Goal: Submit feedback/report problem

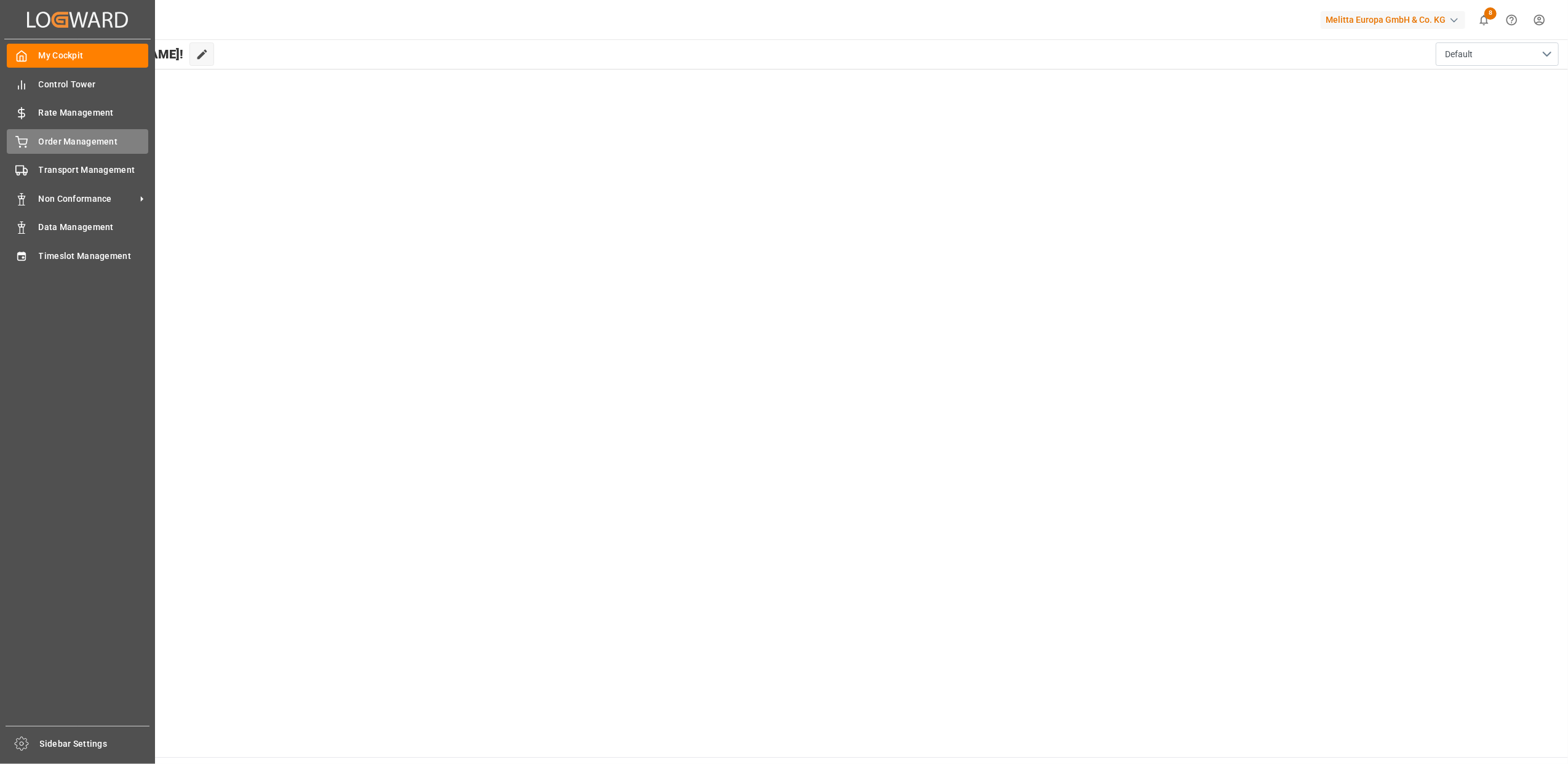
click at [64, 131] on div "Order Management Order Management" at bounding box center [77, 141] width 141 height 24
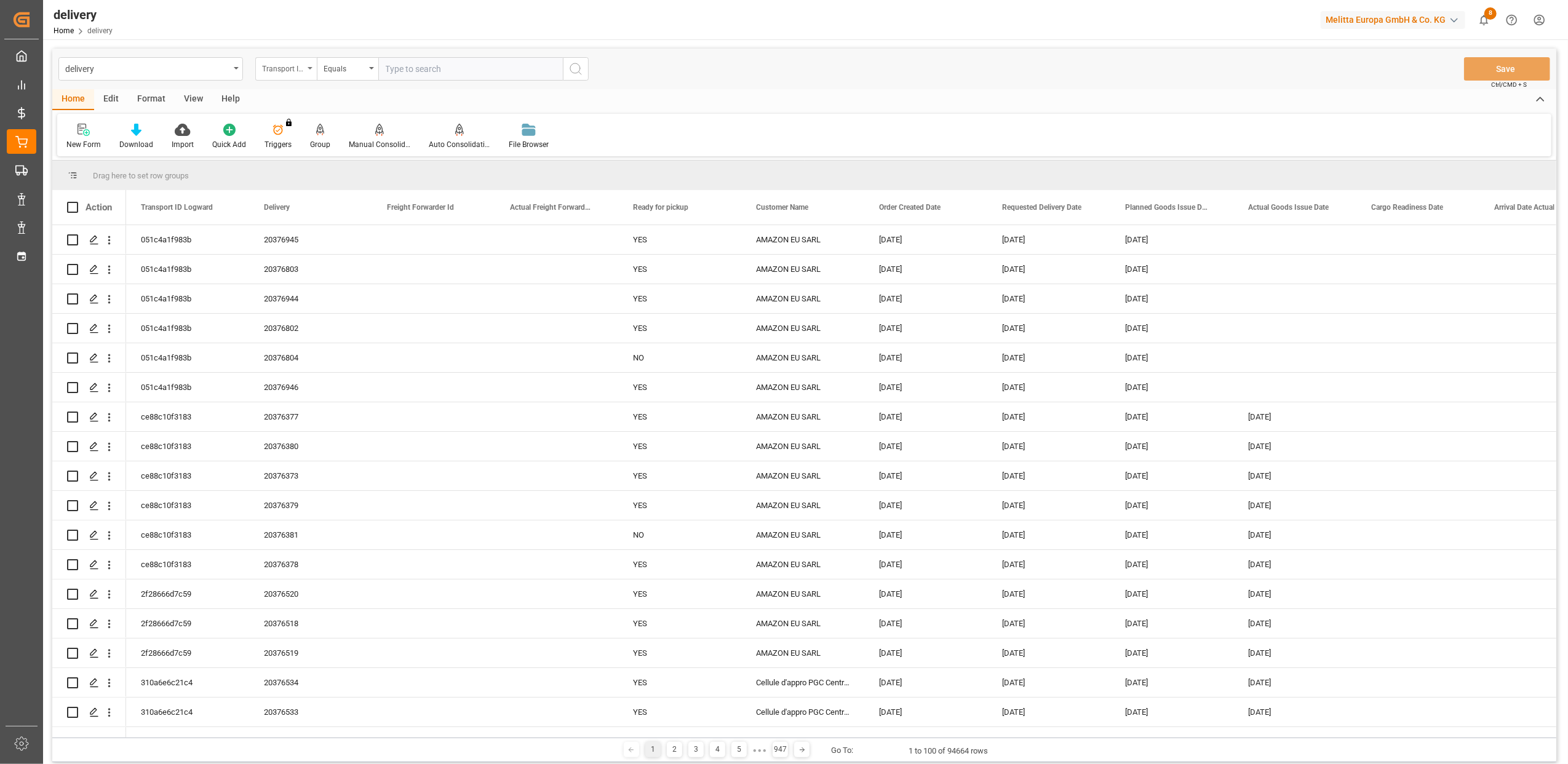
click at [311, 67] on icon "open menu" at bounding box center [310, 67] width 5 height 2
click at [293, 148] on div "Delivery" at bounding box center [347, 151] width 183 height 26
click at [404, 75] on input "text" at bounding box center [470, 69] width 184 height 24
click at [403, 65] on input "text" at bounding box center [470, 69] width 184 height 24
paste input "20376666"
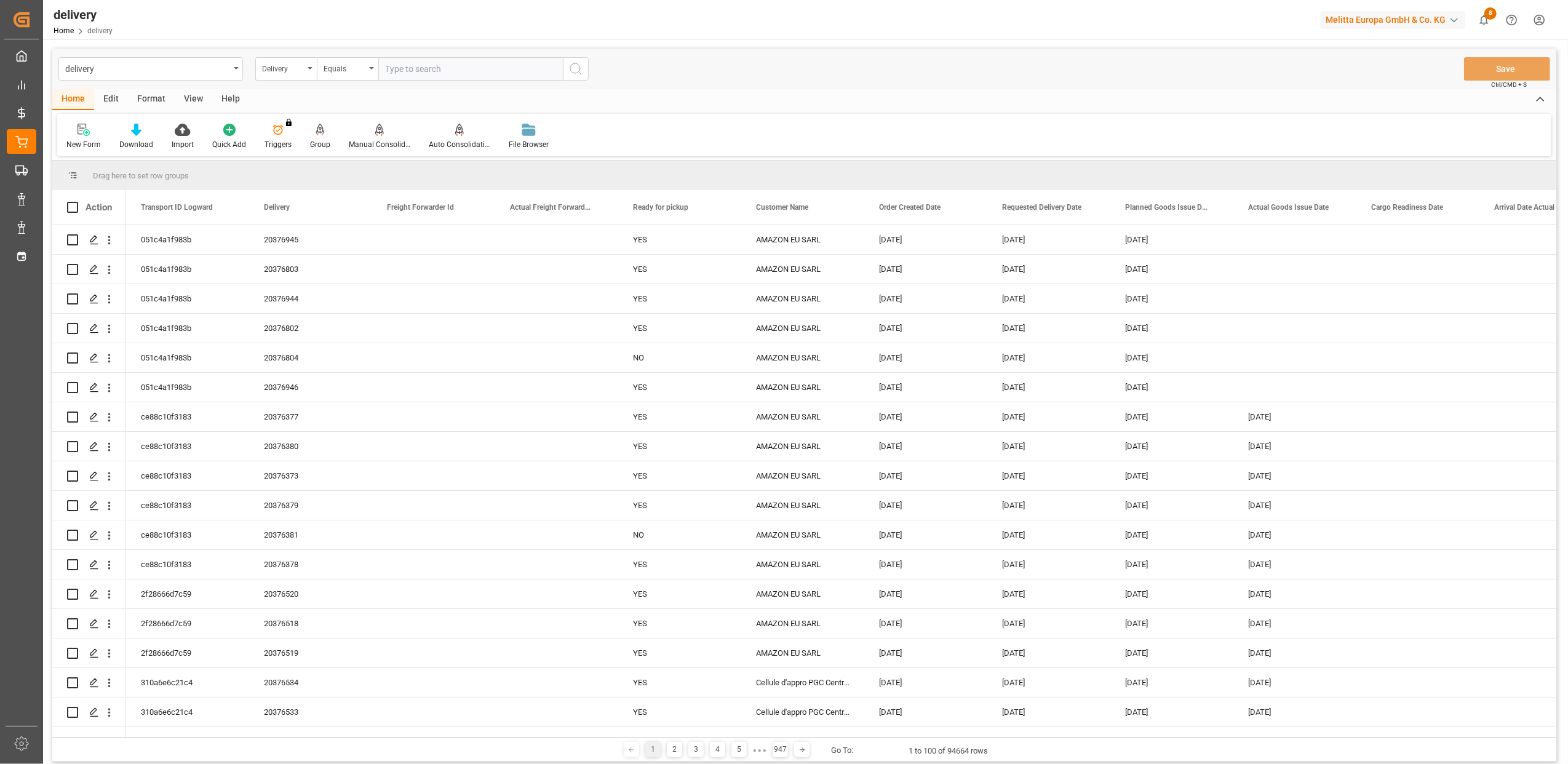
type input "20376666"
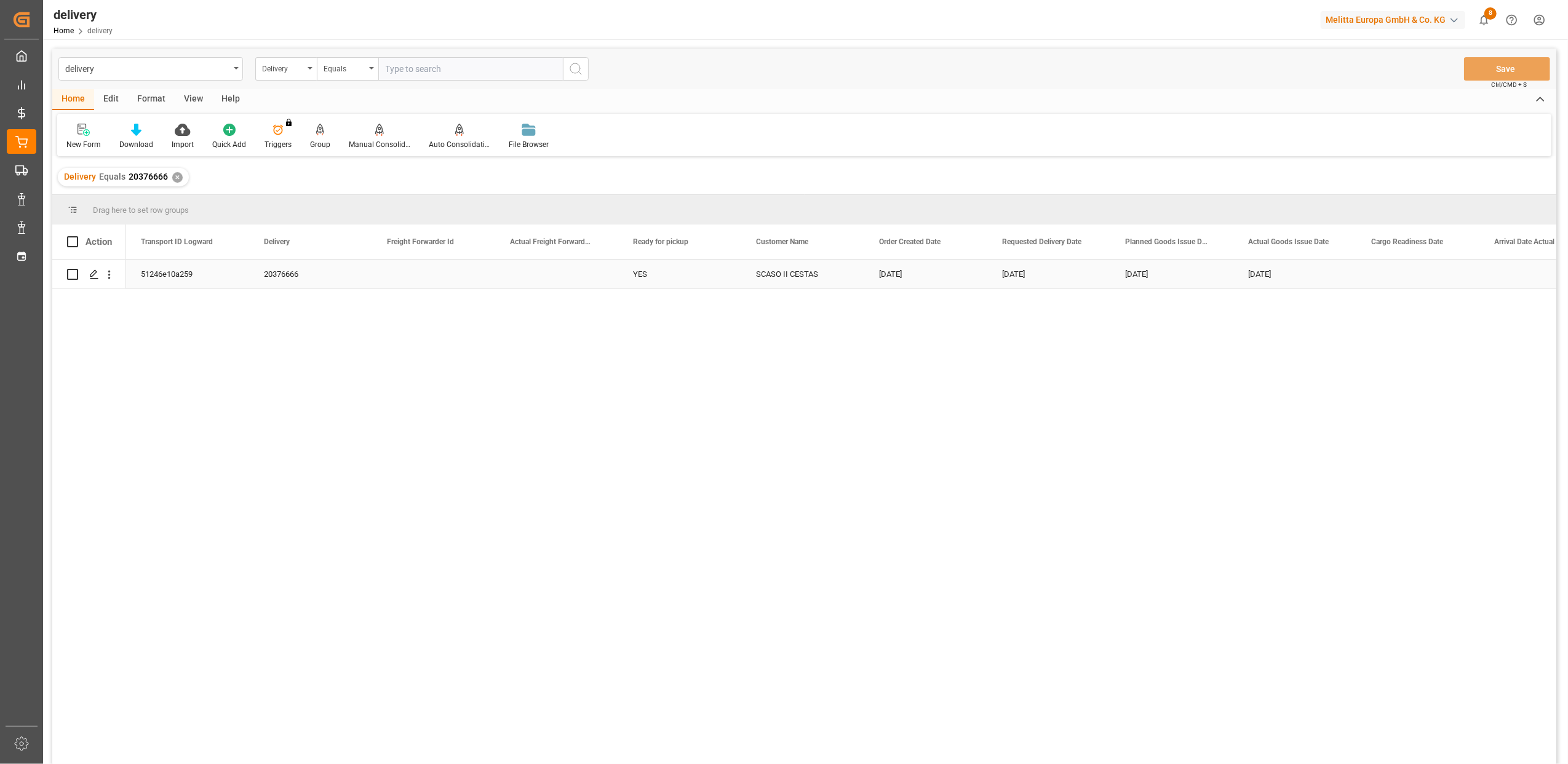
click at [187, 269] on div "51246e10a259" at bounding box center [187, 274] width 123 height 29
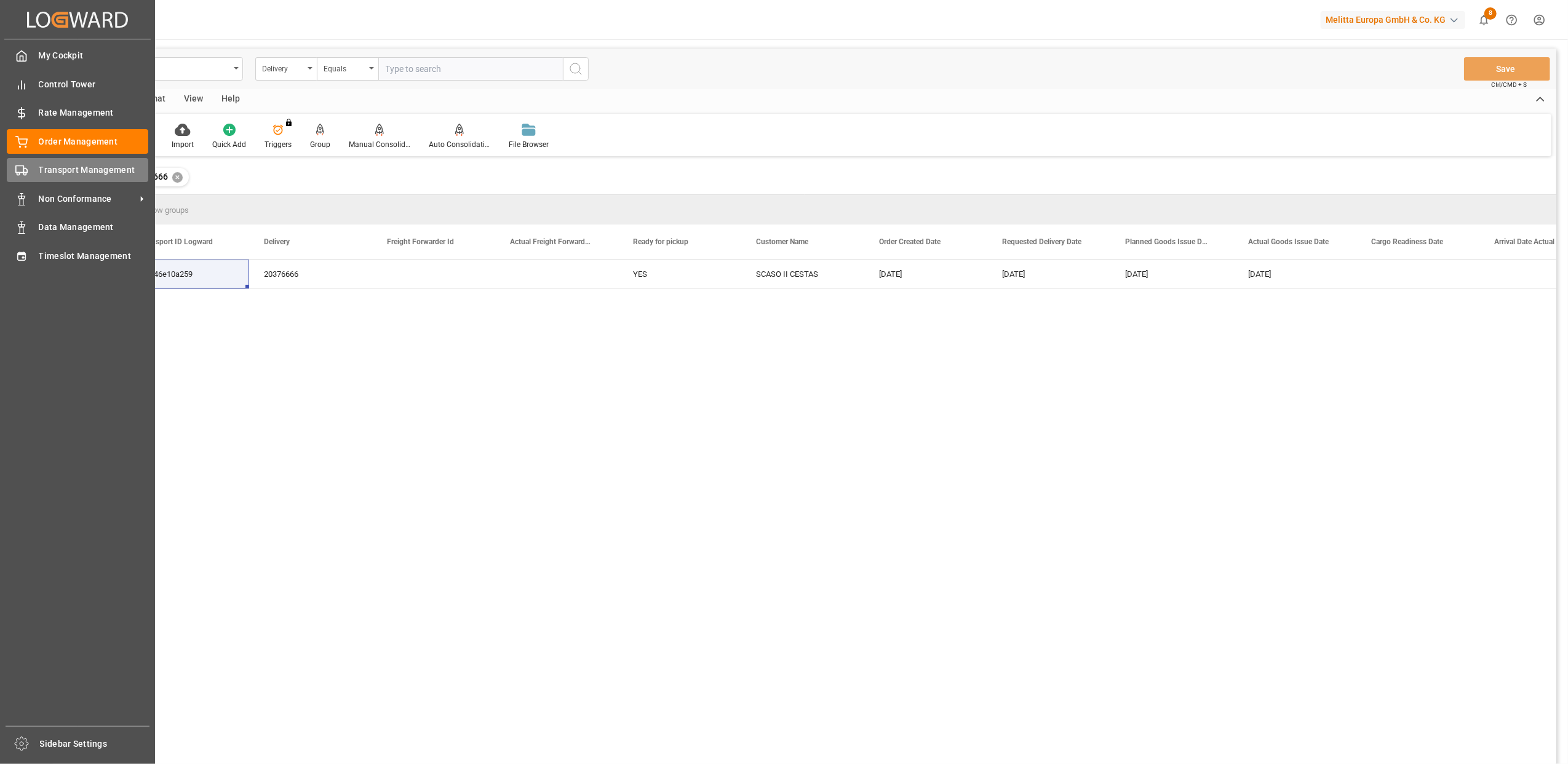
click at [27, 169] on polygon at bounding box center [25, 171] width 4 height 4
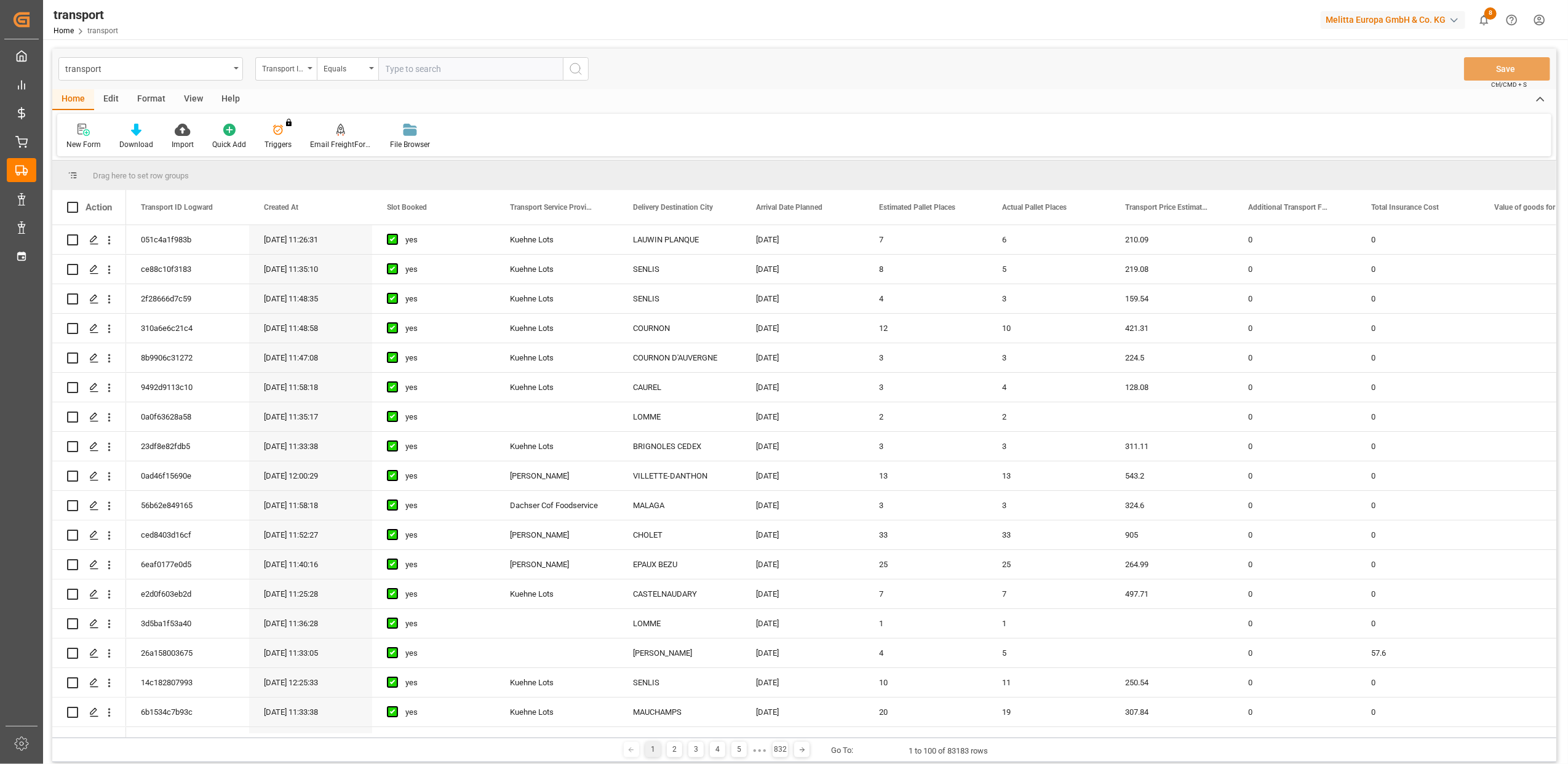
click at [422, 74] on input "text" at bounding box center [470, 69] width 184 height 24
paste input "51246e10a259"
type input "51246e10a259"
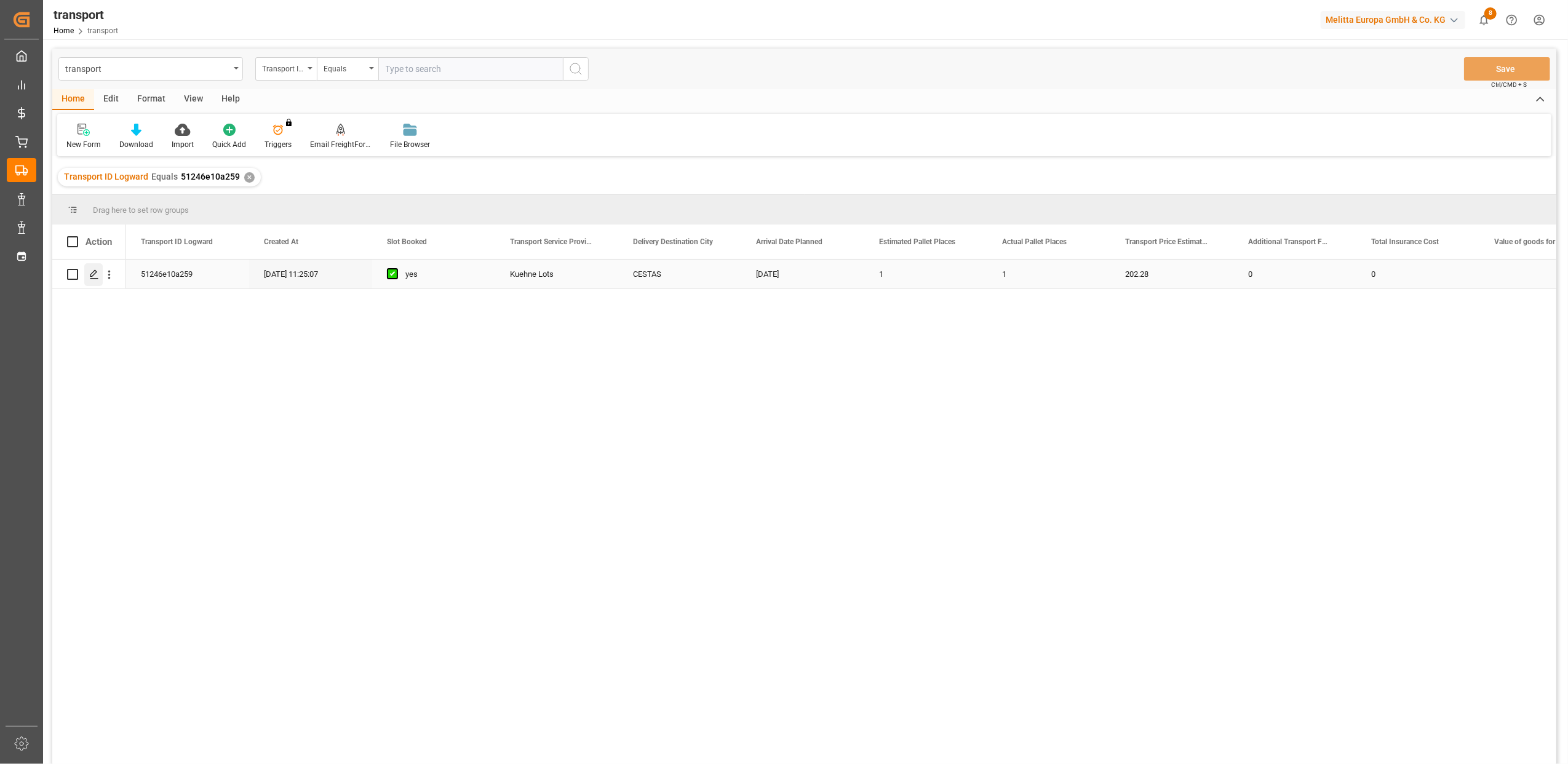
click at [91, 278] on line "Press SPACE to select this row." at bounding box center [94, 278] width 7 height 0
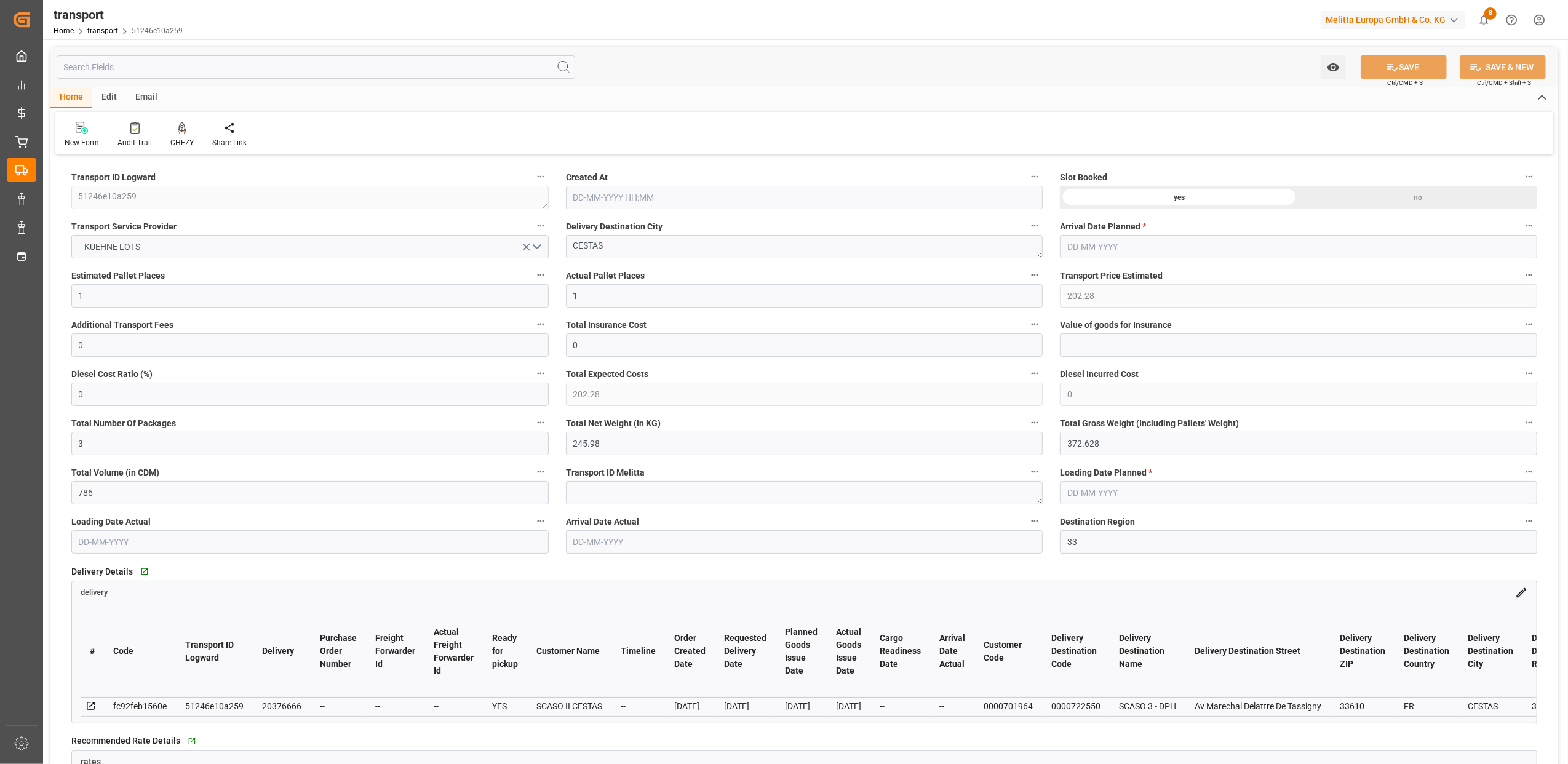
type input "[DATE] 11:25"
type input "[DATE]"
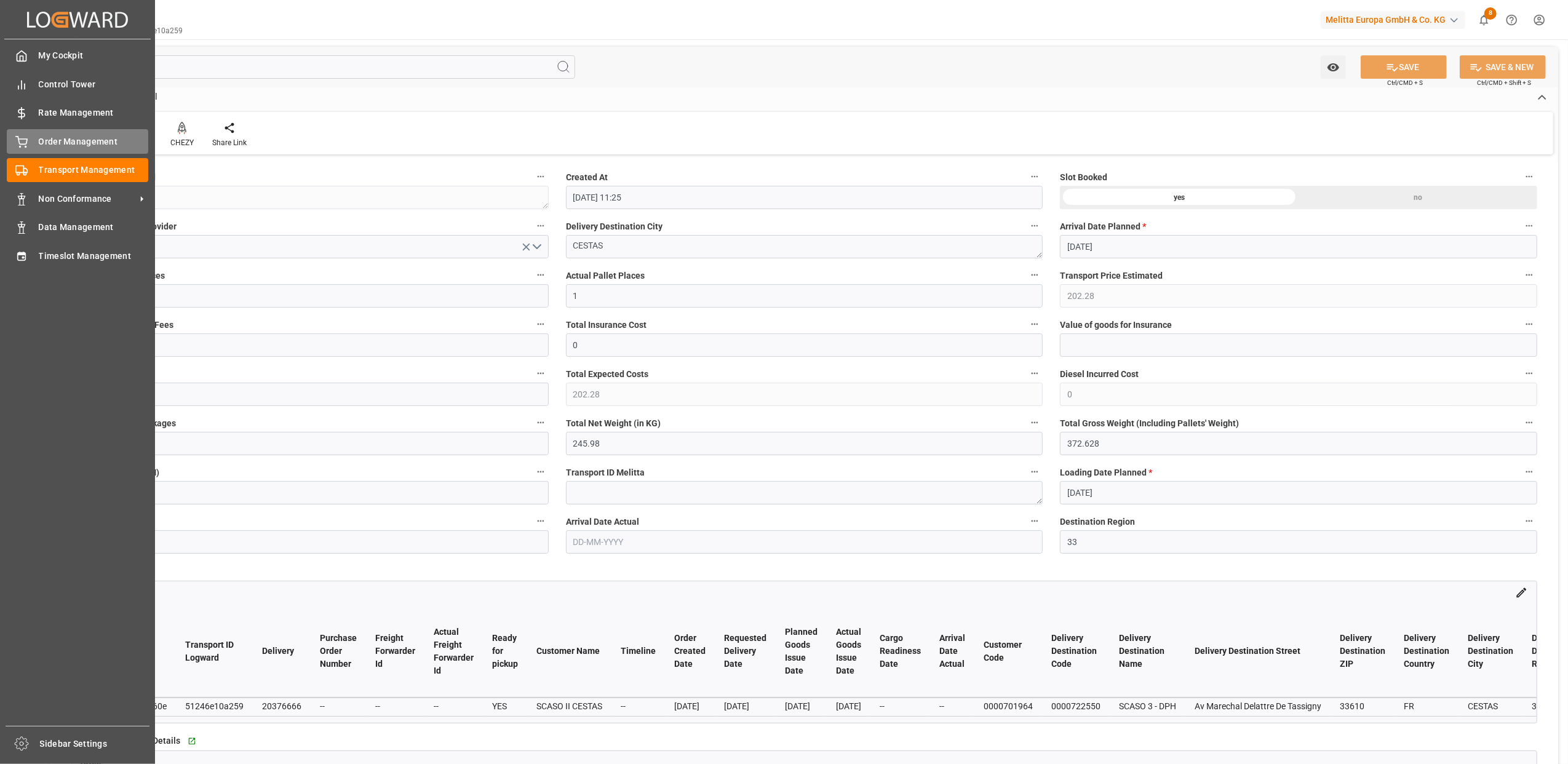
click at [25, 138] on icon at bounding box center [21, 140] width 11 height 8
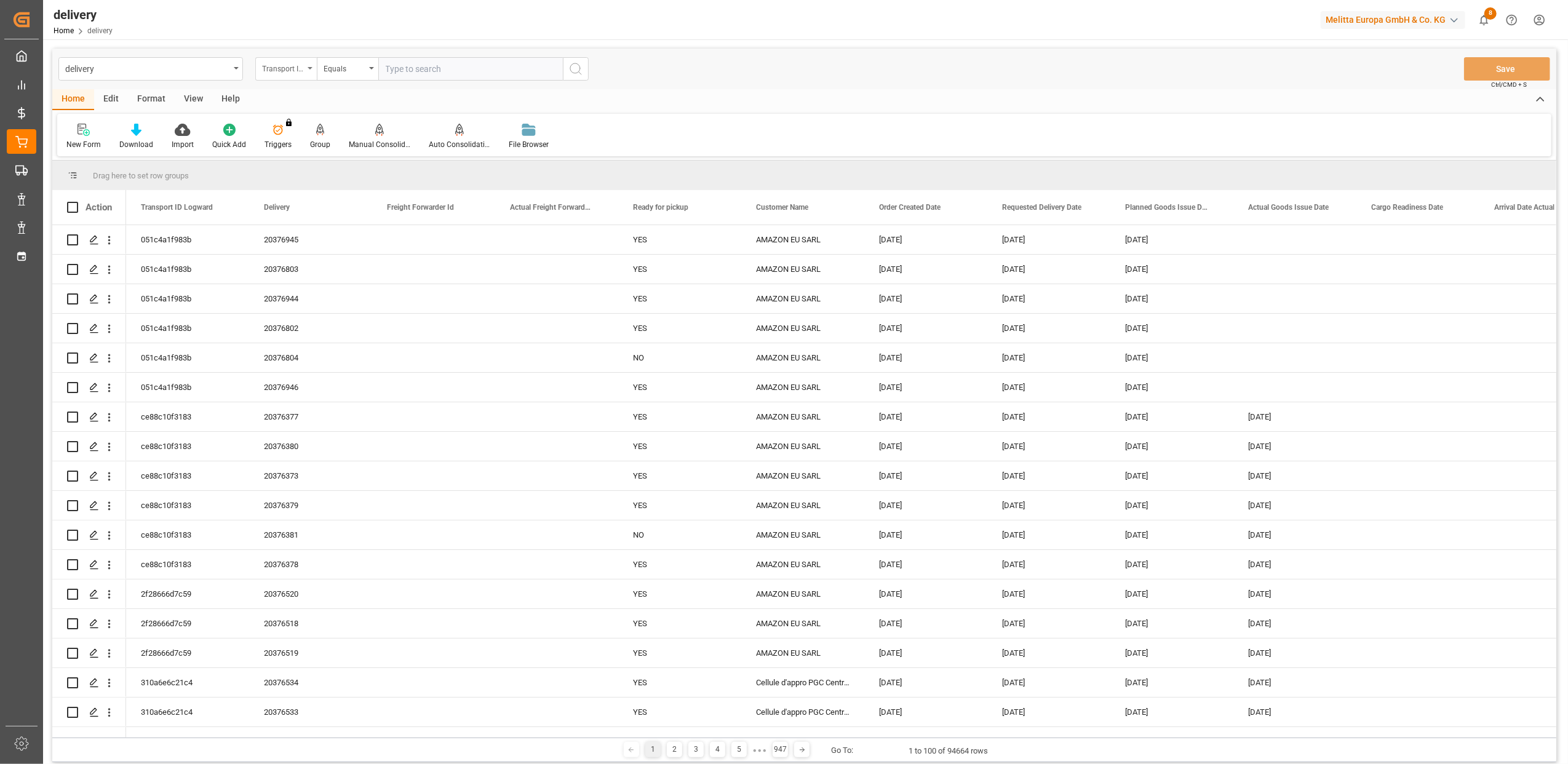
click at [308, 71] on div "Transport ID Logward" at bounding box center [286, 69] width 62 height 24
click at [313, 153] on div "Delivery" at bounding box center [347, 151] width 183 height 26
click at [398, 71] on input "text" at bounding box center [470, 69] width 184 height 24
type input "9"
click at [403, 70] on input "text" at bounding box center [470, 69] width 184 height 24
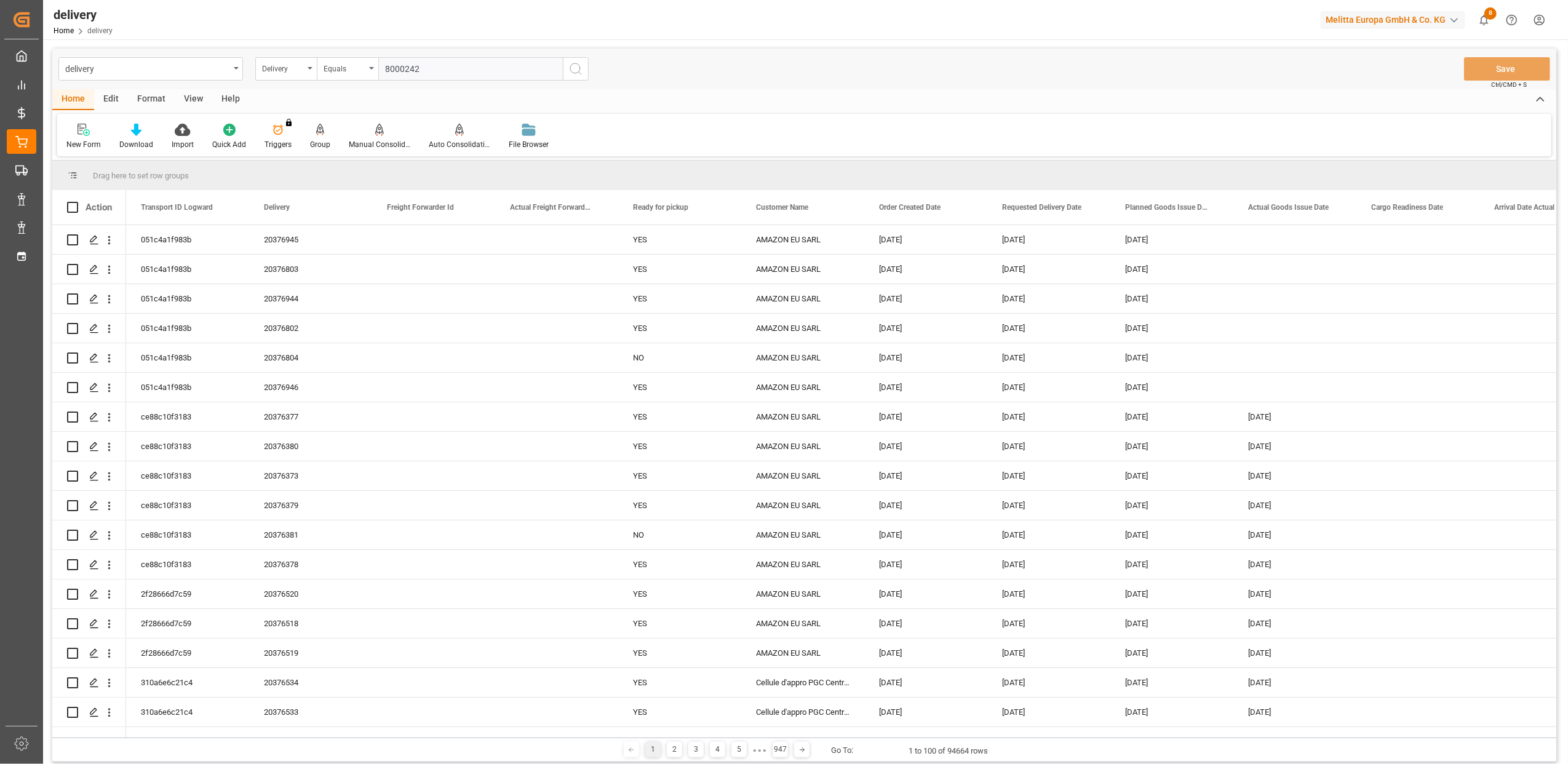
type input "80002424"
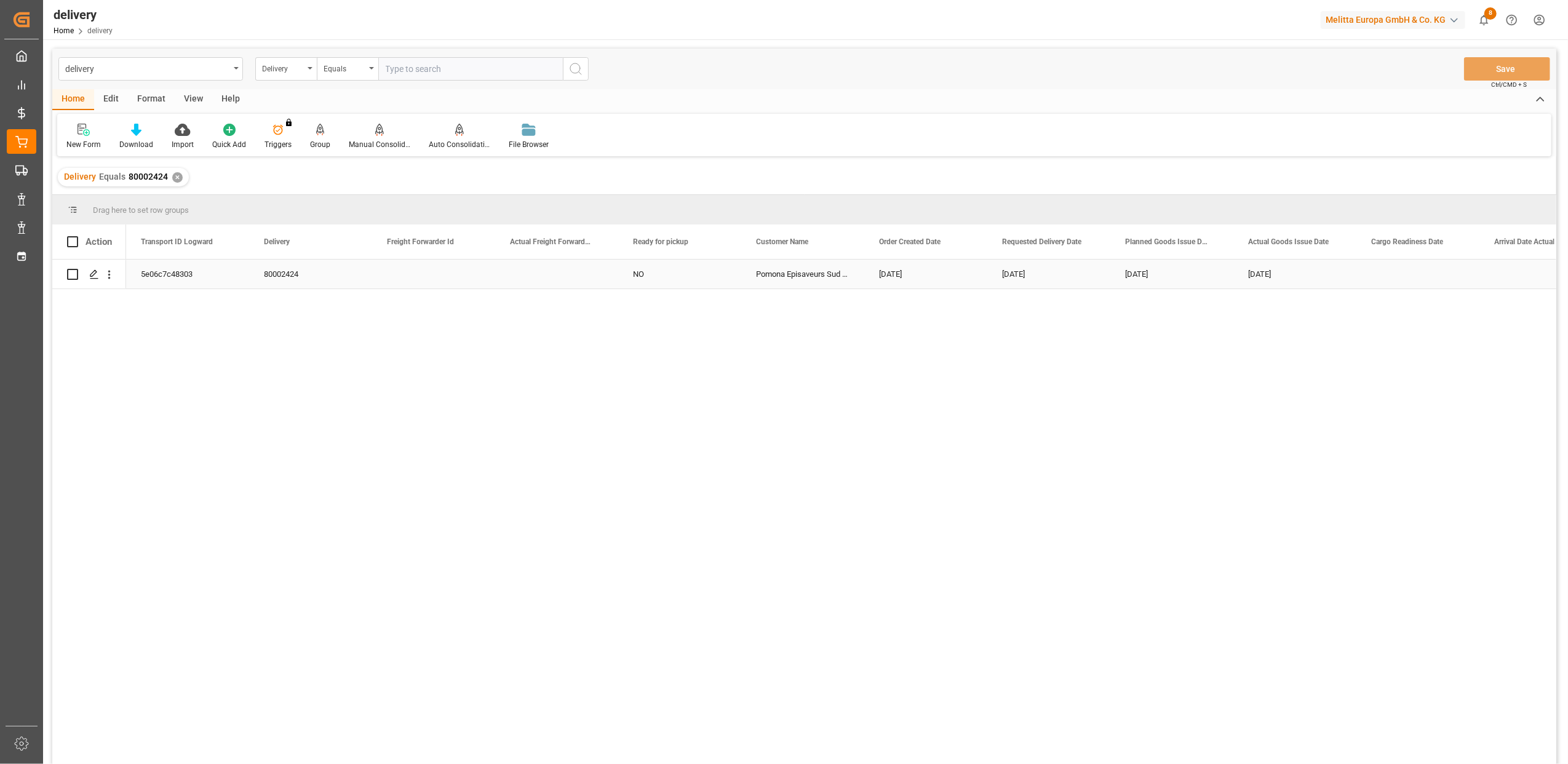
click at [186, 278] on div "5e06c7c48303" at bounding box center [187, 274] width 123 height 29
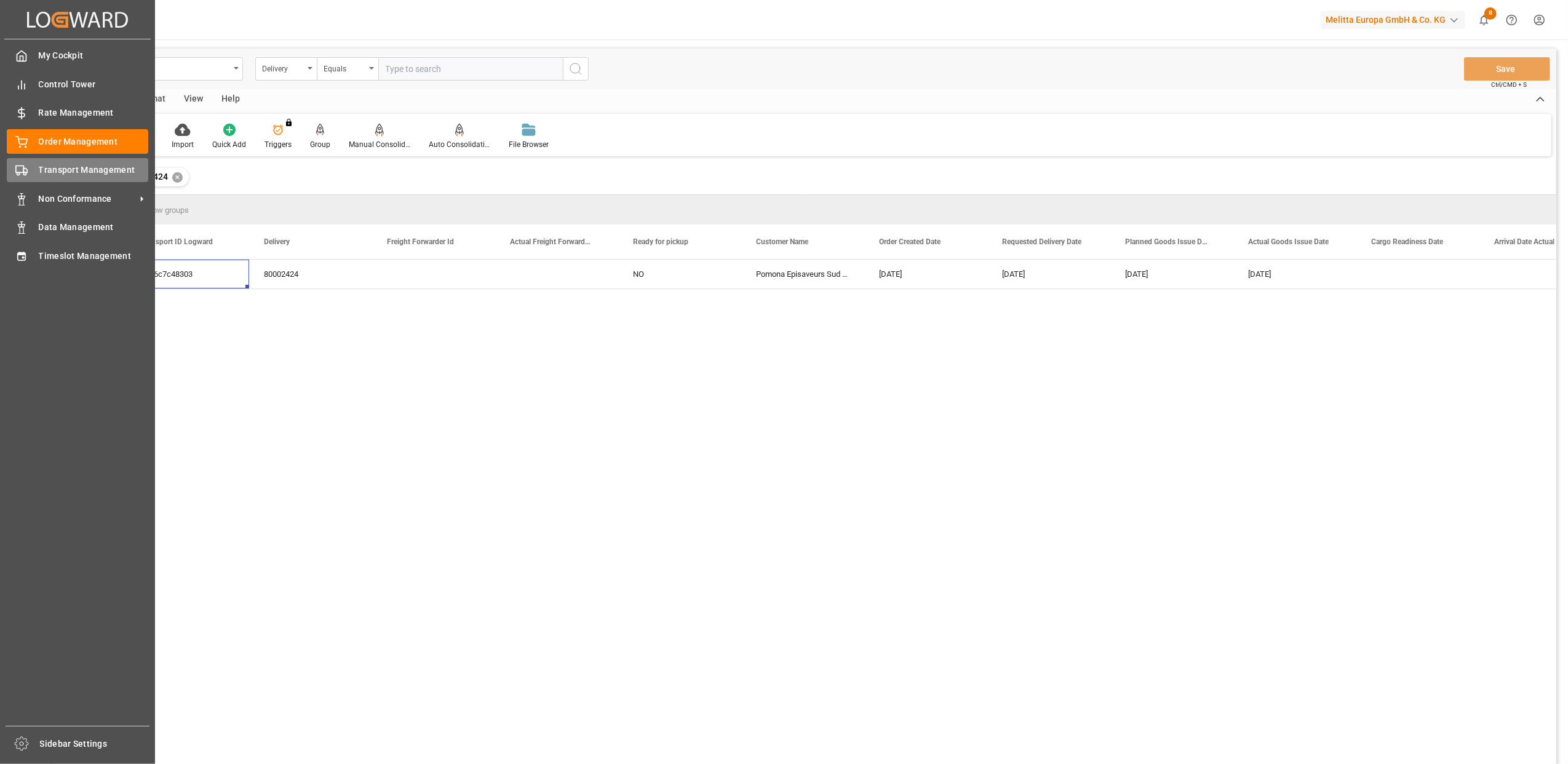
click at [29, 168] on div "Transport Management Transport Management" at bounding box center [77, 169] width 141 height 24
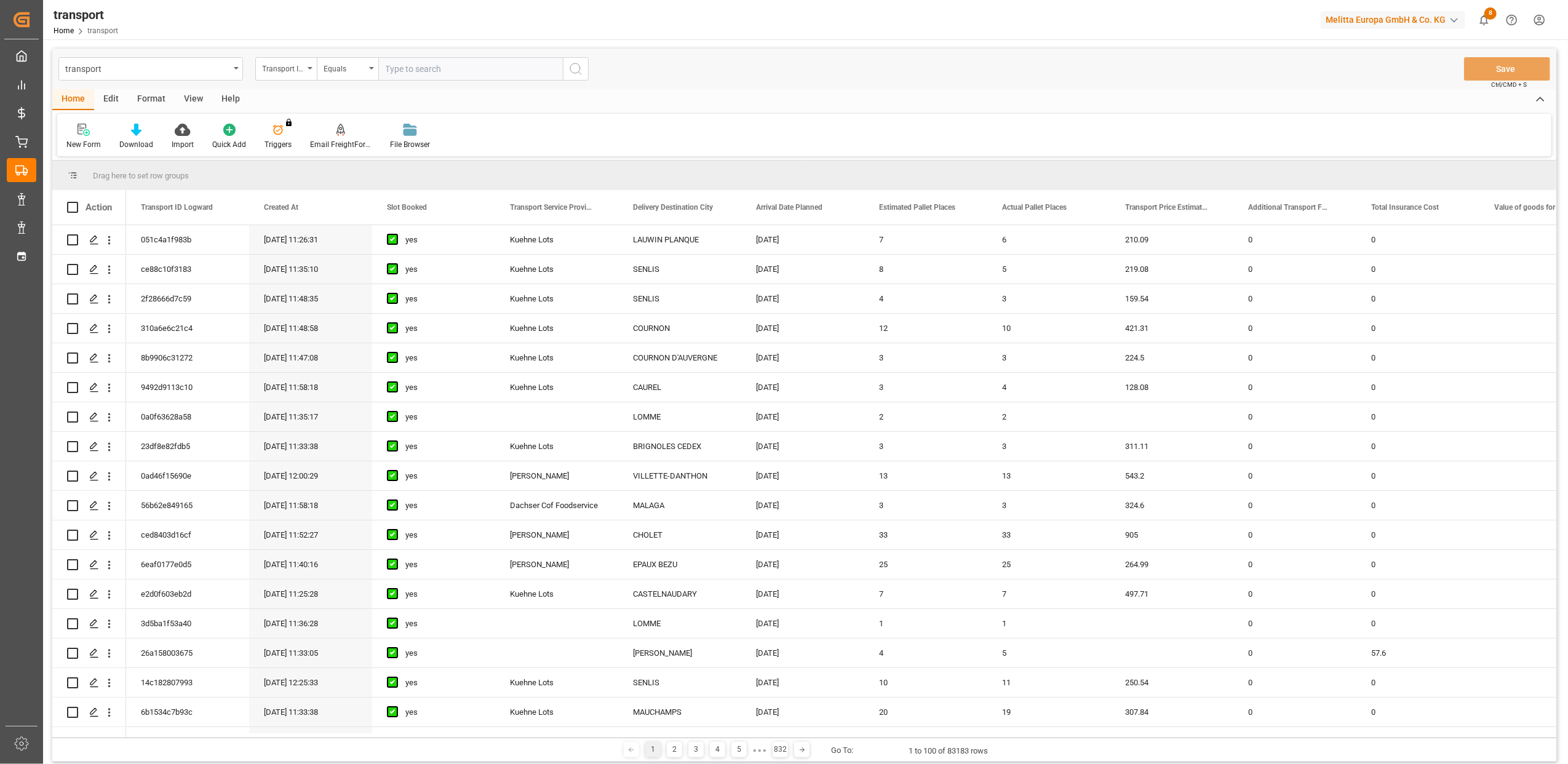
click at [433, 71] on input "text" at bounding box center [470, 69] width 184 height 24
paste input "5e06c7c48303"
type input "5e06c7c48303"
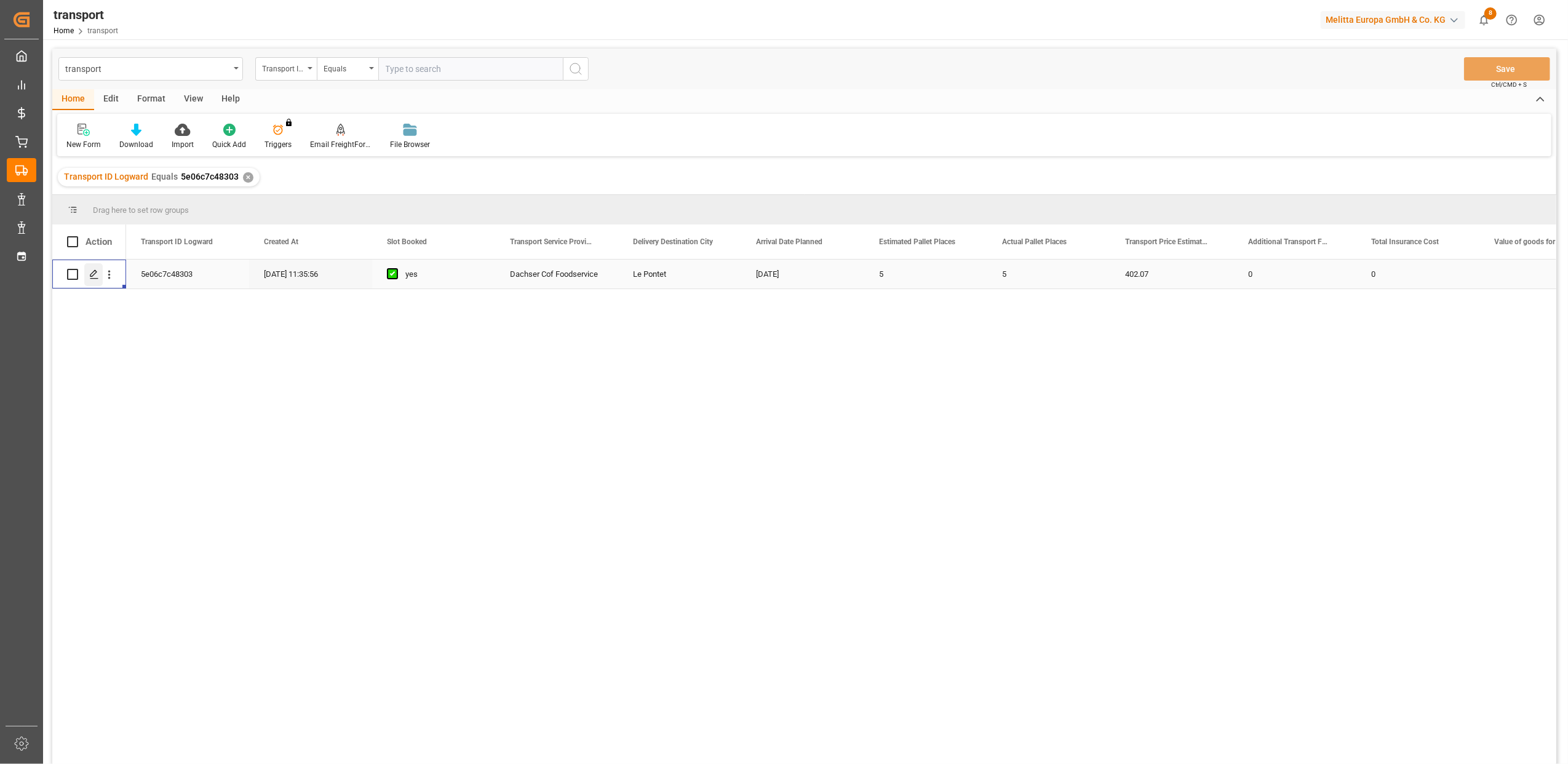
click at [91, 281] on div "Press SPACE to select this row." at bounding box center [93, 275] width 19 height 23
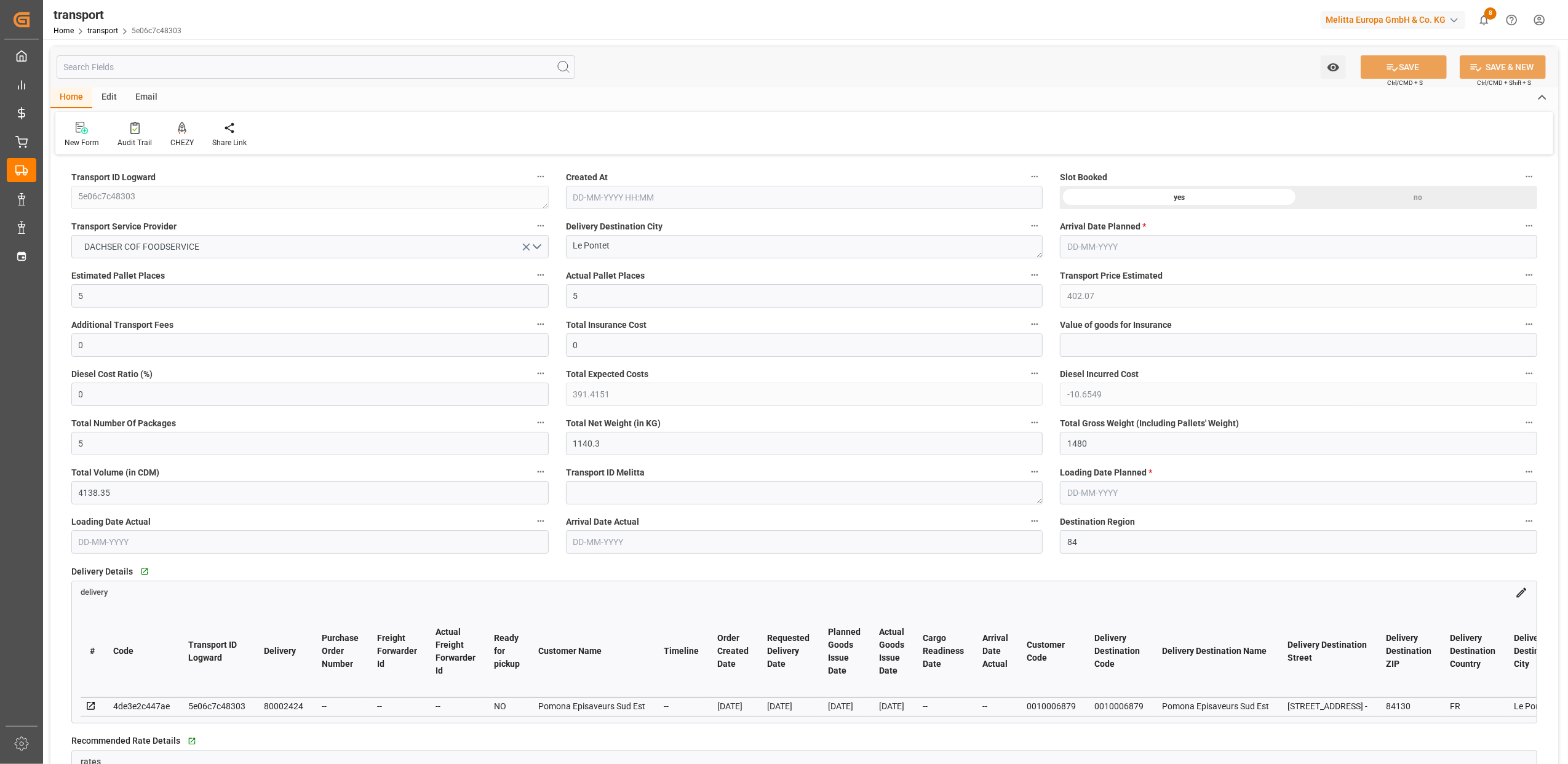
type input "[DATE] 11:35"
type input "[DATE]"
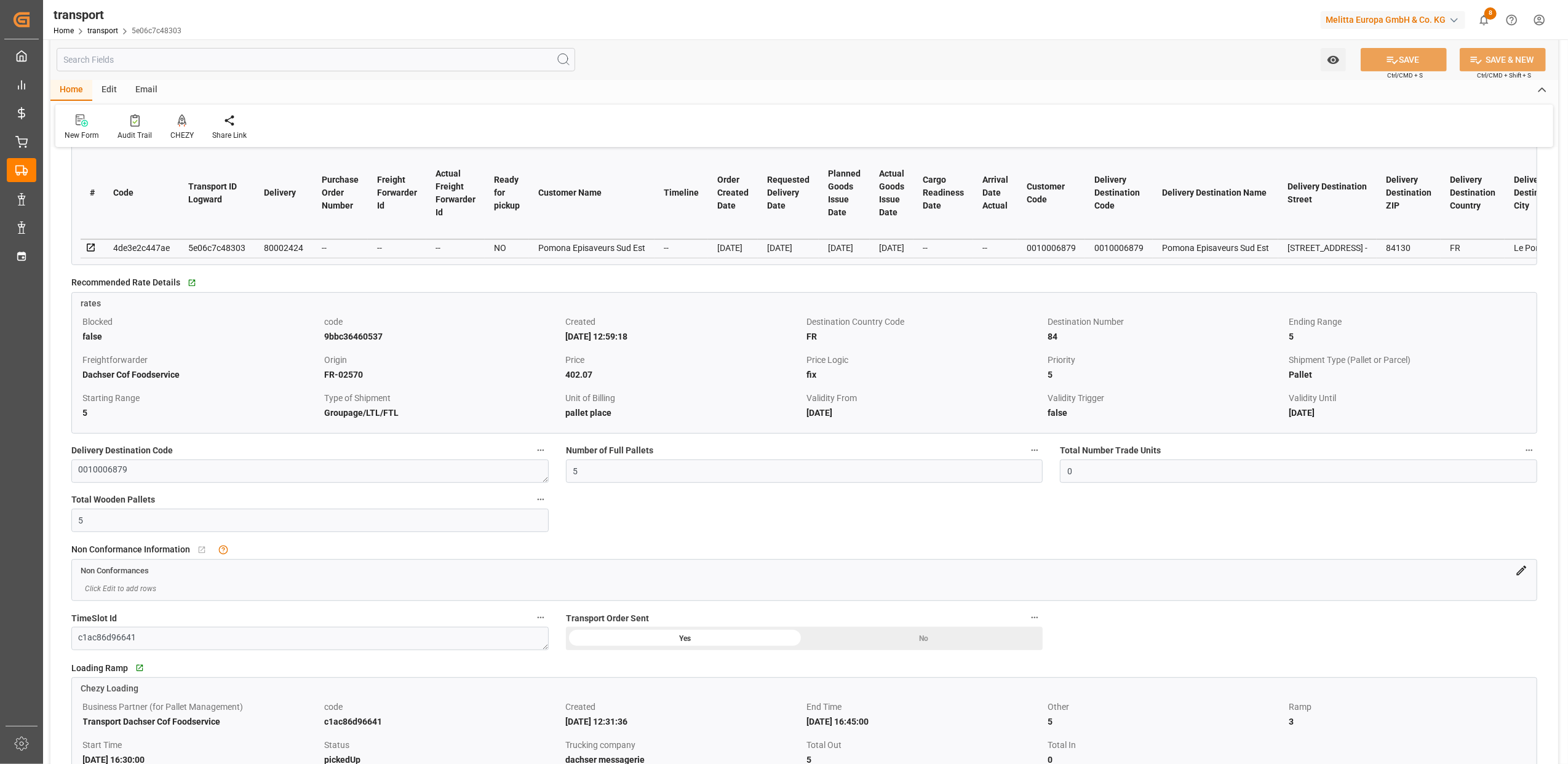
scroll to position [574, 0]
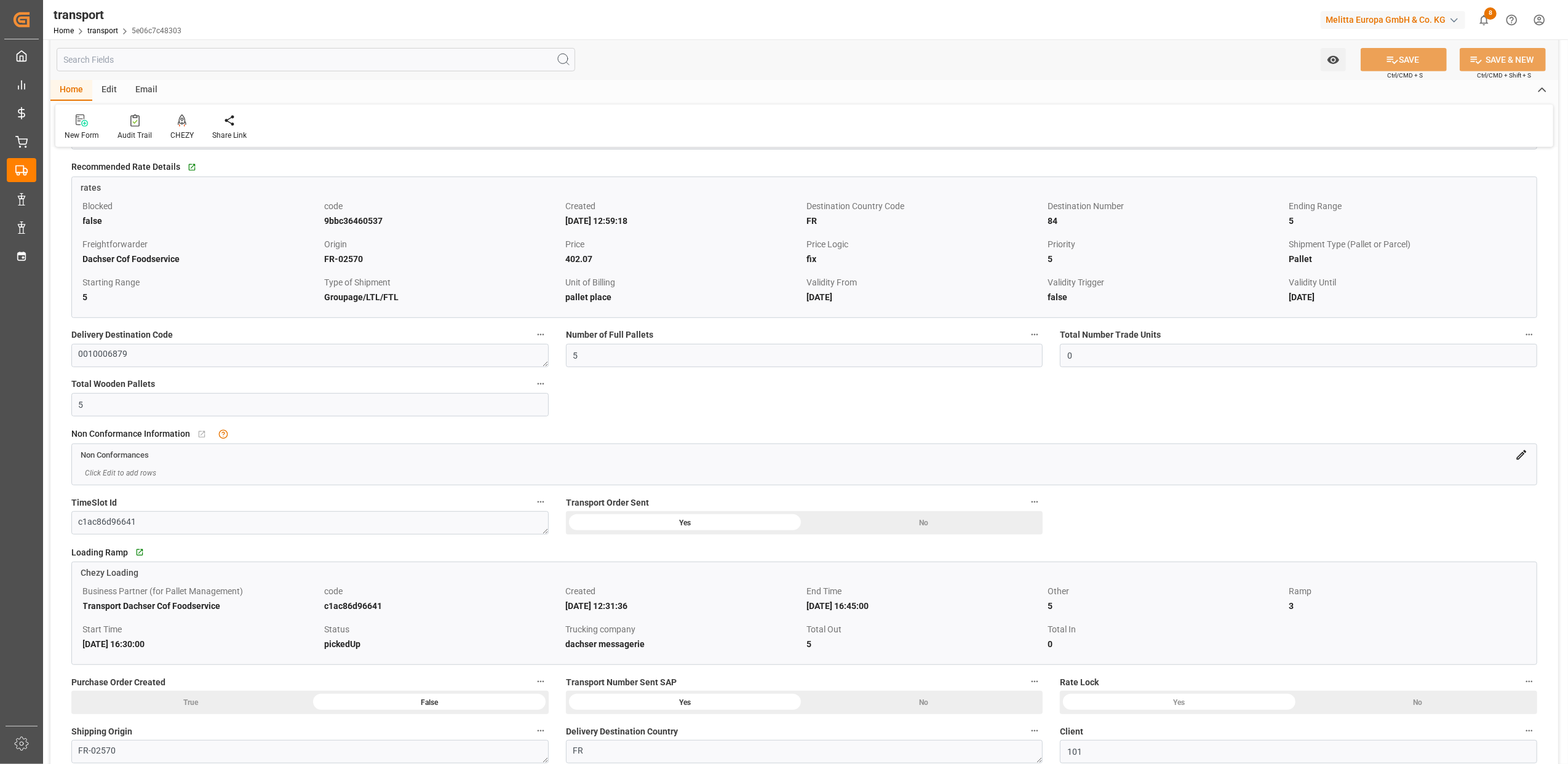
click at [1524, 459] on icon at bounding box center [1522, 456] width 10 height 10
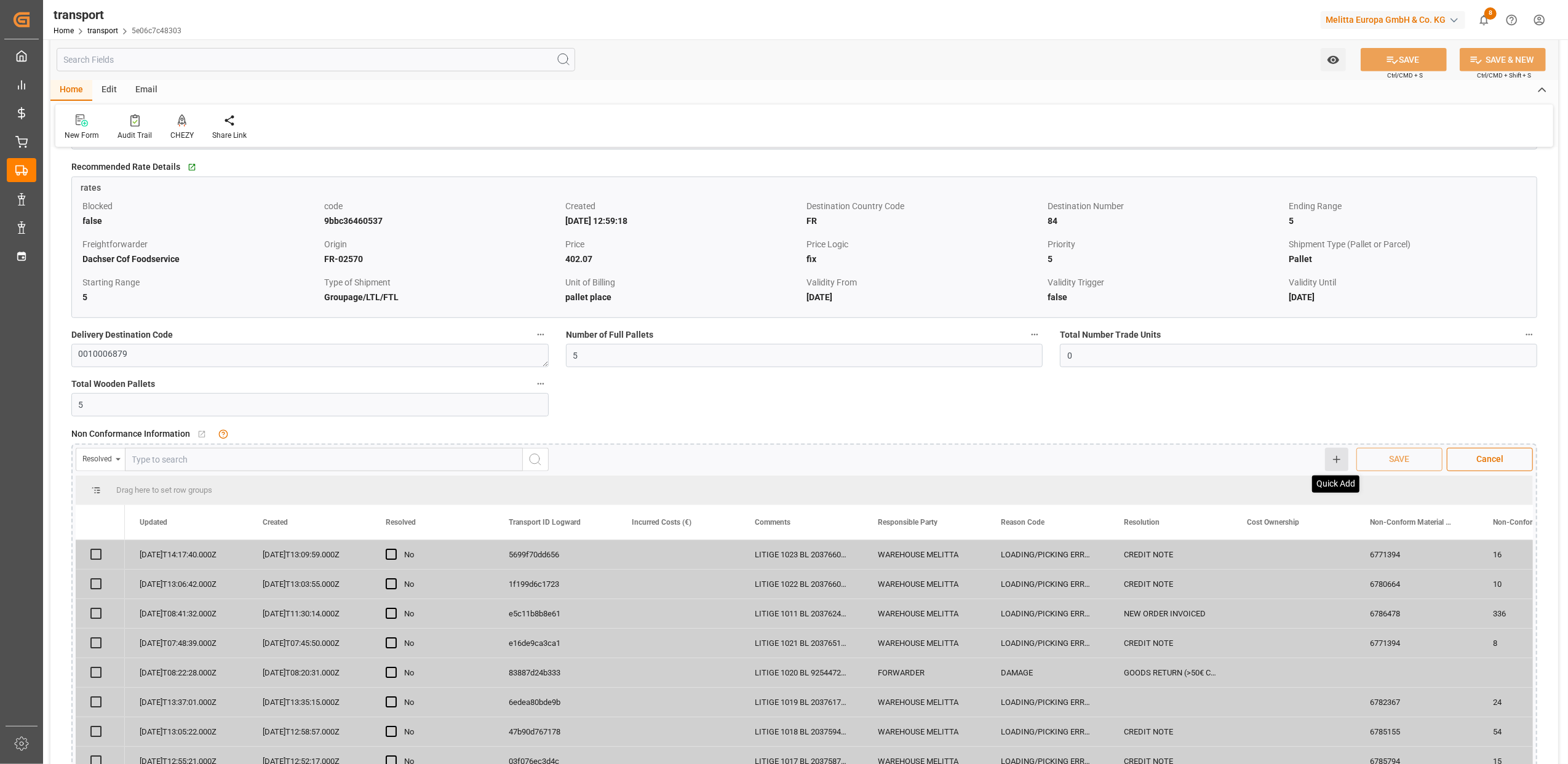
click at [1337, 461] on line at bounding box center [1337, 459] width 0 height 6
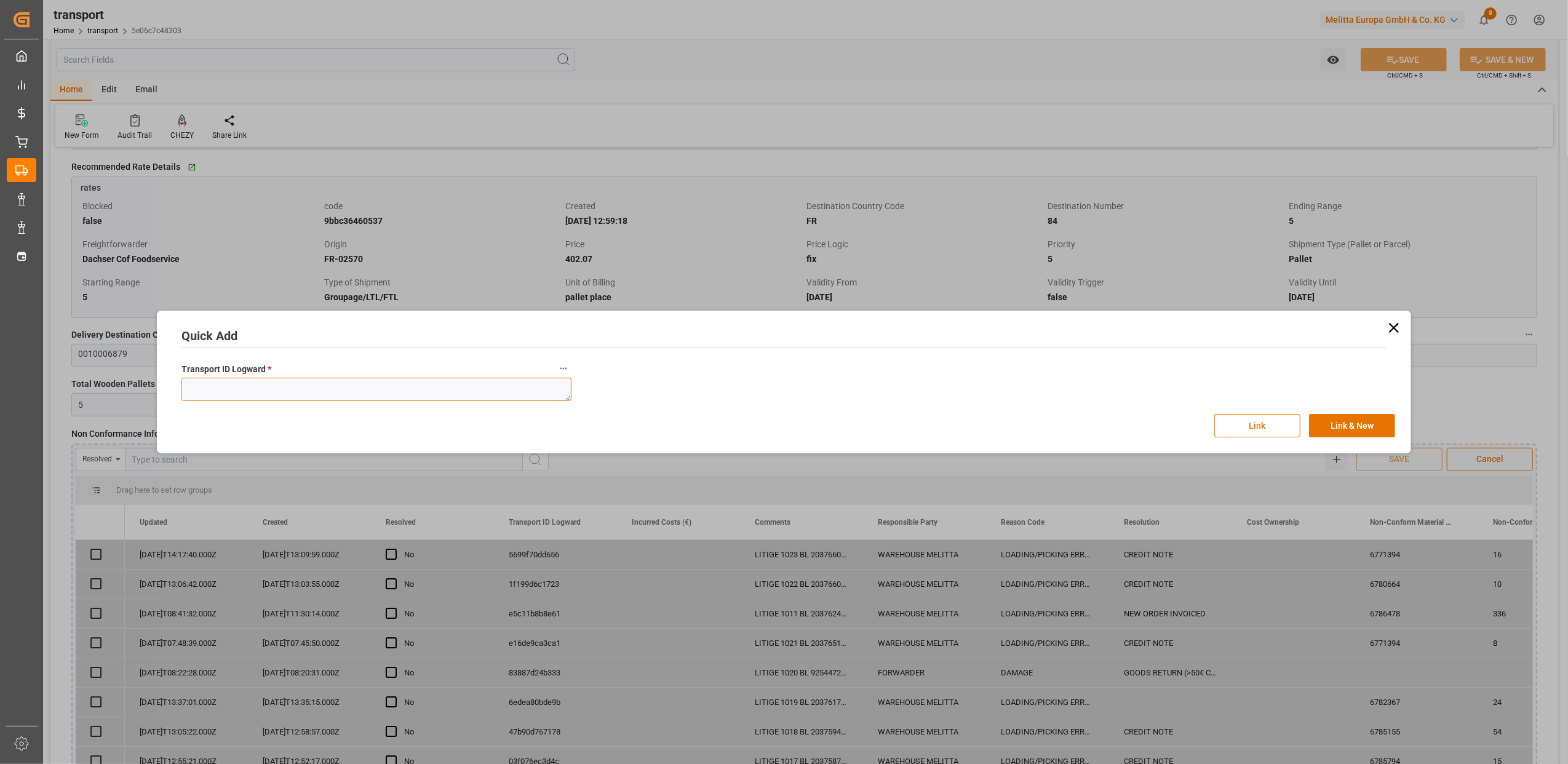
click at [330, 399] on textarea at bounding box center [377, 389] width 390 height 24
paste textarea "5e06c7c48303"
type textarea "5e06c7c48303"
click at [1214, 423] on div "Link Link & New" at bounding box center [784, 421] width 1223 height 32
click at [1248, 429] on button "Link" at bounding box center [1257, 425] width 86 height 24
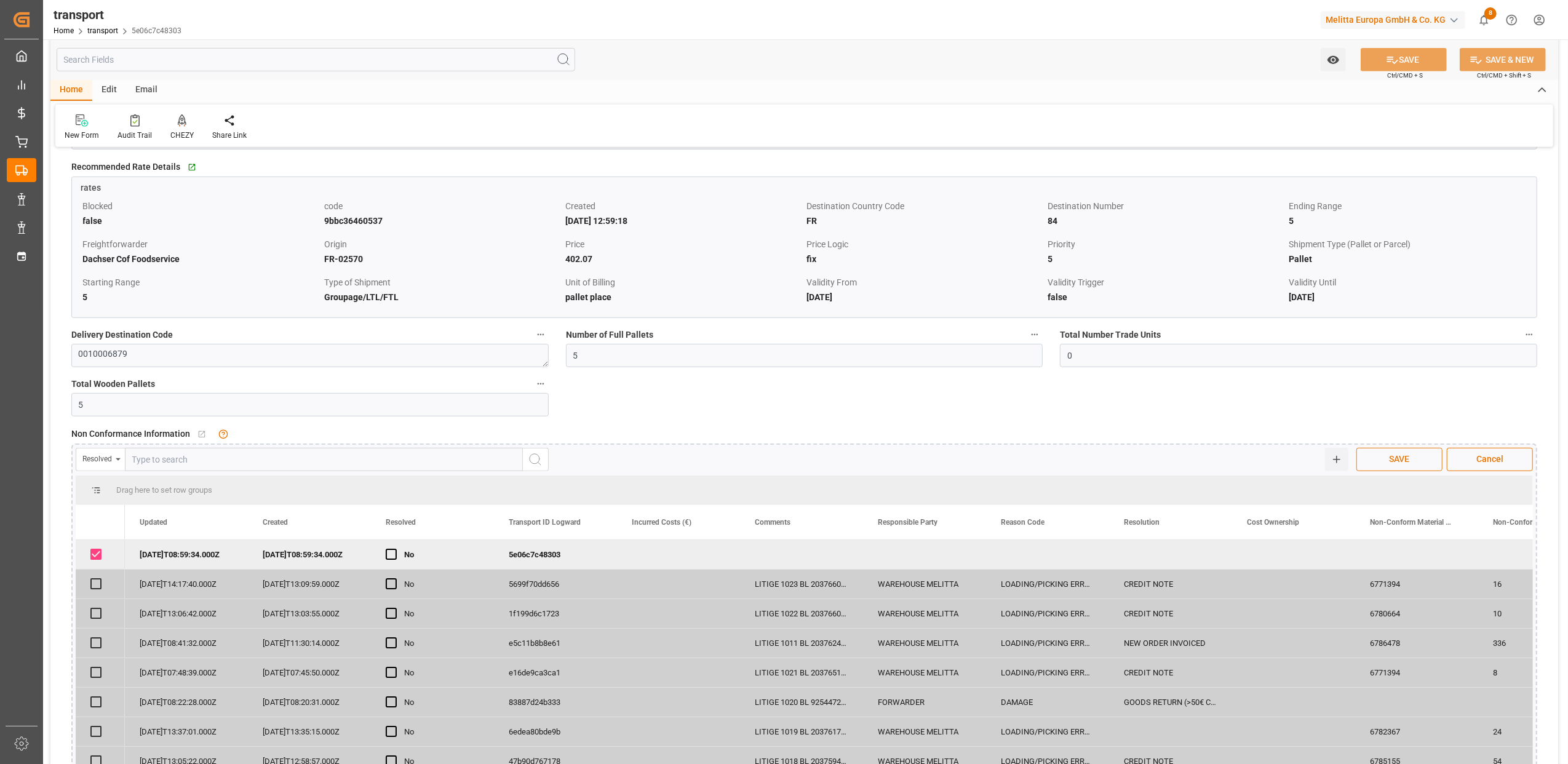
click at [1389, 458] on span "SAVE" at bounding box center [1399, 459] width 32 height 13
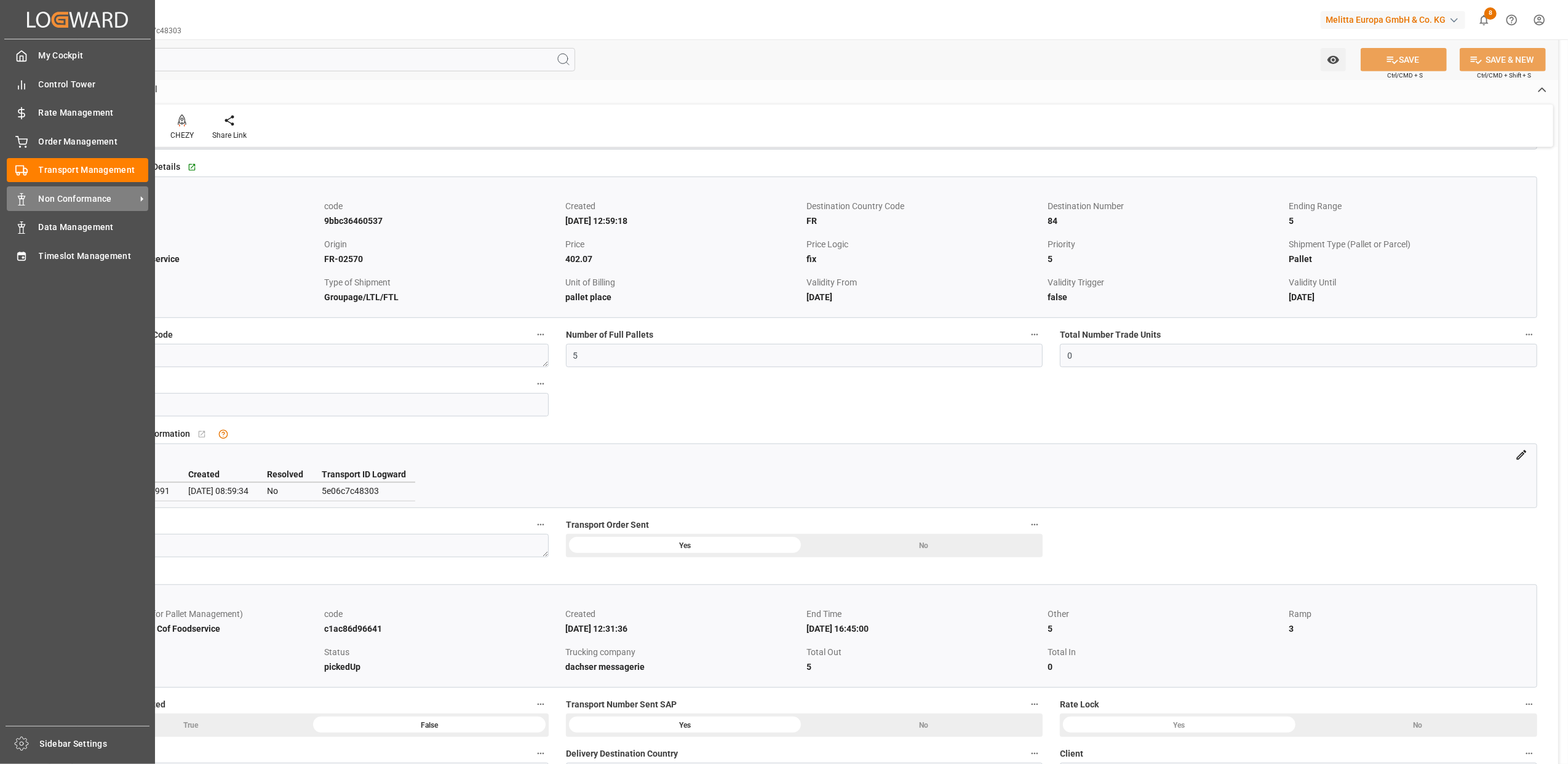
click at [14, 192] on div at bounding box center [17, 199] width 21 height 13
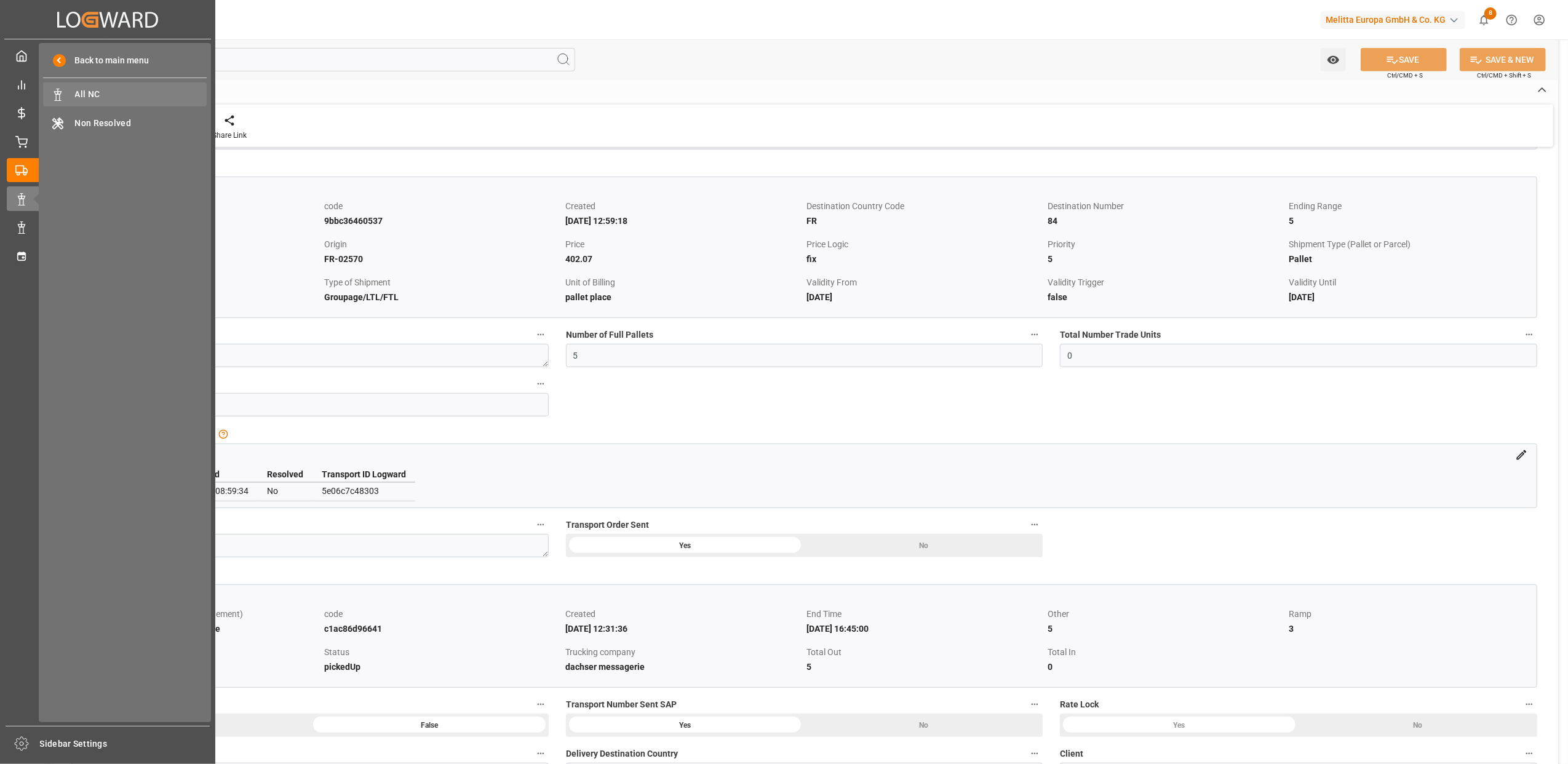
click at [111, 92] on span "All NC" at bounding box center [141, 95] width 132 height 13
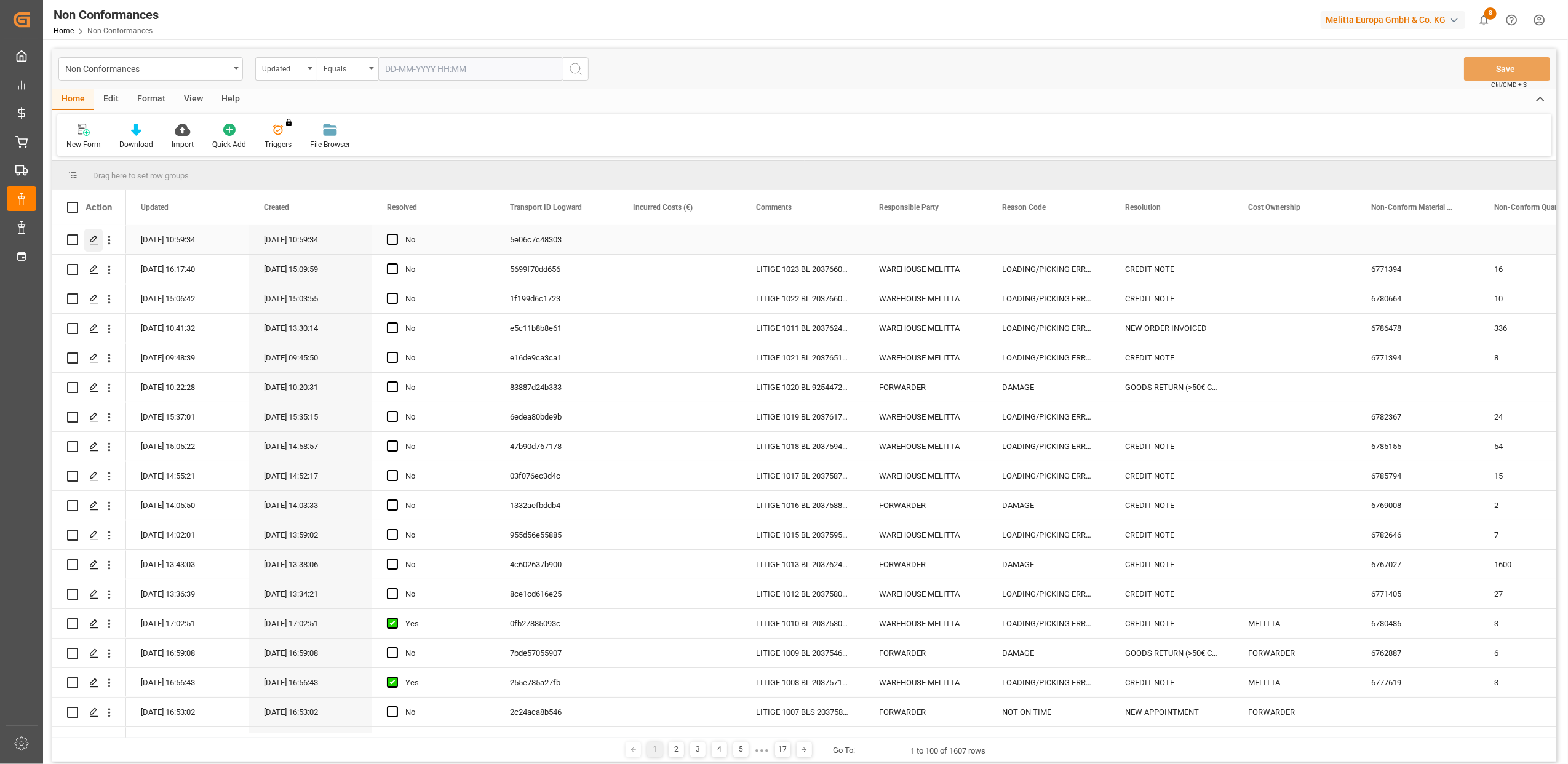
click at [96, 240] on icon "Press SPACE to select this row." at bounding box center [94, 240] width 10 height 10
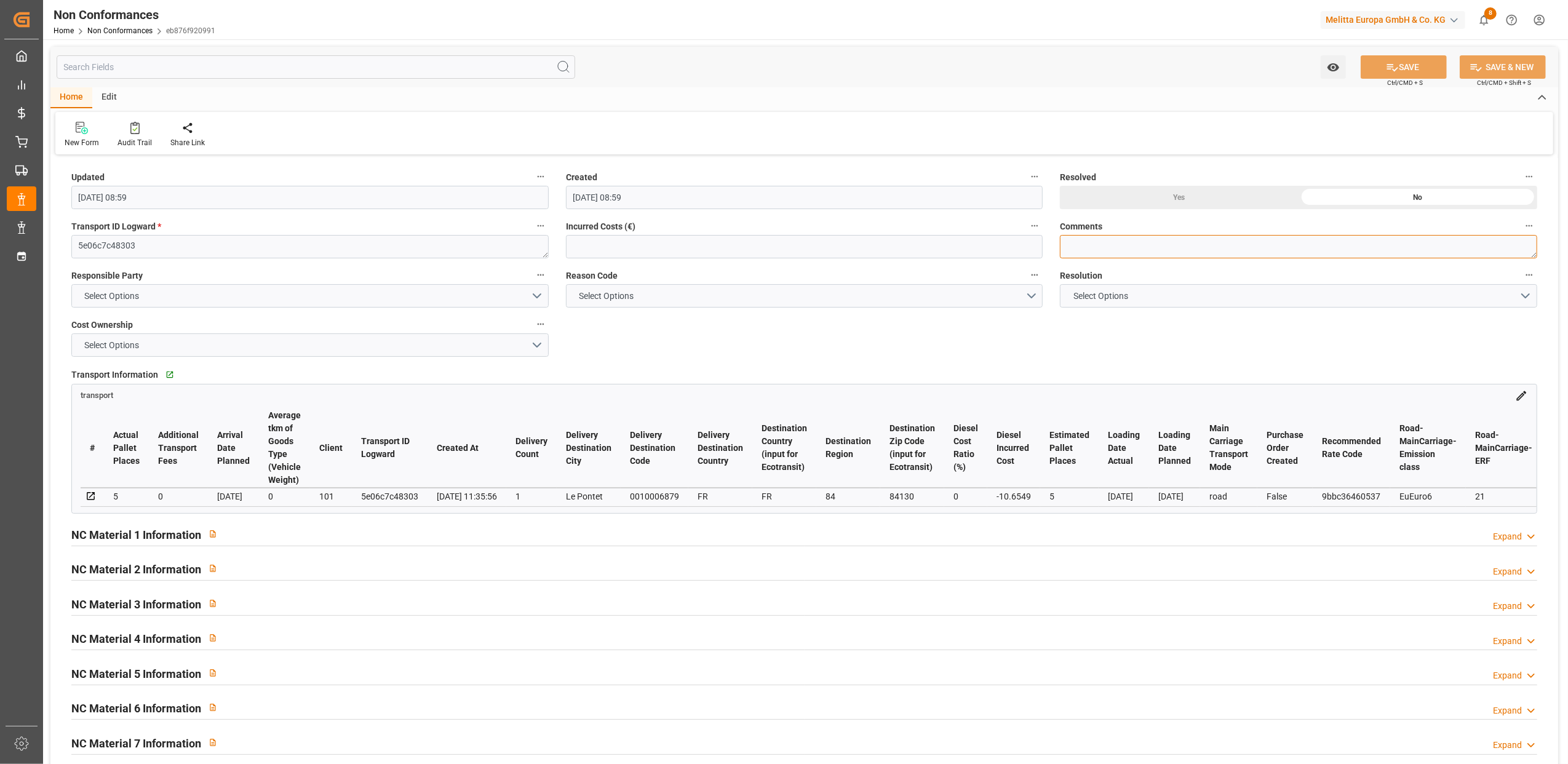
click at [1093, 249] on textarea at bounding box center [1298, 247] width 477 height 24
type textarea "LITIGE 1024 BL 80002424 Non livré le 02/09 car le chauffeur est malade."
click at [539, 296] on button "Select Options" at bounding box center [309, 296] width 477 height 24
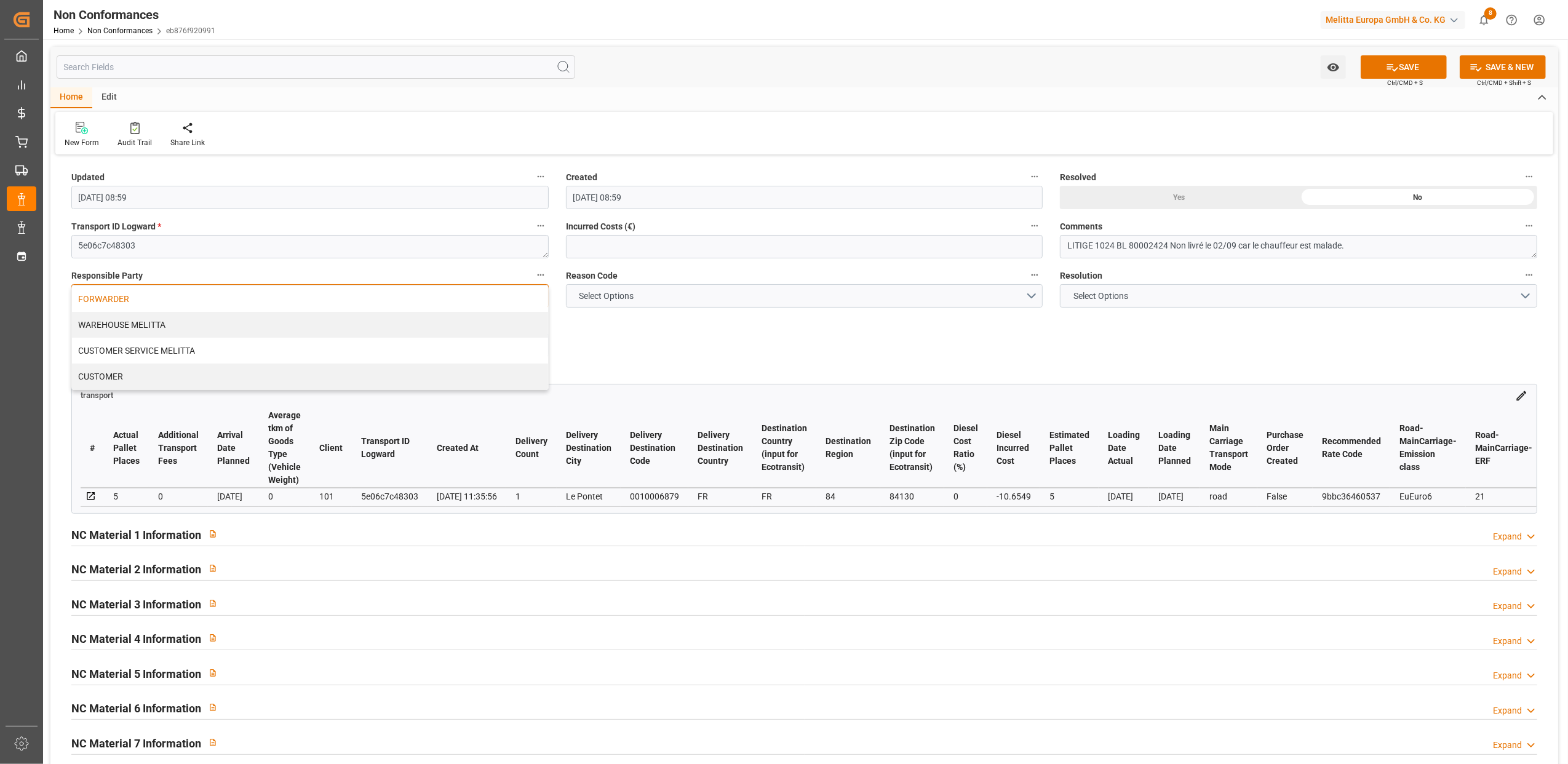
click at [101, 301] on div "FORWARDER" at bounding box center [310, 299] width 476 height 26
click at [1028, 293] on button "Select Options" at bounding box center [804, 296] width 477 height 24
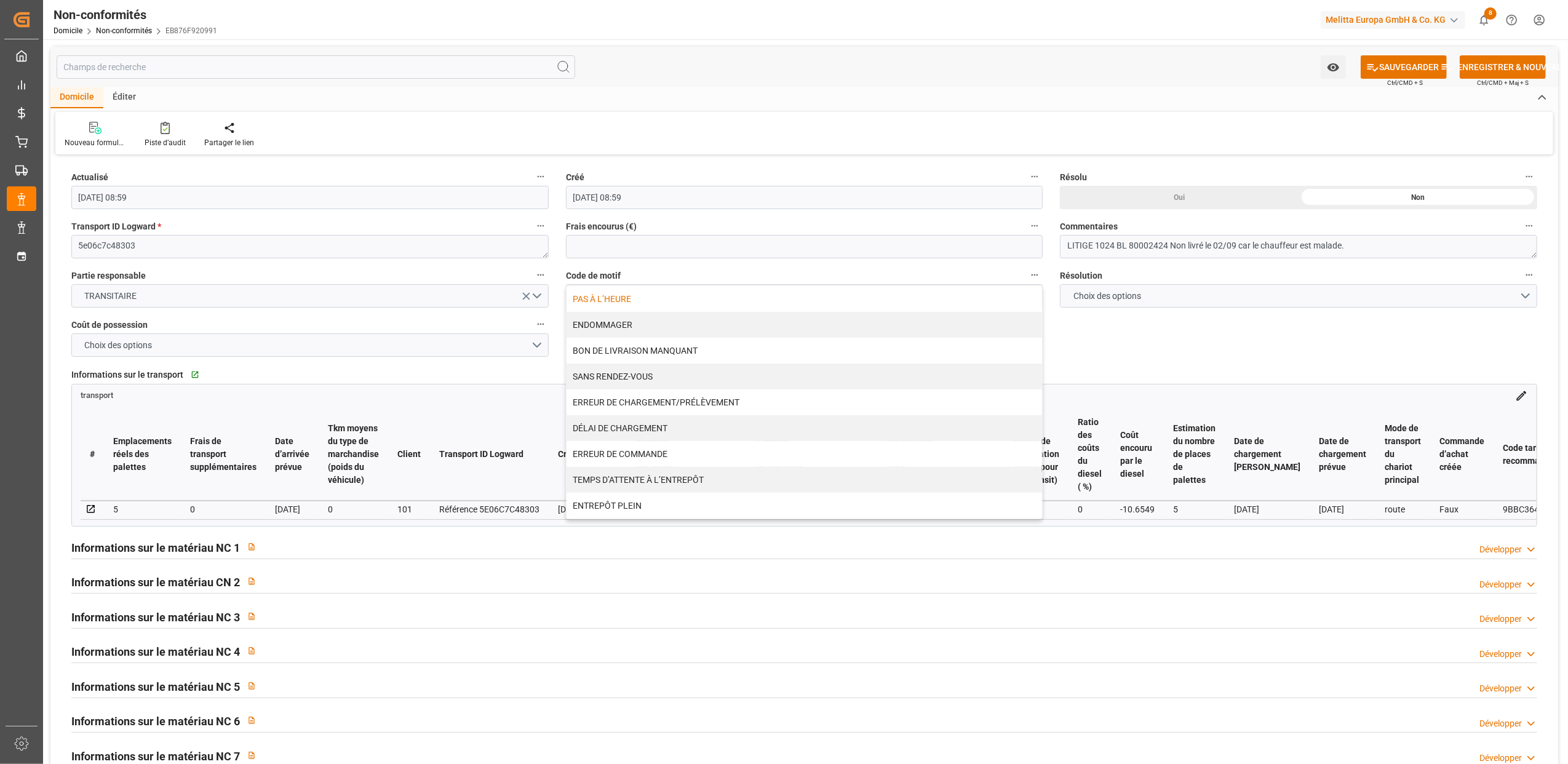
click at [672, 303] on div "PAS À L’HEURE" at bounding box center [805, 299] width 476 height 26
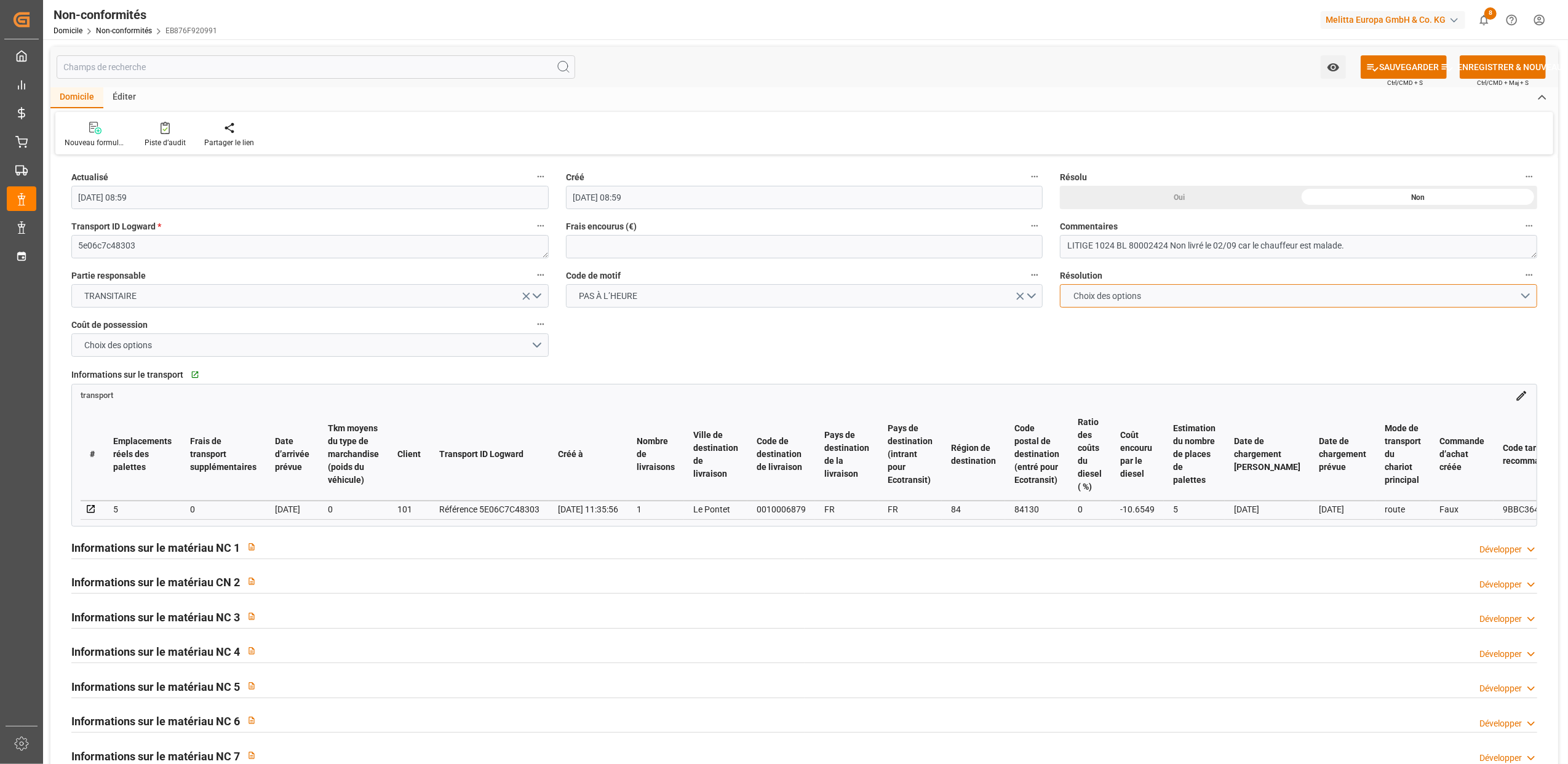
click at [1526, 293] on button "Choix des options" at bounding box center [1298, 296] width 477 height 24
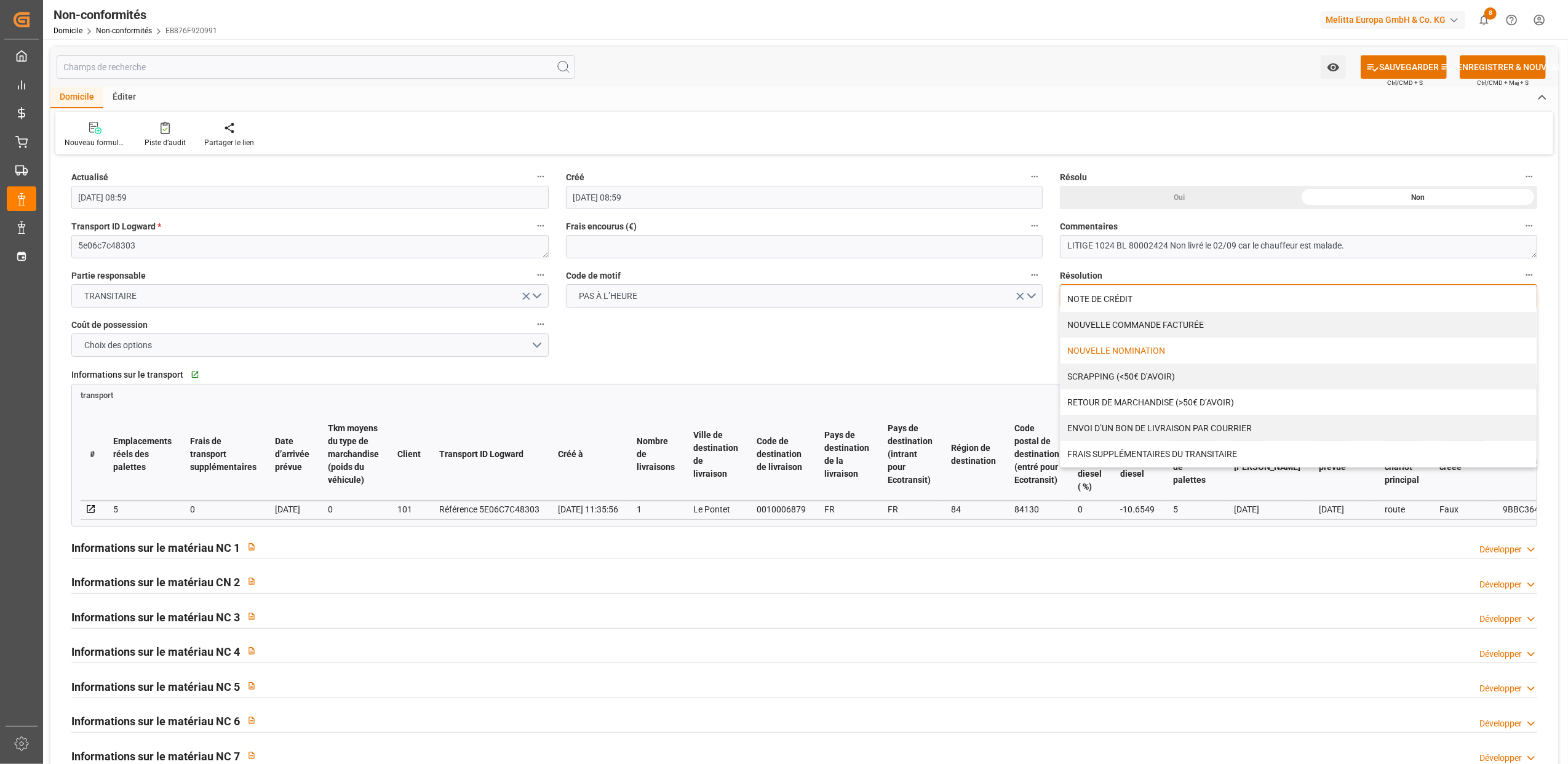
click at [1157, 346] on div "NOUVELLE NOMINATION" at bounding box center [1299, 351] width 476 height 26
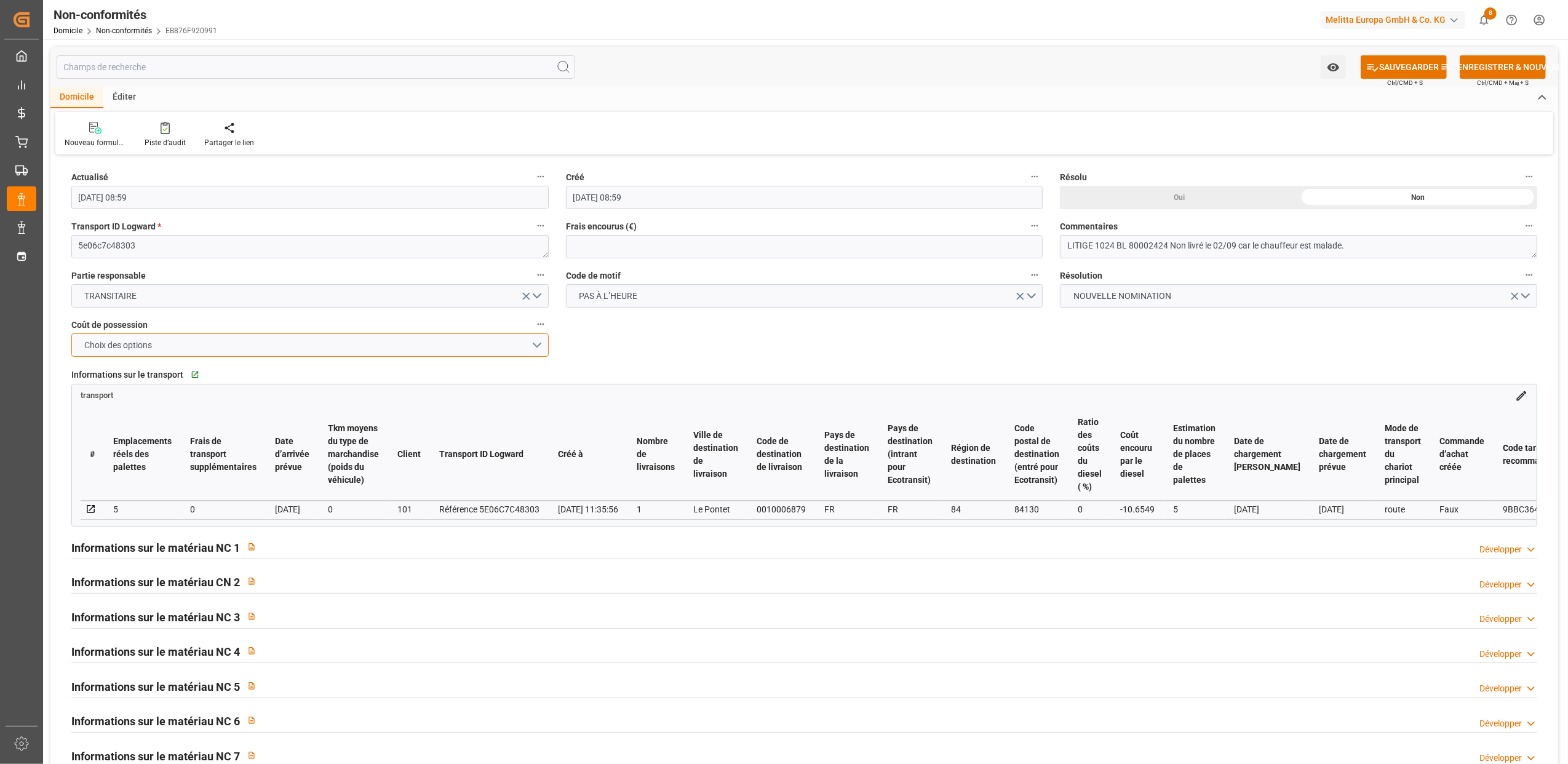
click at [542, 347] on button "Choix des options" at bounding box center [309, 345] width 477 height 24
click at [164, 344] on div "TRANSITAIRE" at bounding box center [310, 348] width 476 height 26
click at [1408, 69] on font "SAUVEGARDER" at bounding box center [1409, 67] width 60 height 13
type input "[DATE] 09:01"
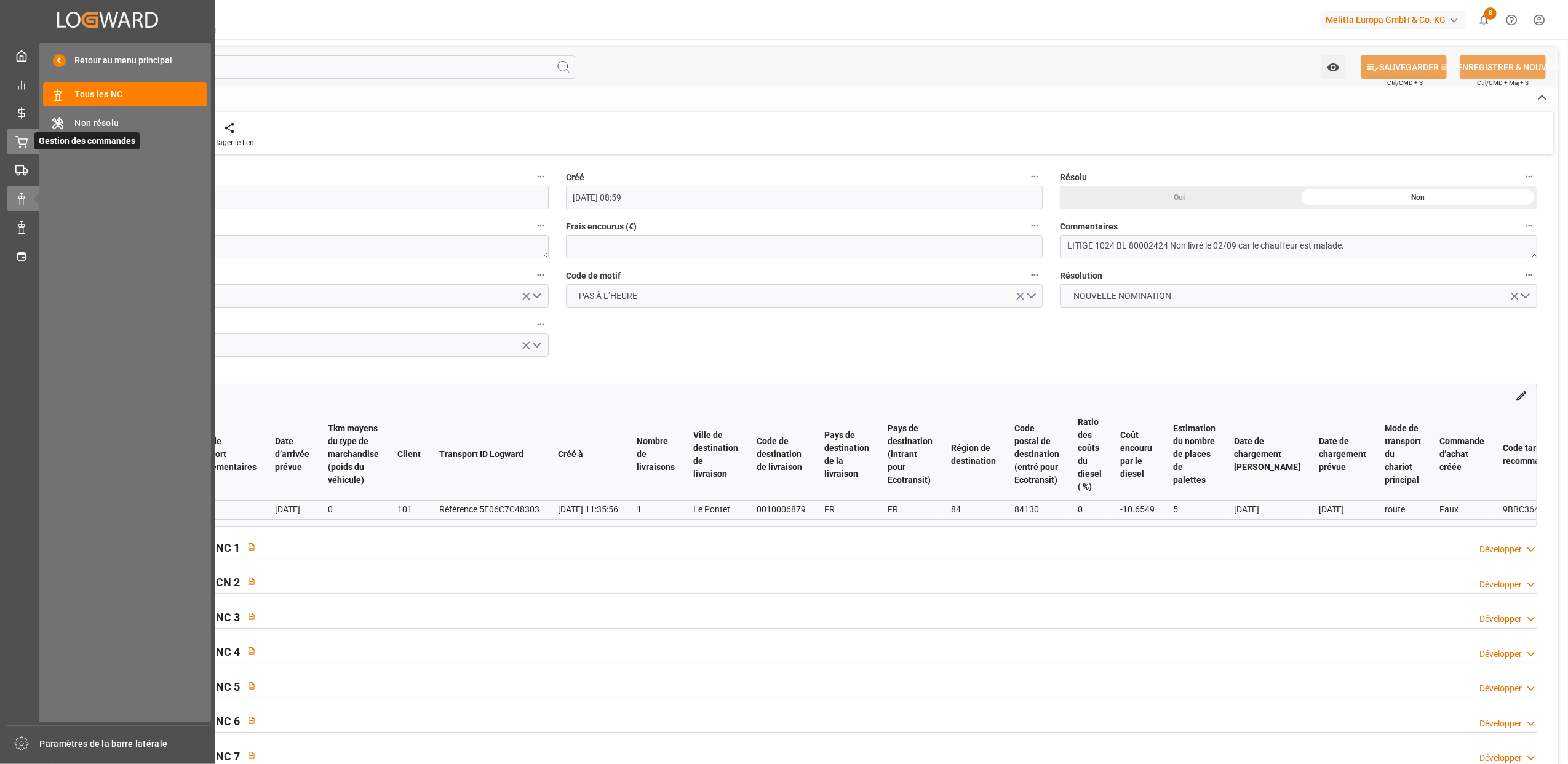
click at [34, 140] on span "Gestion des commandes" at bounding box center [87, 141] width 105 height 17
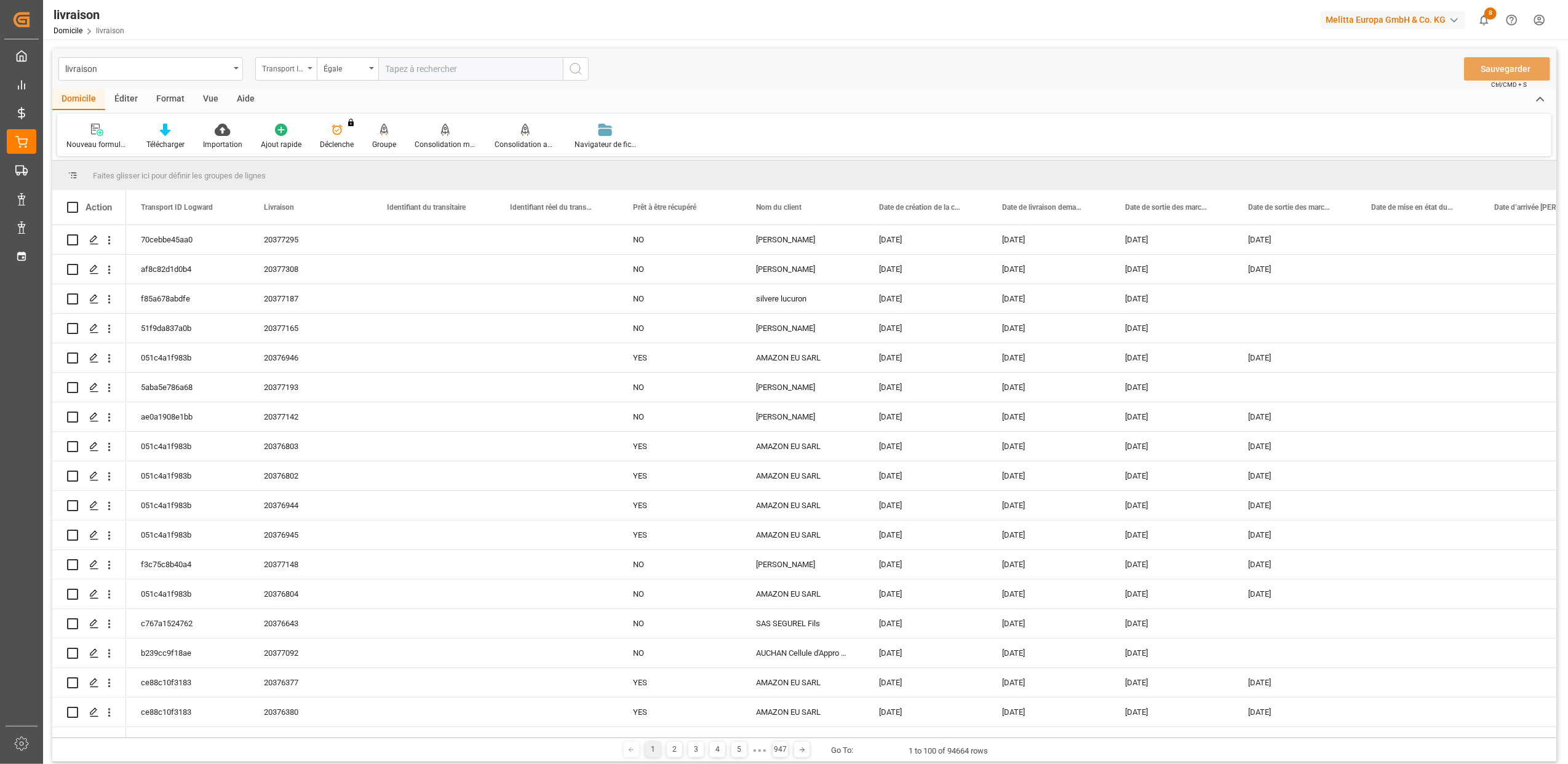
click at [310, 67] on icon "Ouvrir le menu" at bounding box center [310, 67] width 5 height 2
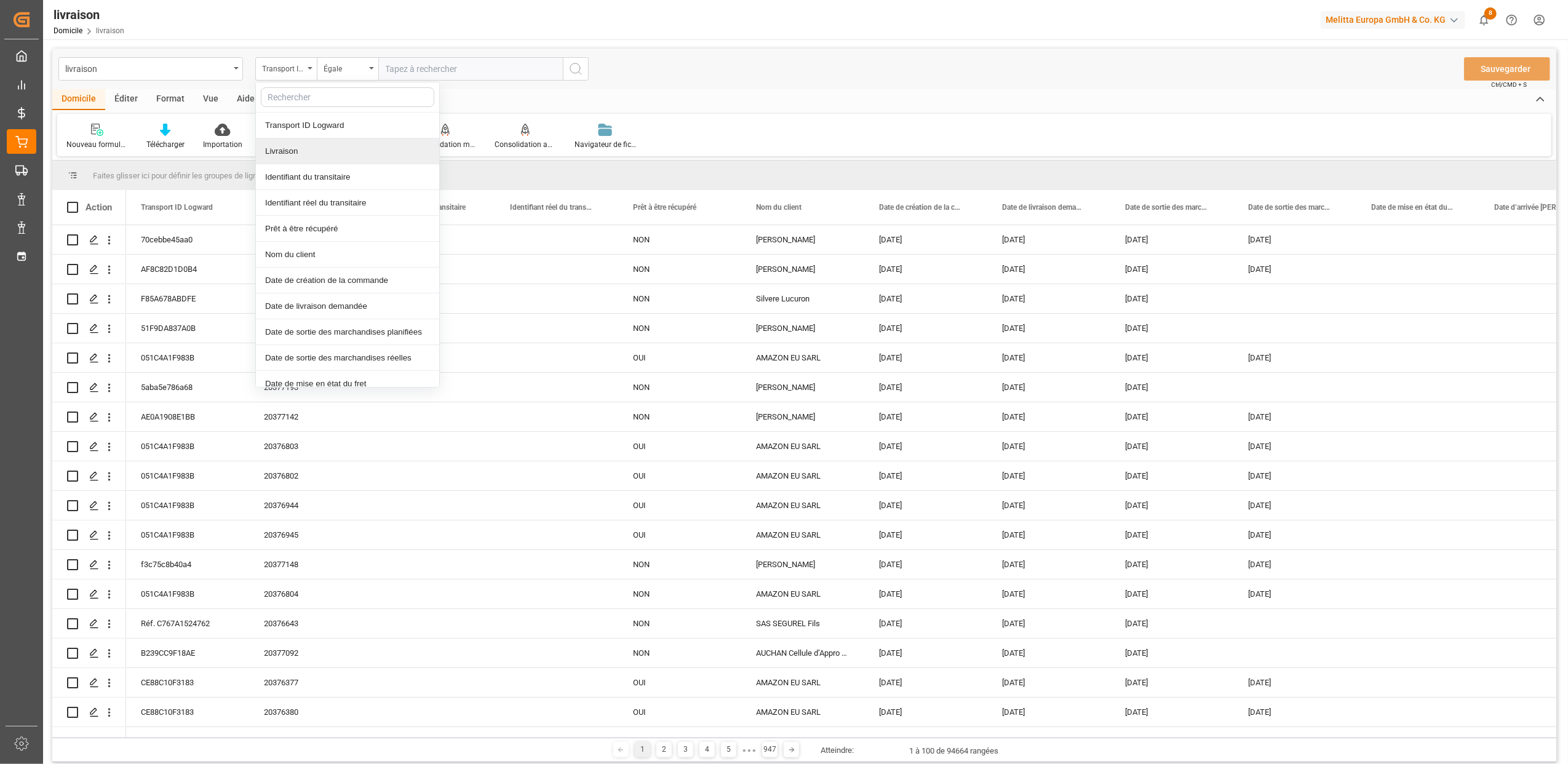
click at [310, 153] on div "Livraison" at bounding box center [347, 151] width 183 height 26
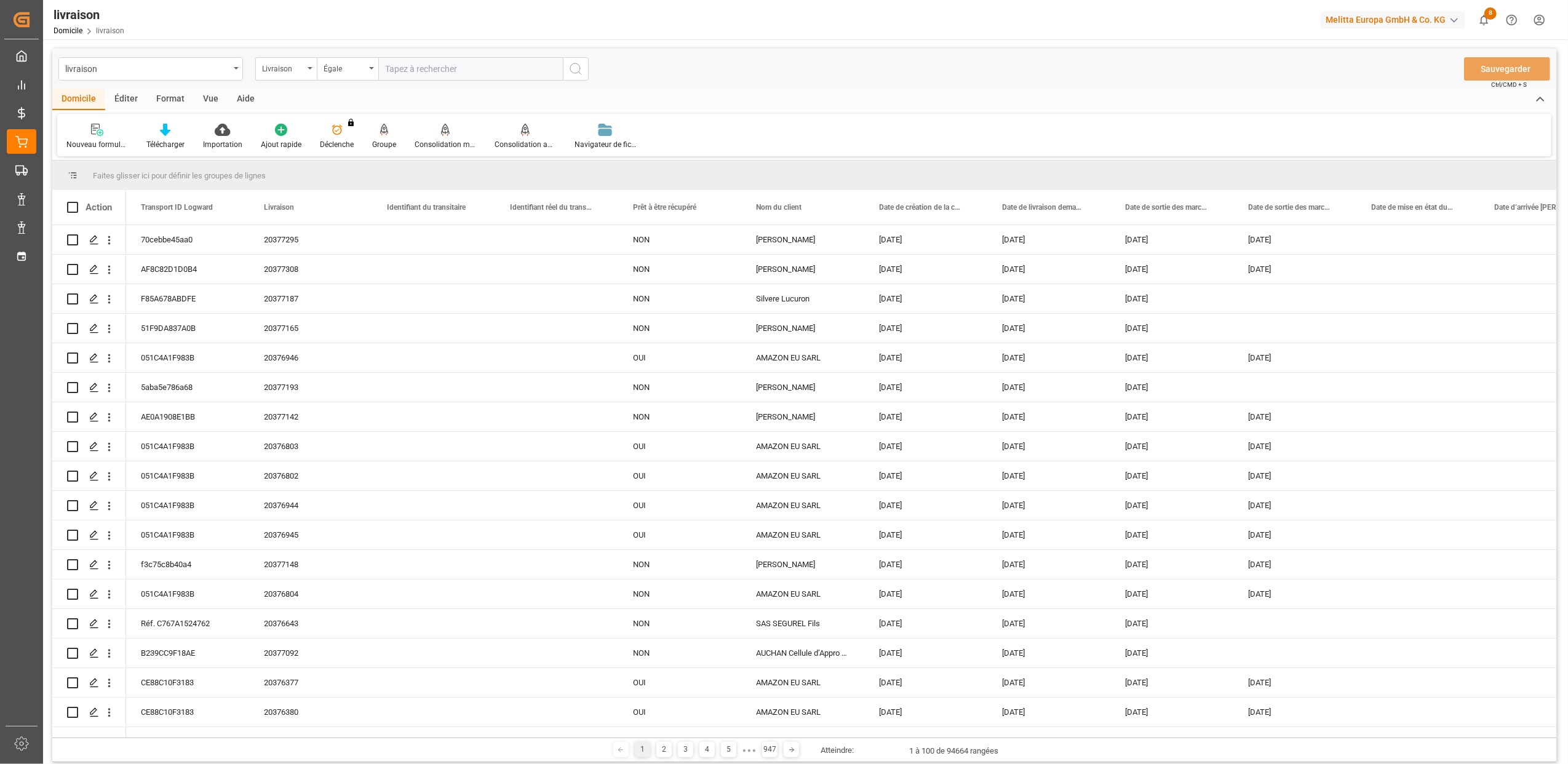
click at [416, 75] on input "text" at bounding box center [470, 69] width 184 height 24
type input "20376458"
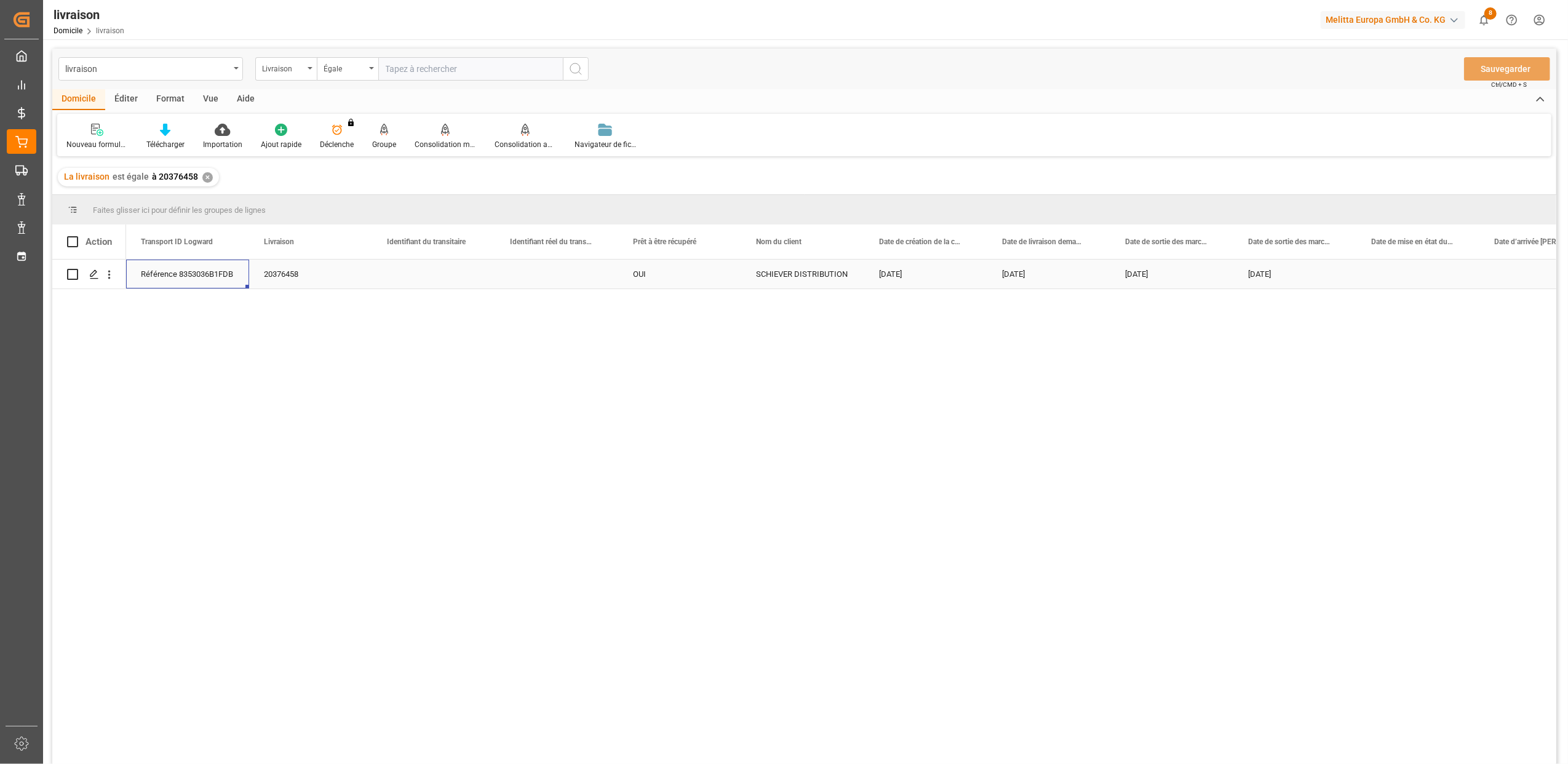
click at [169, 278] on div "Référence 8353036B1FDB" at bounding box center [187, 274] width 123 height 29
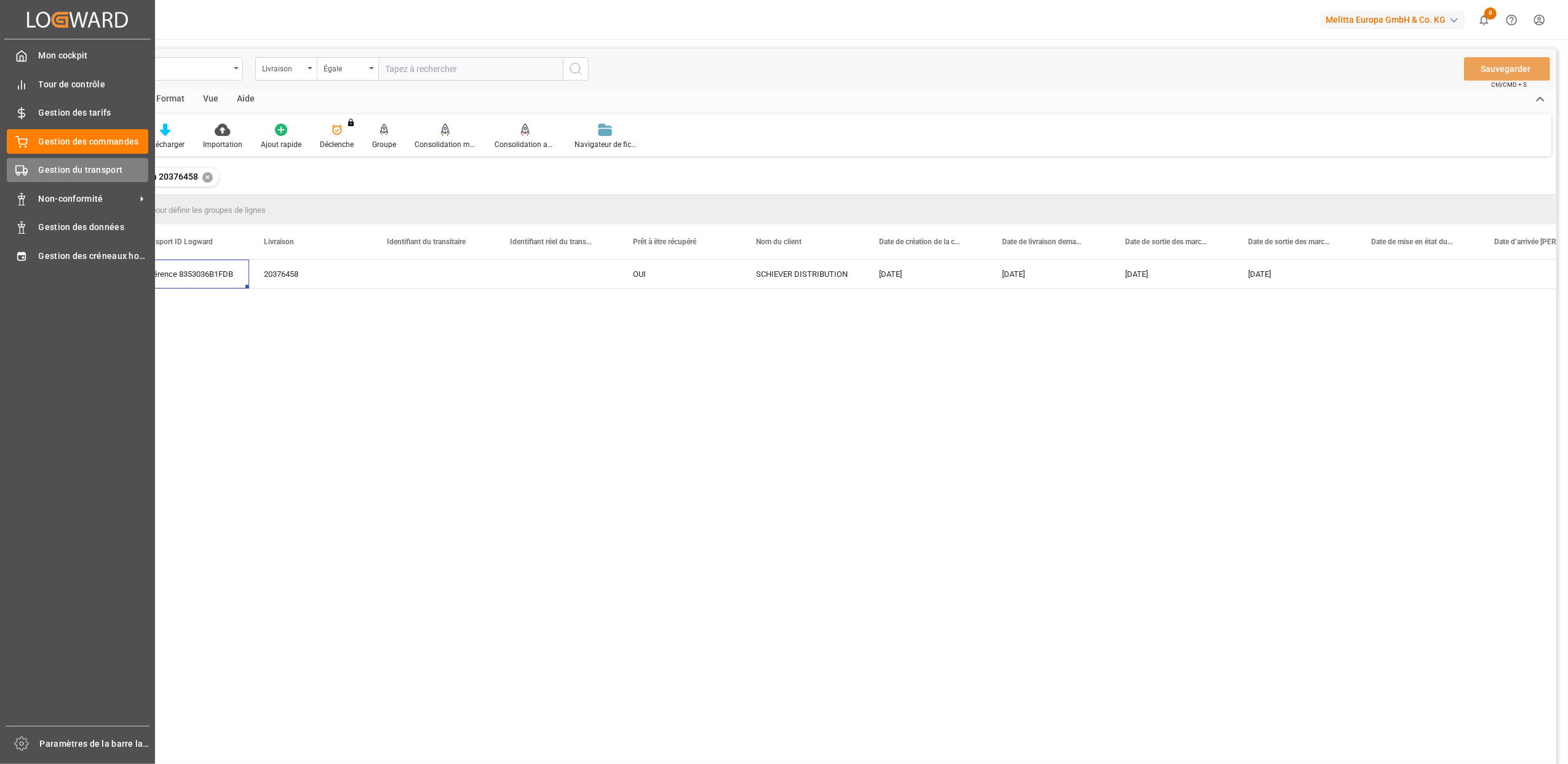
click at [27, 169] on polygon at bounding box center [25, 171] width 4 height 4
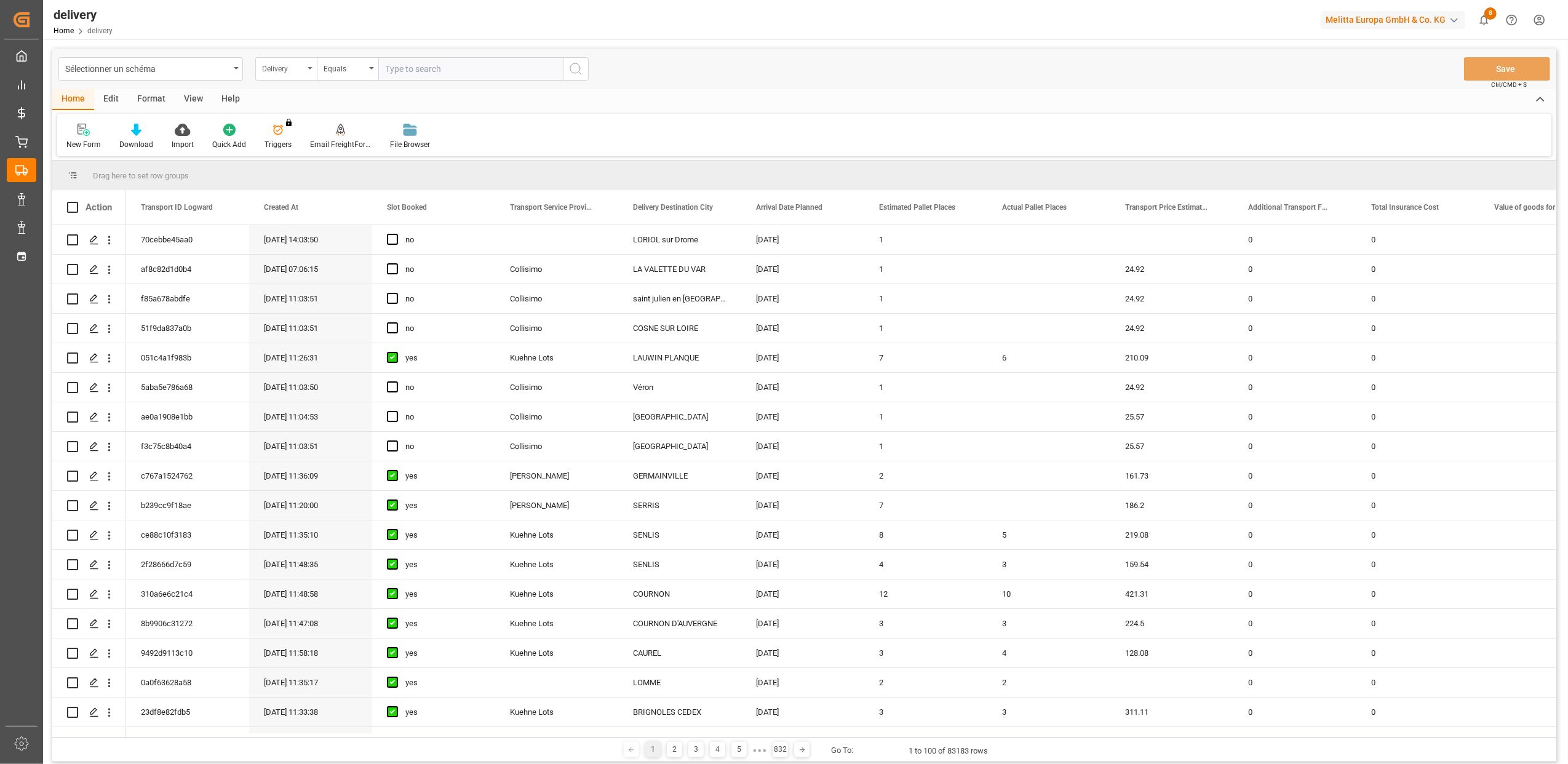
click at [310, 67] on icon "open menu" at bounding box center [310, 67] width 5 height 2
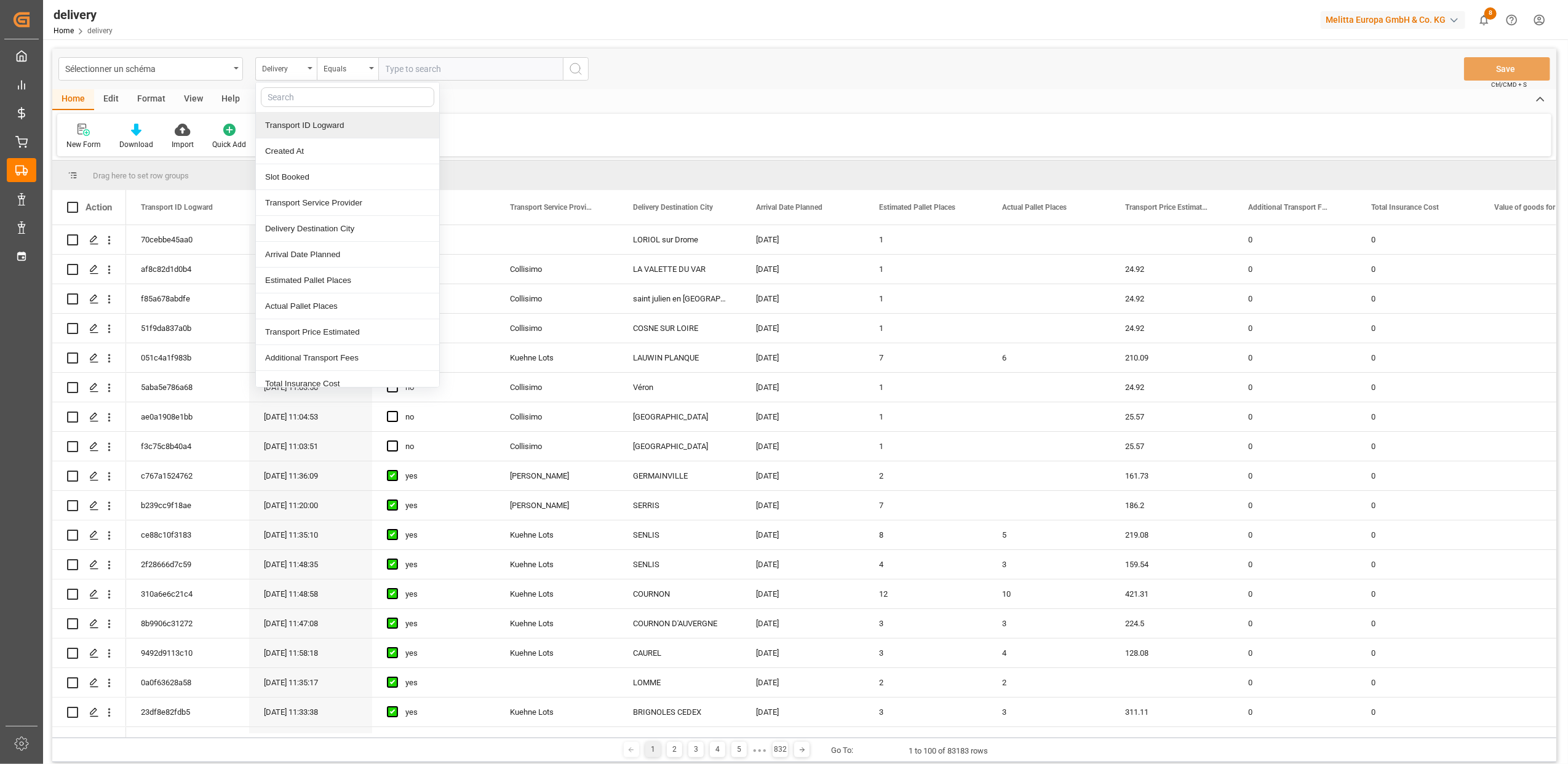
click at [337, 124] on div "Transport ID Logward" at bounding box center [347, 126] width 183 height 26
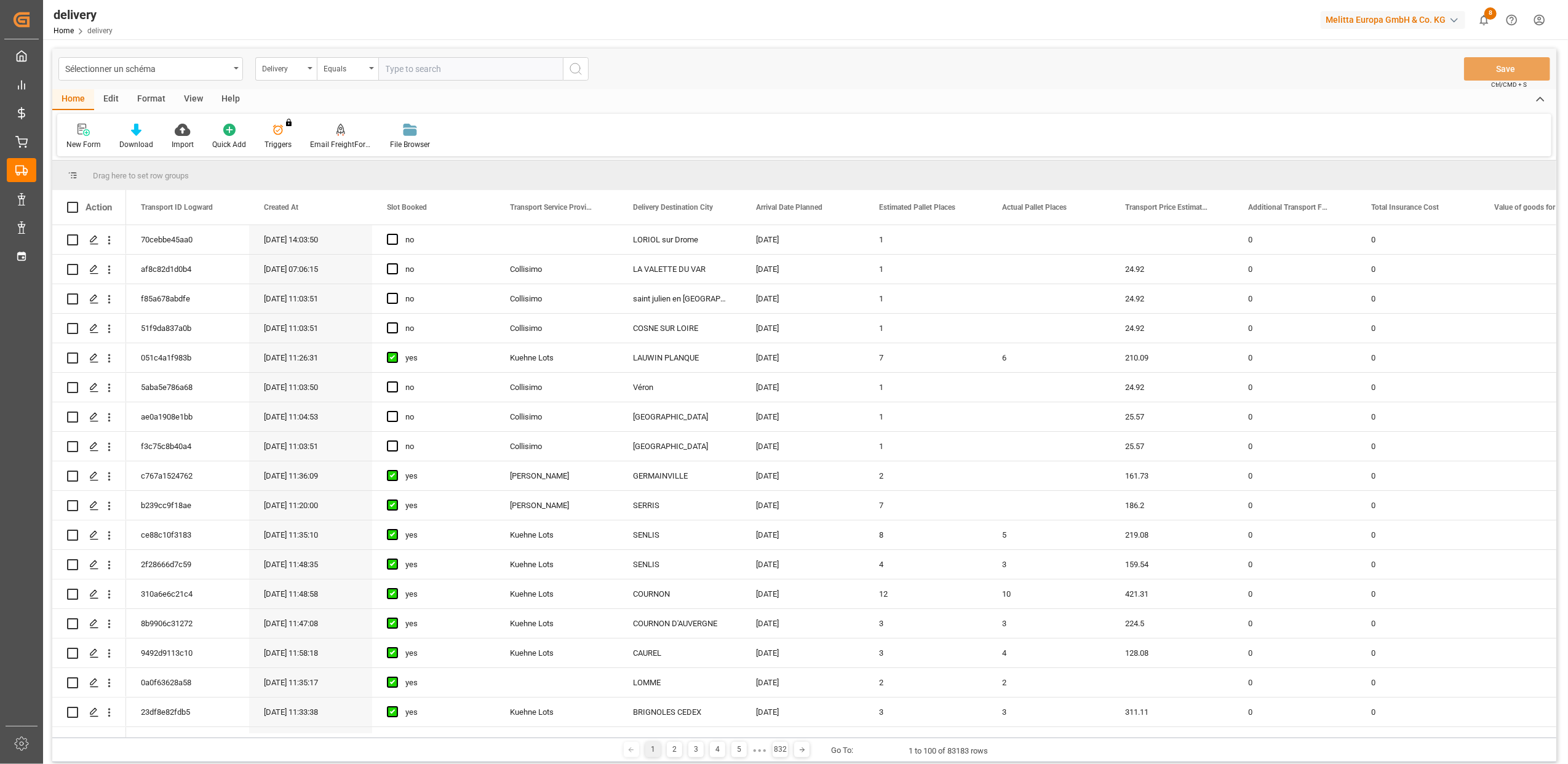
click at [425, 65] on input "text" at bounding box center [470, 69] width 184 height 24
paste input "8353036b1fdb"
type input "8353036b1fdb"
click at [311, 65] on div "Delivery" at bounding box center [286, 69] width 62 height 24
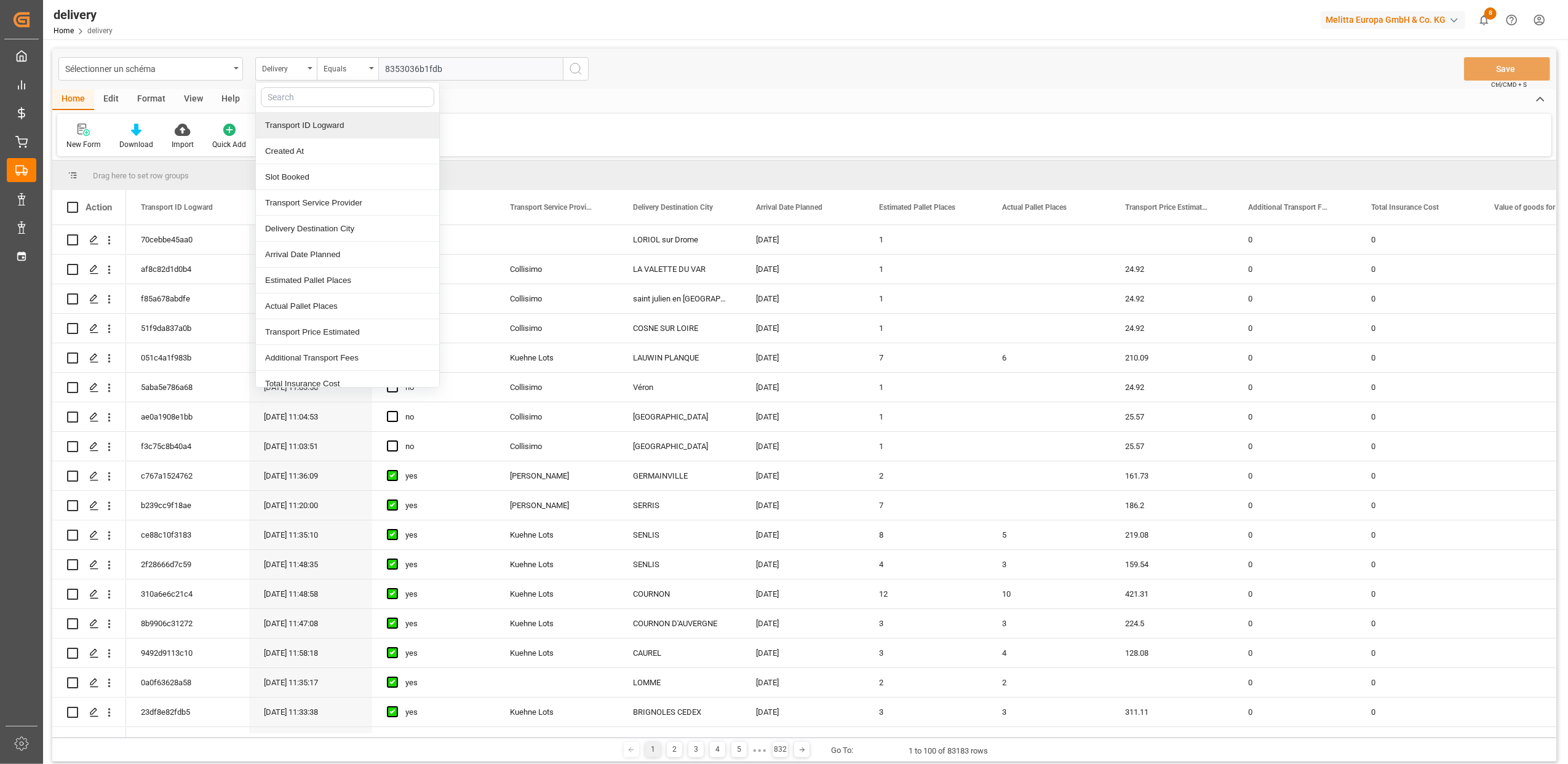
click at [306, 127] on div "Transport ID Logward" at bounding box center [347, 126] width 183 height 26
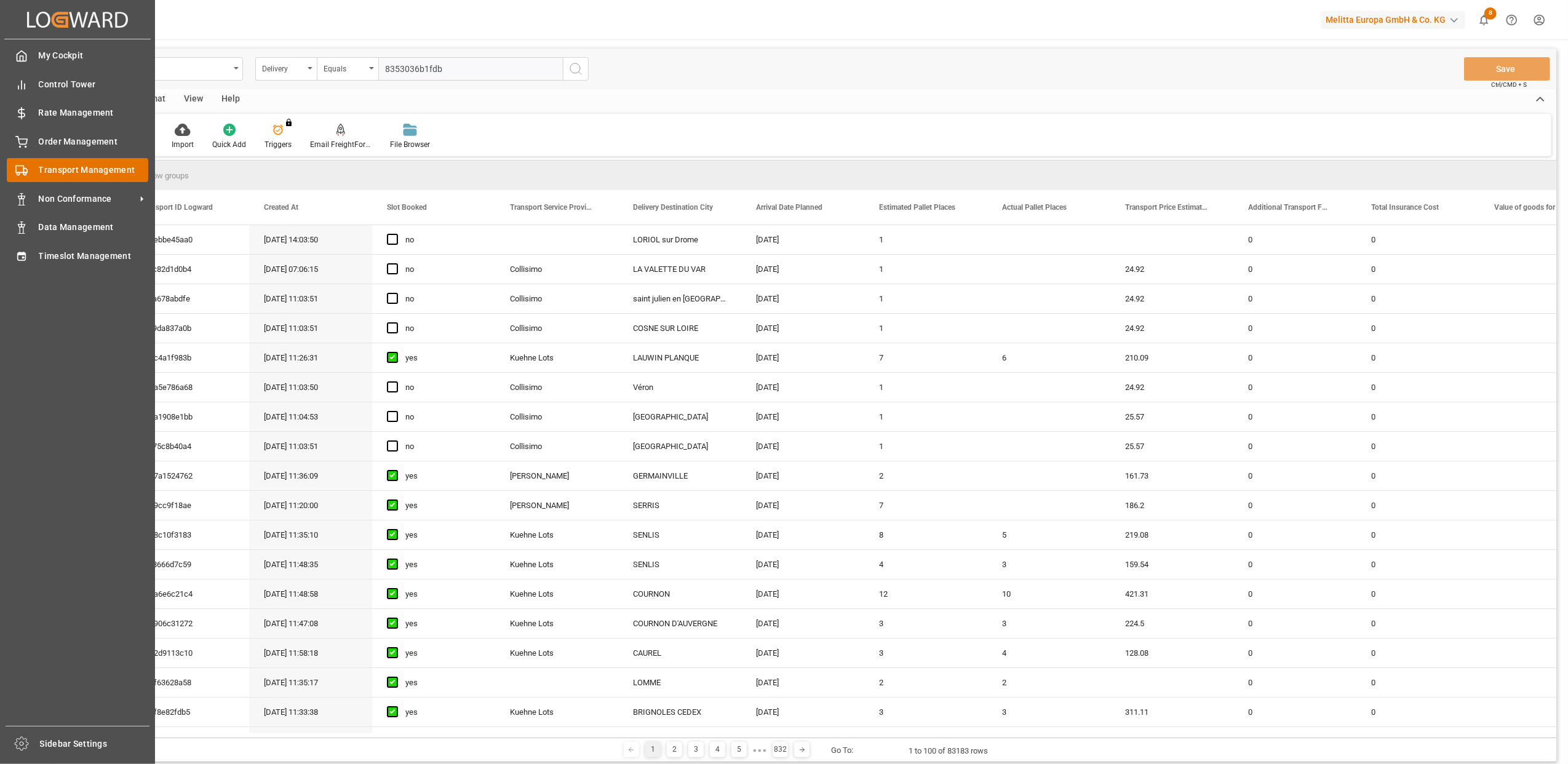
click at [31, 167] on div "Transport Management Transport Management" at bounding box center [77, 169] width 141 height 24
click at [79, 168] on span "Transport Management" at bounding box center [93, 170] width 110 height 13
click at [70, 192] on span "Non Conformance" at bounding box center [87, 199] width 97 height 13
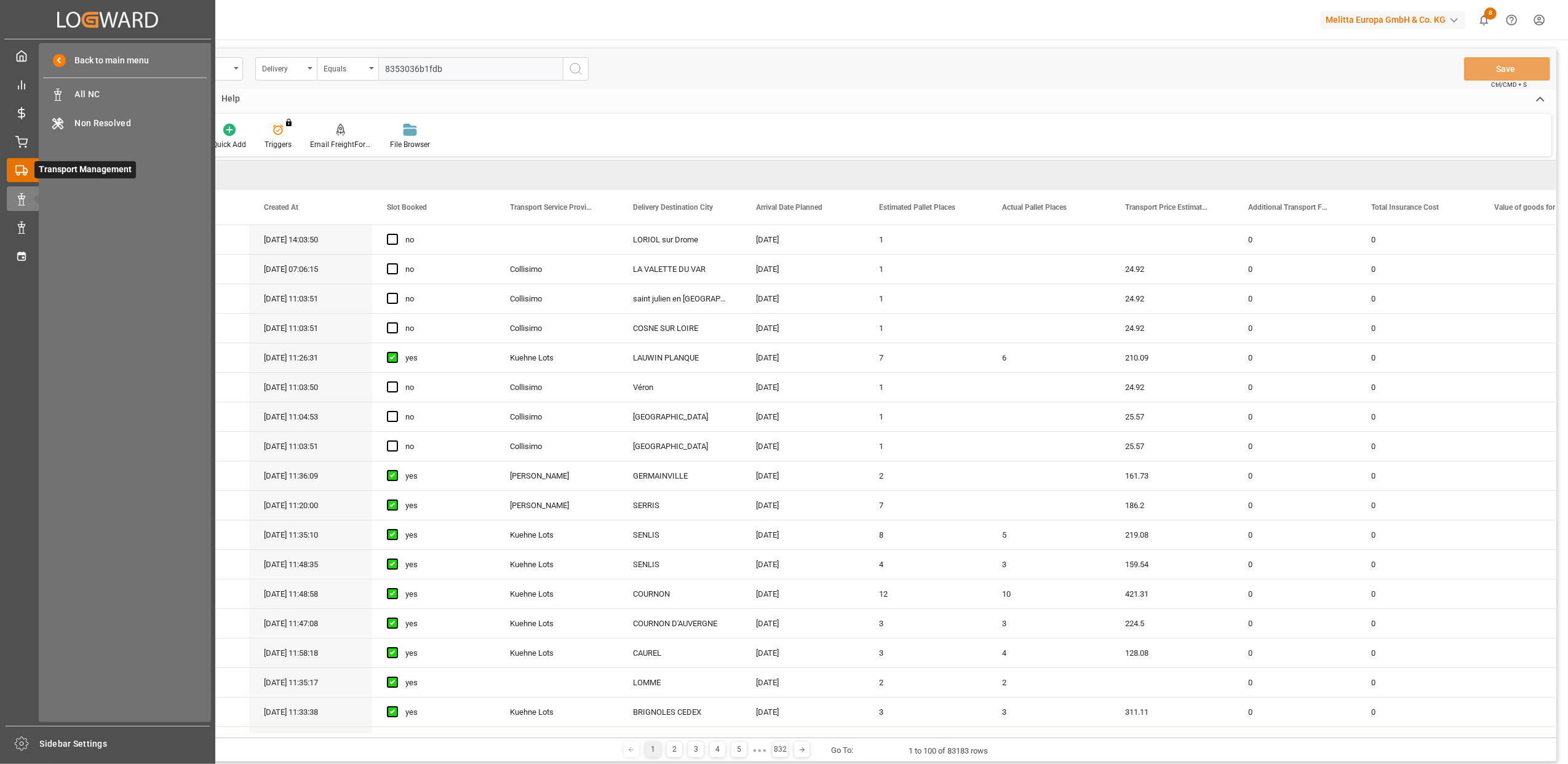
click at [24, 169] on polygon at bounding box center [25, 171] width 4 height 4
click at [23, 123] on div "Rate Management Rate Management" at bounding box center [107, 113] width 202 height 24
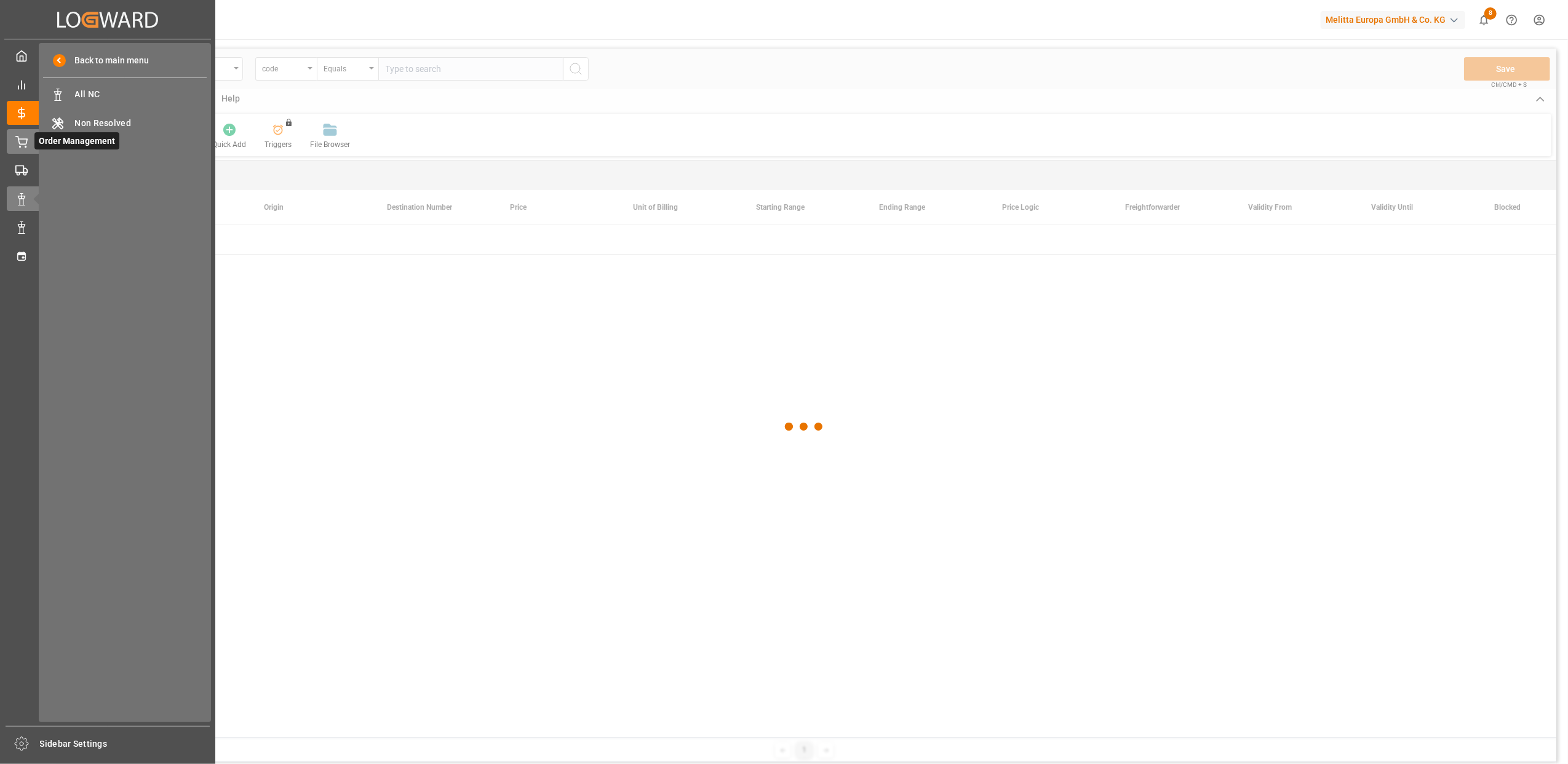
click at [22, 136] on icon at bounding box center [21, 141] width 12 height 12
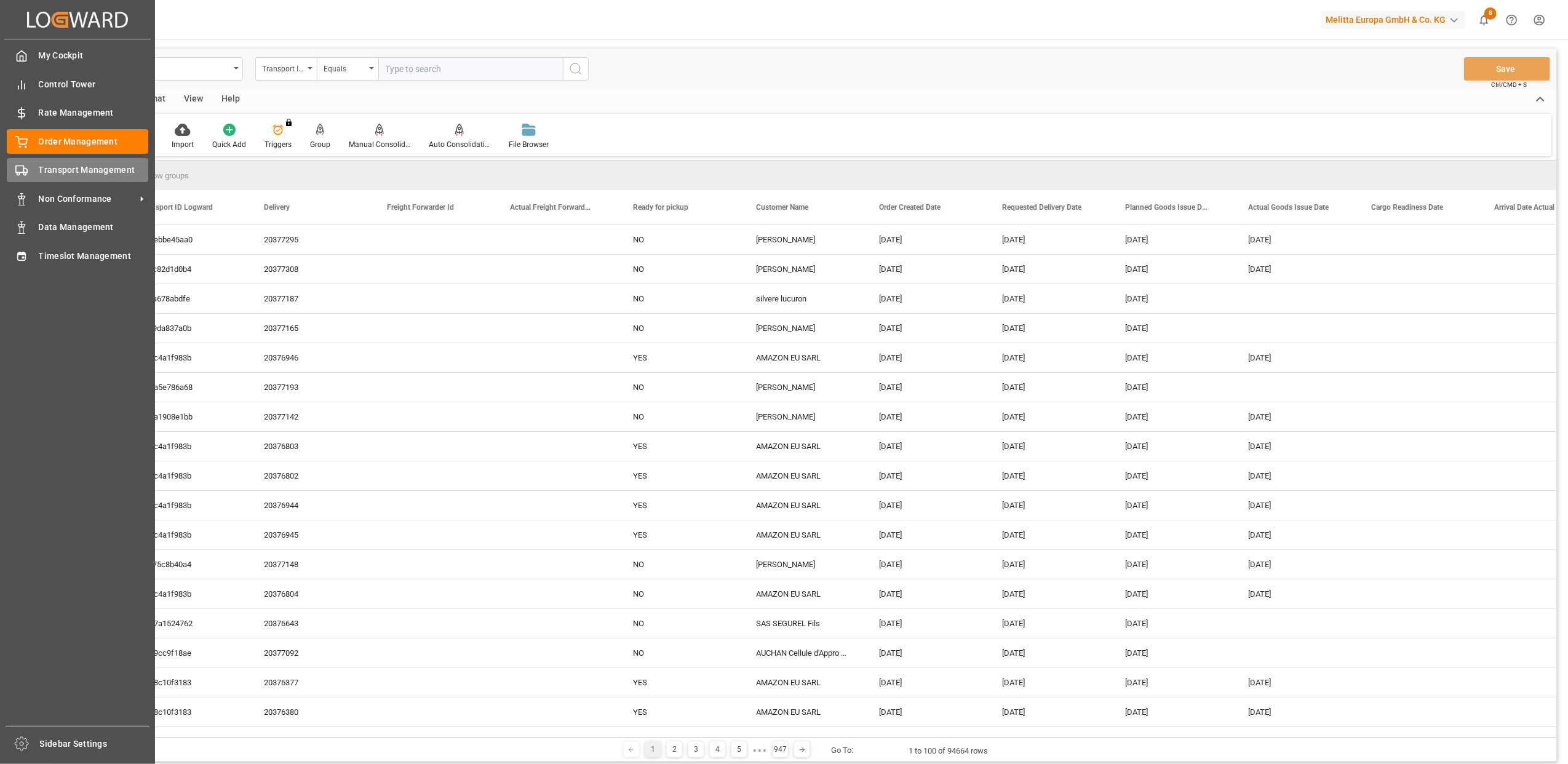
click at [28, 166] on div "Transport Management Transport Management" at bounding box center [77, 169] width 141 height 24
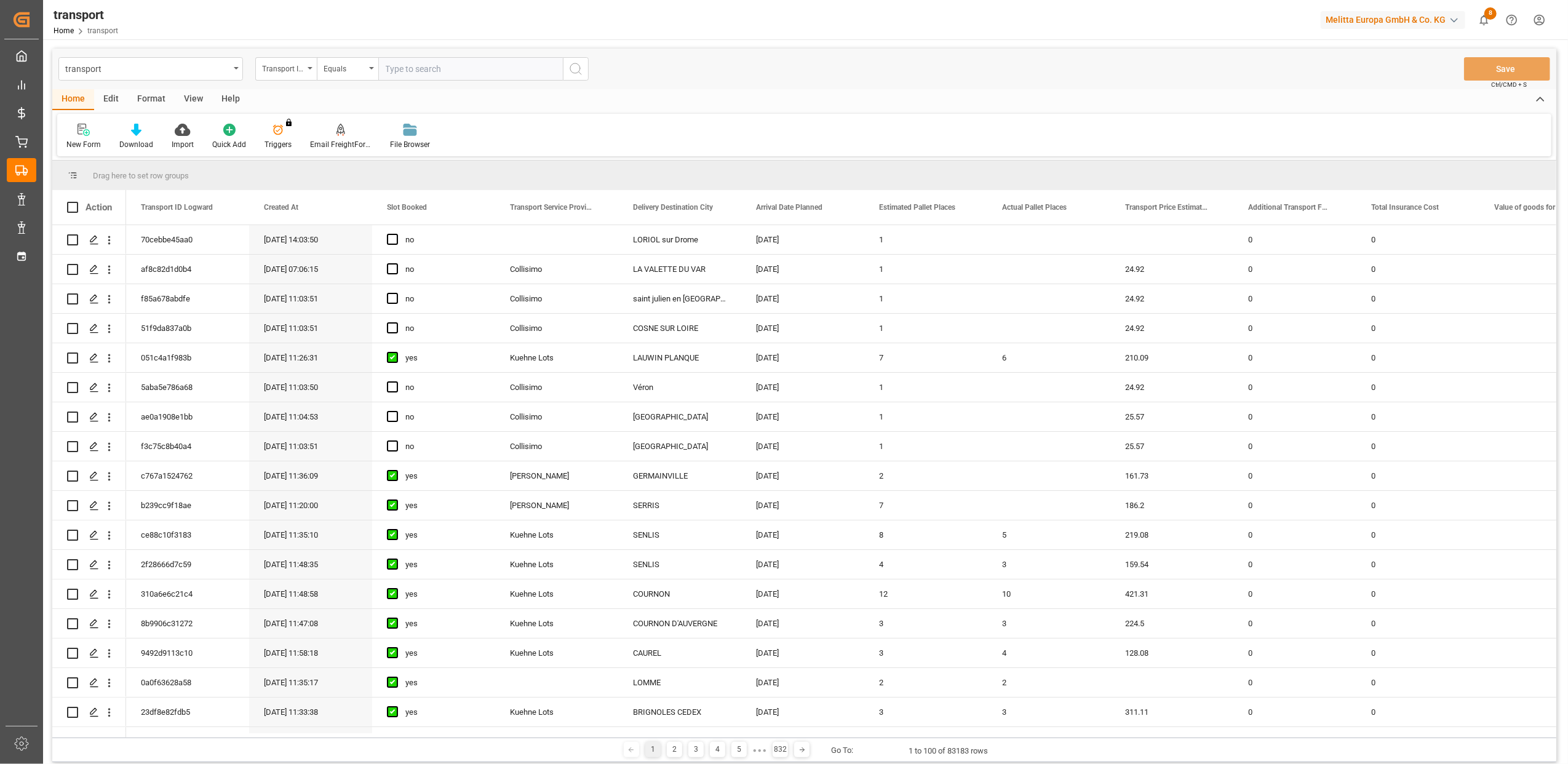
click at [427, 67] on input "text" at bounding box center [470, 69] width 184 height 24
paste input "8353036b1fdb"
type input "8353036b1fdb"
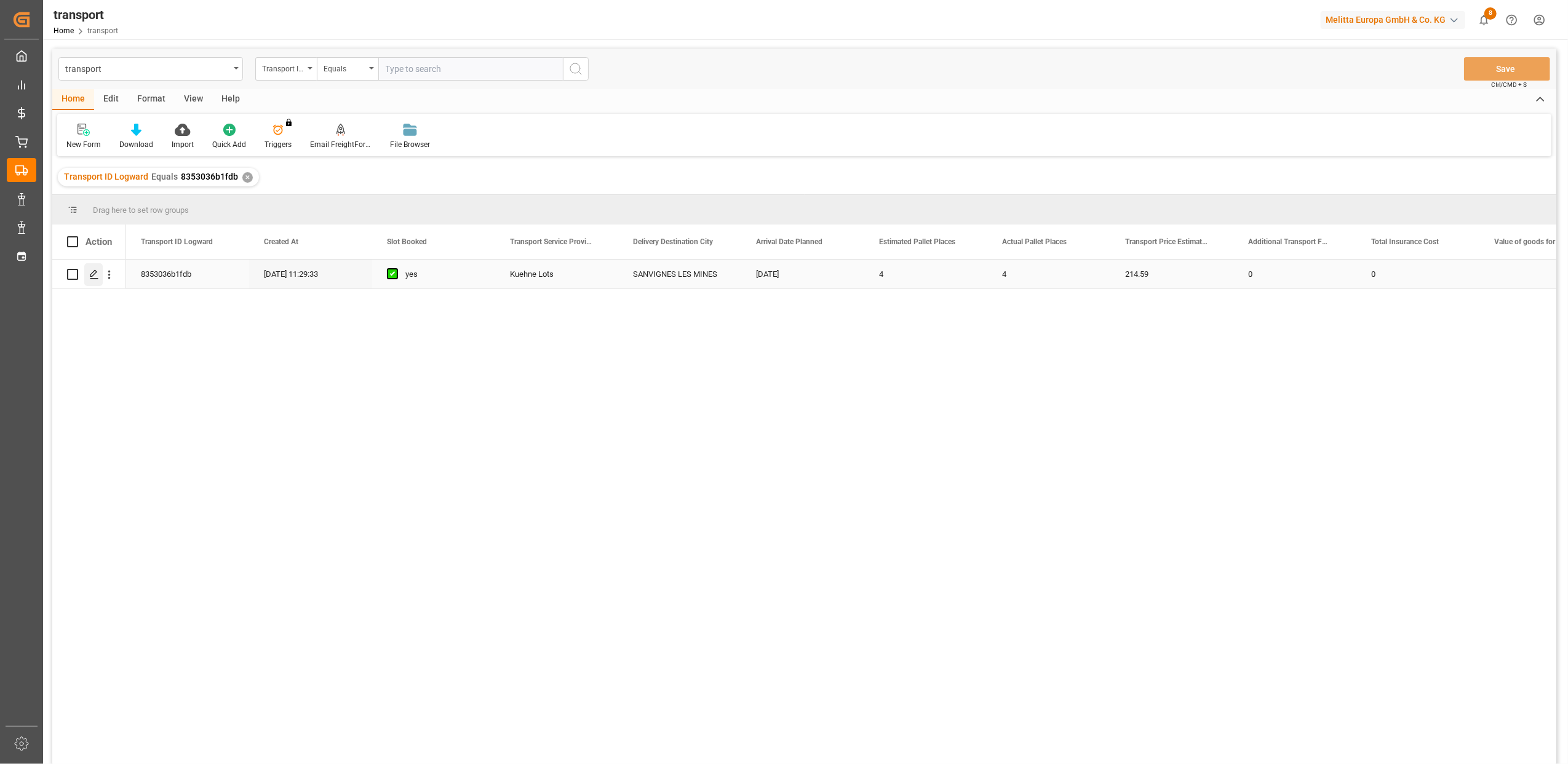
click at [97, 274] on icon "Press SPACE to select this row." at bounding box center [94, 275] width 10 height 10
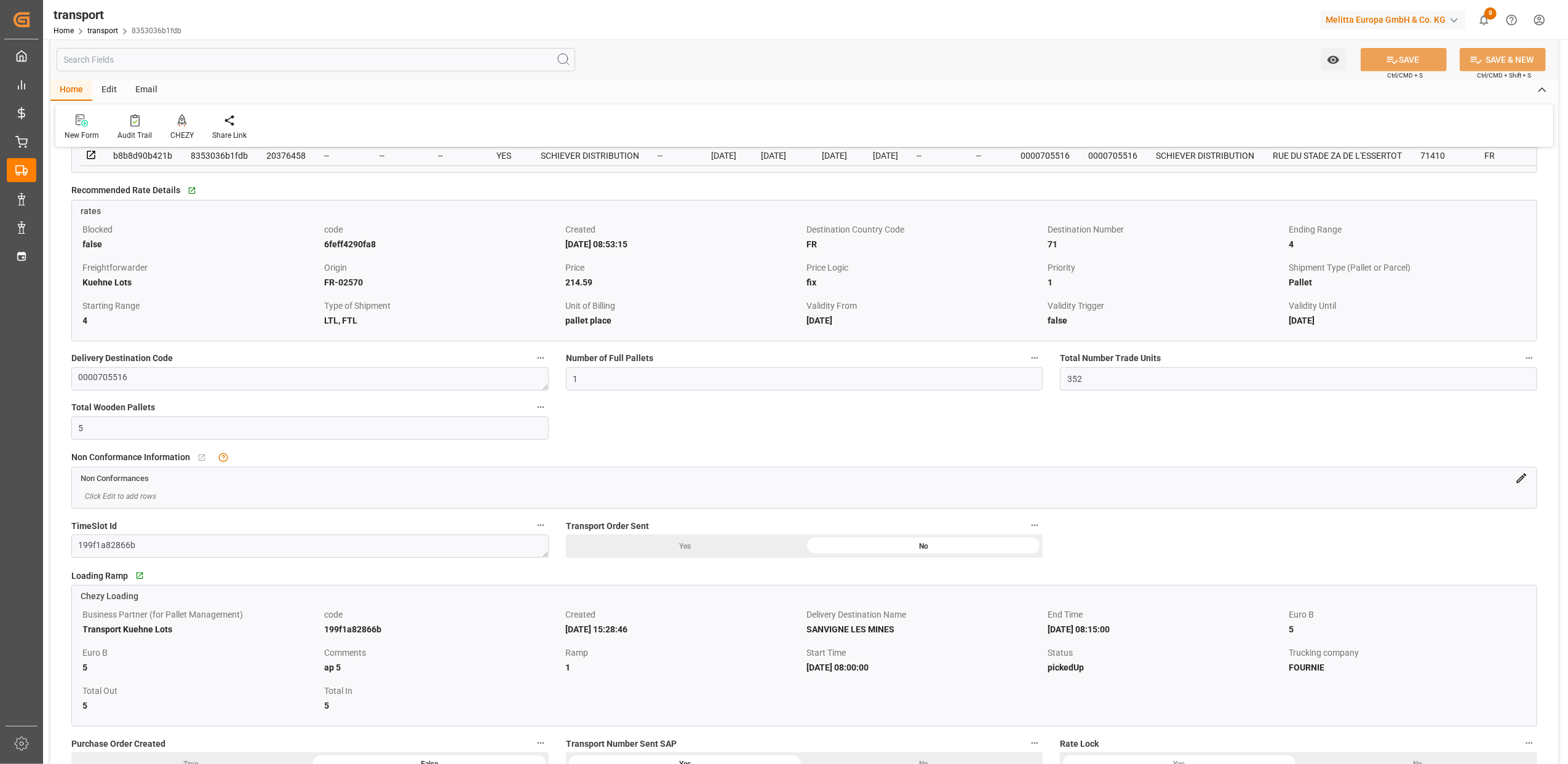
scroll to position [492, 0]
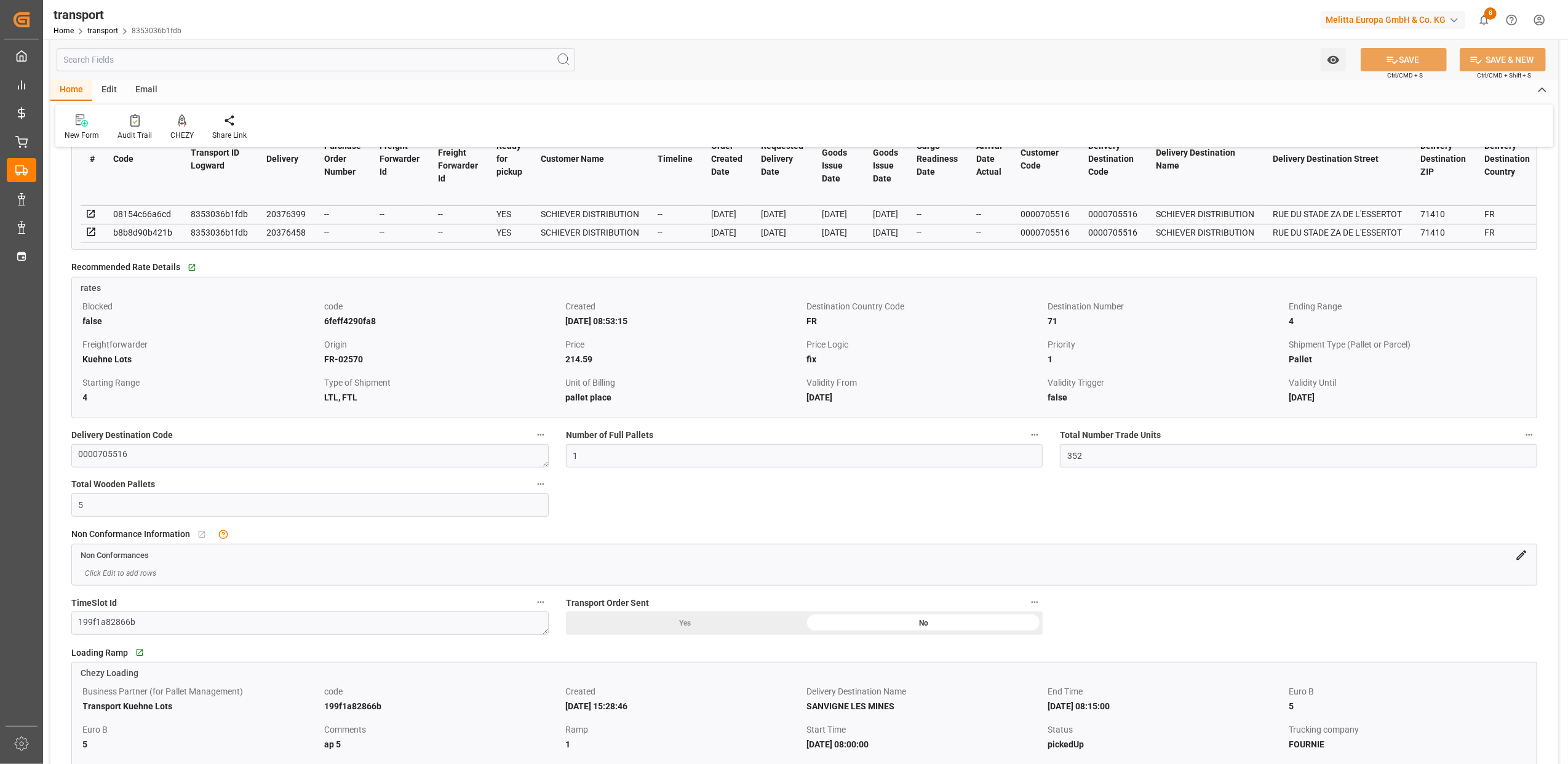
click at [1522, 556] on icon at bounding box center [1522, 555] width 13 height 13
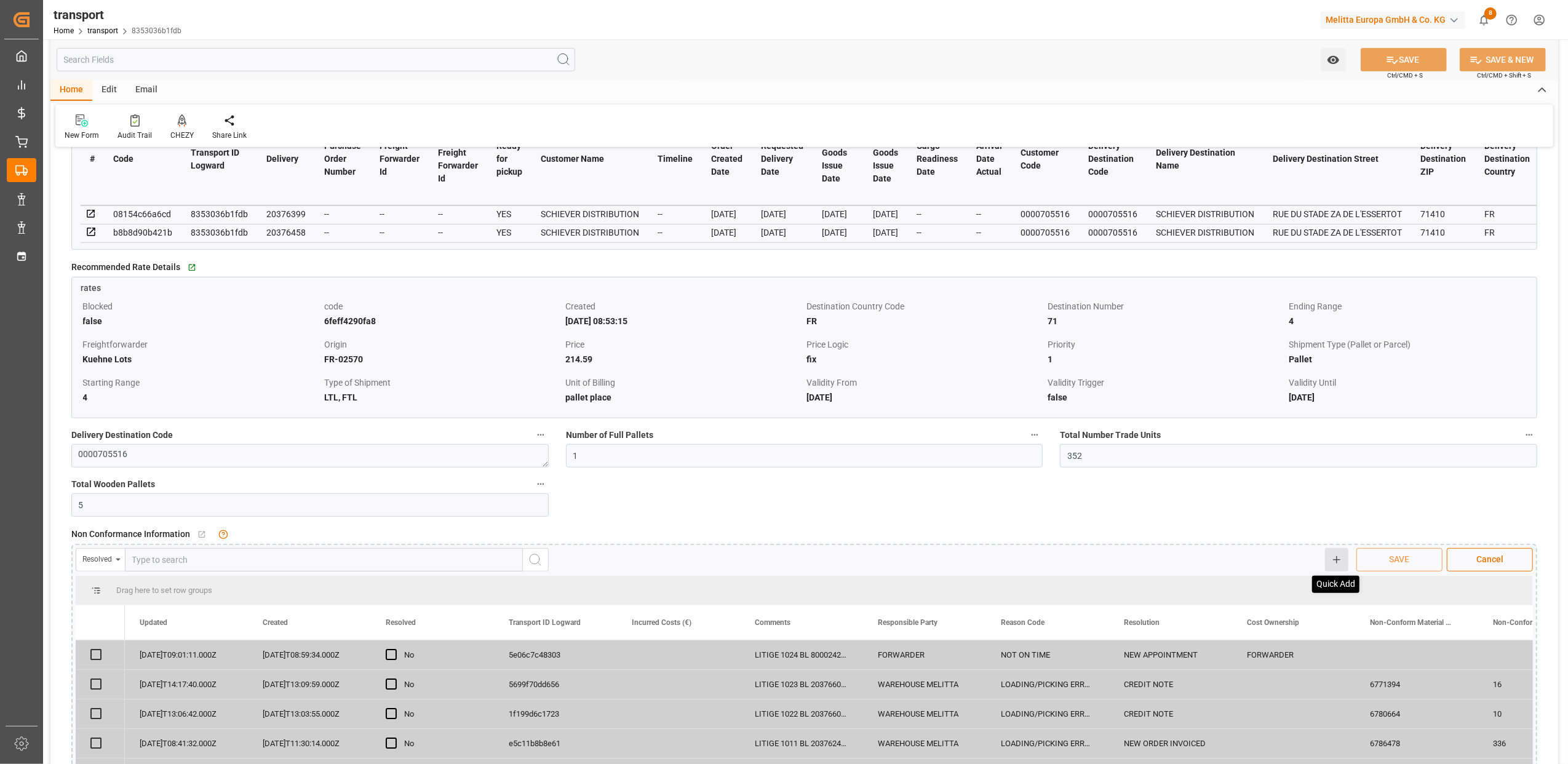
click at [1335, 565] on icon at bounding box center [1336, 559] width 11 height 11
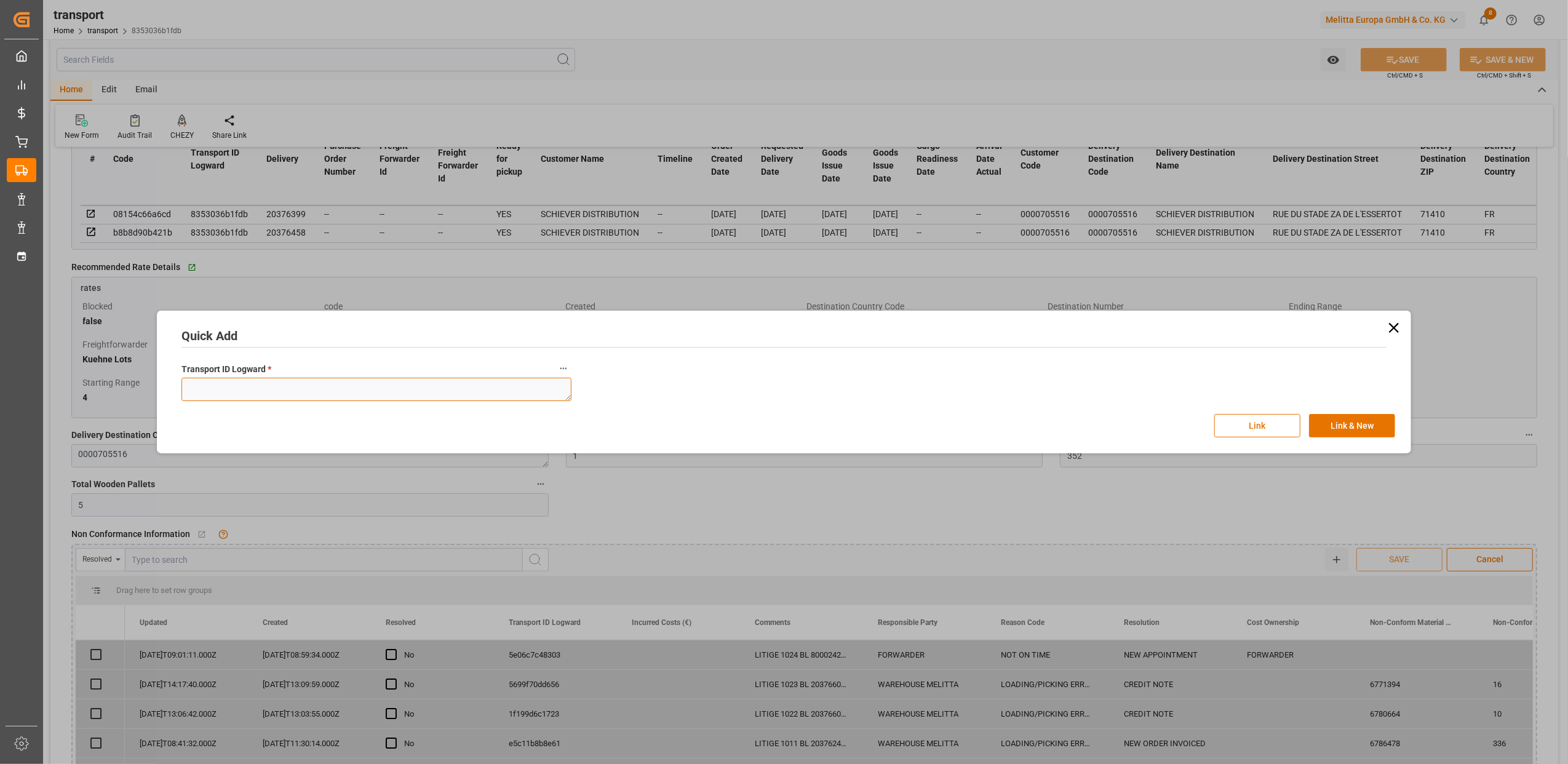
click at [217, 397] on textarea at bounding box center [377, 389] width 390 height 24
paste textarea "8353036b1fdb"
type textarea "8353036b1fdb"
click at [1257, 429] on button "Link" at bounding box center [1257, 425] width 86 height 24
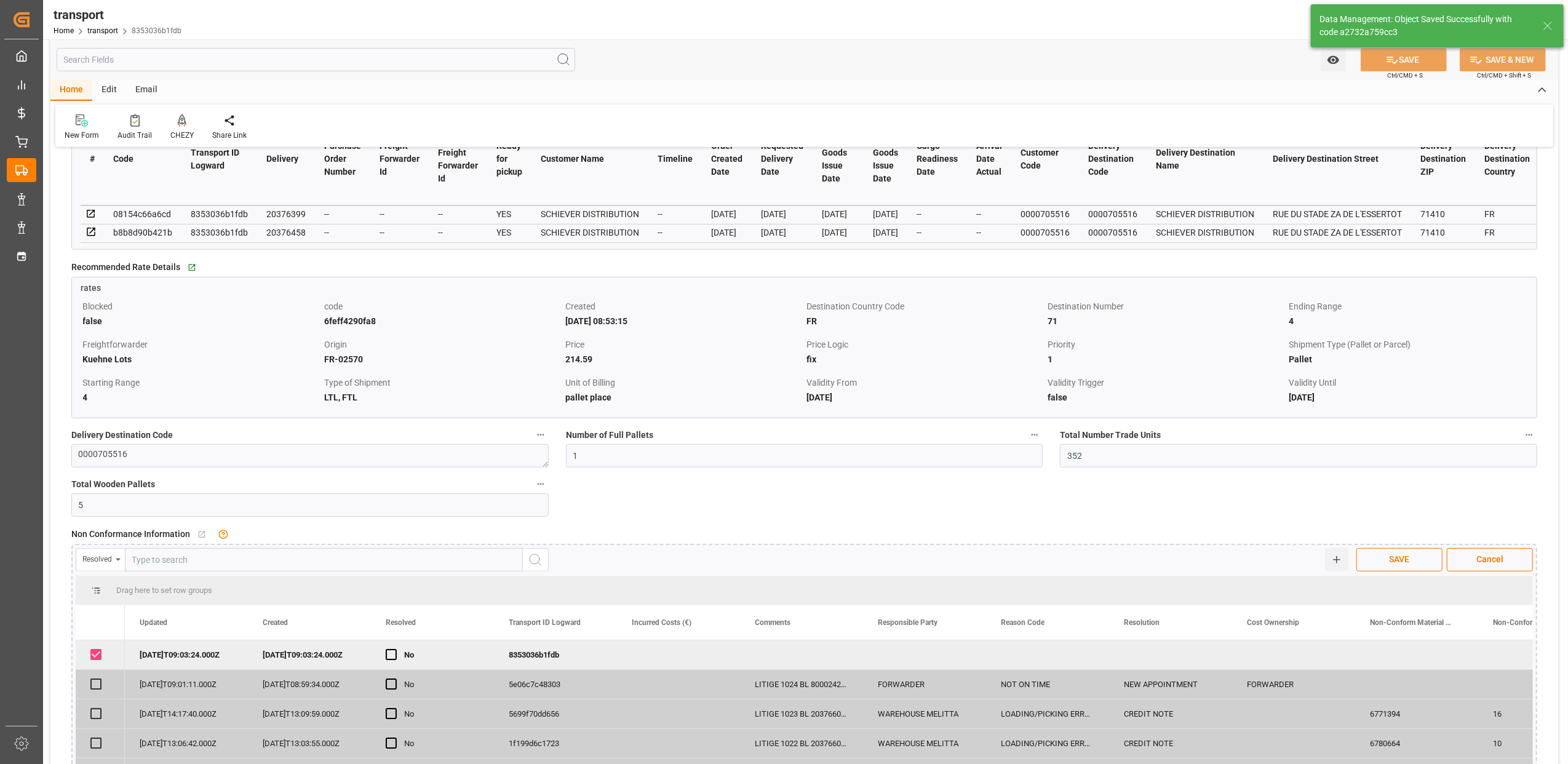
click at [1369, 571] on button "SAVE" at bounding box center [1399, 560] width 86 height 24
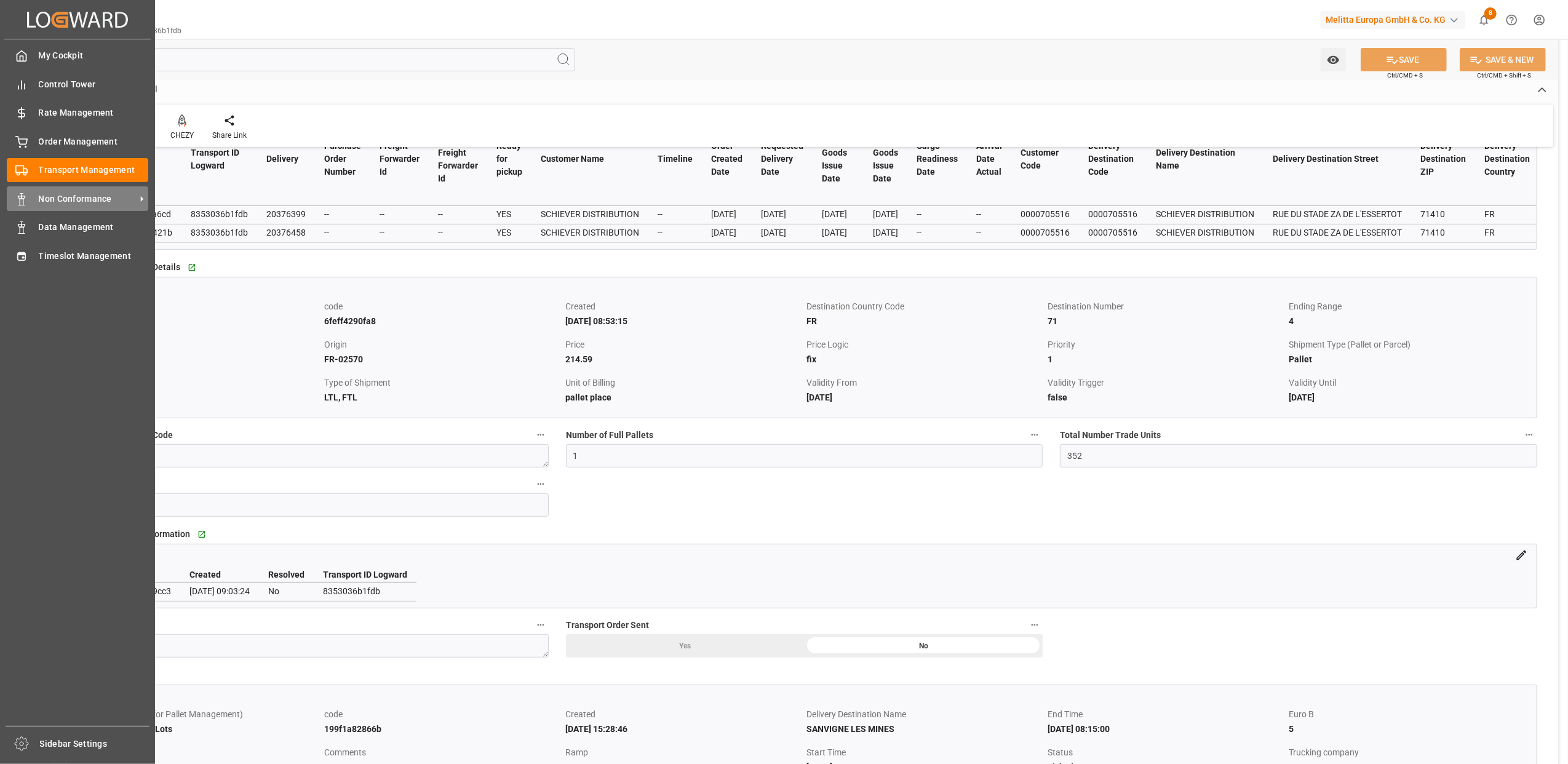
click at [39, 200] on span "Non Conformance" at bounding box center [87, 199] width 97 height 13
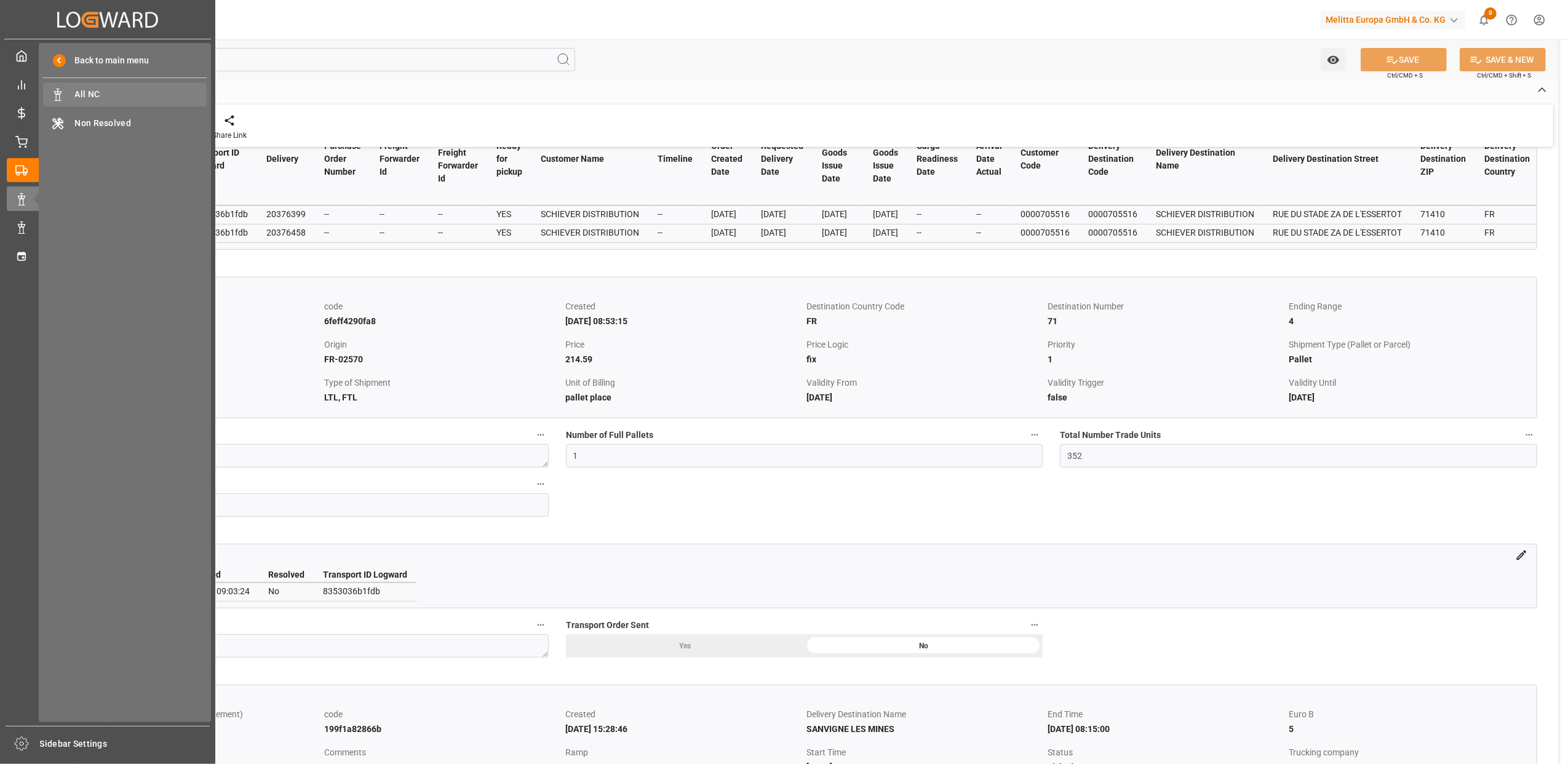
click at [118, 101] on span "All NC" at bounding box center [141, 95] width 132 height 13
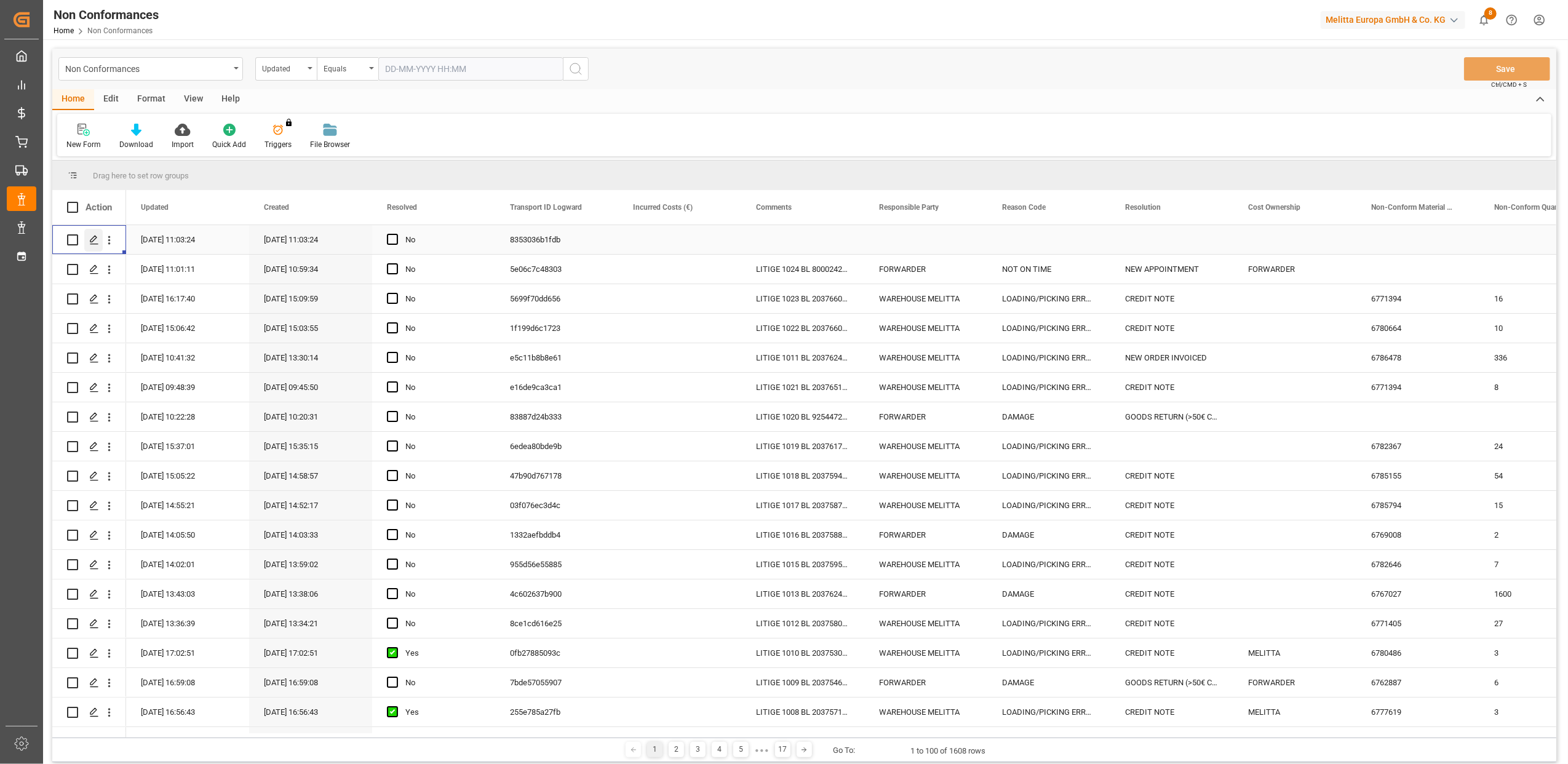
click at [95, 244] on icon "Press SPACE to select this row." at bounding box center [94, 240] width 10 height 10
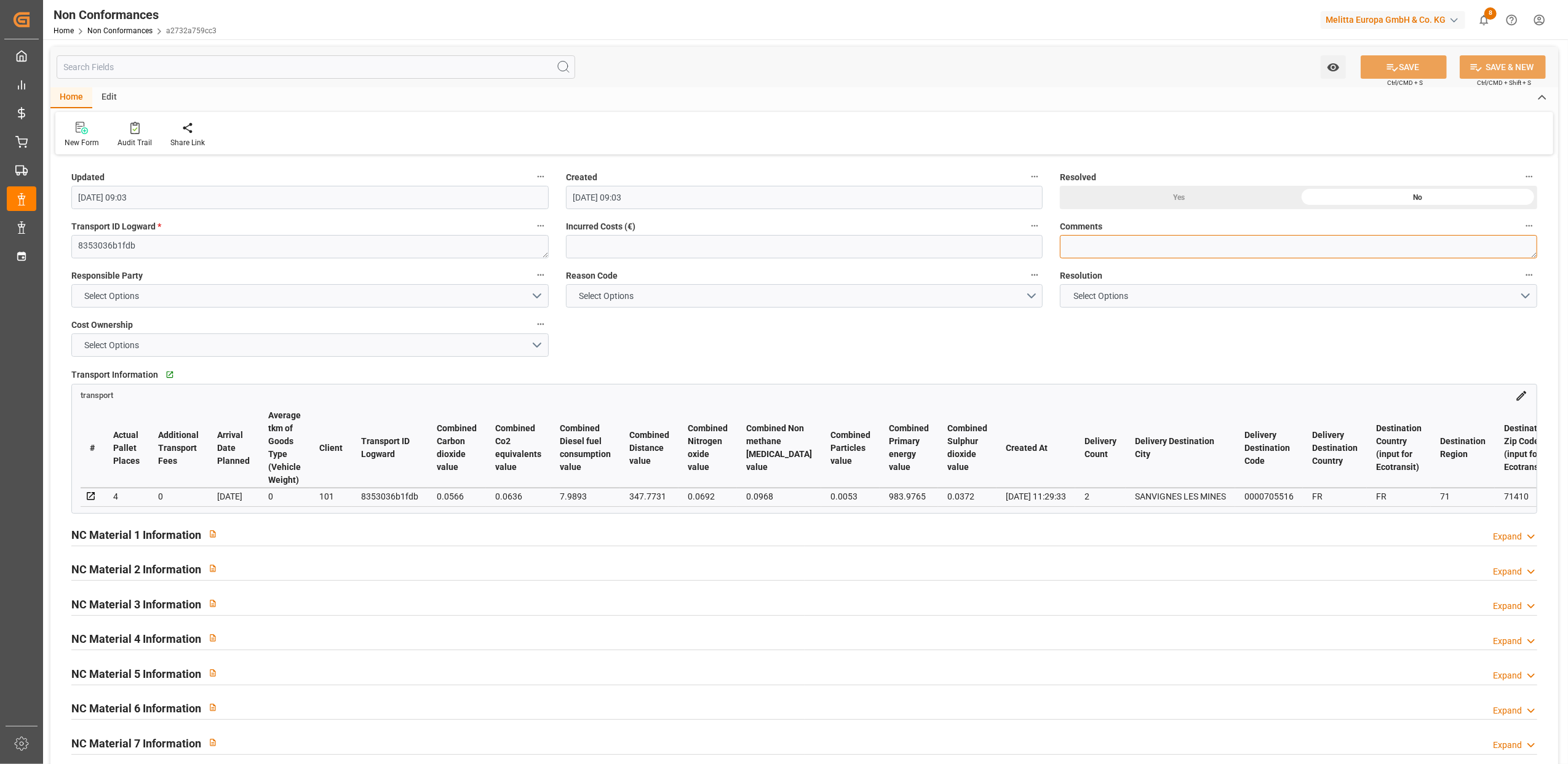
click at [1071, 240] on textarea at bounding box center [1298, 247] width 477 height 24
click at [542, 298] on button "Select Options" at bounding box center [309, 296] width 477 height 24
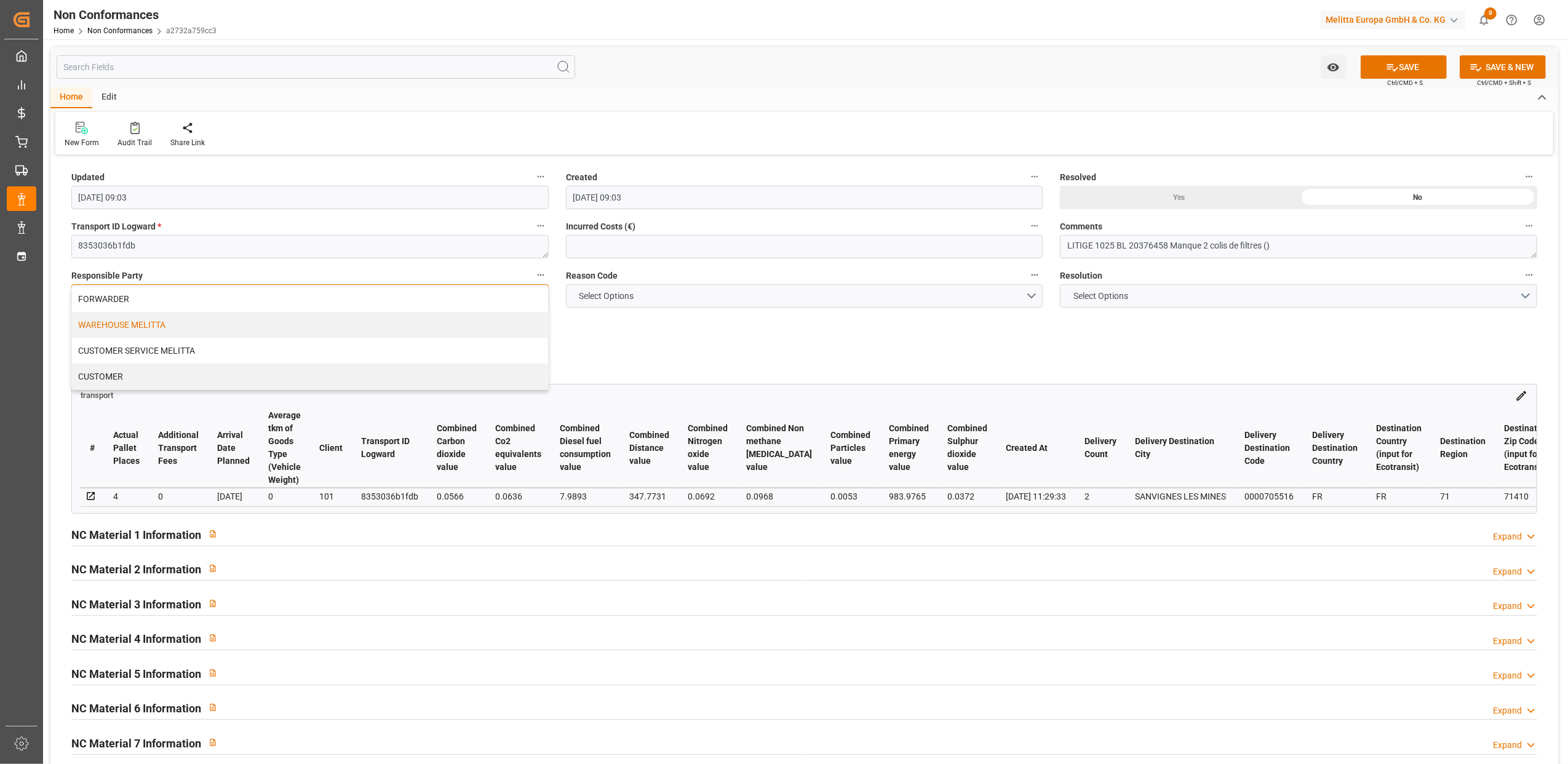
click at [176, 327] on div "WAREHOUSE MELITTA" at bounding box center [310, 325] width 476 height 26
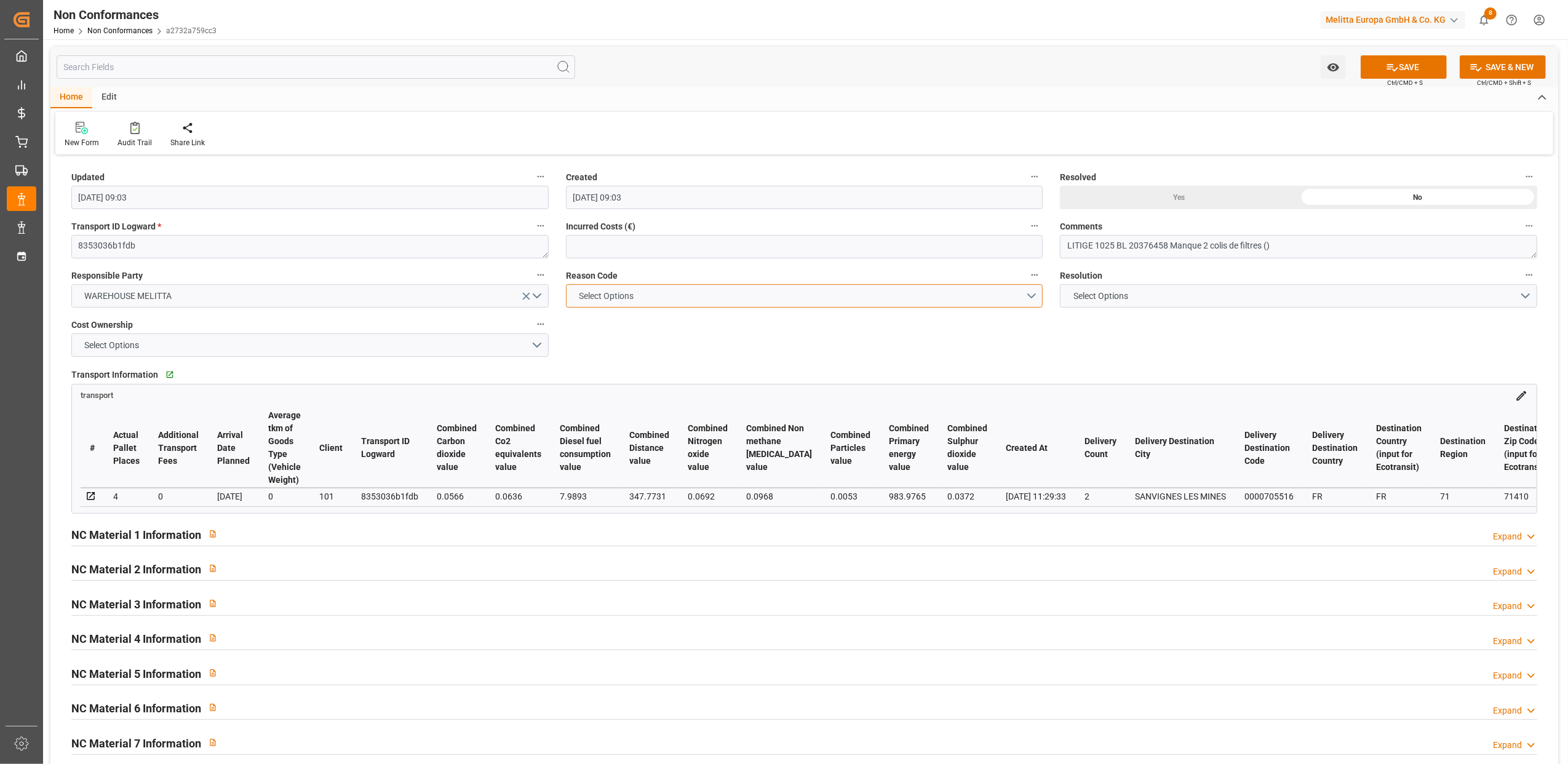
click at [1034, 294] on button "Select Options" at bounding box center [804, 296] width 477 height 24
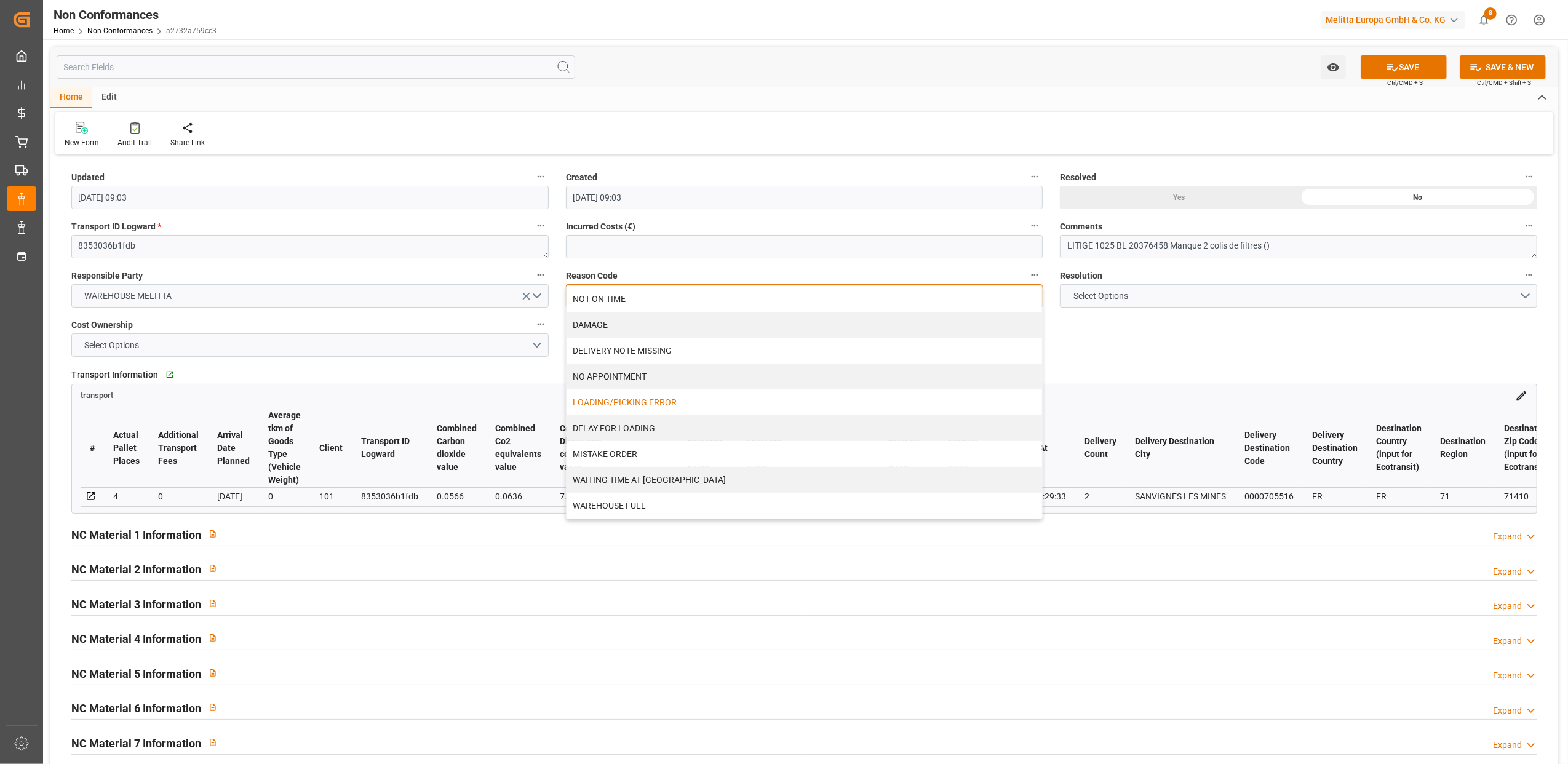
click at [654, 400] on div "LOADING/PICKING ERROR" at bounding box center [805, 402] width 476 height 26
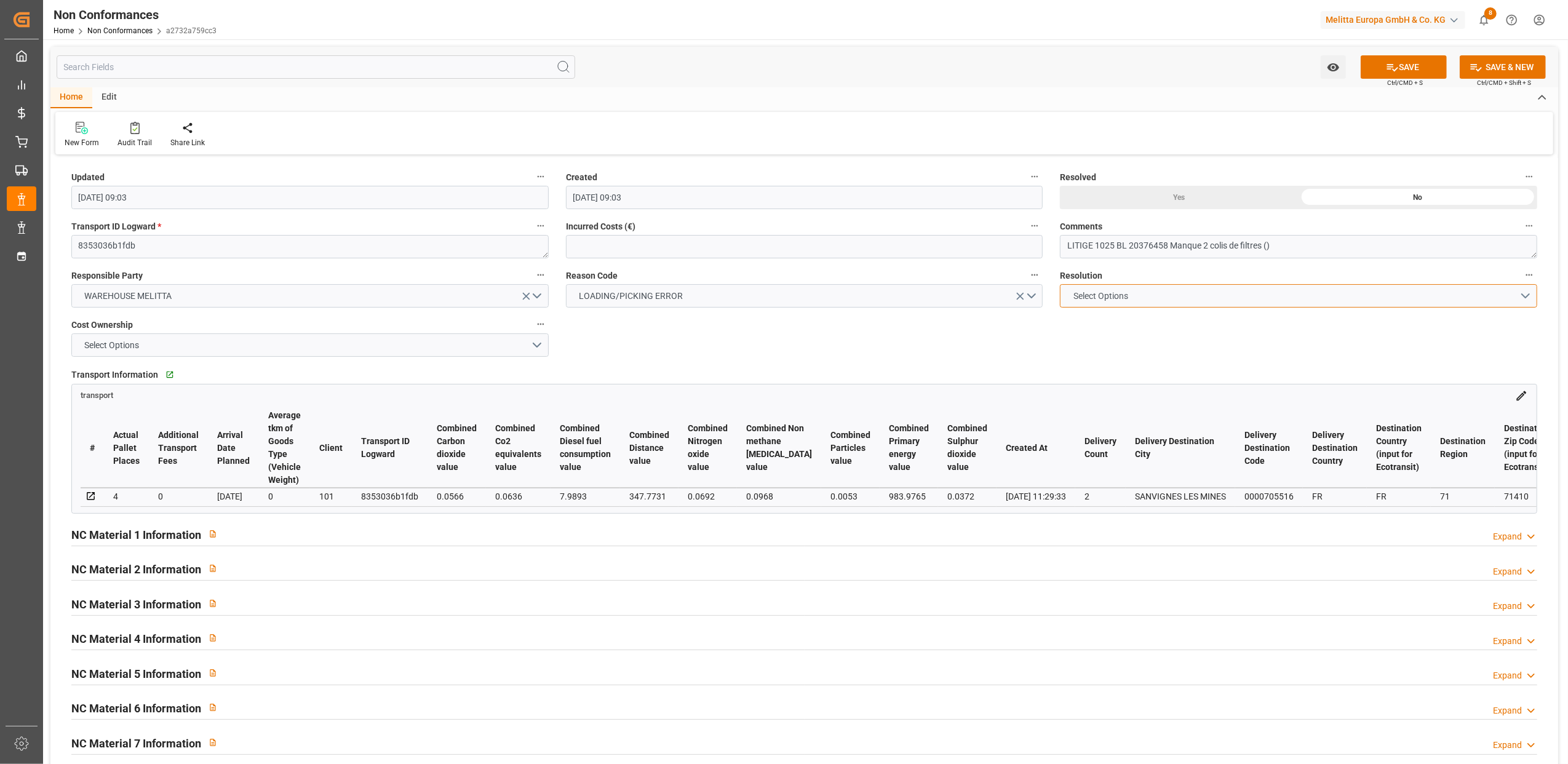
click at [1524, 298] on button "Select Options" at bounding box center [1298, 296] width 477 height 24
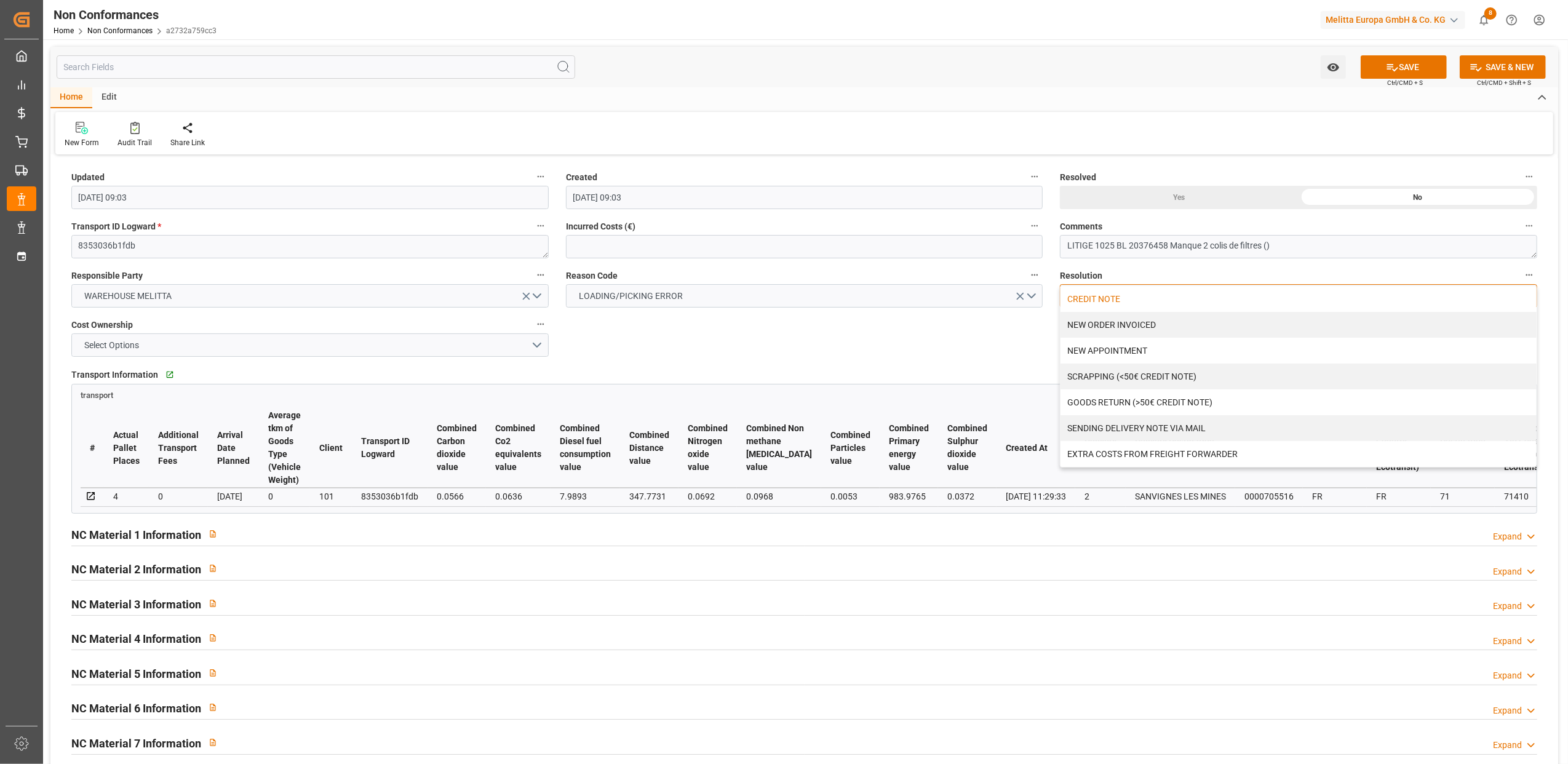
click at [1107, 301] on div "CREDIT NOTE" at bounding box center [1299, 299] width 476 height 26
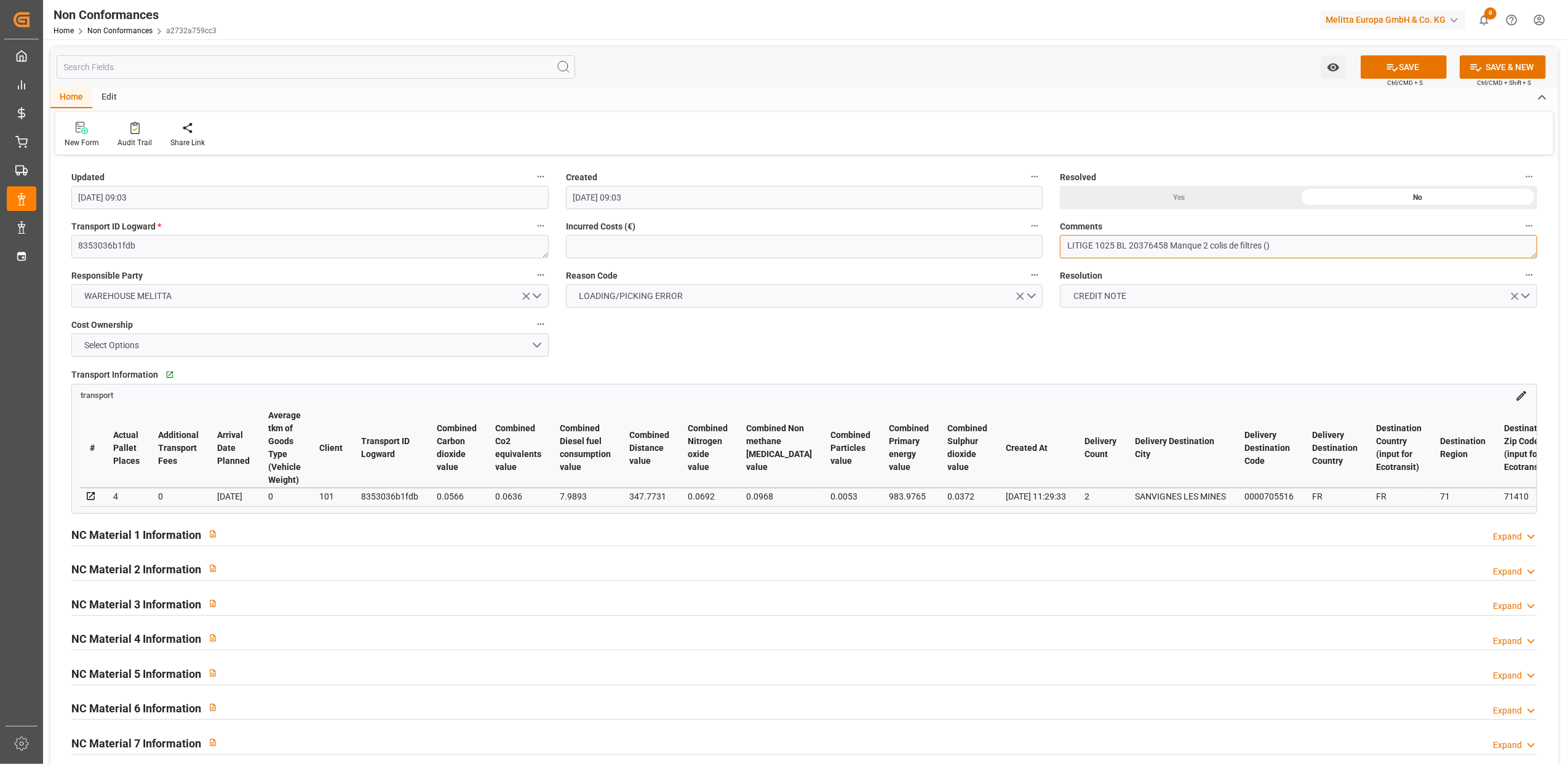
click at [1268, 244] on textarea "LITIGE 1025 BL 20376458 Manque 2 colis de filtres ()" at bounding box center [1298, 247] width 477 height 24
click at [1325, 237] on textarea "LITIGE 1025 BL 20376458 Manque 2 colis de filtres (6771832)" at bounding box center [1298, 247] width 477 height 24
type textarea "LITIGE 1025 BL 20376458 Manque 2 colis de filtres (6771832)"
click at [154, 532] on h2 "NC Material 1 Information" at bounding box center [136, 534] width 130 height 16
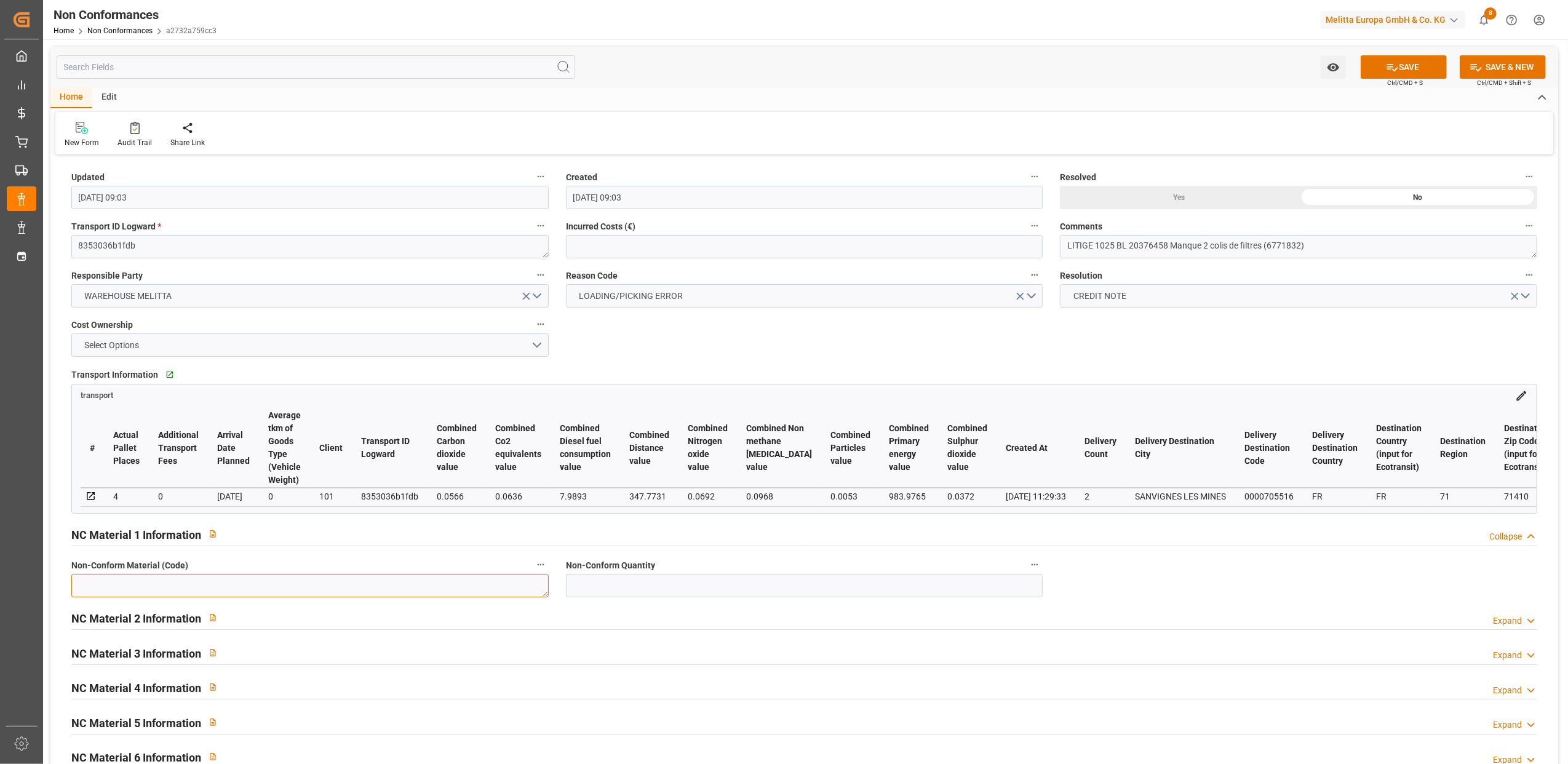
click at [180, 597] on textarea at bounding box center [309, 585] width 477 height 24
type textarea "6771832"
click at [618, 589] on input "text" at bounding box center [804, 585] width 477 height 24
type input "36"
click at [675, 546] on div at bounding box center [804, 545] width 1466 height 1
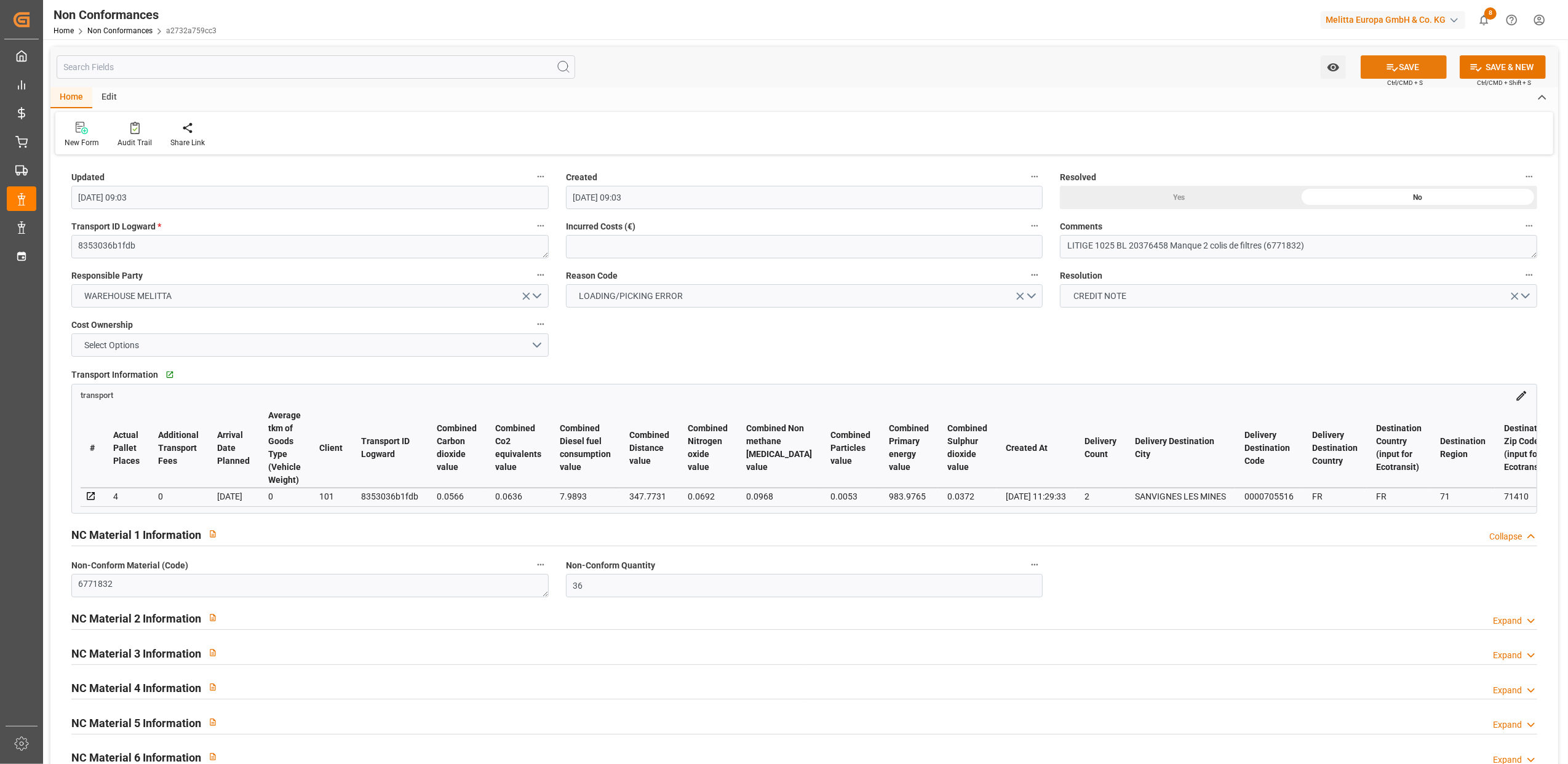
click at [1389, 65] on icon at bounding box center [1393, 67] width 13 height 13
type input "[DATE] 09:07"
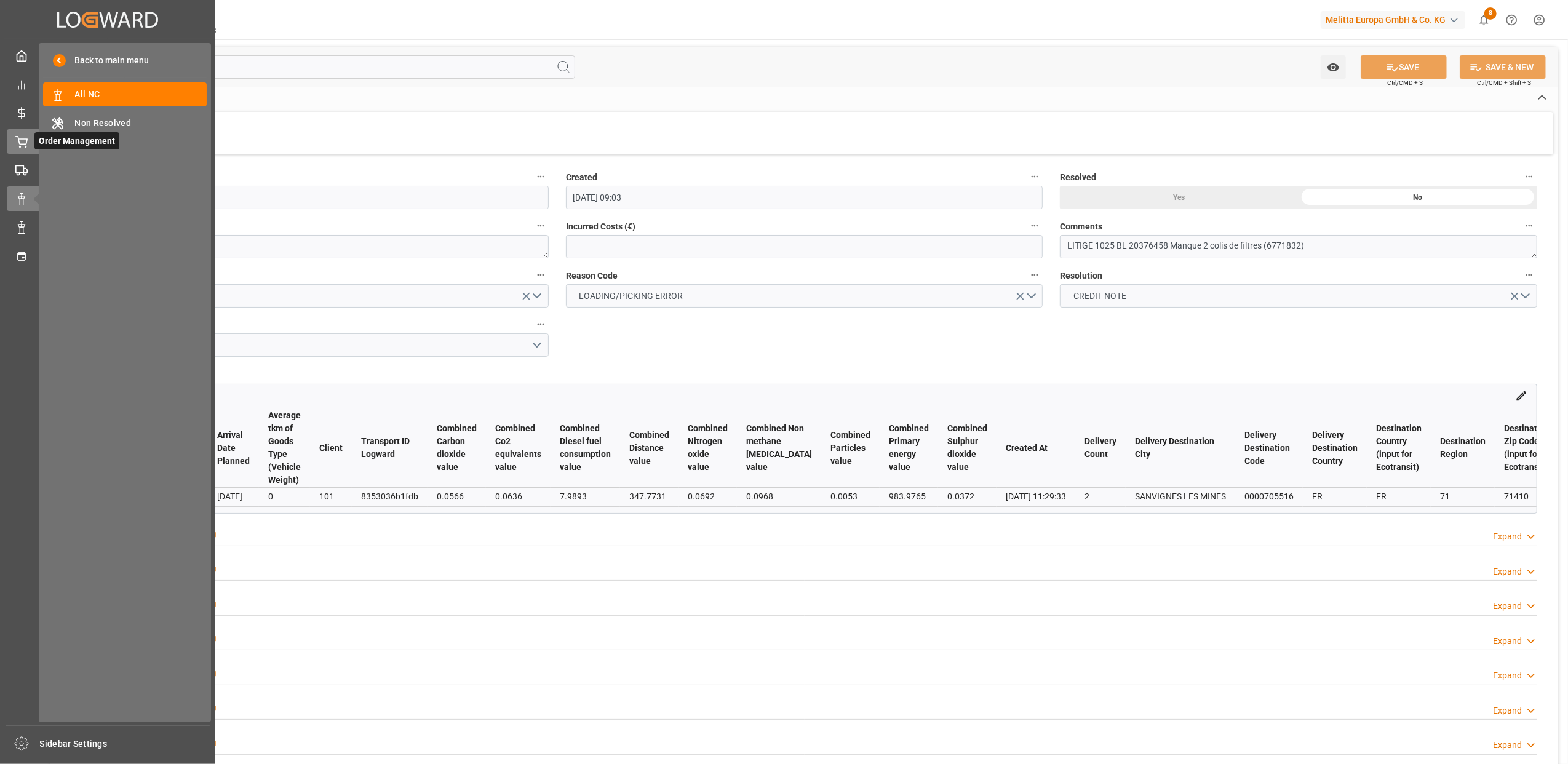
click at [26, 138] on icon at bounding box center [21, 141] width 12 height 12
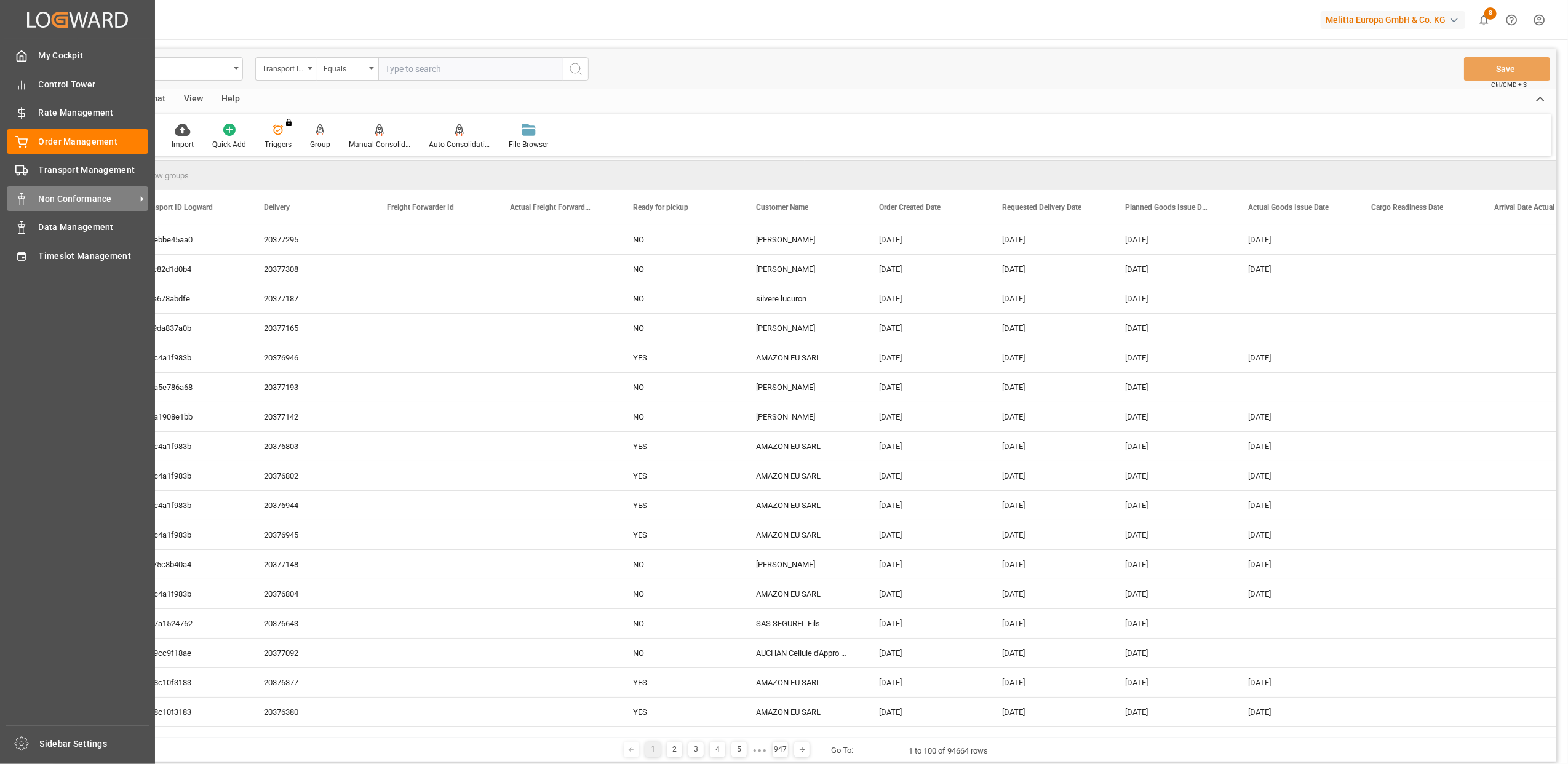
click at [52, 207] on div "Non Conformance Non Conformance" at bounding box center [77, 198] width 141 height 24
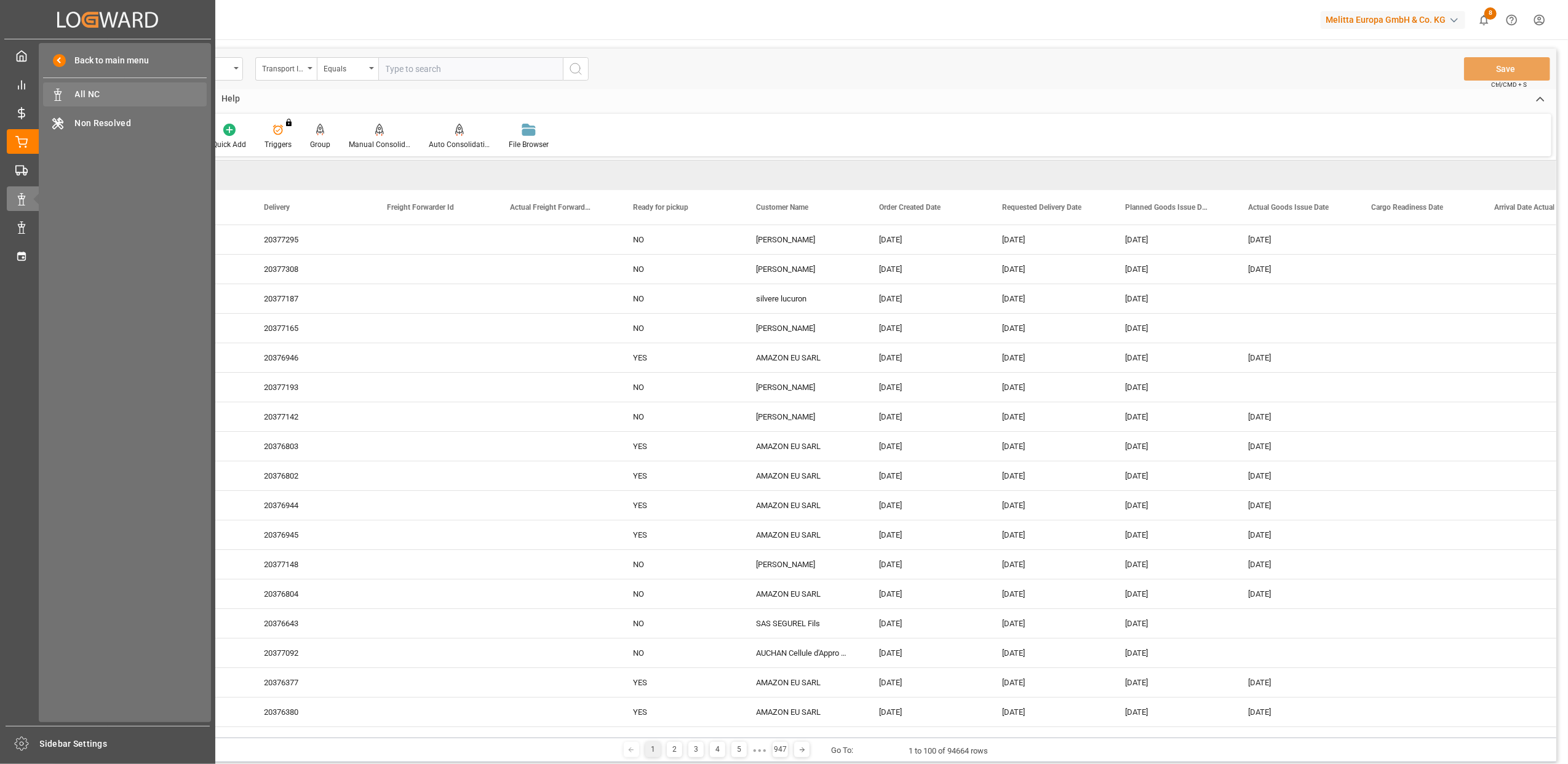
click at [101, 95] on span "All NC" at bounding box center [141, 95] width 132 height 13
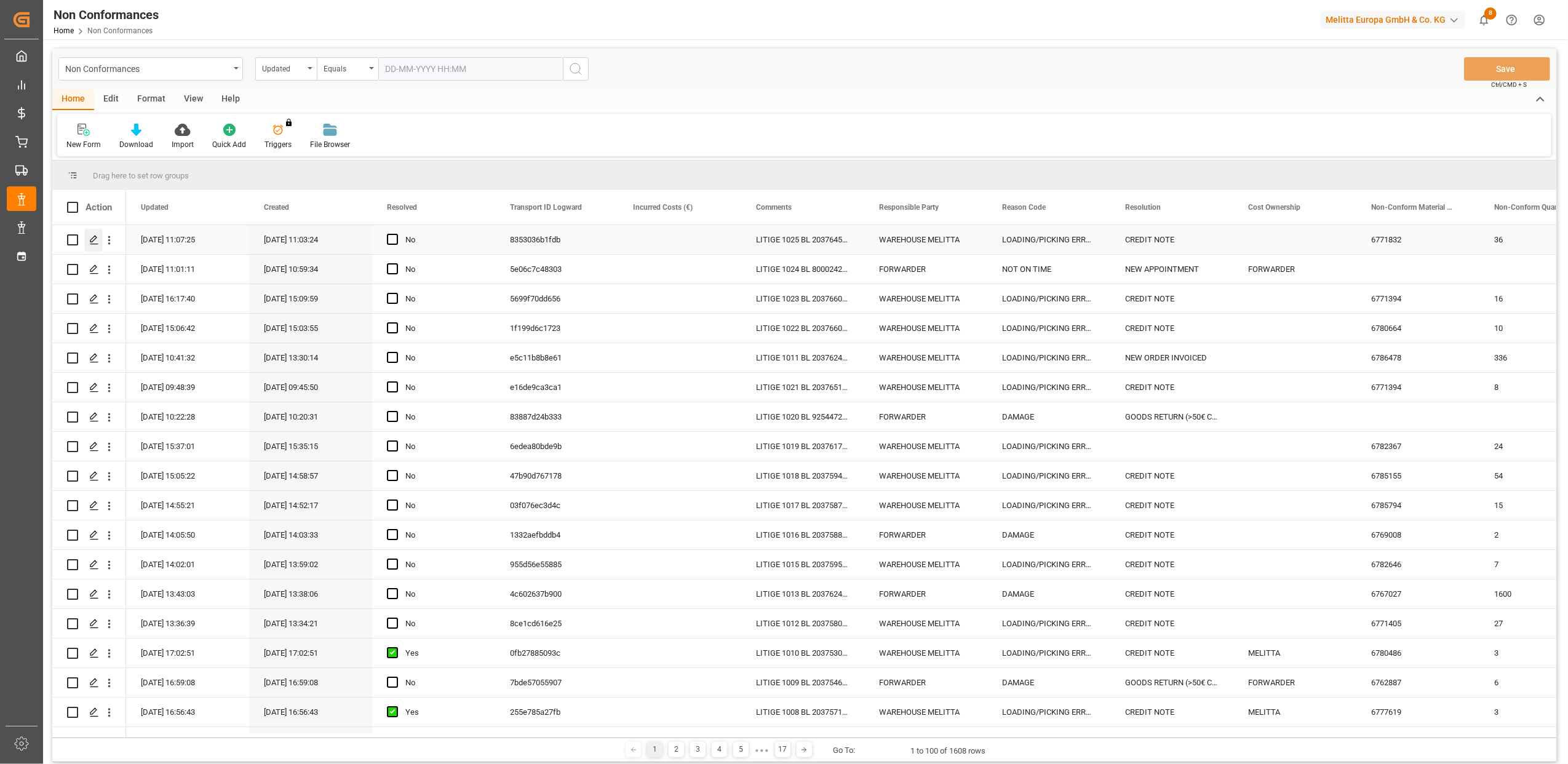
click at [96, 241] on icon "Press SPACE to select this row." at bounding box center [94, 240] width 10 height 10
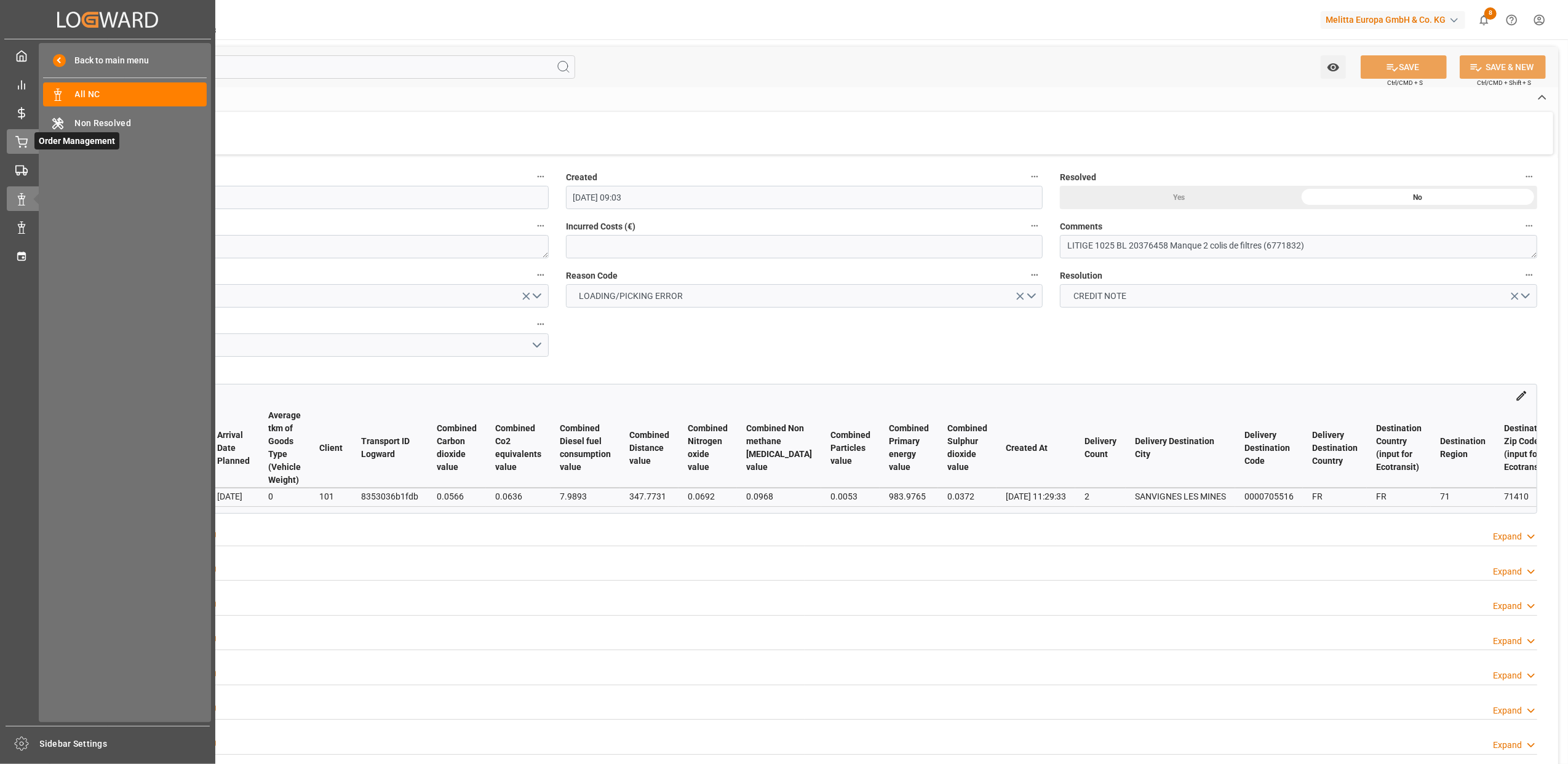
click at [28, 141] on div "Order Management Order Management" at bounding box center [107, 141] width 202 height 24
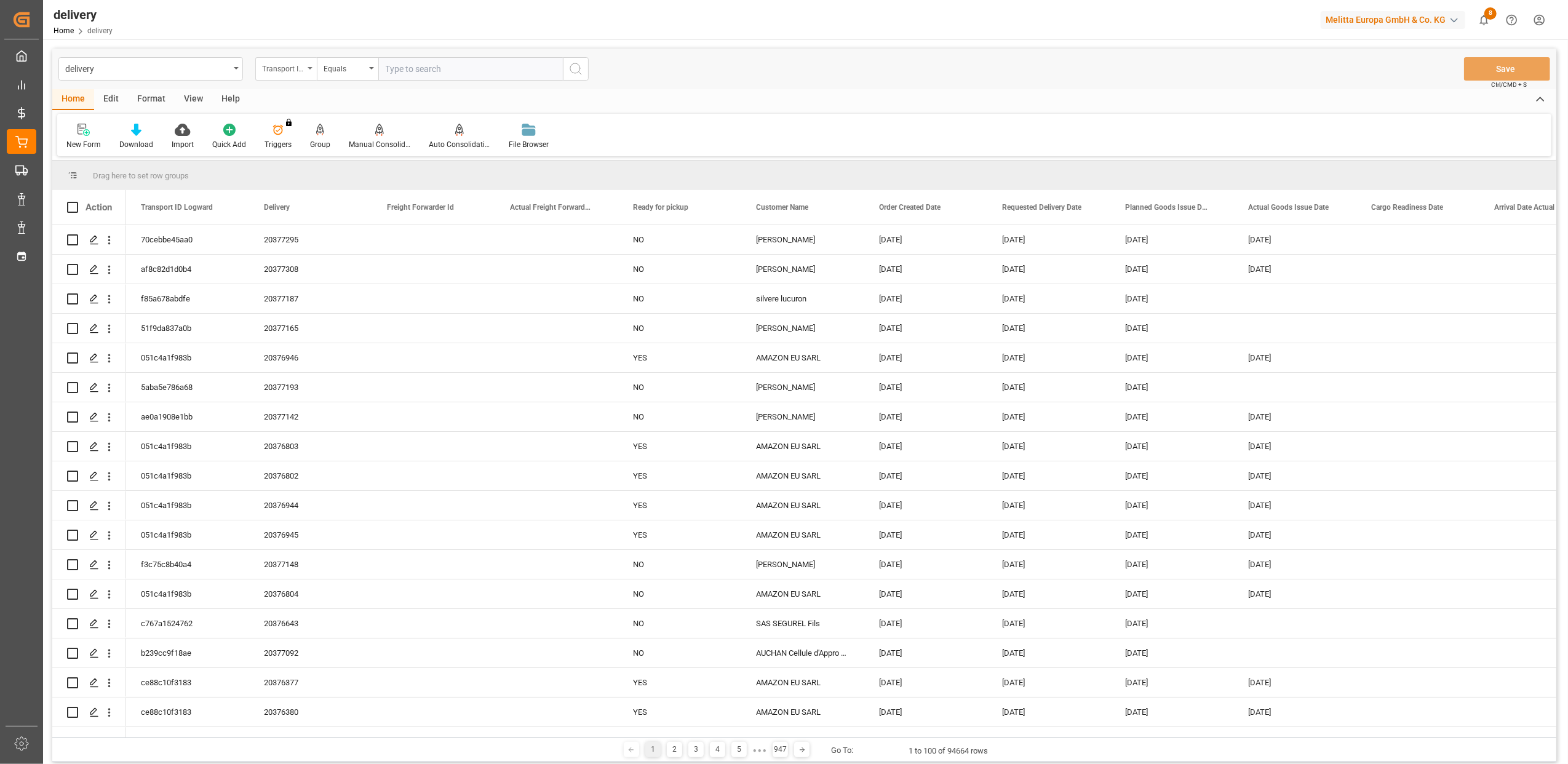
click at [309, 67] on icon "open menu" at bounding box center [310, 67] width 5 height 2
click at [304, 146] on div "Delivery" at bounding box center [347, 151] width 183 height 26
click at [400, 71] on input "text" at bounding box center [470, 69] width 184 height 24
type input "20376851"
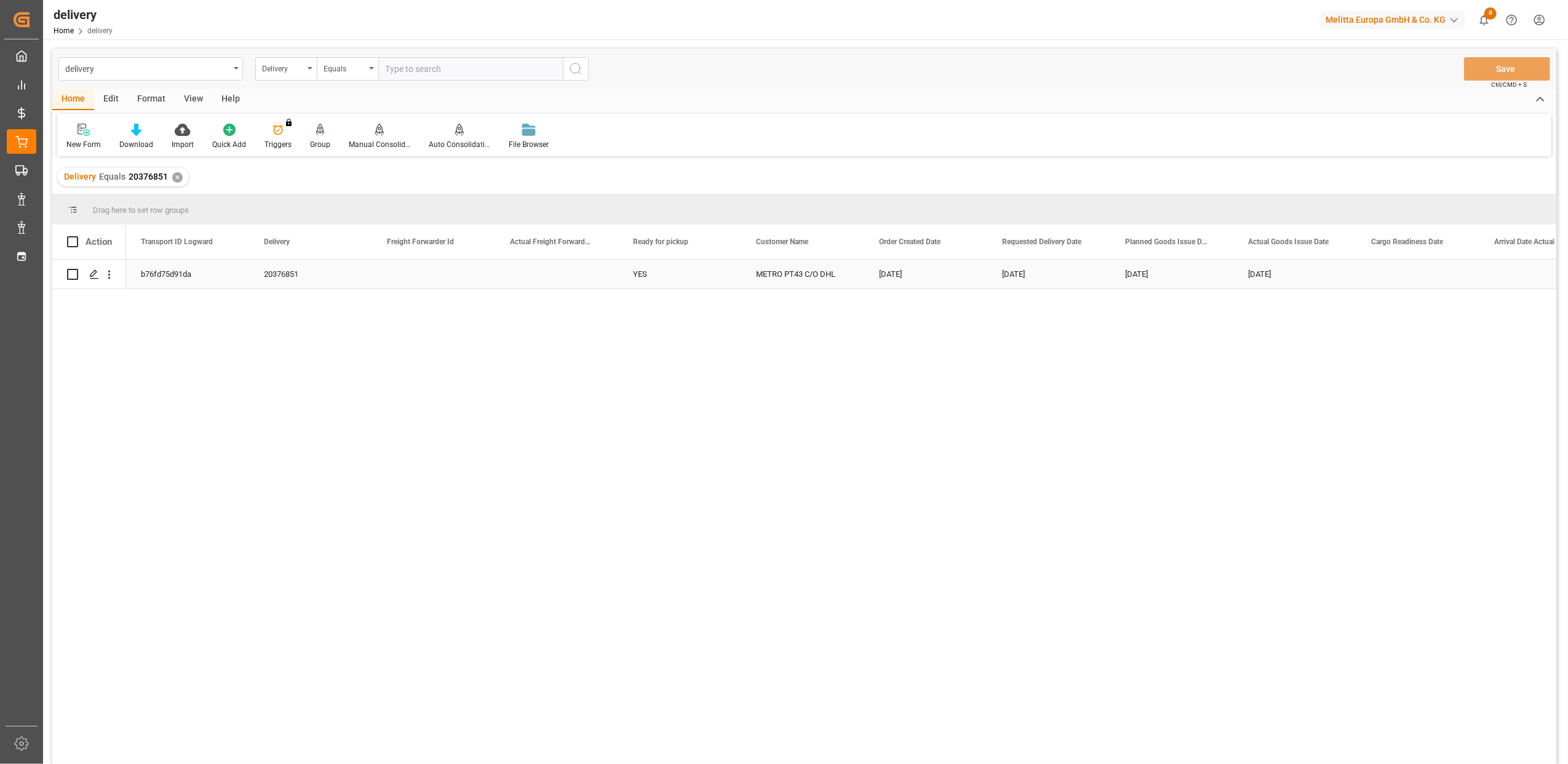
click at [187, 278] on div "b76fd75d91da" at bounding box center [187, 274] width 123 height 29
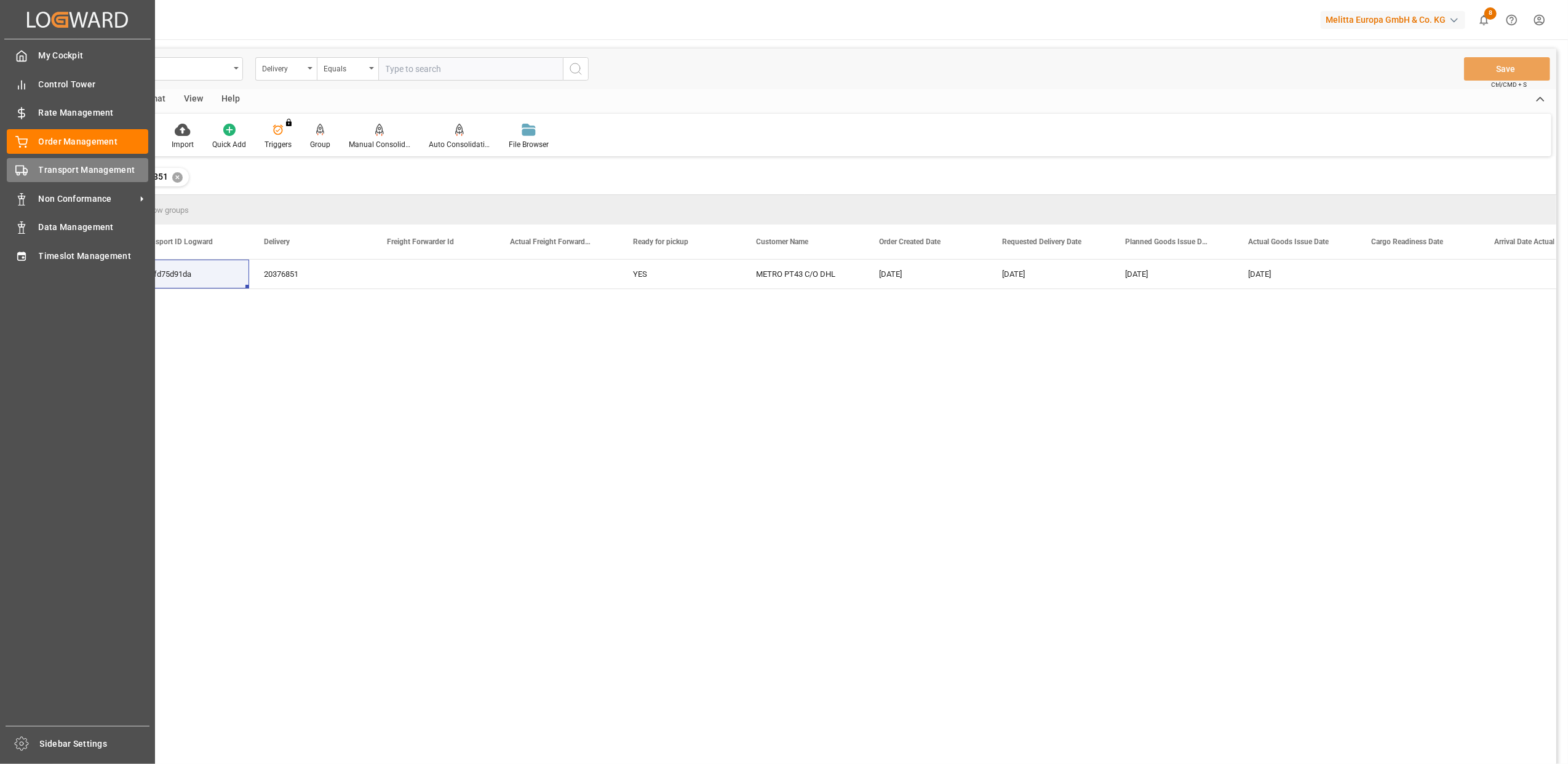
click at [32, 164] on div "Transport Management Transport Management" at bounding box center [77, 169] width 141 height 24
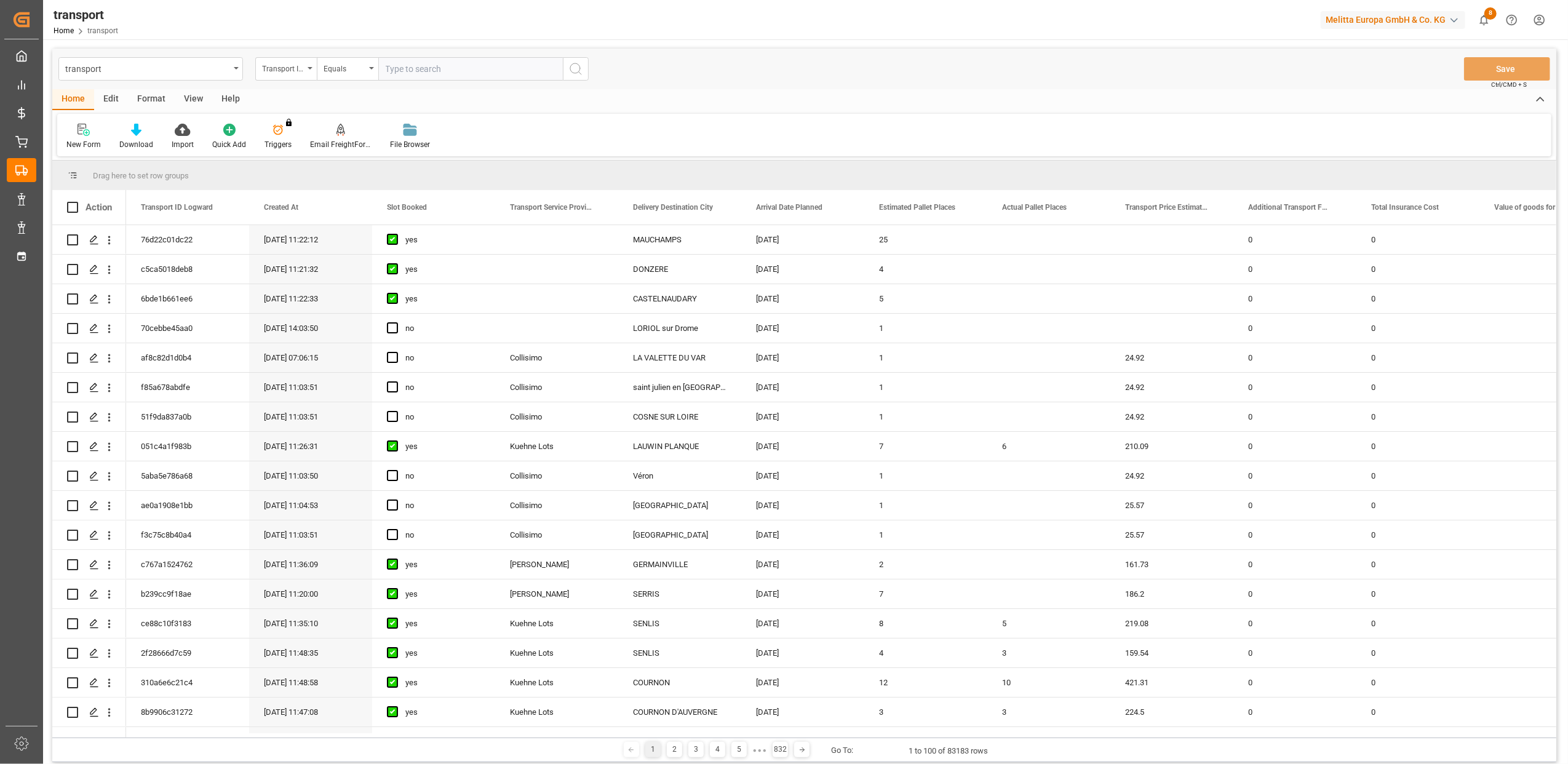
click at [426, 72] on input "text" at bounding box center [470, 69] width 184 height 24
paste input "b76fd75d91da"
type input "b76fd75d91da"
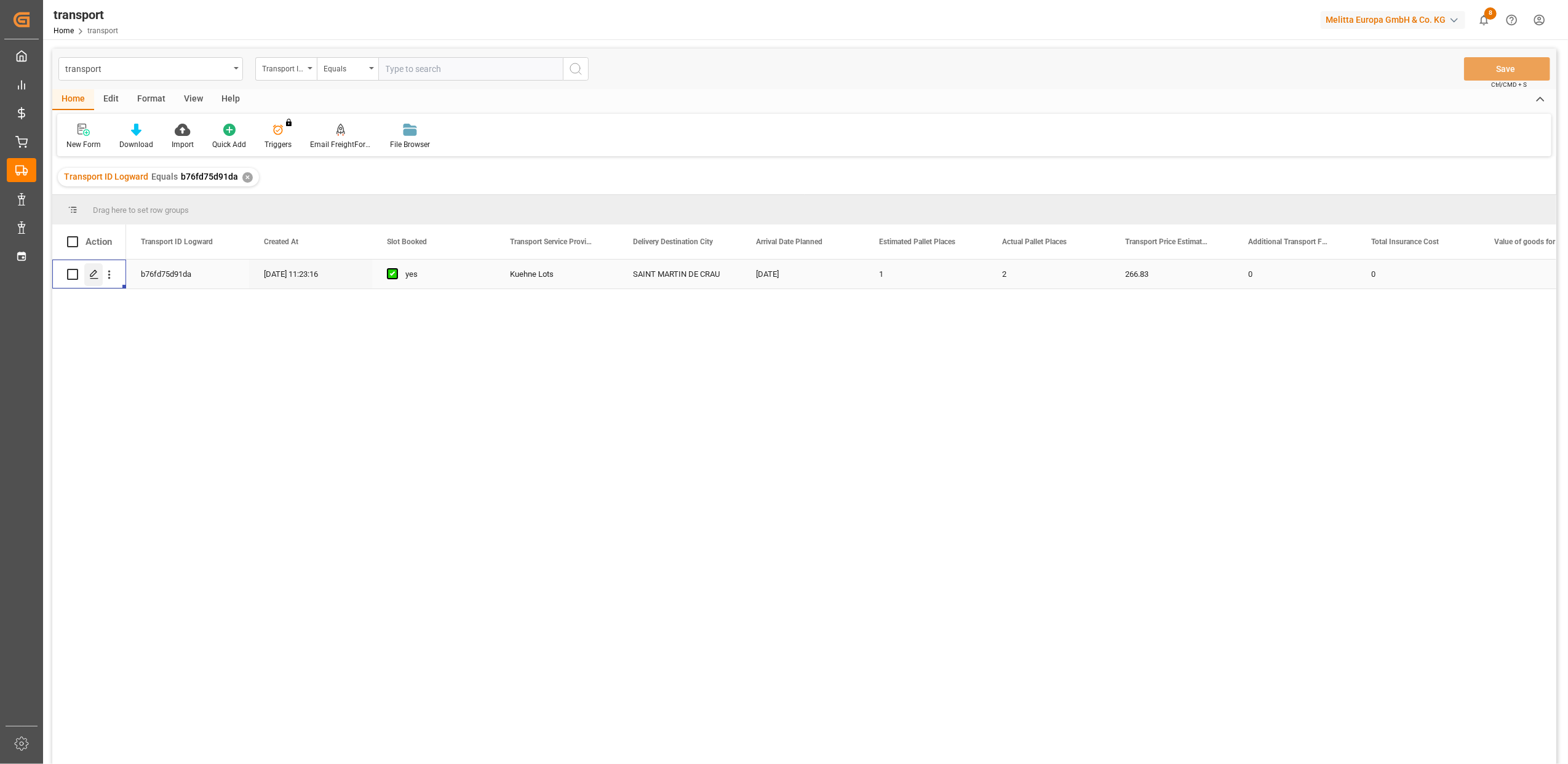
click at [95, 276] on icon "Press SPACE to select this row." at bounding box center [94, 275] width 10 height 10
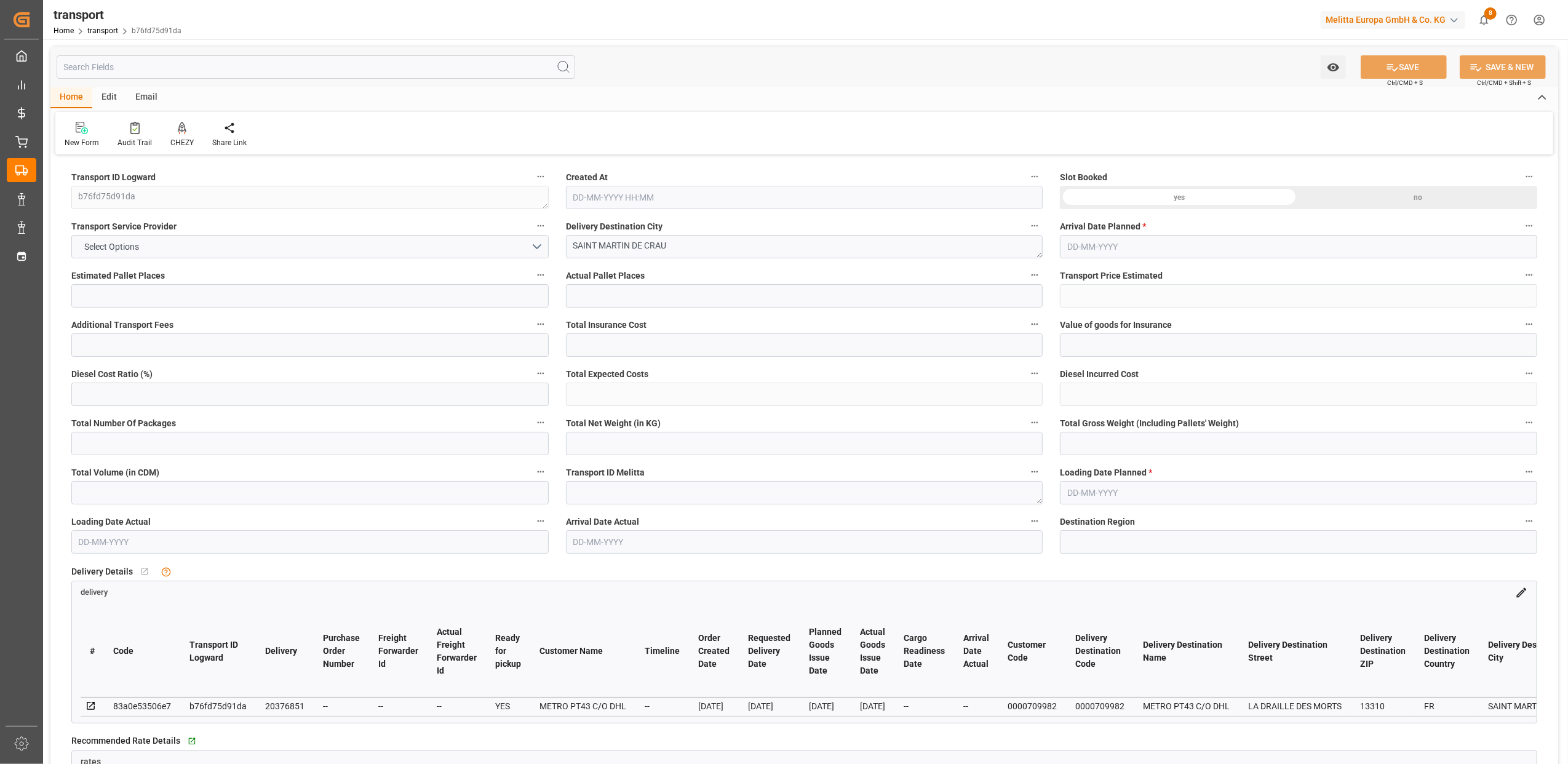
type input "1"
type input "2"
type input "266.83"
type input "0"
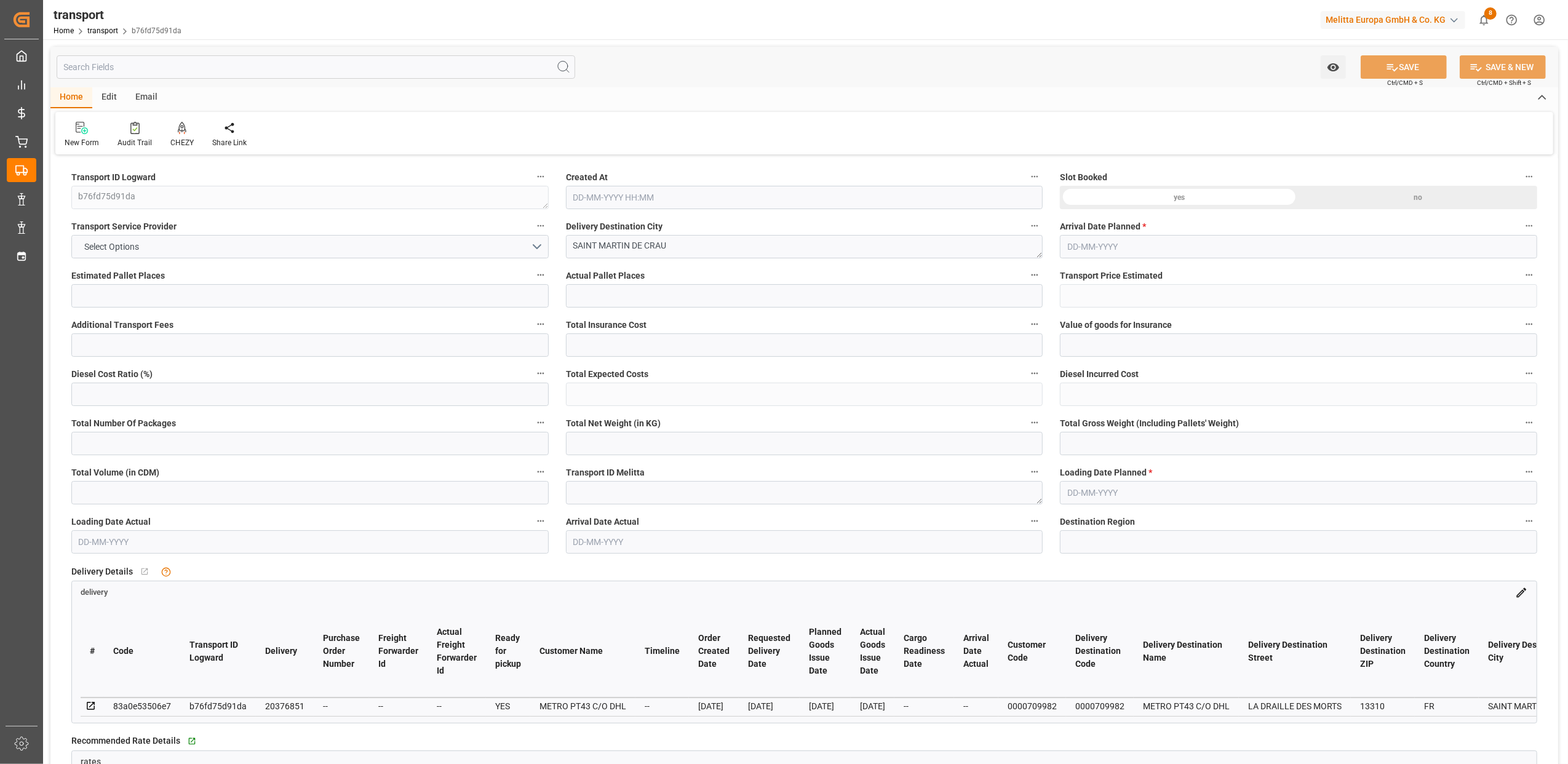
type input "0"
type input "266.83"
type input "0"
type input "2"
type input "448.971"
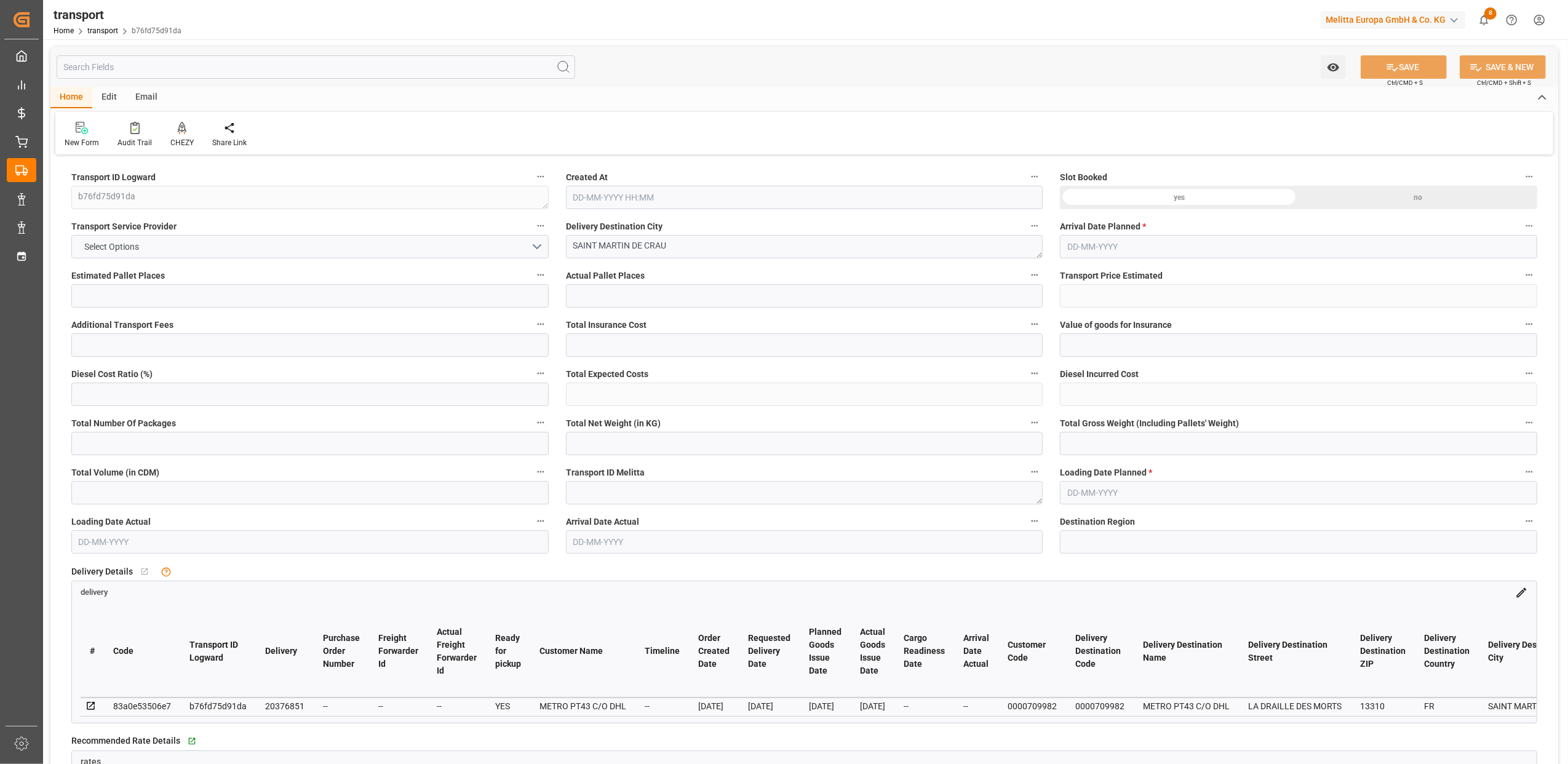
type input "552.962"
type input "1369.95"
type input "13"
type input "0"
type input "75"
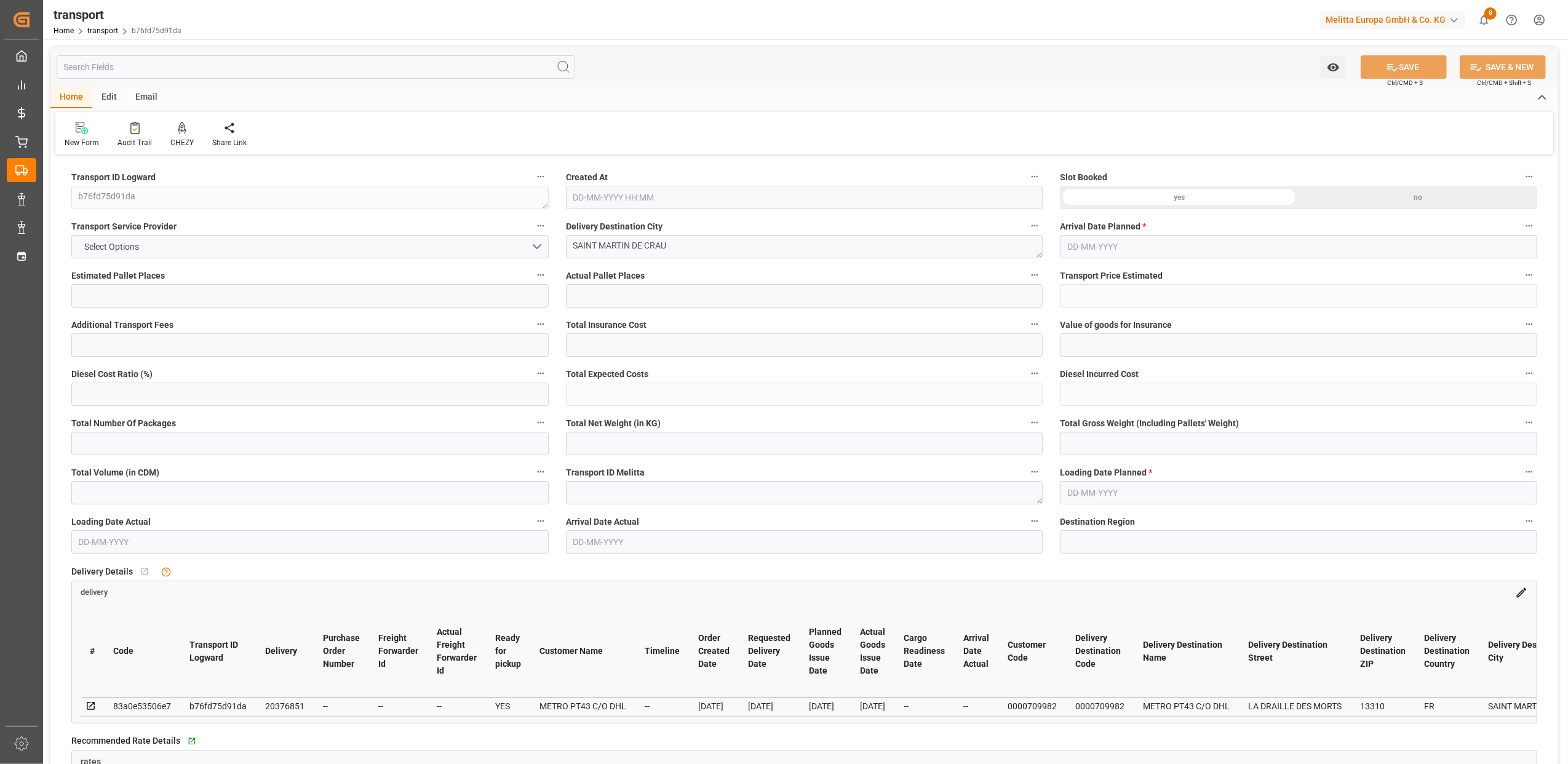
type input "1"
type input "101"
type input "529.962"
type input "0"
type input "4710.8598"
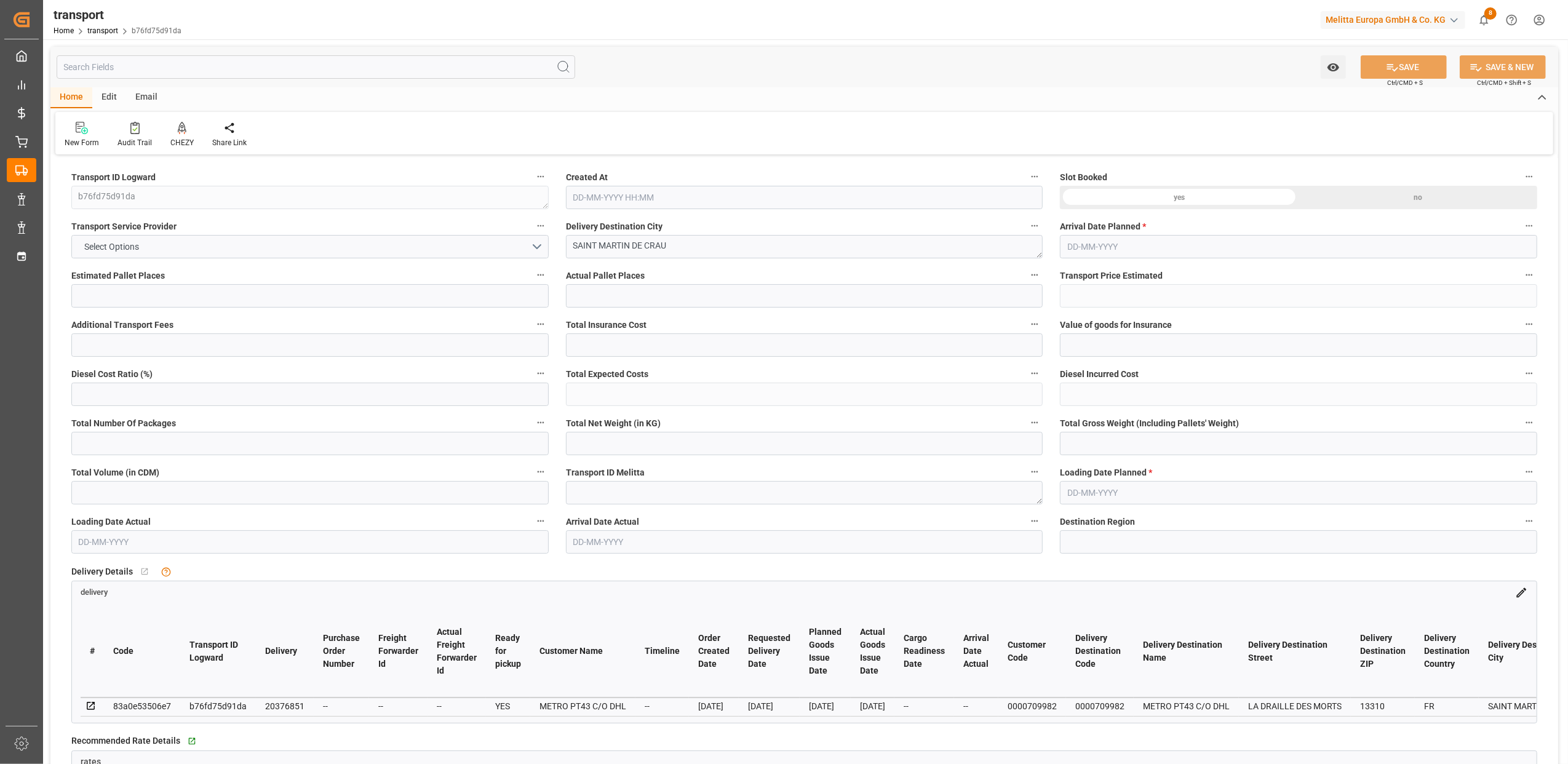
type input "0"
type input "21"
type input "35"
type input "[DATE] 11:23"
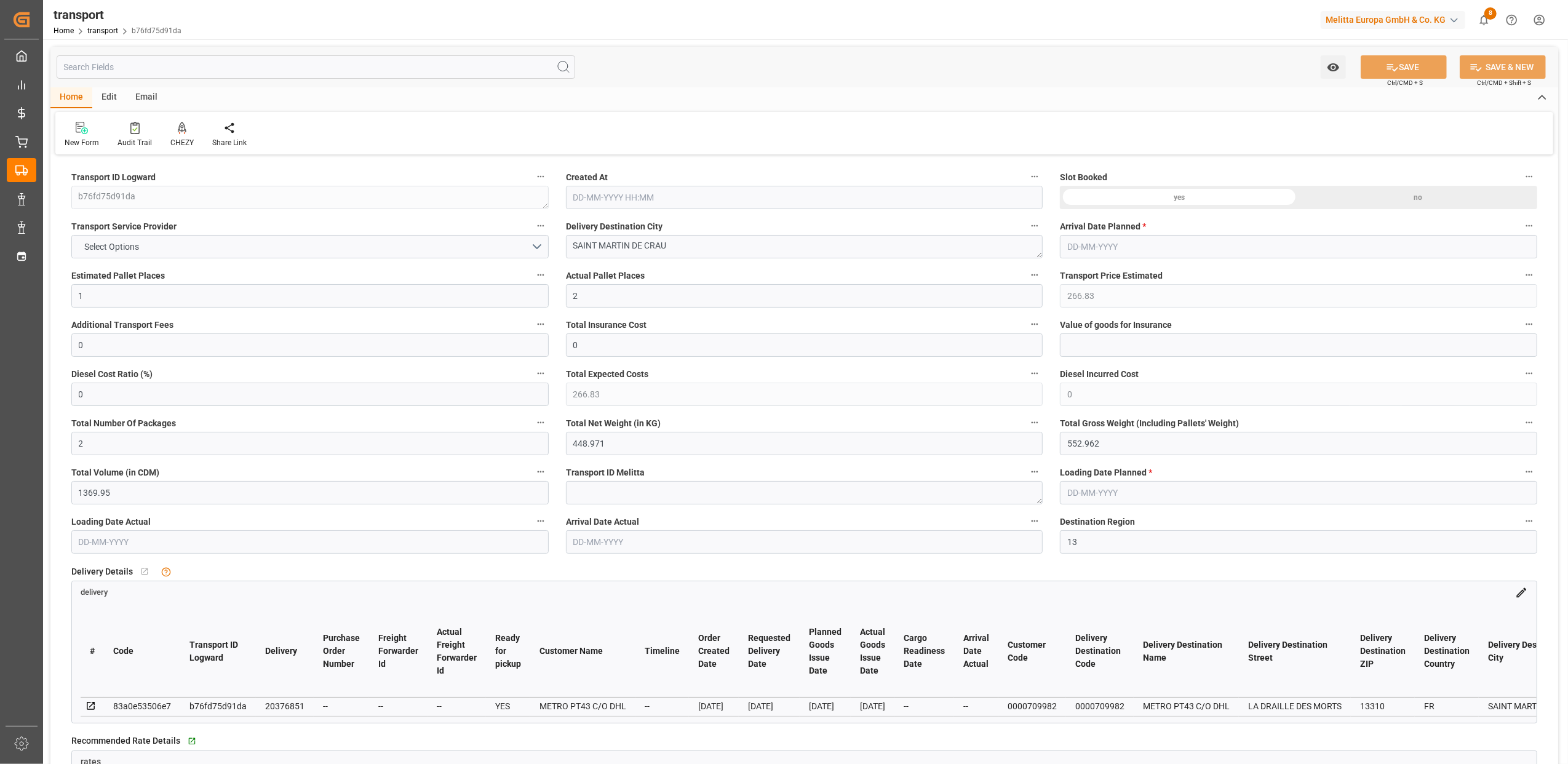
type input "[DATE]"
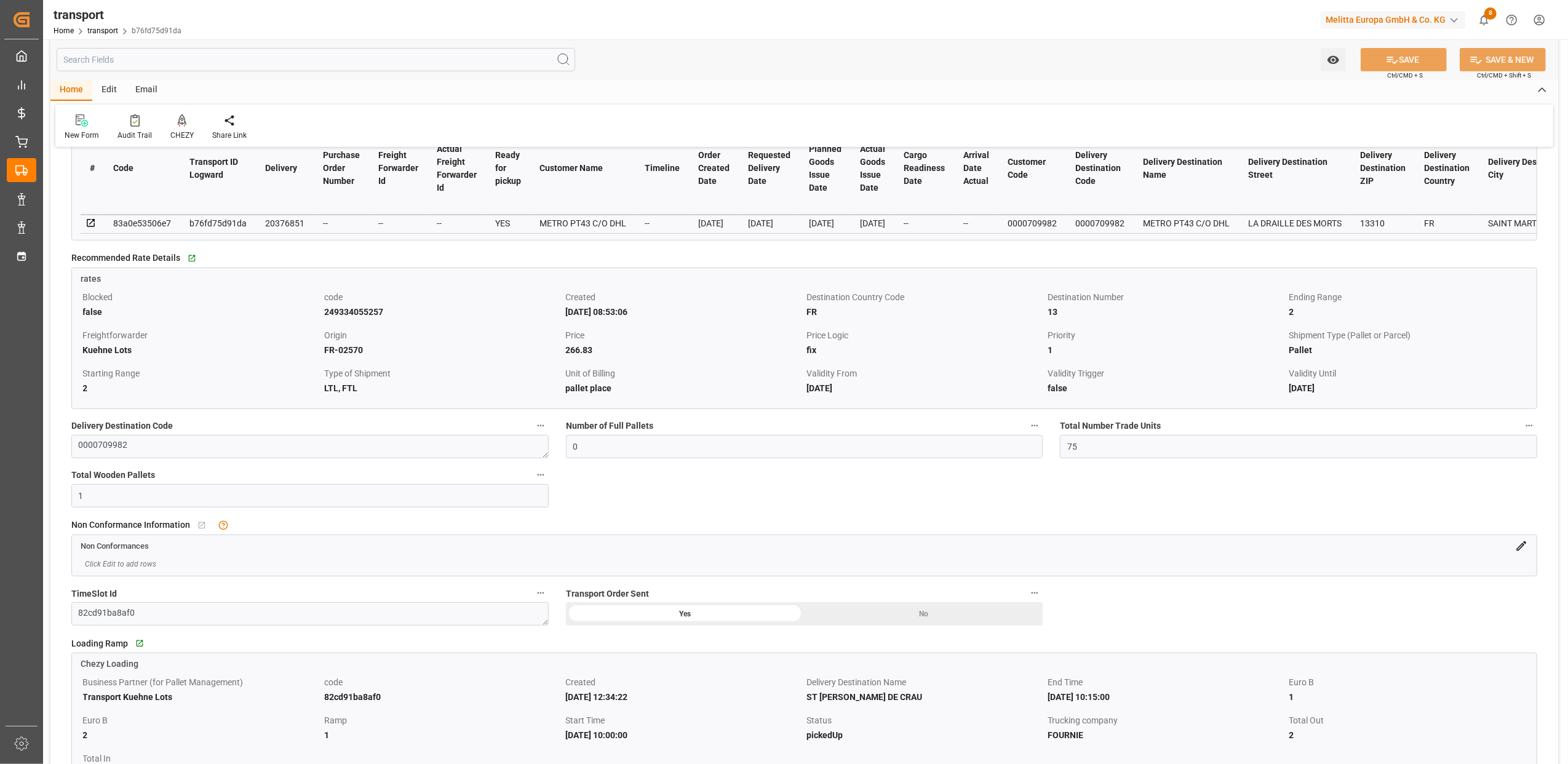
scroll to position [492, 0]
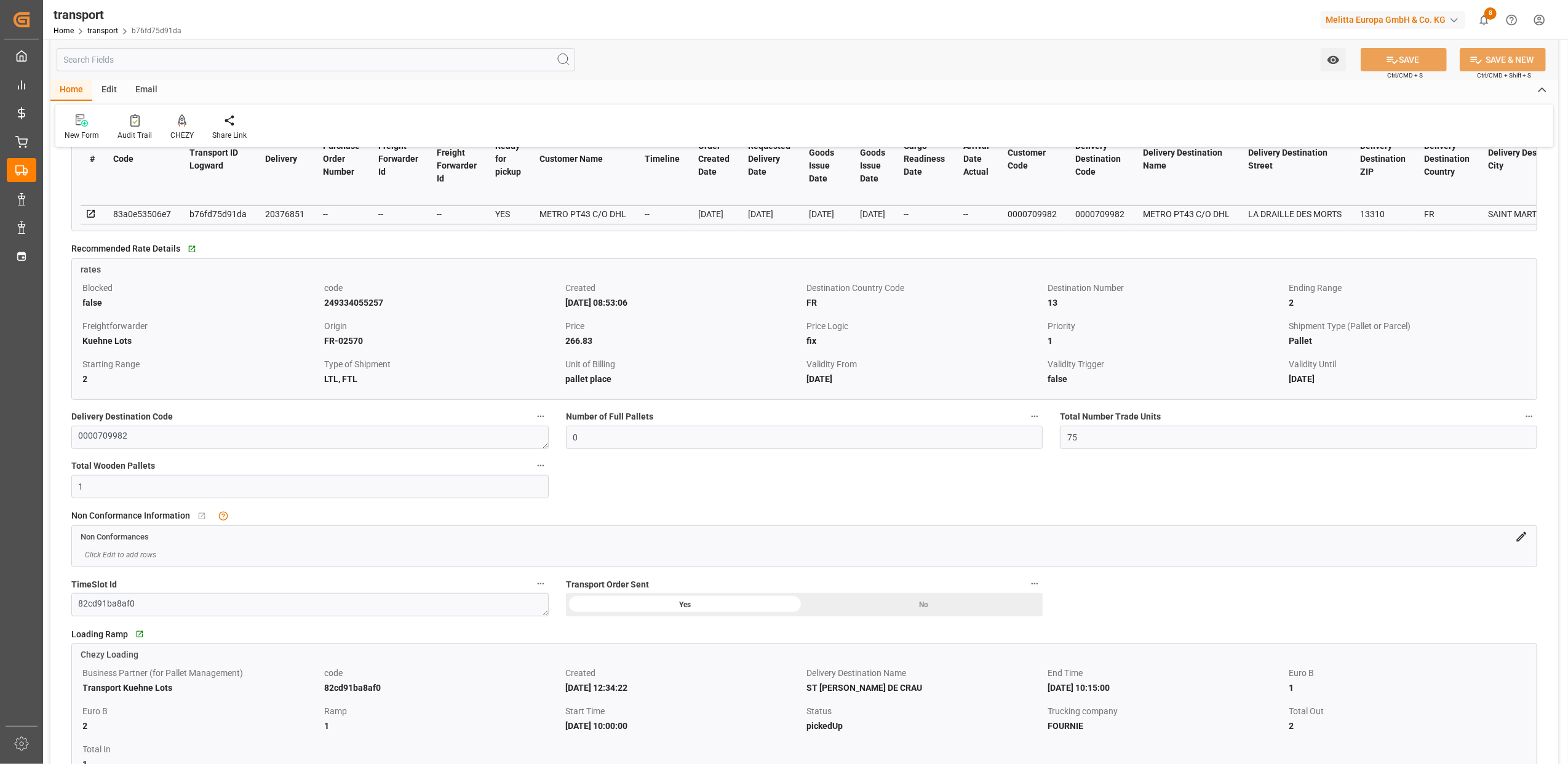
click at [1524, 541] on icon at bounding box center [1522, 537] width 13 height 13
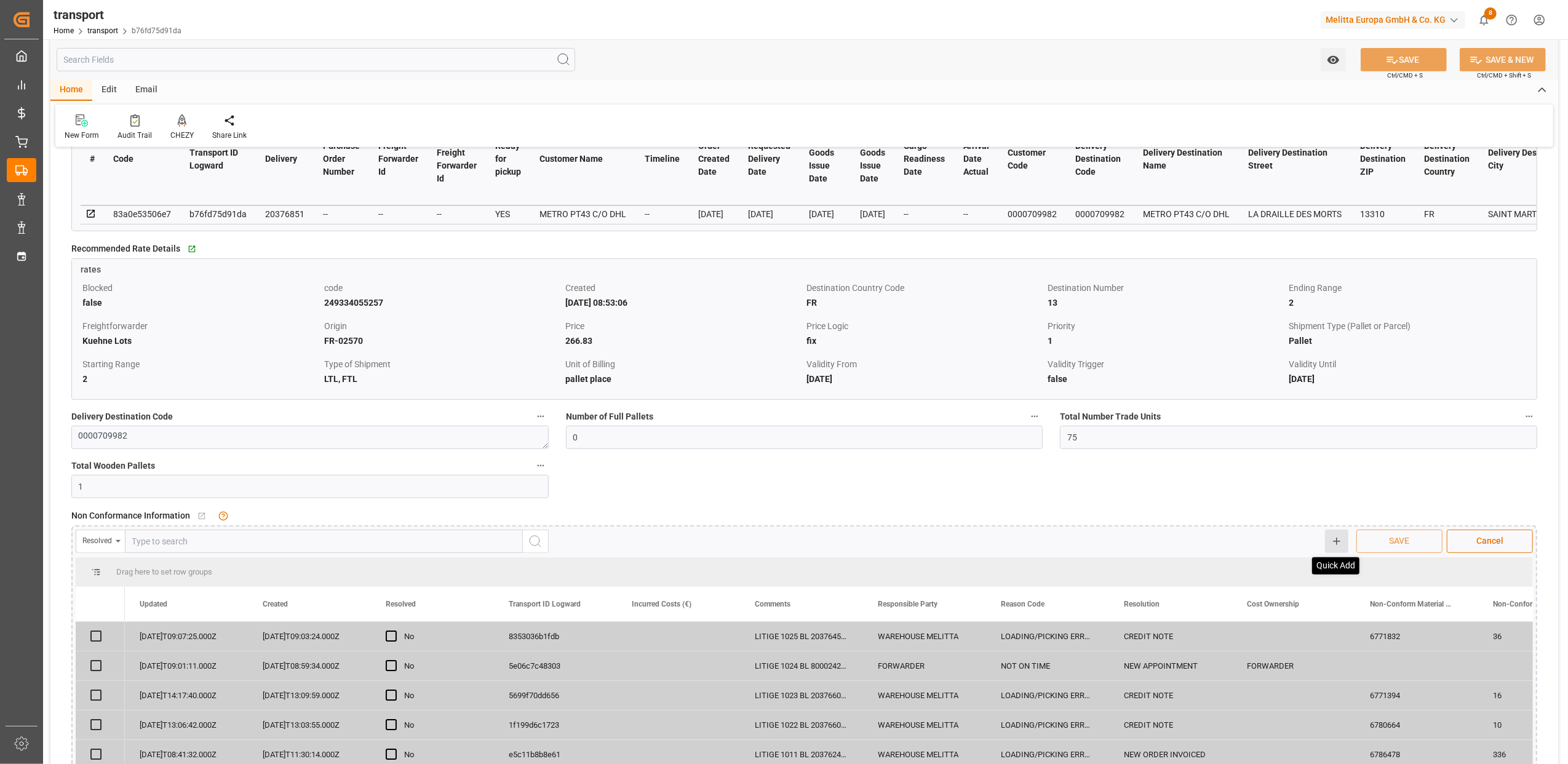
click at [1336, 547] on icon at bounding box center [1336, 541] width 11 height 11
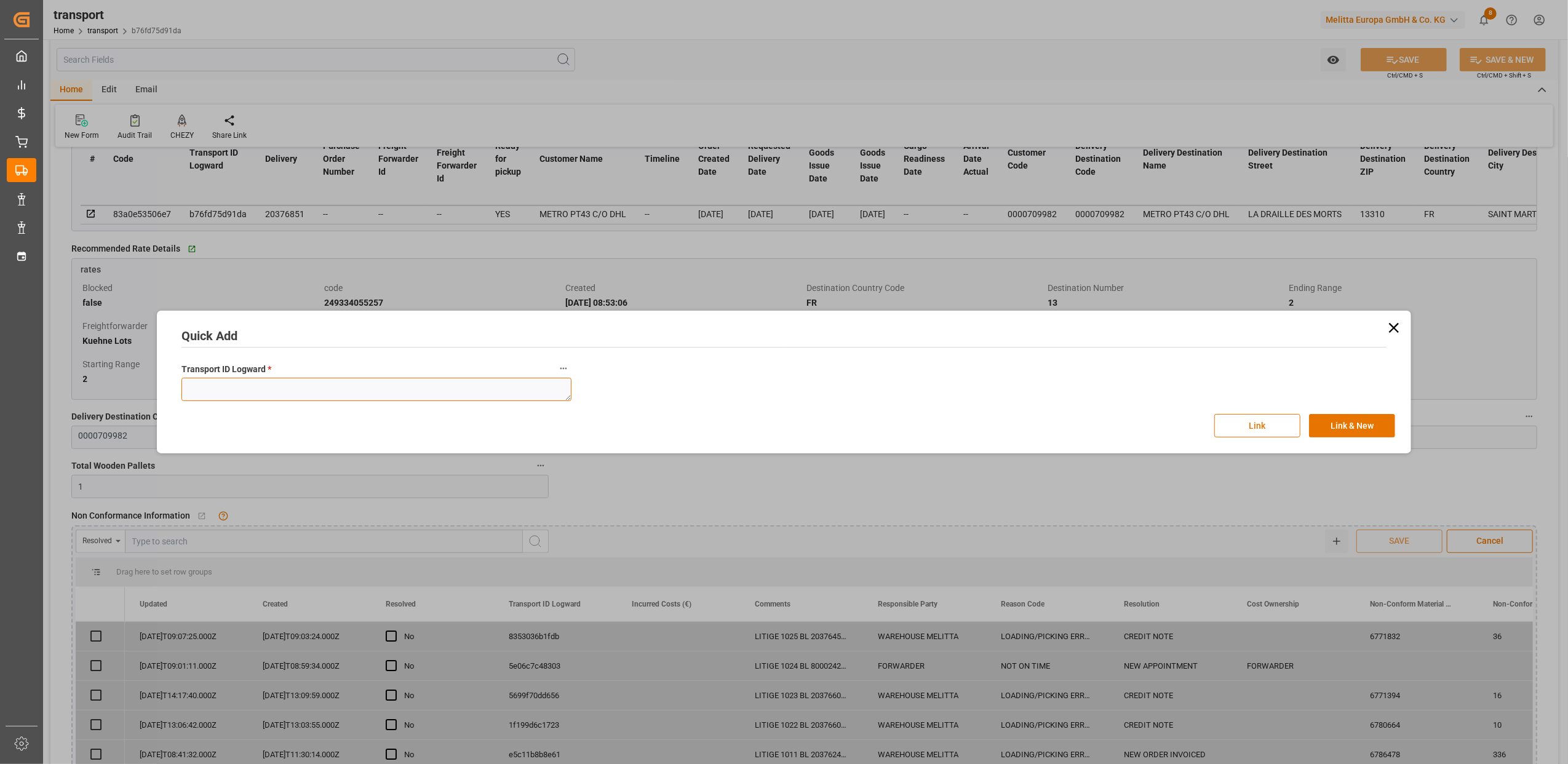
click at [296, 382] on textarea at bounding box center [377, 389] width 390 height 24
paste textarea "b76fd75d91da"
type textarea "b76fd75d91da"
click at [1253, 428] on button "Link" at bounding box center [1257, 425] width 86 height 24
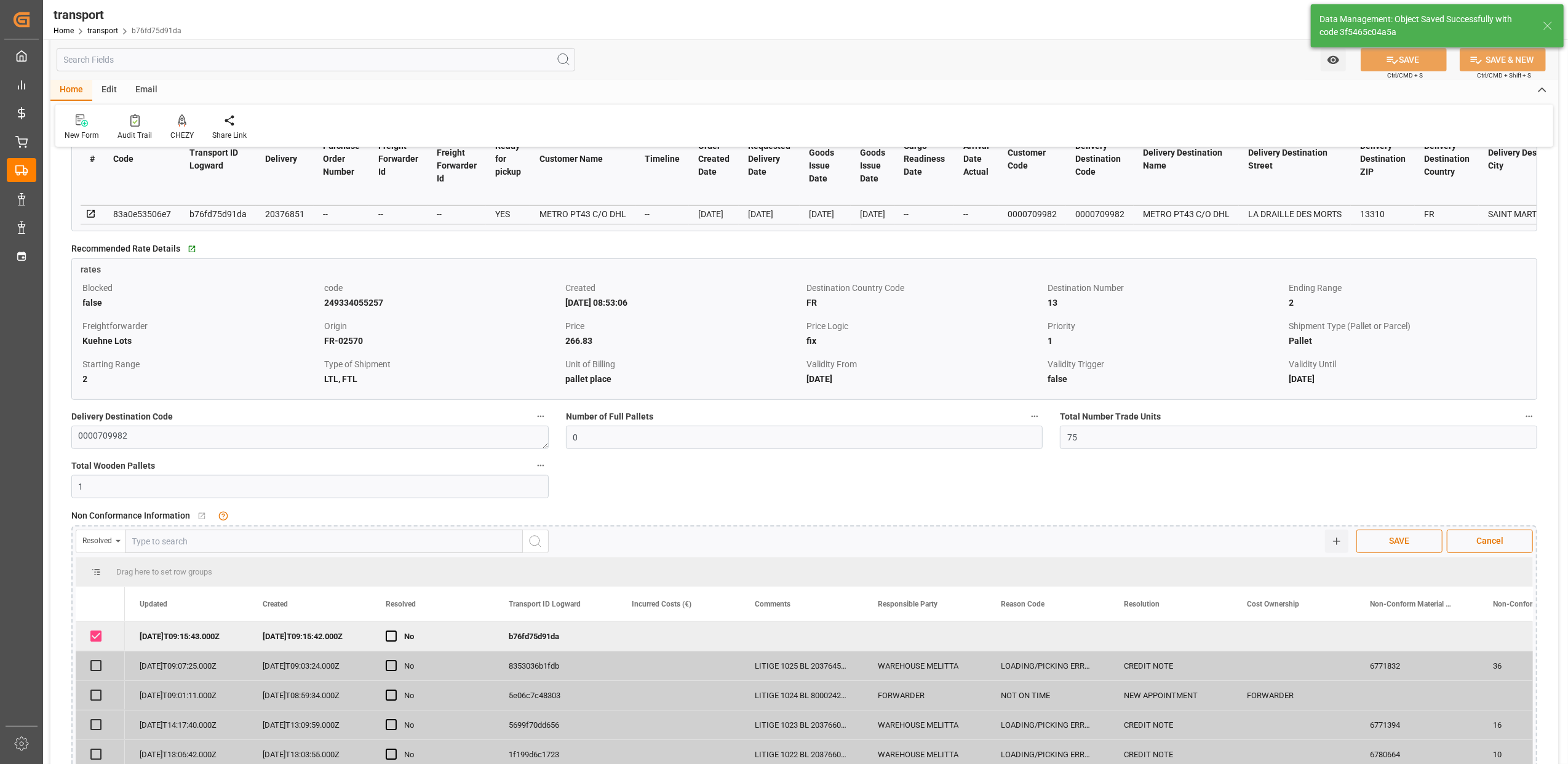
click at [1406, 547] on span "SAVE" at bounding box center [1399, 541] width 32 height 13
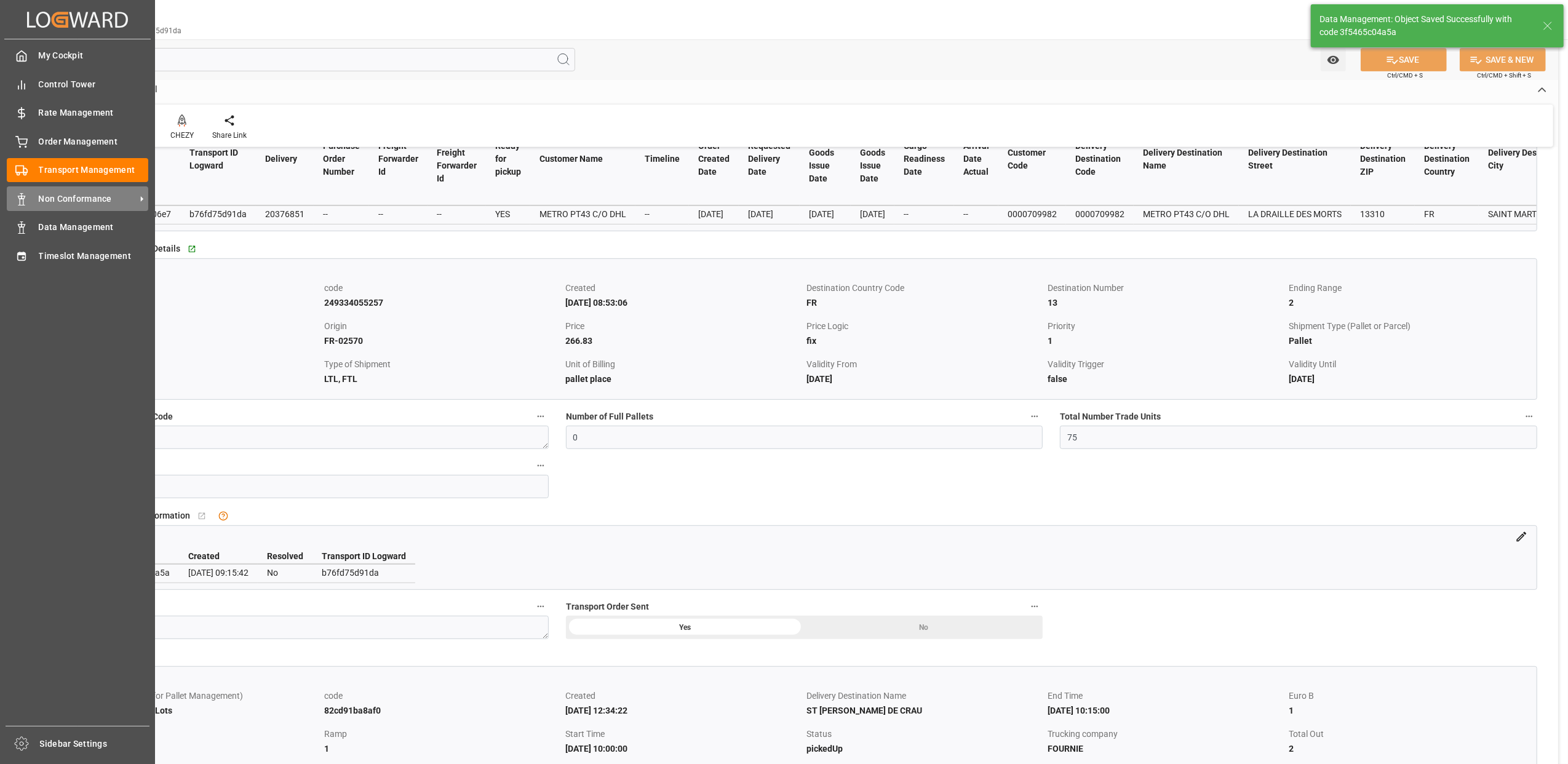
click at [22, 194] on line at bounding box center [22, 194] width 0 height 2
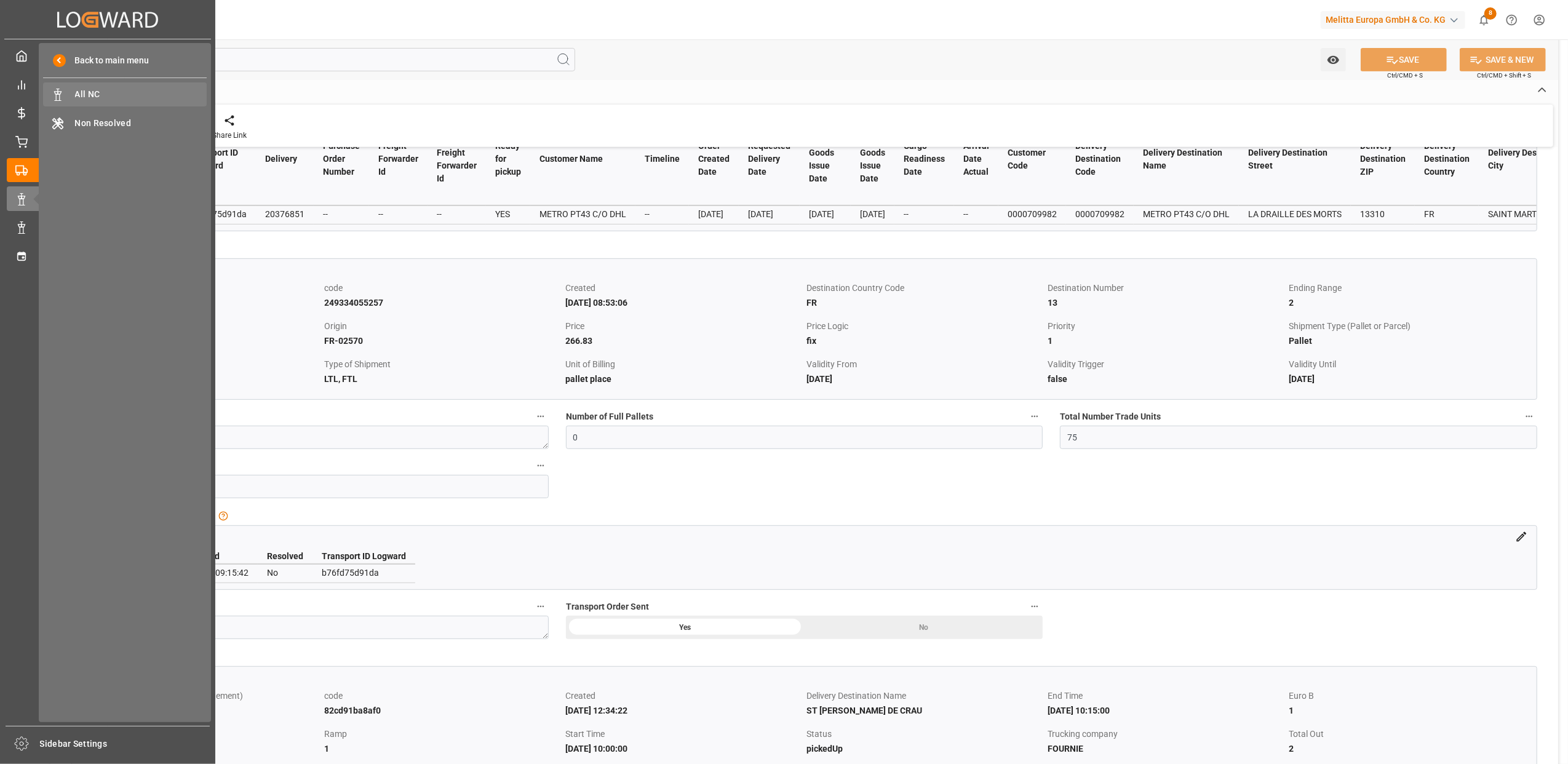
click at [86, 97] on span "All NC" at bounding box center [141, 95] width 132 height 13
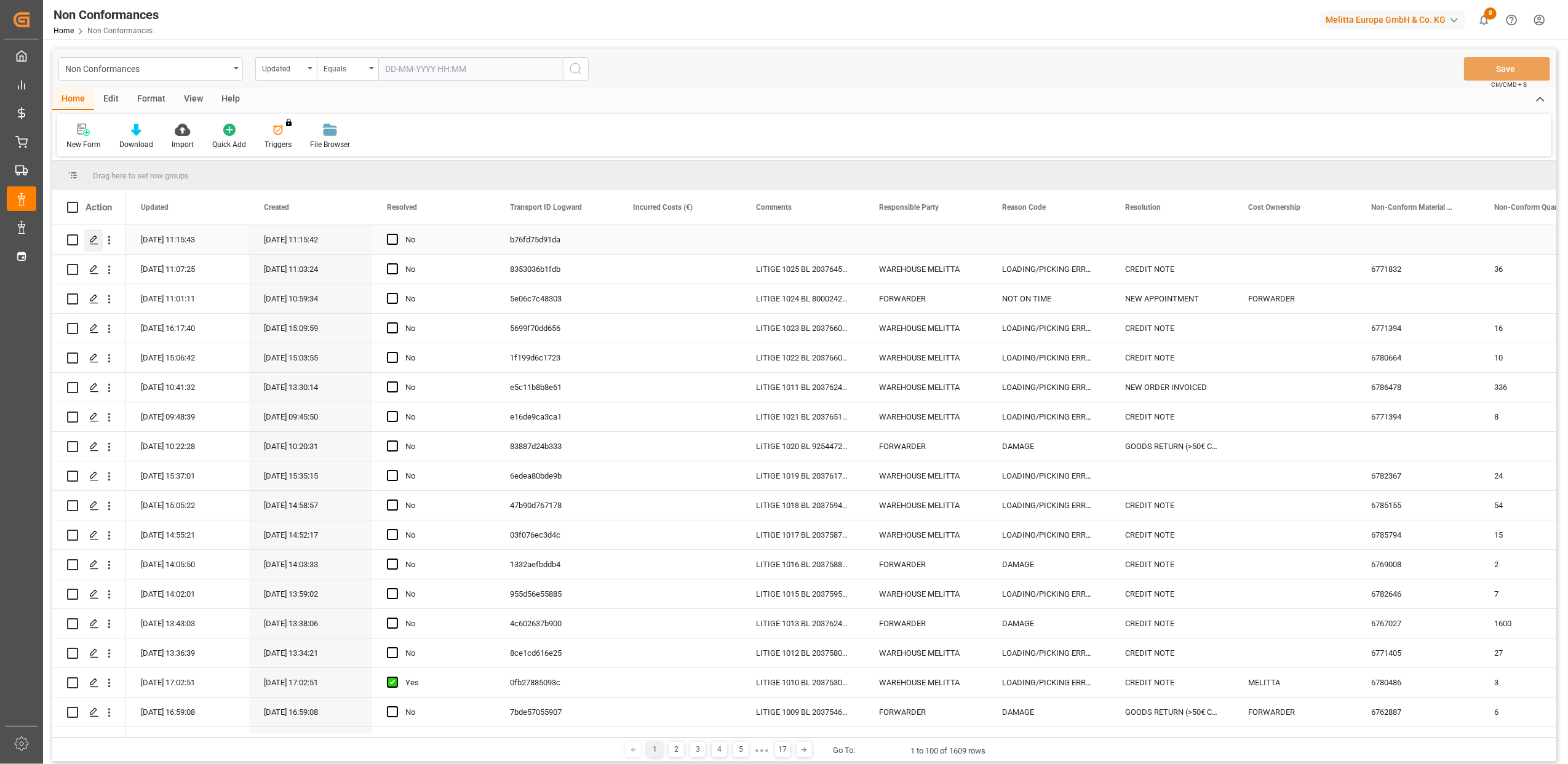
click at [97, 240] on icon "Press SPACE to select this row." at bounding box center [94, 240] width 10 height 10
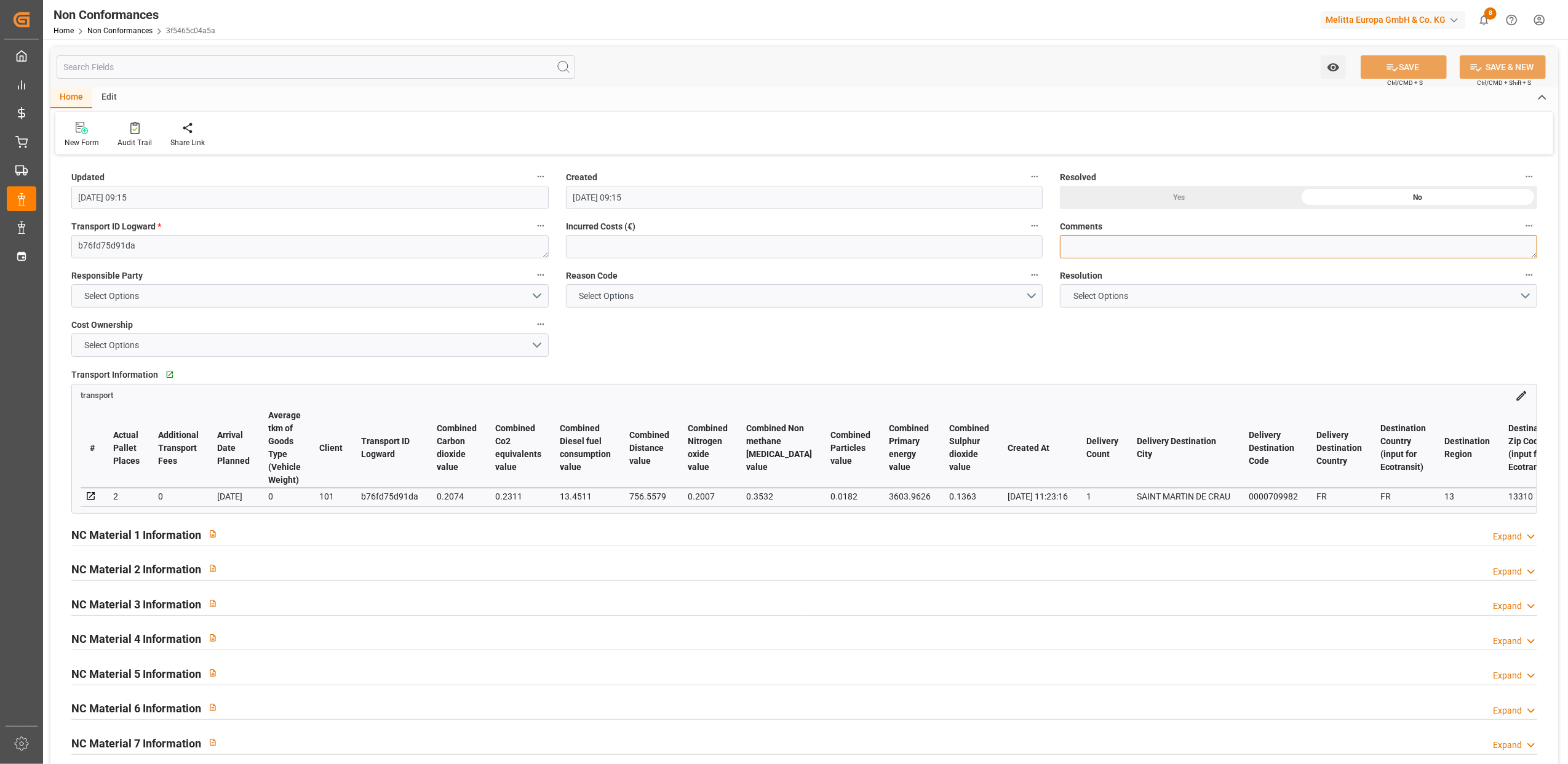
click at [1089, 248] on textarea at bounding box center [1298, 247] width 477 height 24
type textarea "LITIGE 1026 BL 20376851 Non livré le 1/09 remis en livraison le 02/09"
click at [540, 291] on button "Select Options" at bounding box center [309, 296] width 477 height 24
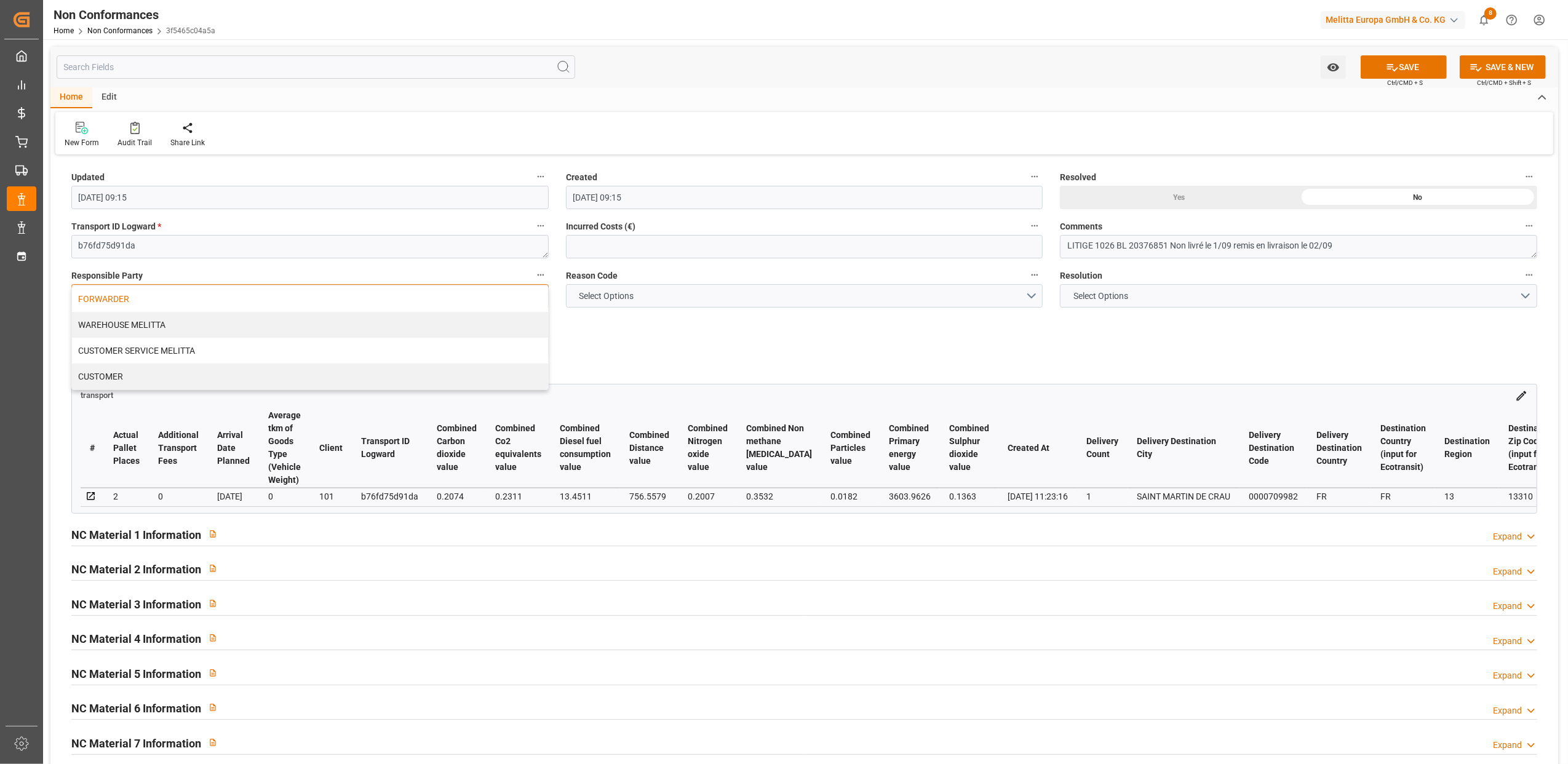
click at [191, 306] on div "FORWARDER" at bounding box center [310, 299] width 476 height 26
click at [1034, 293] on button "Select Options" at bounding box center [804, 296] width 477 height 24
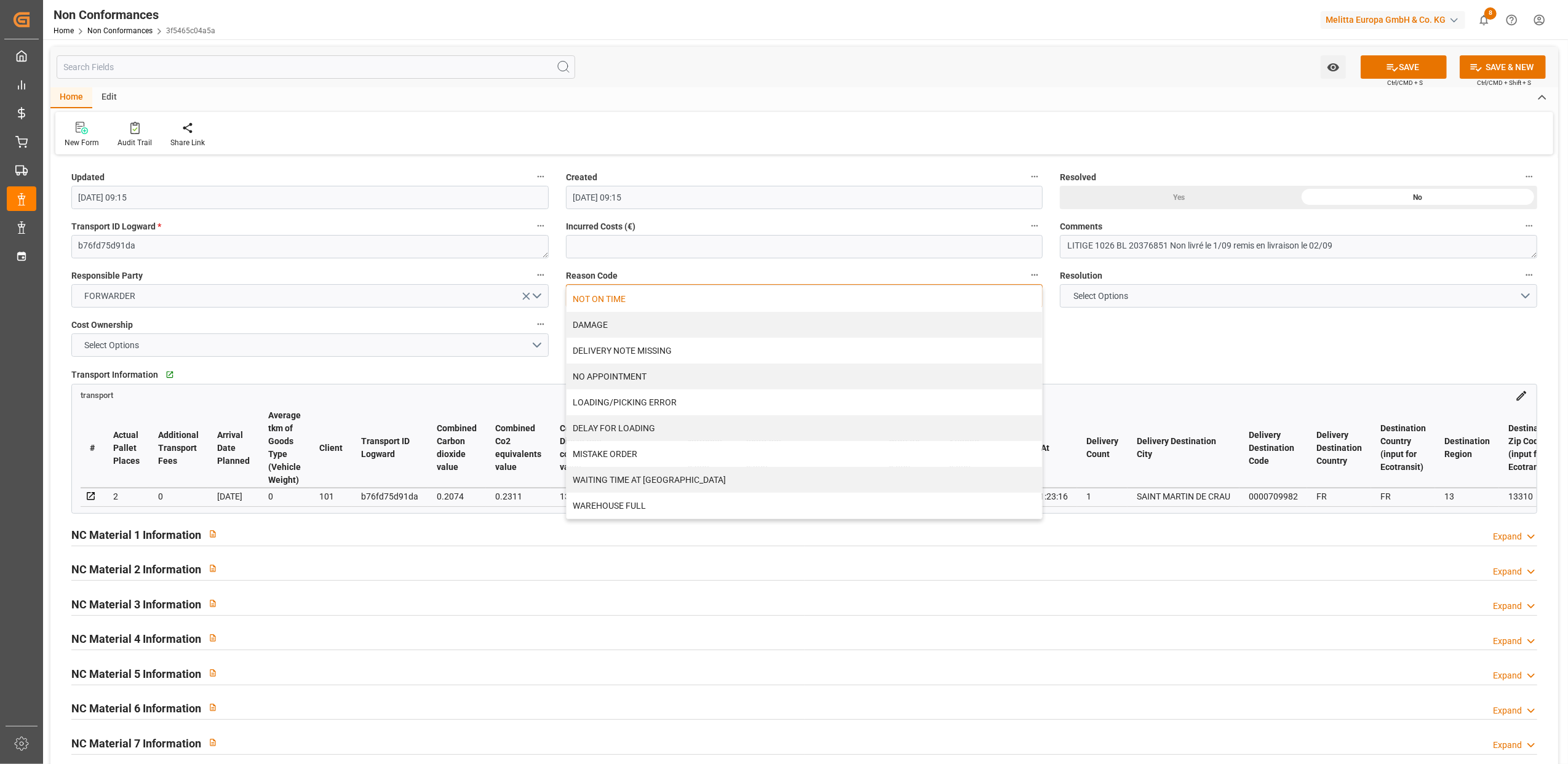
click at [611, 291] on div "NOT ON TIME" at bounding box center [805, 299] width 476 height 26
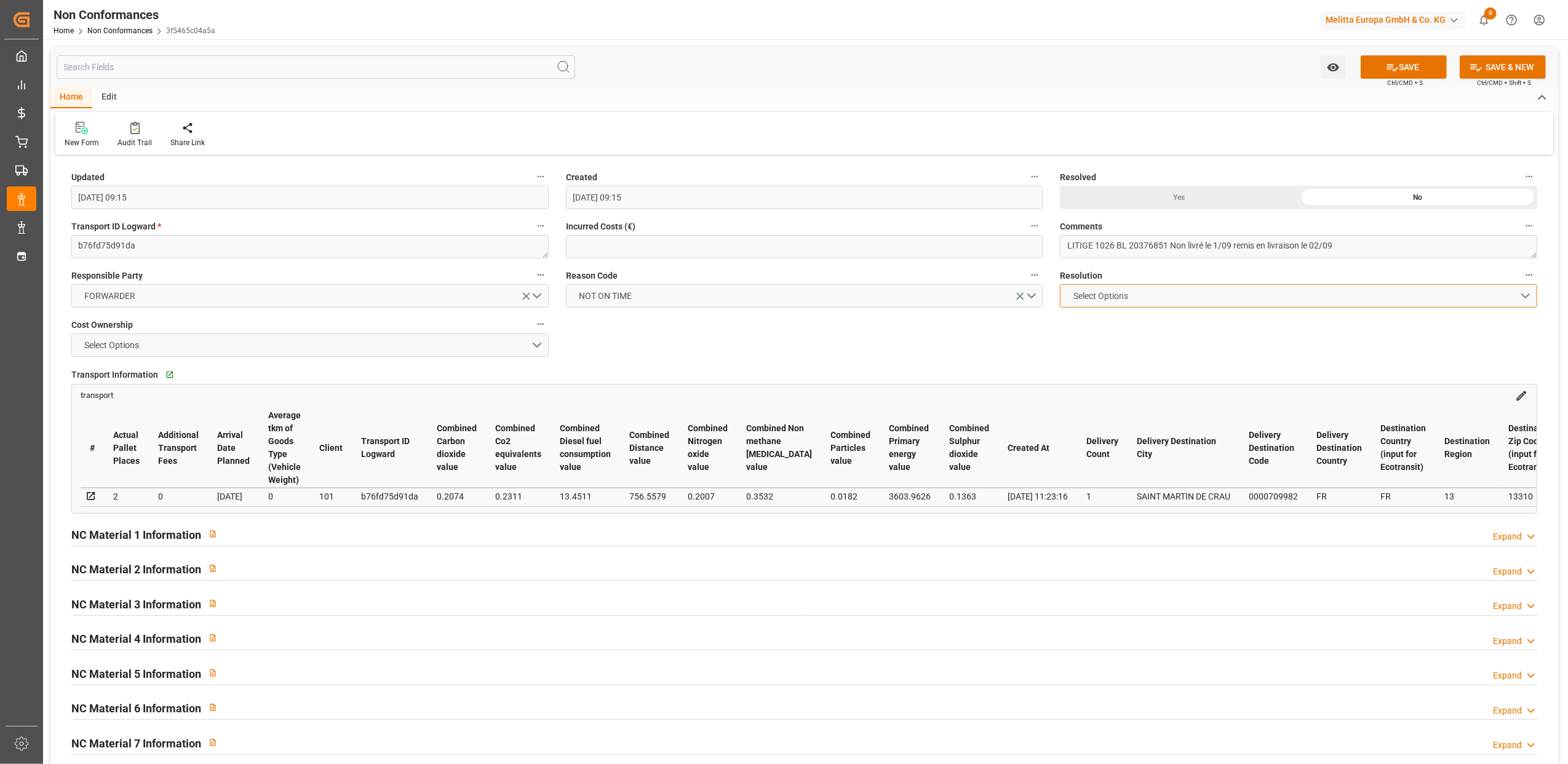
click at [1524, 296] on button "Select Options" at bounding box center [1298, 296] width 477 height 24
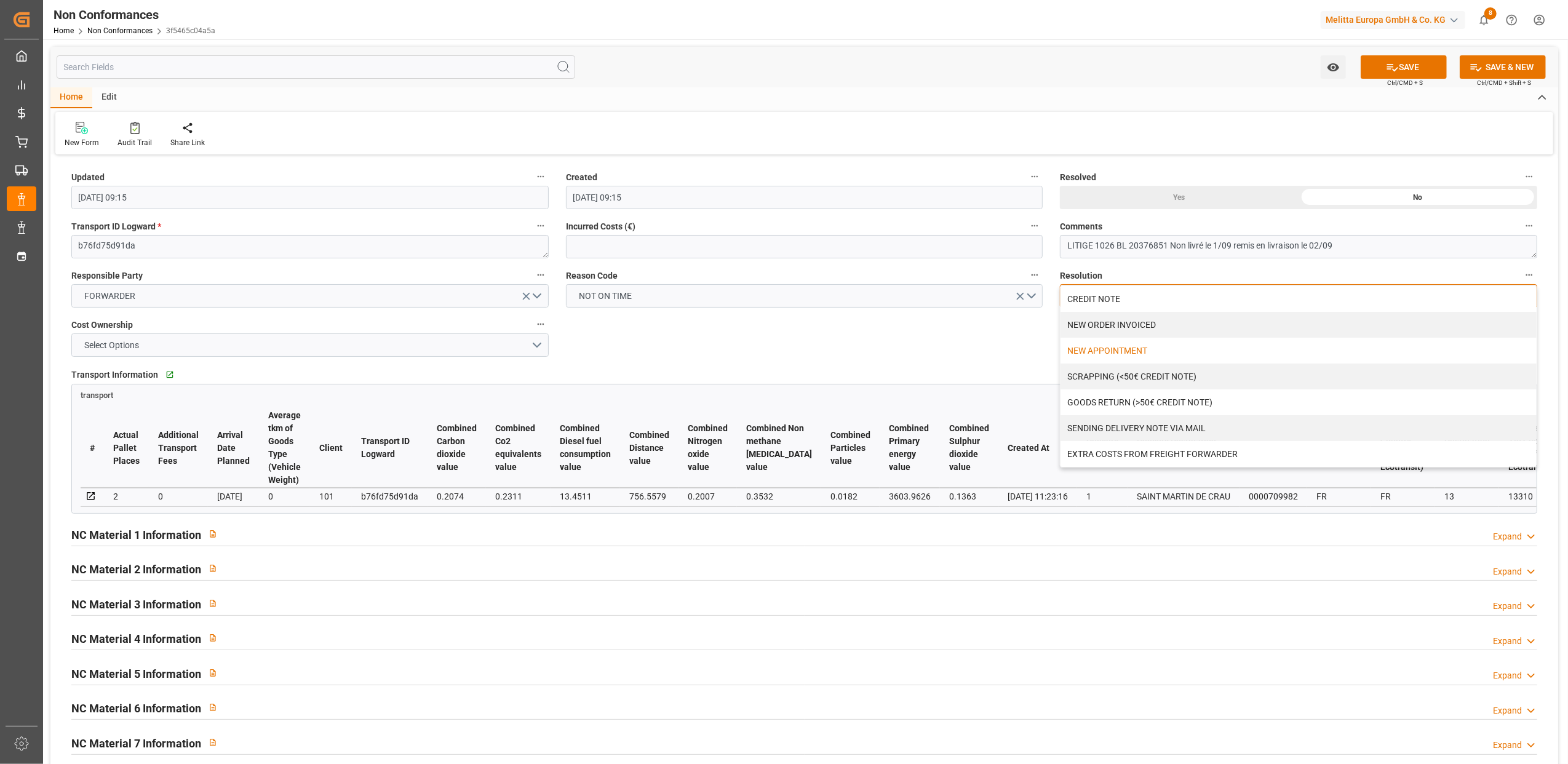
click at [1132, 350] on div "NEW APPOINTMENT" at bounding box center [1299, 351] width 476 height 26
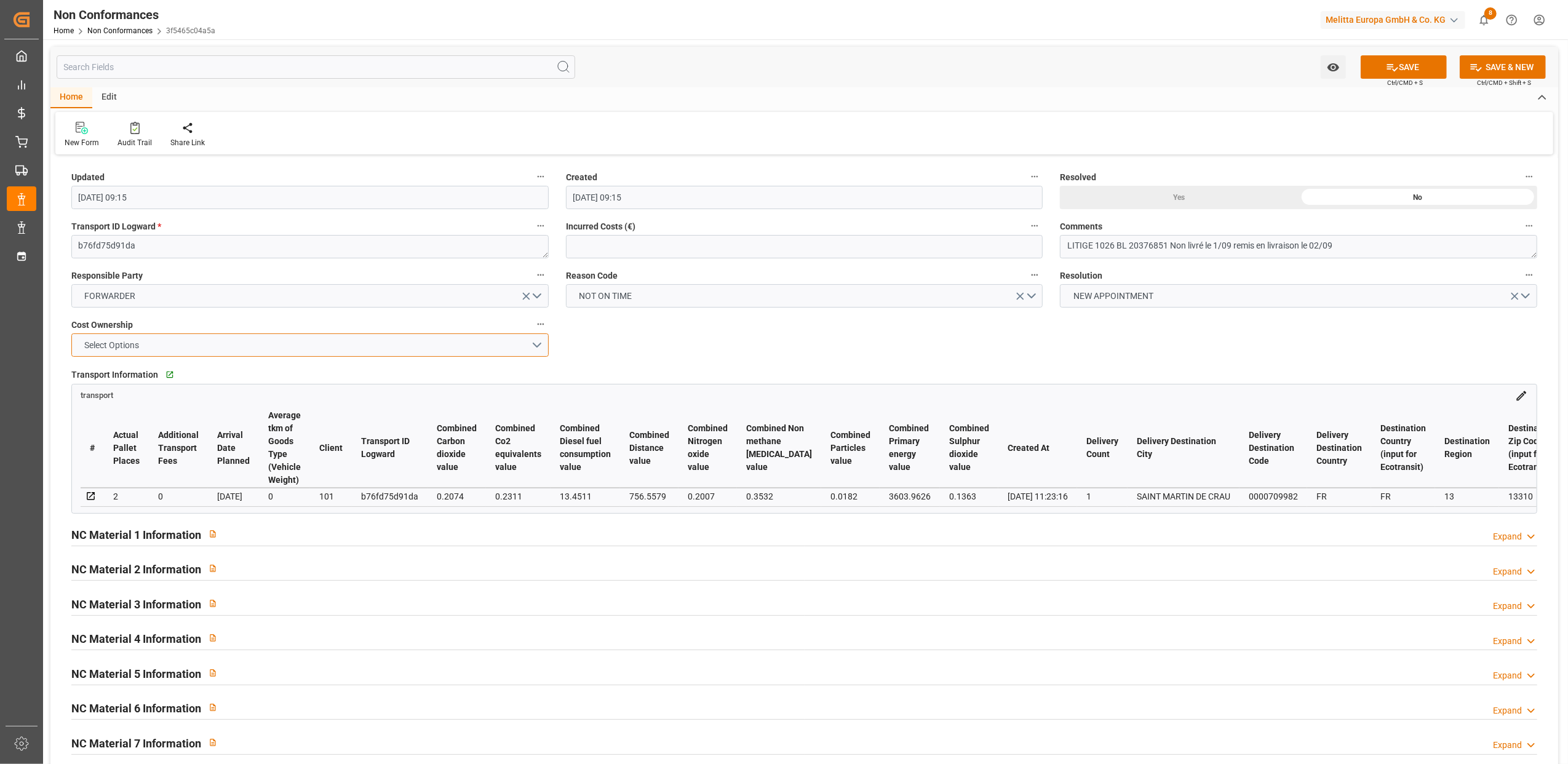
click at [537, 345] on button "Select Options" at bounding box center [309, 345] width 477 height 24
click at [153, 345] on div "FORWARDER" at bounding box center [310, 348] width 476 height 26
click at [1410, 62] on button "SAVE" at bounding box center [1404, 67] width 86 height 24
type input "[DATE] 09:17"
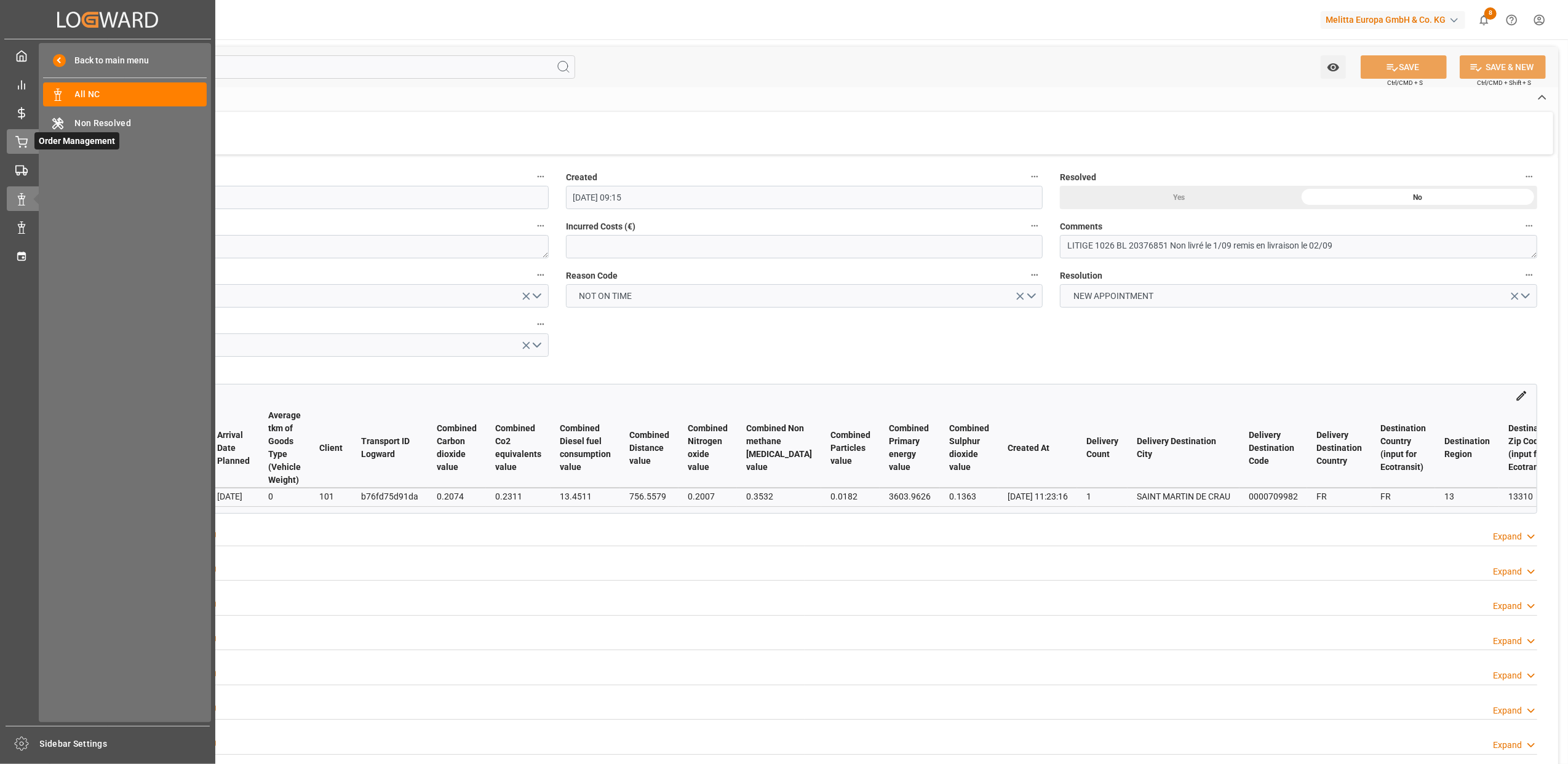
click at [41, 143] on span "Order Management" at bounding box center [77, 141] width 85 height 17
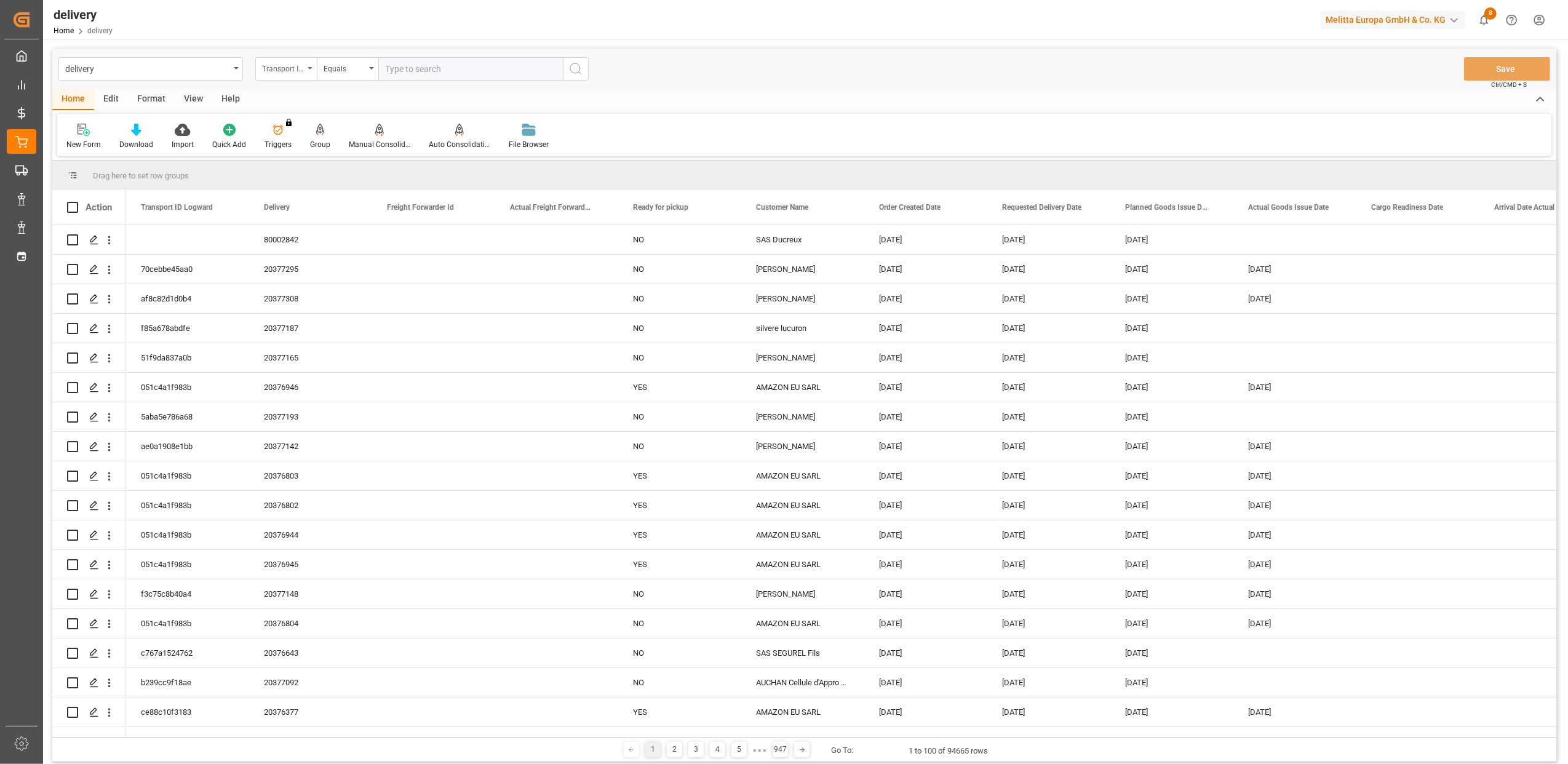
click at [311, 71] on div "Transport ID Logward" at bounding box center [286, 69] width 62 height 24
click at [308, 160] on div "Delivery" at bounding box center [347, 151] width 183 height 26
click at [389, 72] on input "text" at bounding box center [470, 69] width 184 height 24
type input "20376666"
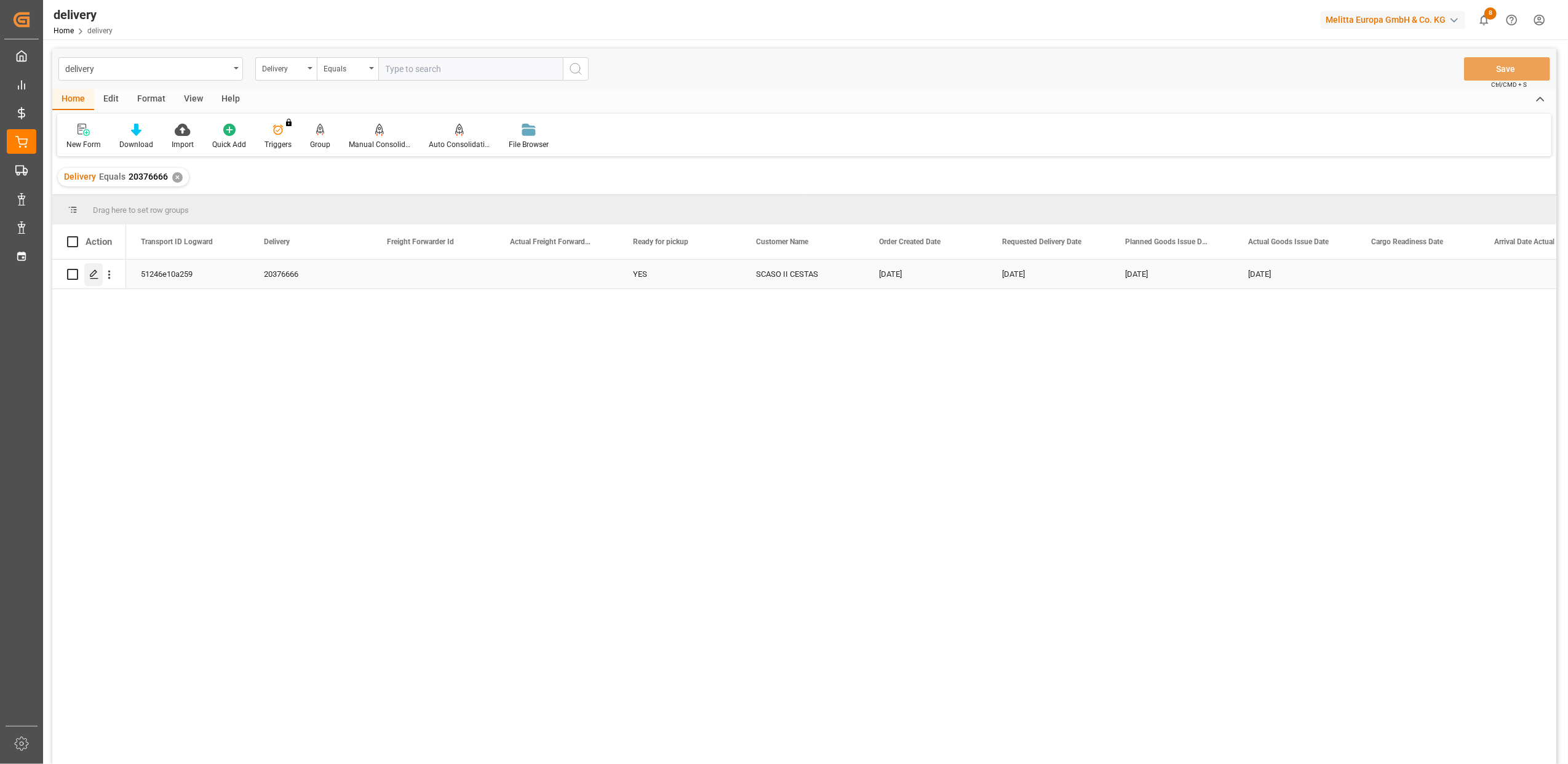
click at [94, 277] on icon "Press SPACE to select this row." at bounding box center [94, 275] width 10 height 10
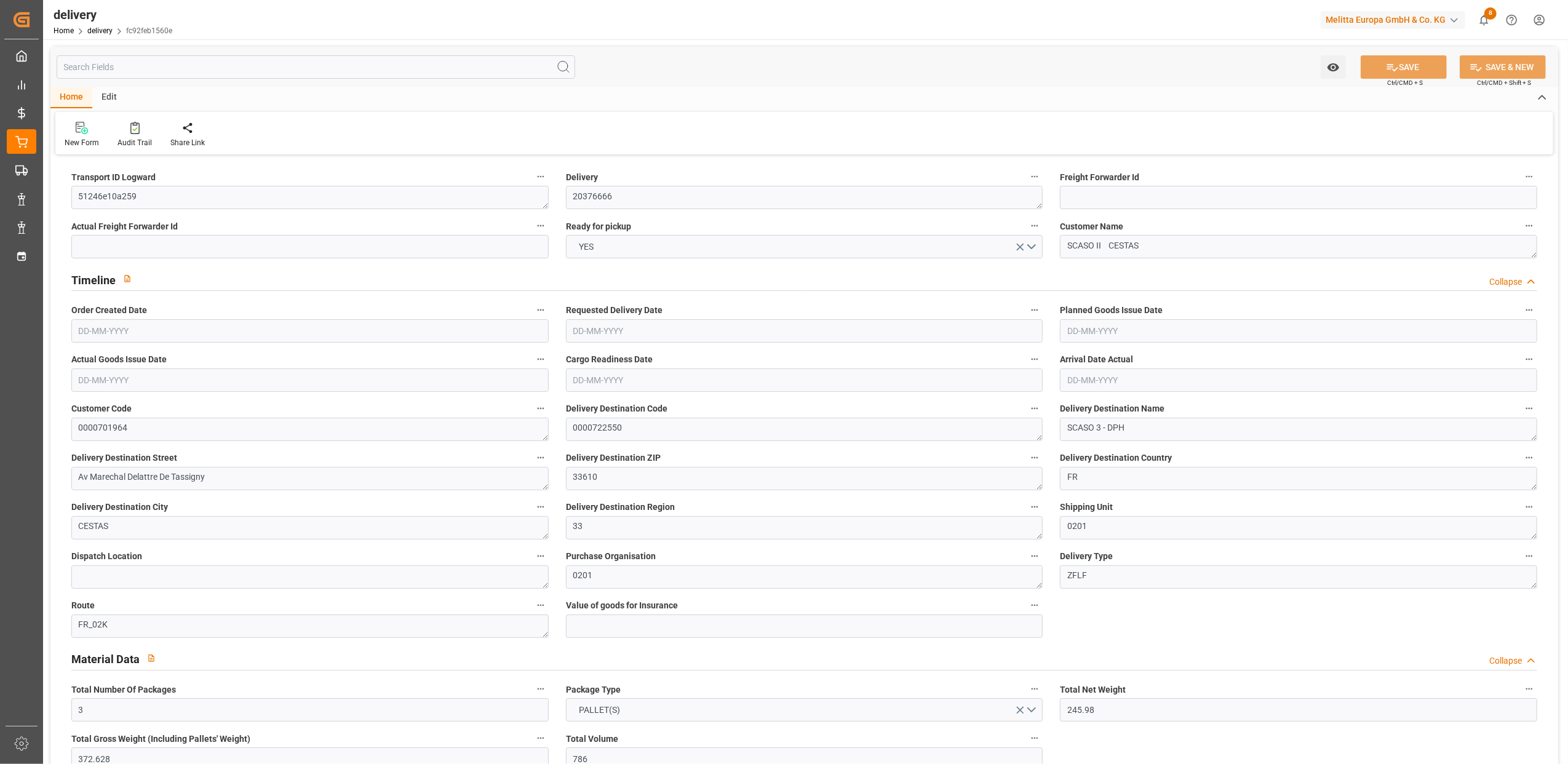
type input "[DATE]"
type input "[DATE] 11:01"
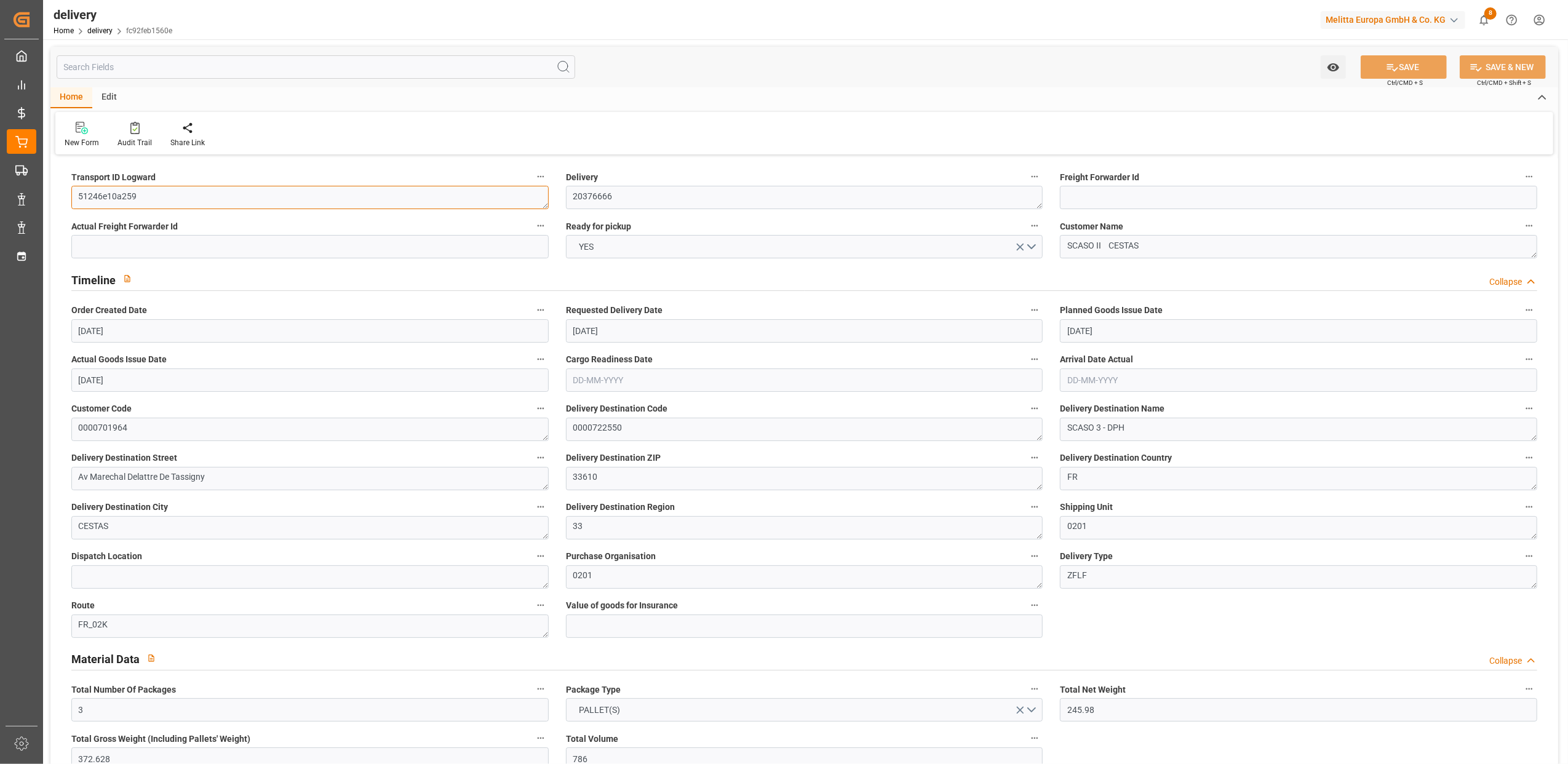
drag, startPoint x: 153, startPoint y: 204, endPoint x: -4, endPoint y: 187, distance: 157.9
click at [0, 187] on html "Created by potrace 1.15, written by [PERSON_NAME] [DATE]-[DATE] Created by potr…" at bounding box center [784, 382] width 1568 height 764
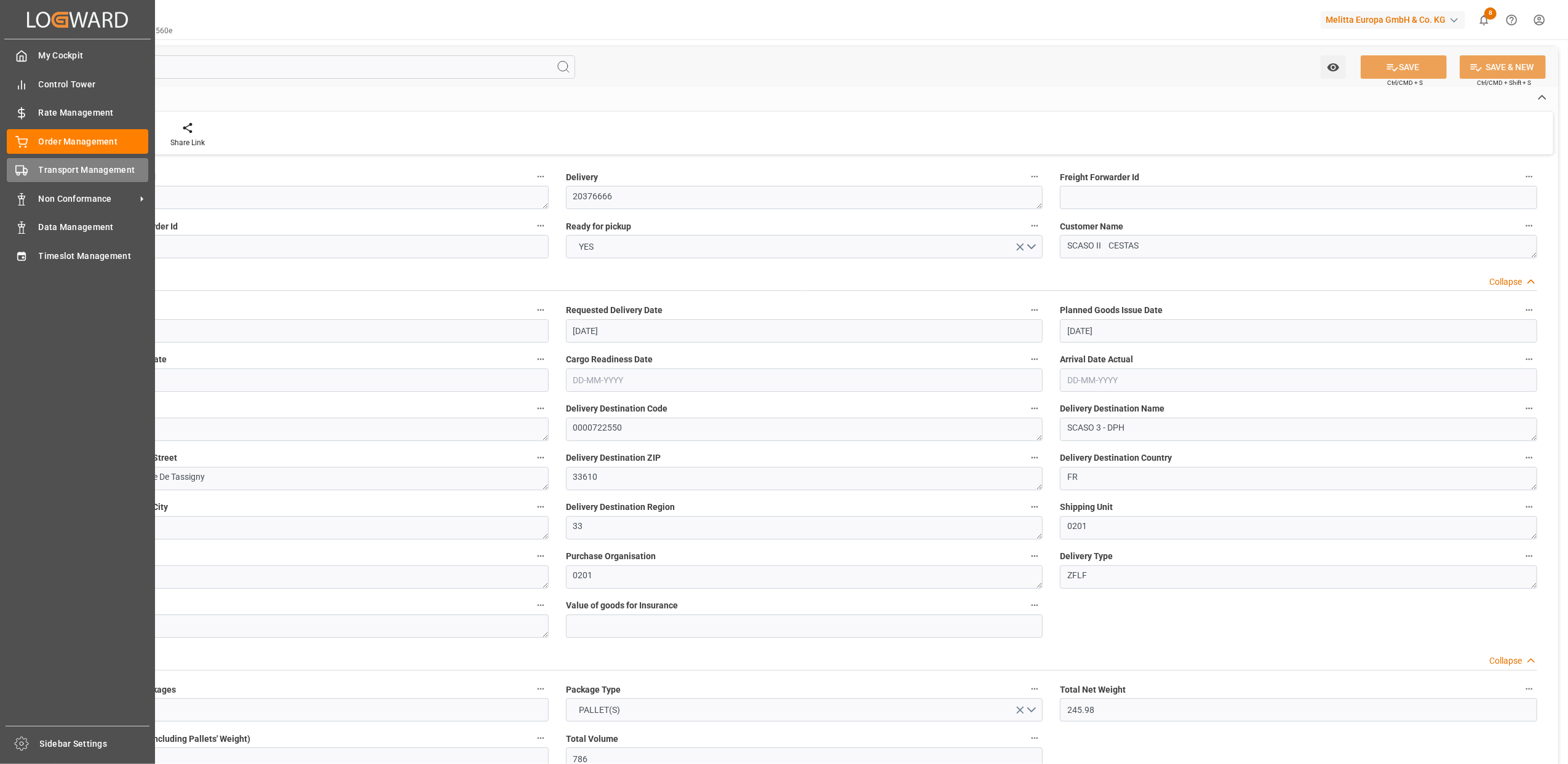
click at [70, 166] on span "Transport Management" at bounding box center [93, 170] width 110 height 13
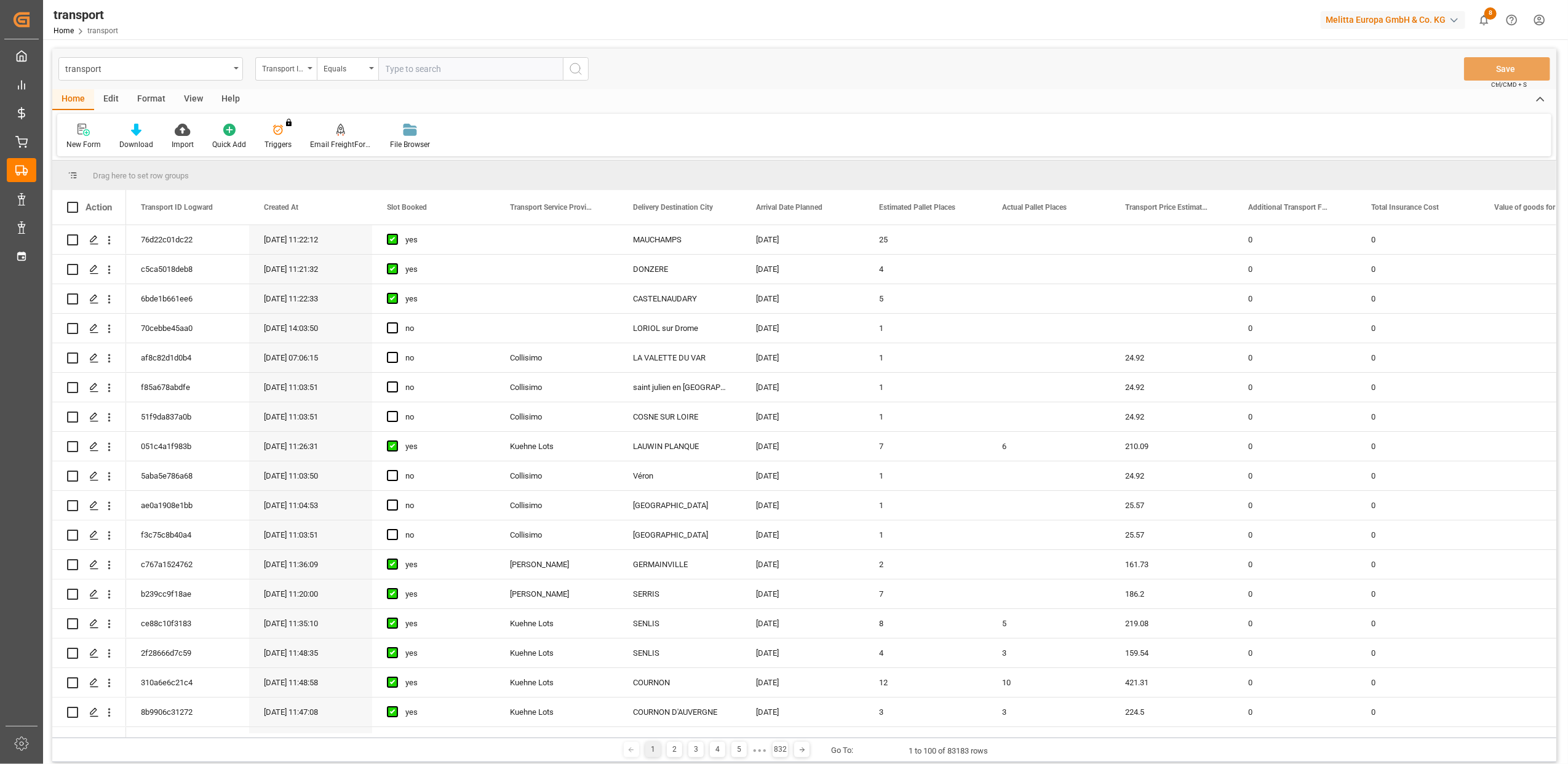
click at [423, 75] on input "text" at bounding box center [470, 69] width 184 height 24
type input "51246e10a259"
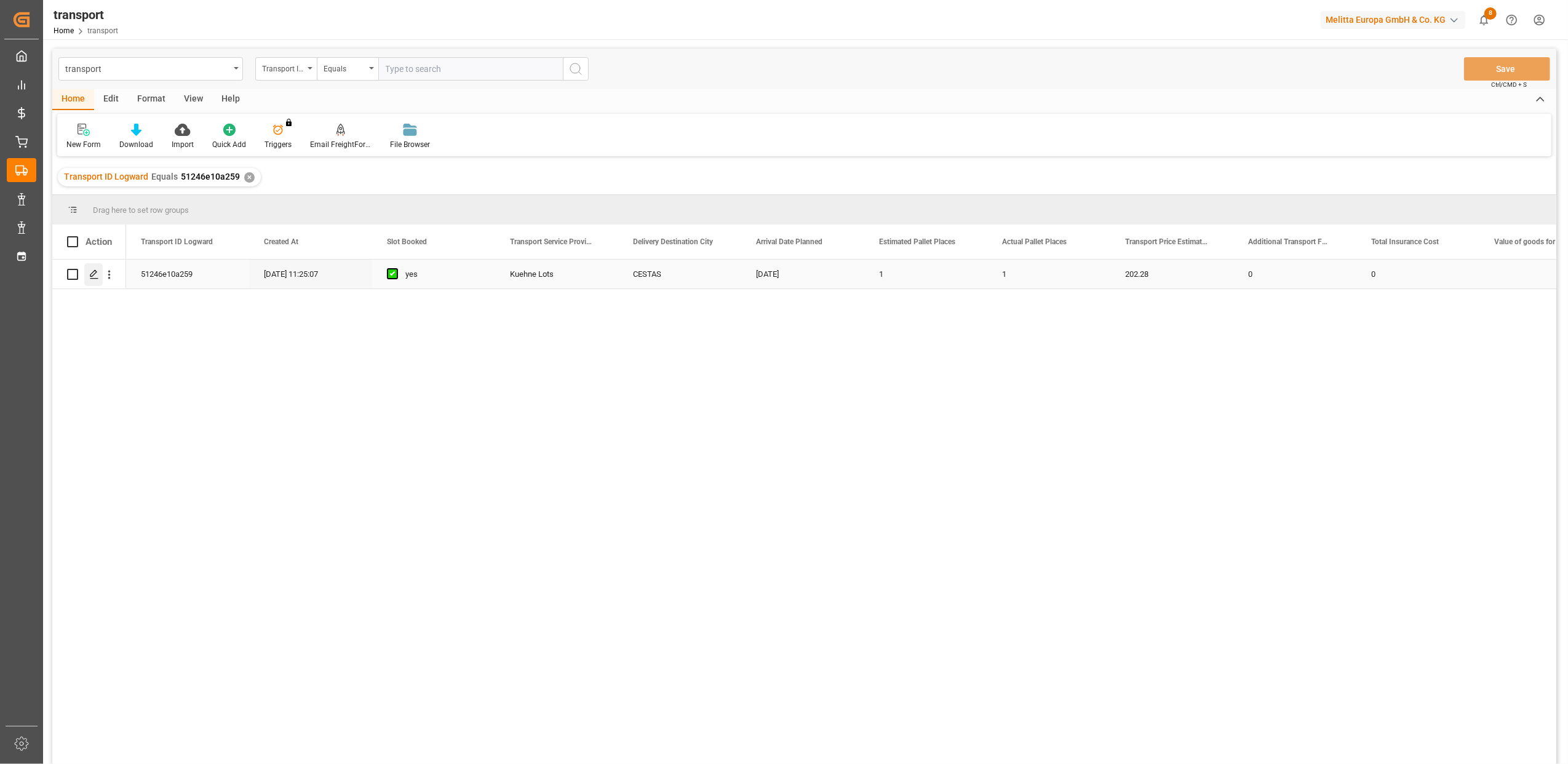
click at [93, 277] on icon "Press SPACE to select this row." at bounding box center [94, 275] width 10 height 10
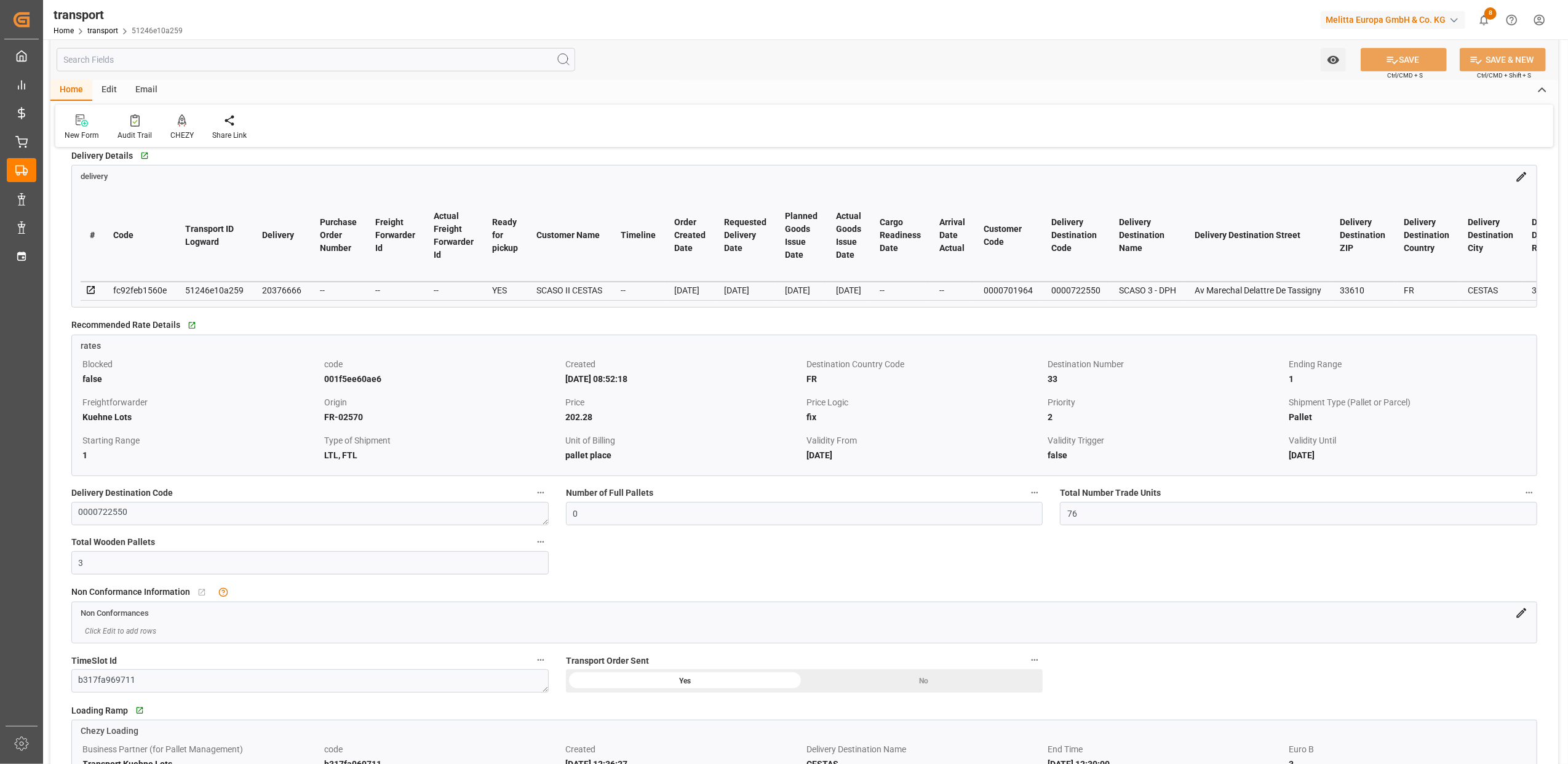
scroll to position [492, 0]
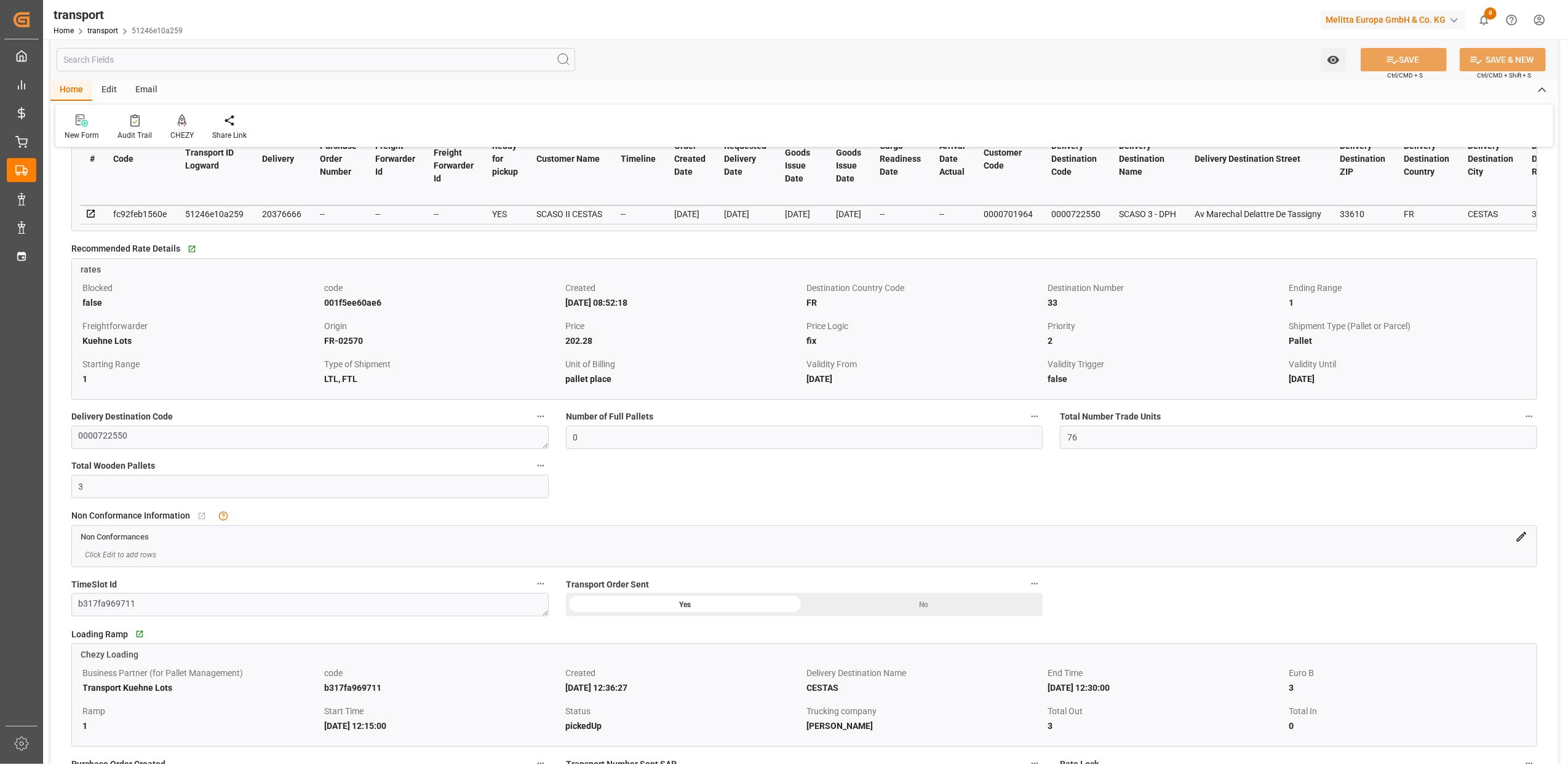
click at [1524, 539] on icon at bounding box center [1522, 537] width 10 height 10
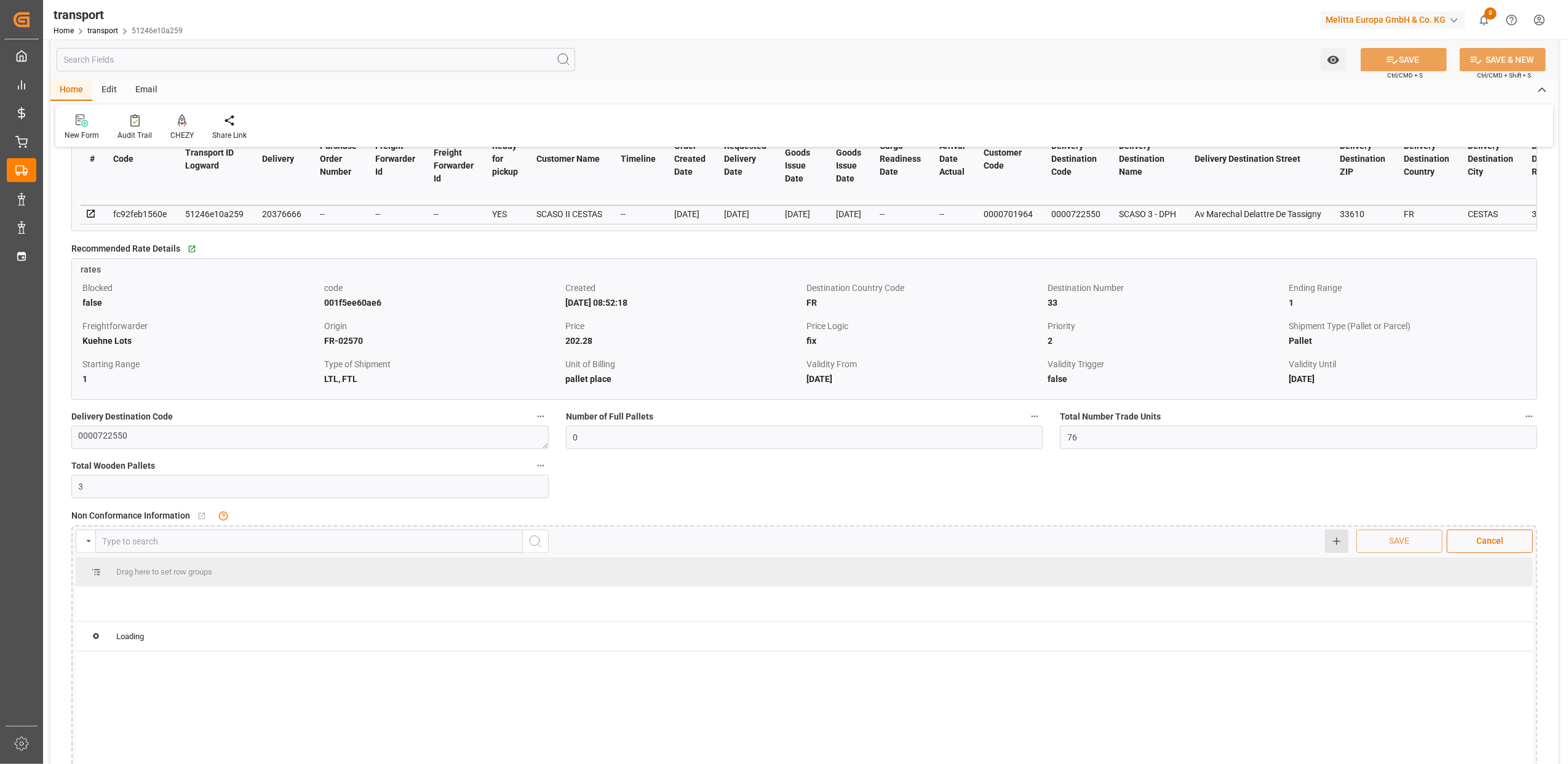
click at [1344, 549] on button "Quick Add" at bounding box center [1337, 541] width 24 height 24
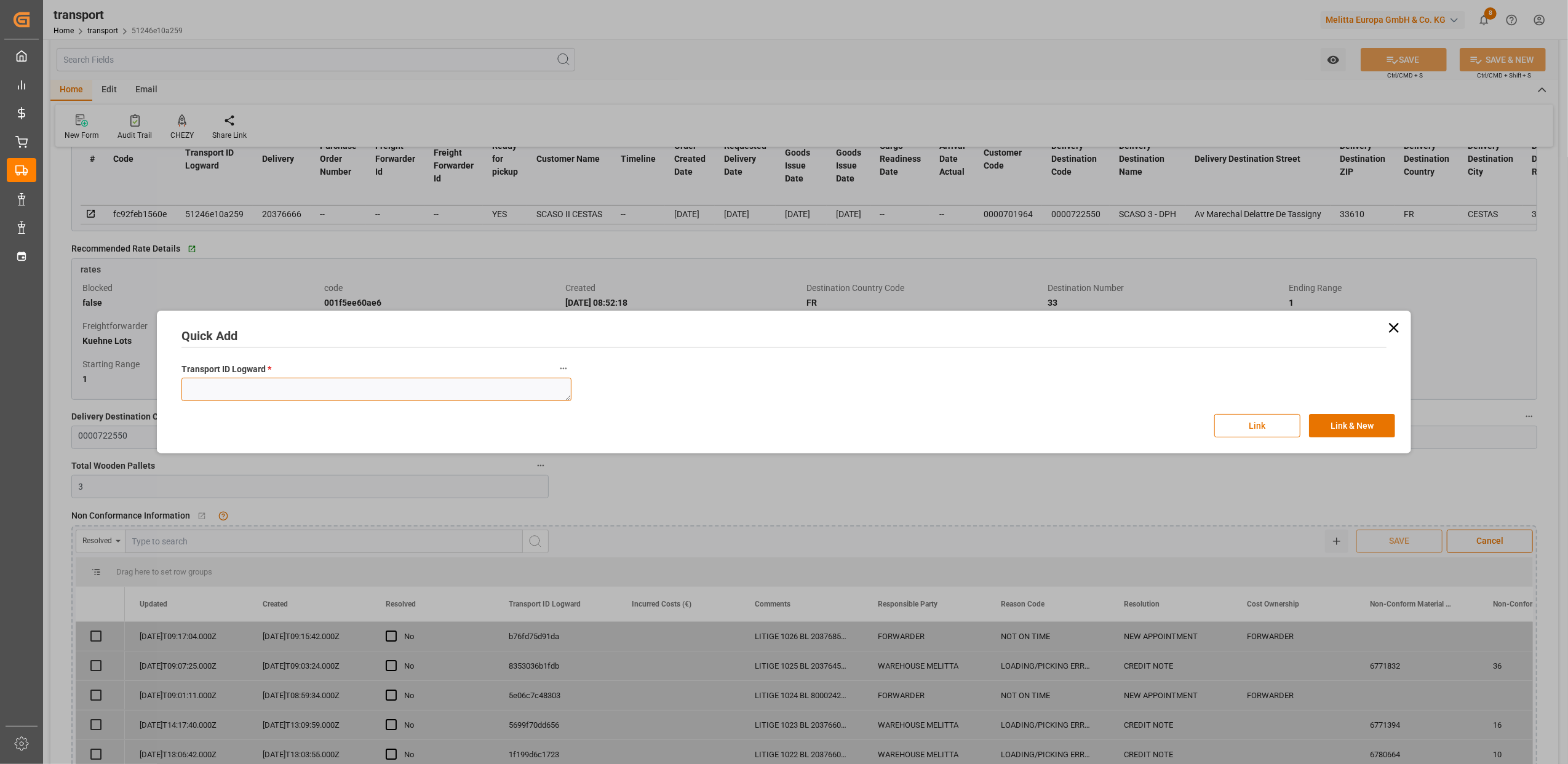
click at [245, 401] on textarea at bounding box center [377, 389] width 390 height 24
paste textarea "51246e10a259"
type textarea "51246e10a259"
click at [1257, 417] on button "Link" at bounding box center [1257, 425] width 86 height 24
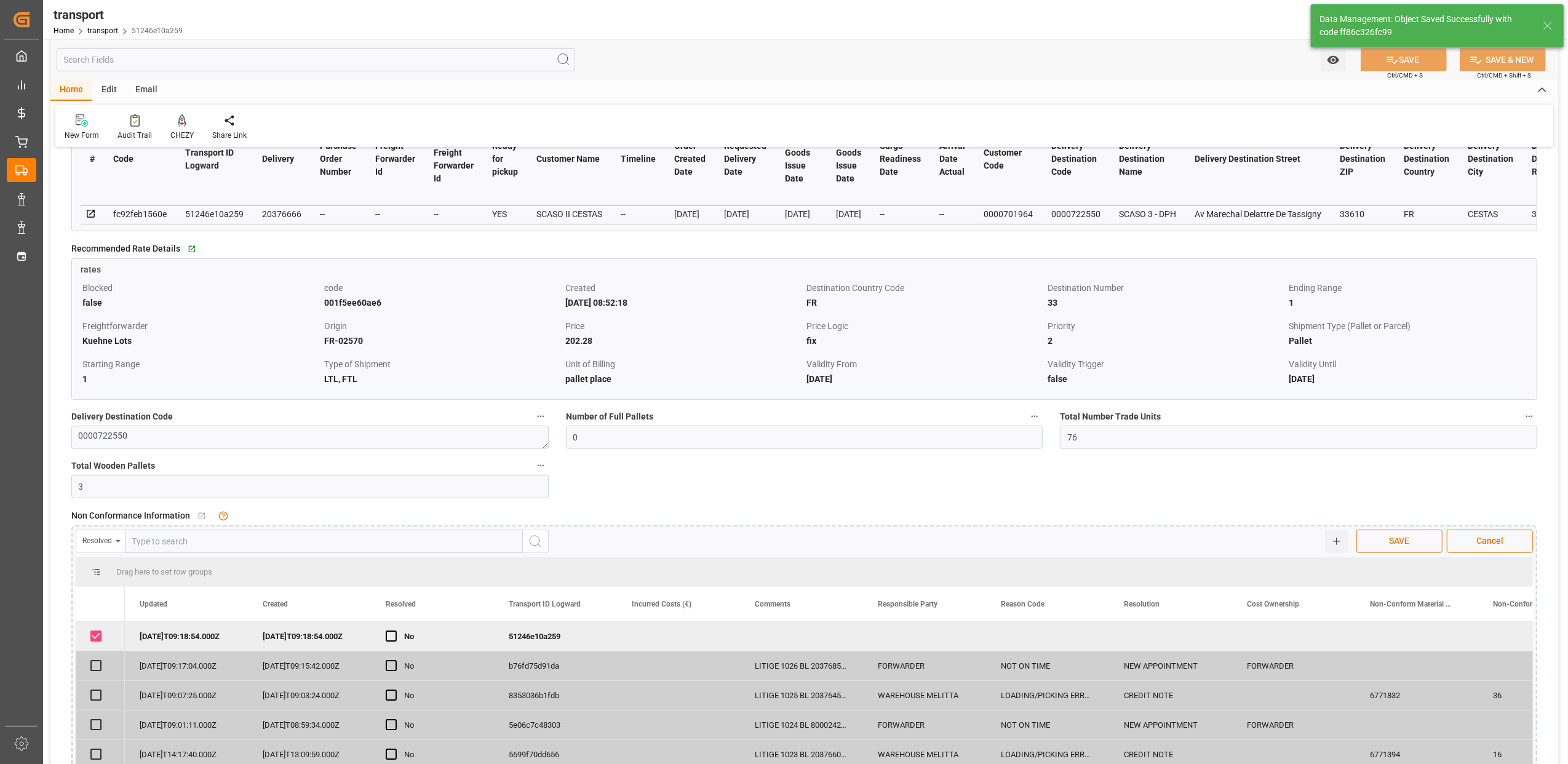
click at [1396, 546] on span "SAVE" at bounding box center [1399, 541] width 32 height 13
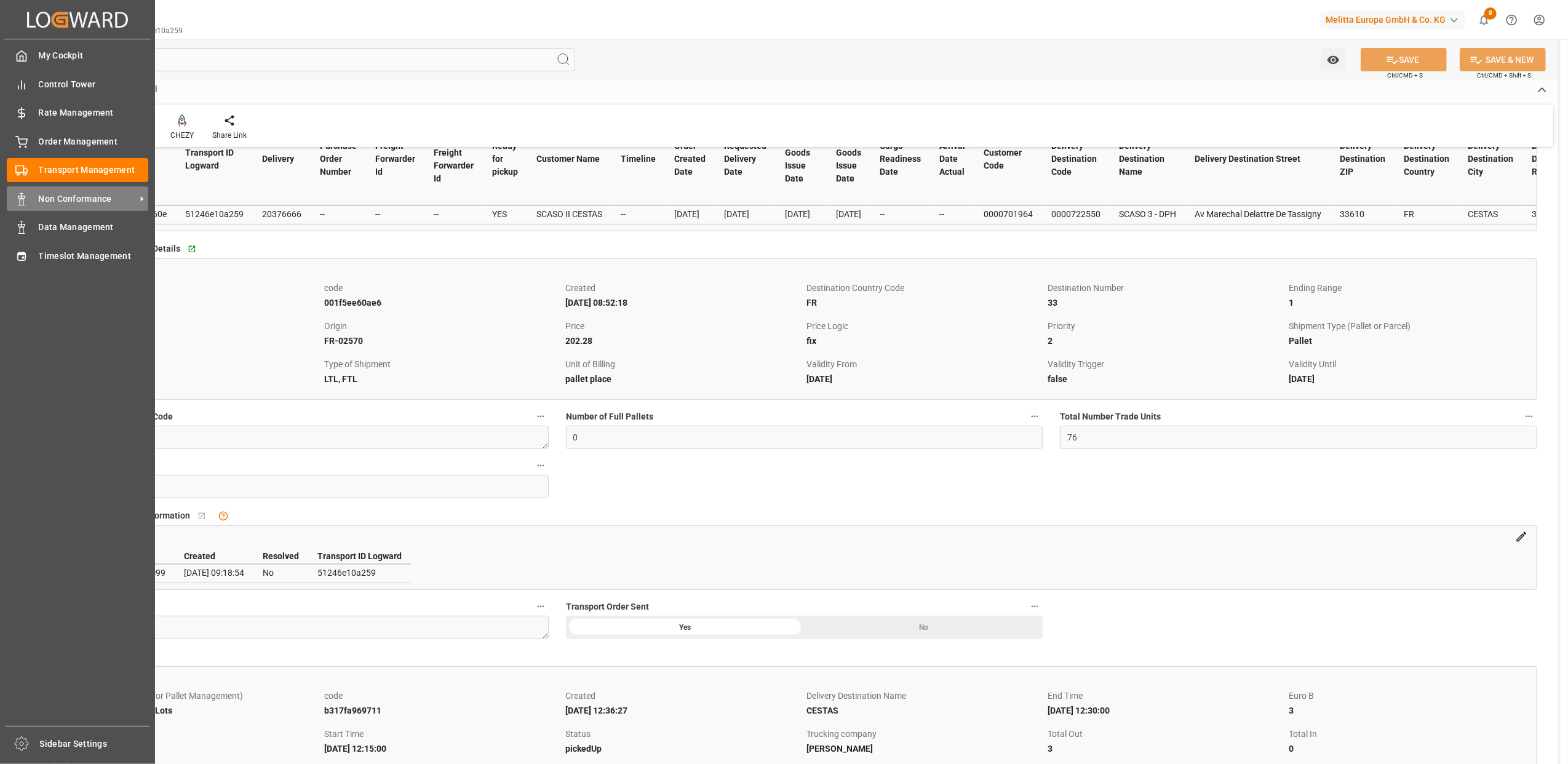
click at [65, 195] on span "Non Conformance" at bounding box center [87, 199] width 97 height 13
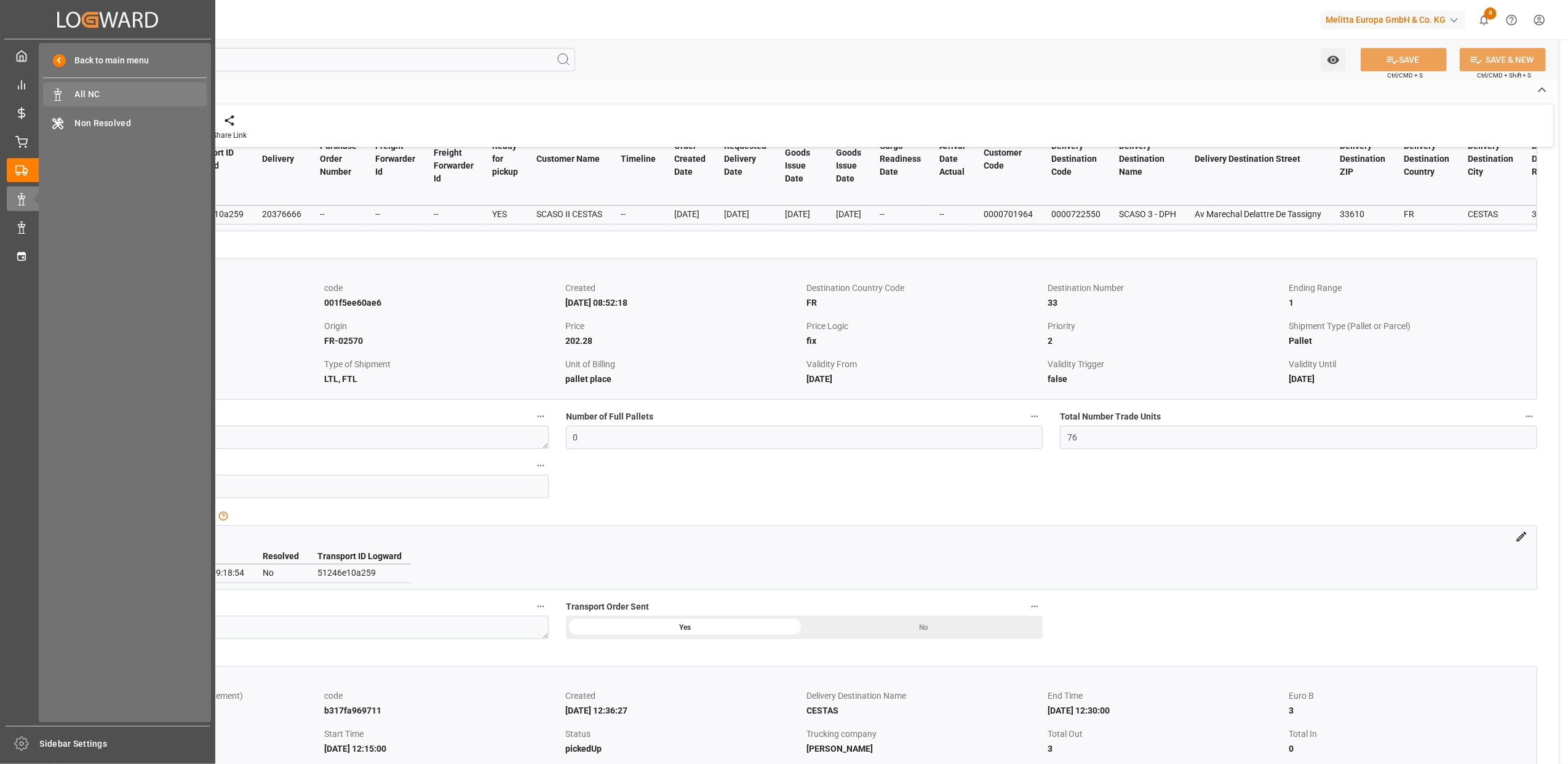
click at [96, 87] on div "All NC All NC" at bounding box center [125, 94] width 164 height 24
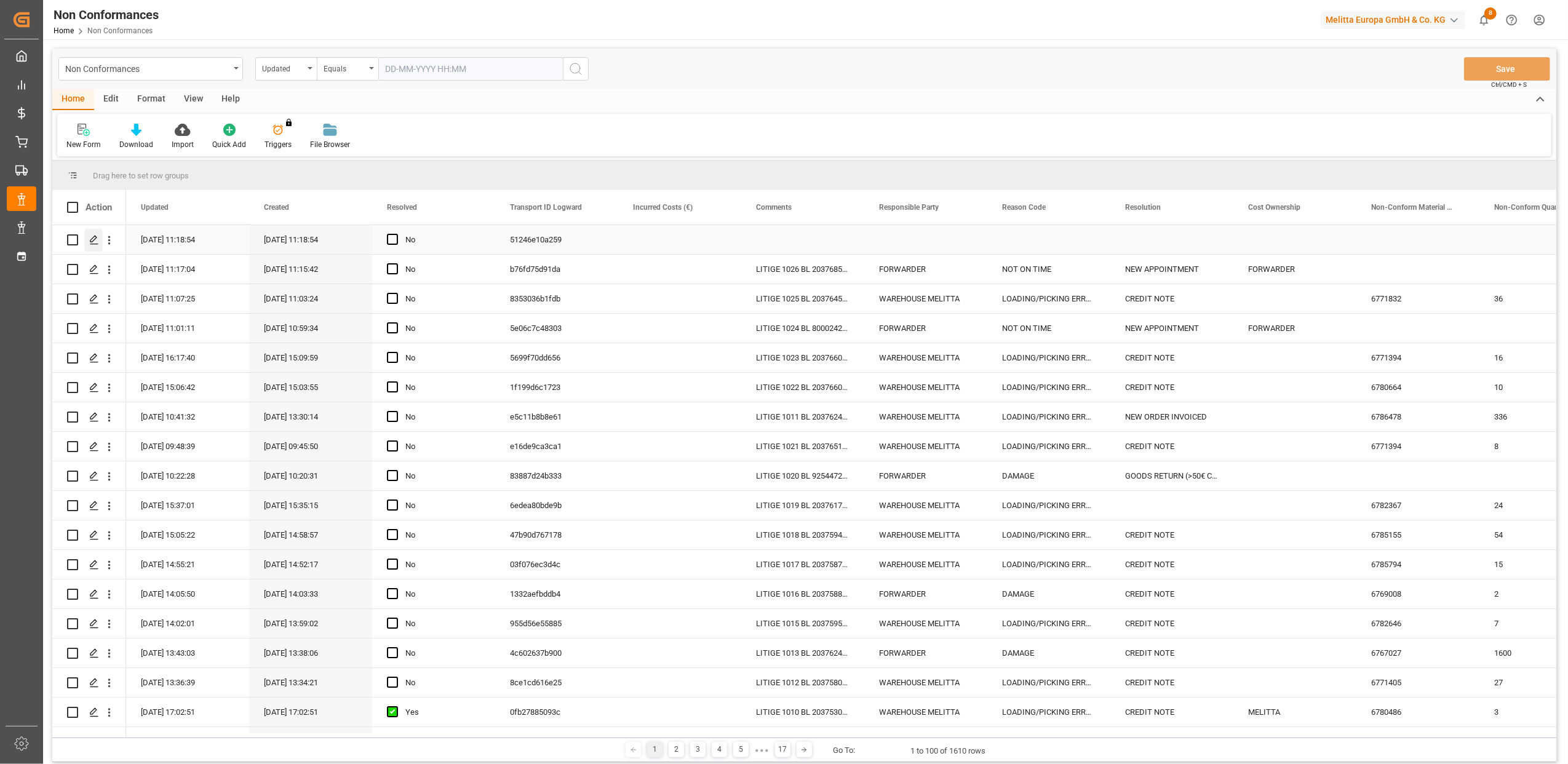
click at [93, 237] on polygon "Press SPACE to select this row." at bounding box center [93, 239] width 6 height 6
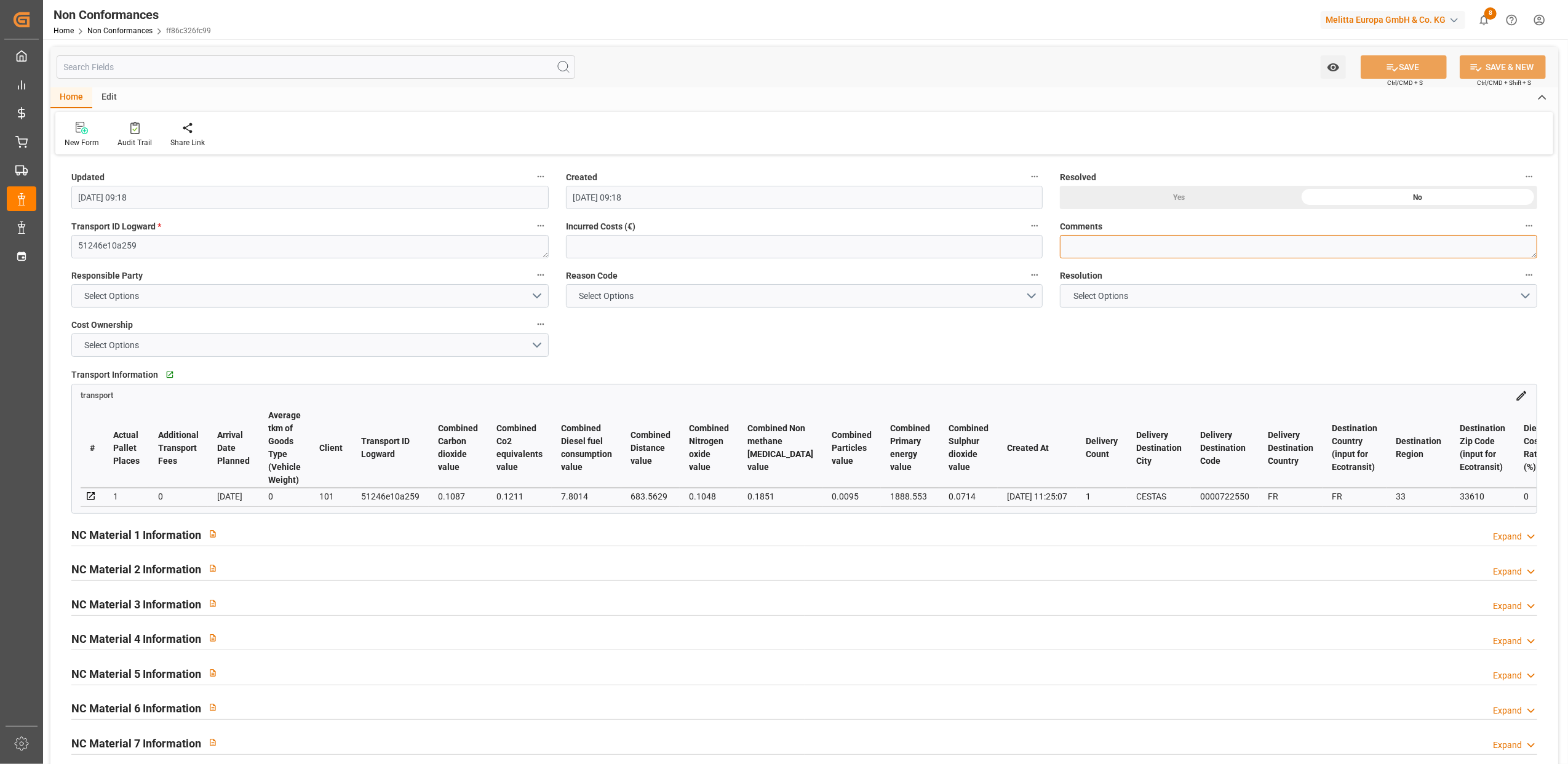
click at [1076, 244] on textarea at bounding box center [1298, 247] width 477 height 24
click at [327, 301] on button "Select Options" at bounding box center [309, 296] width 477 height 24
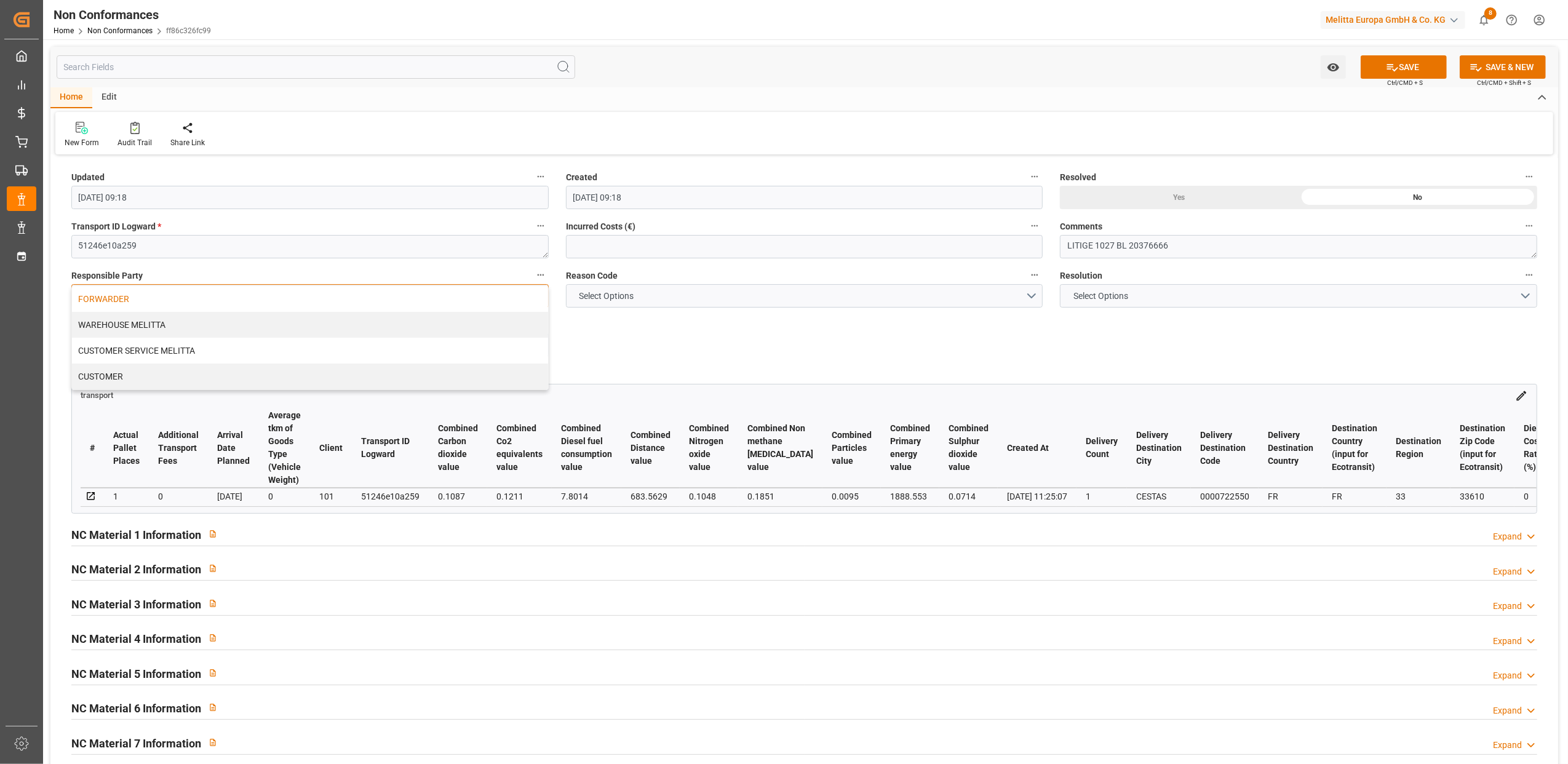
click at [169, 298] on div "FORWARDER" at bounding box center [310, 299] width 476 height 26
click at [848, 293] on button "Select Options" at bounding box center [804, 296] width 477 height 24
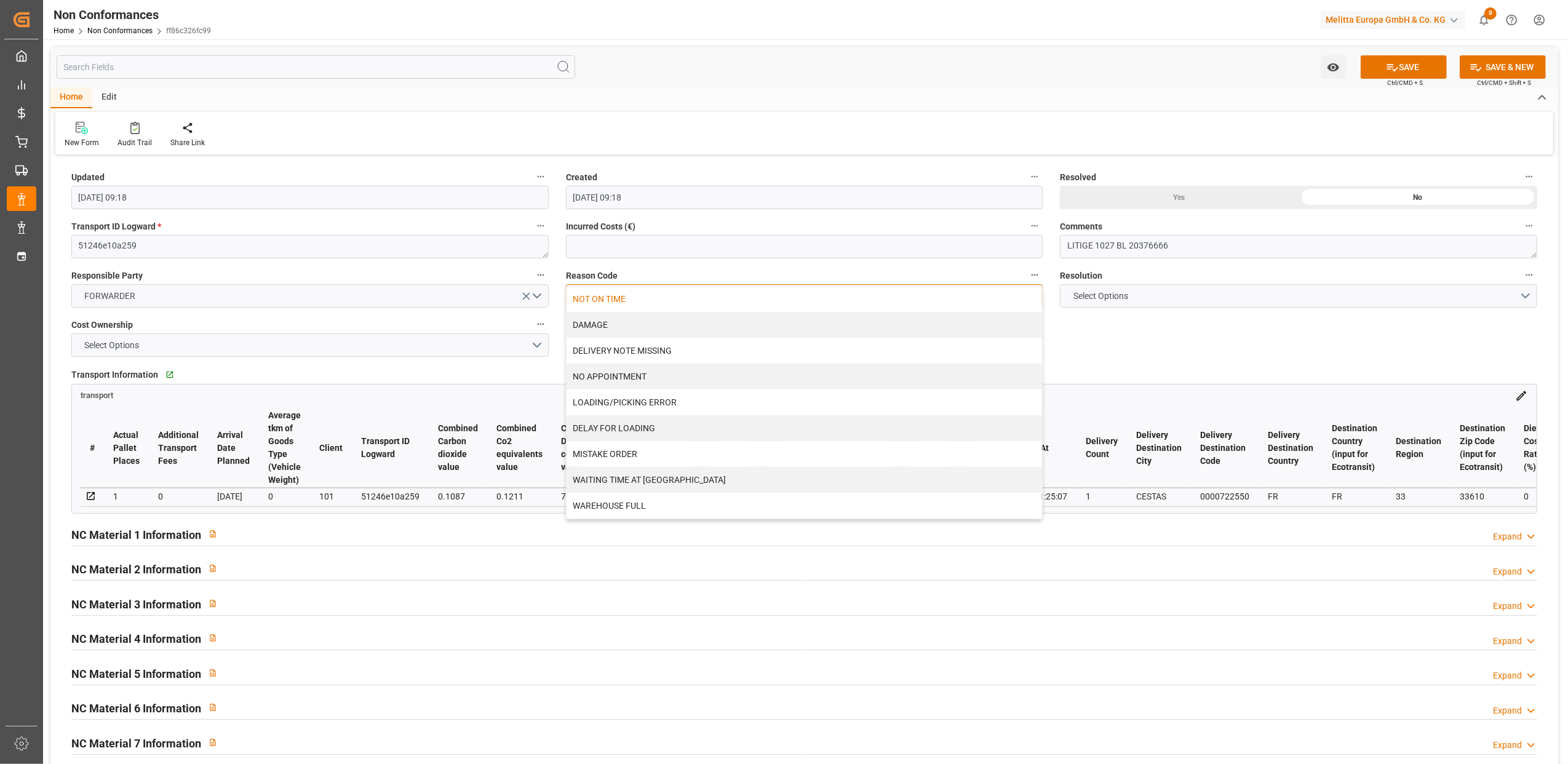
click at [640, 304] on div "NOT ON TIME" at bounding box center [805, 299] width 476 height 26
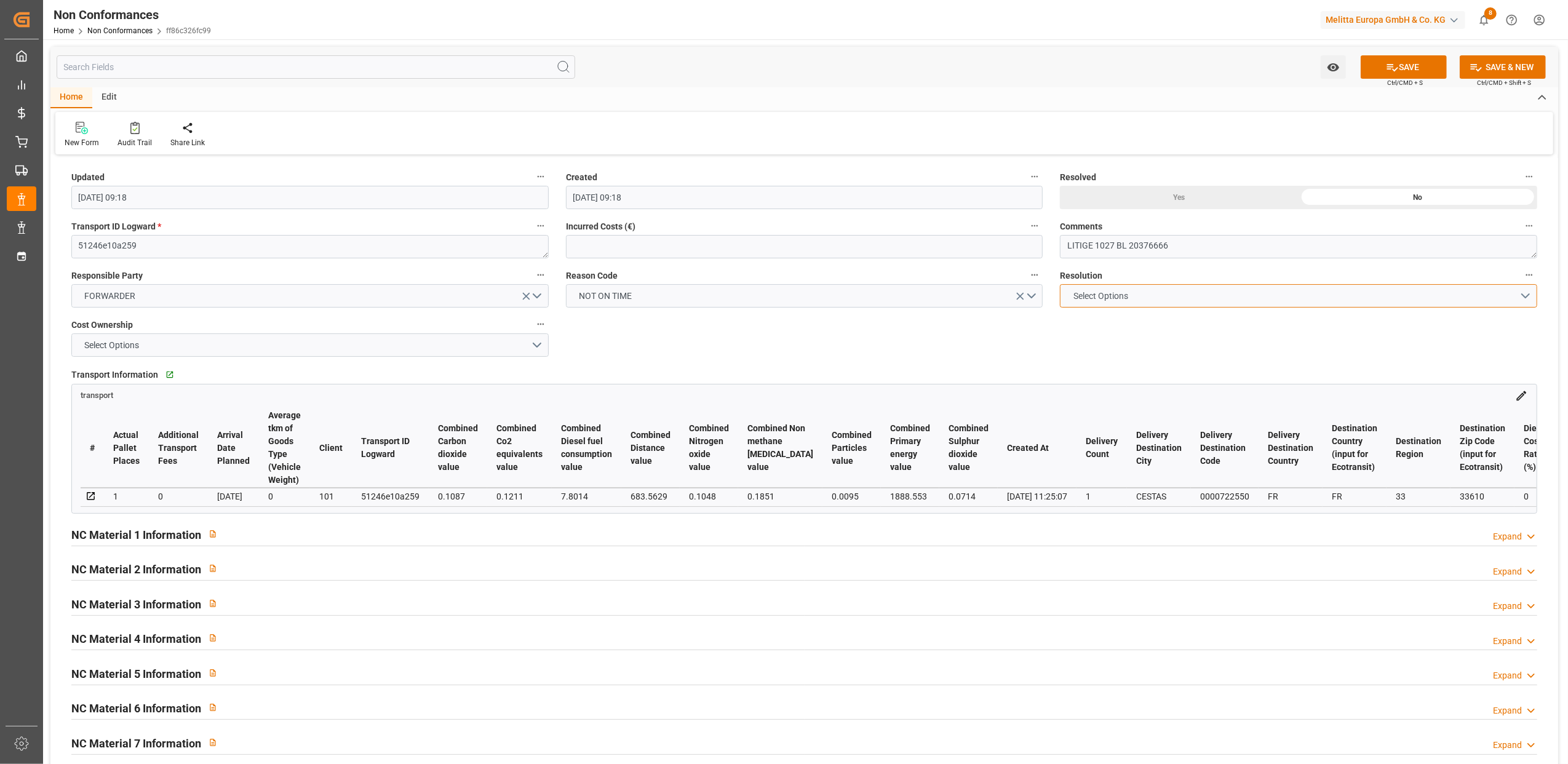
click at [1191, 291] on button "Select Options" at bounding box center [1298, 296] width 477 height 24
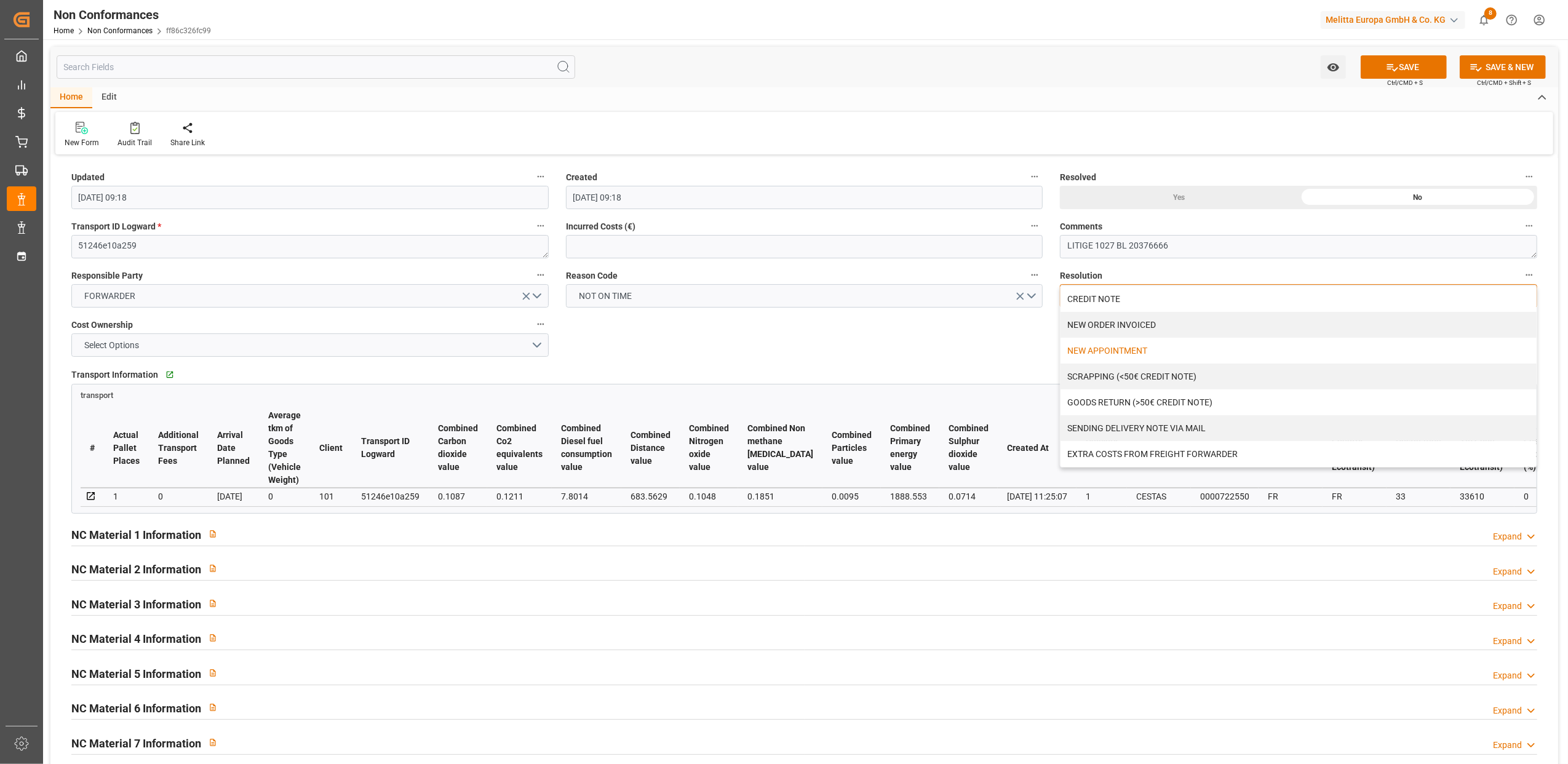
click at [1130, 344] on div "NEW APPOINTMENT" at bounding box center [1299, 351] width 476 height 26
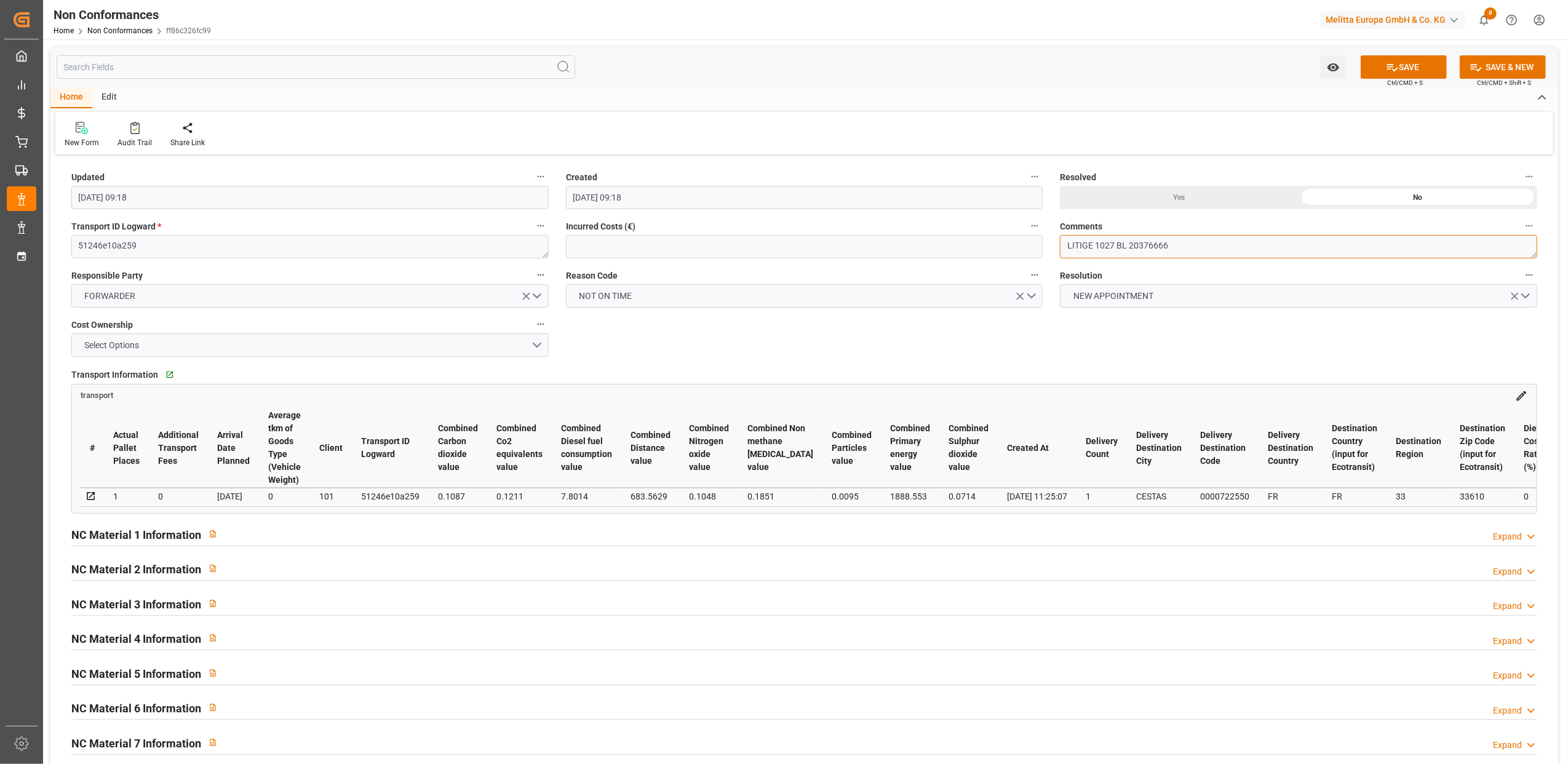
click at [1180, 245] on textarea "LITIGE 1027 BL 20376666" at bounding box center [1298, 247] width 477 height 24
type textarea "LITIGE 1027 BL 20376666 Non livré le 01/"
type textarea "LITIGE 1027 BL 20376666 Non livré le 01/09 car trop d'attente nouveau rendez vo…"
click at [1417, 59] on button "SAVE" at bounding box center [1404, 67] width 86 height 24
type input "[DATE] 09:20"
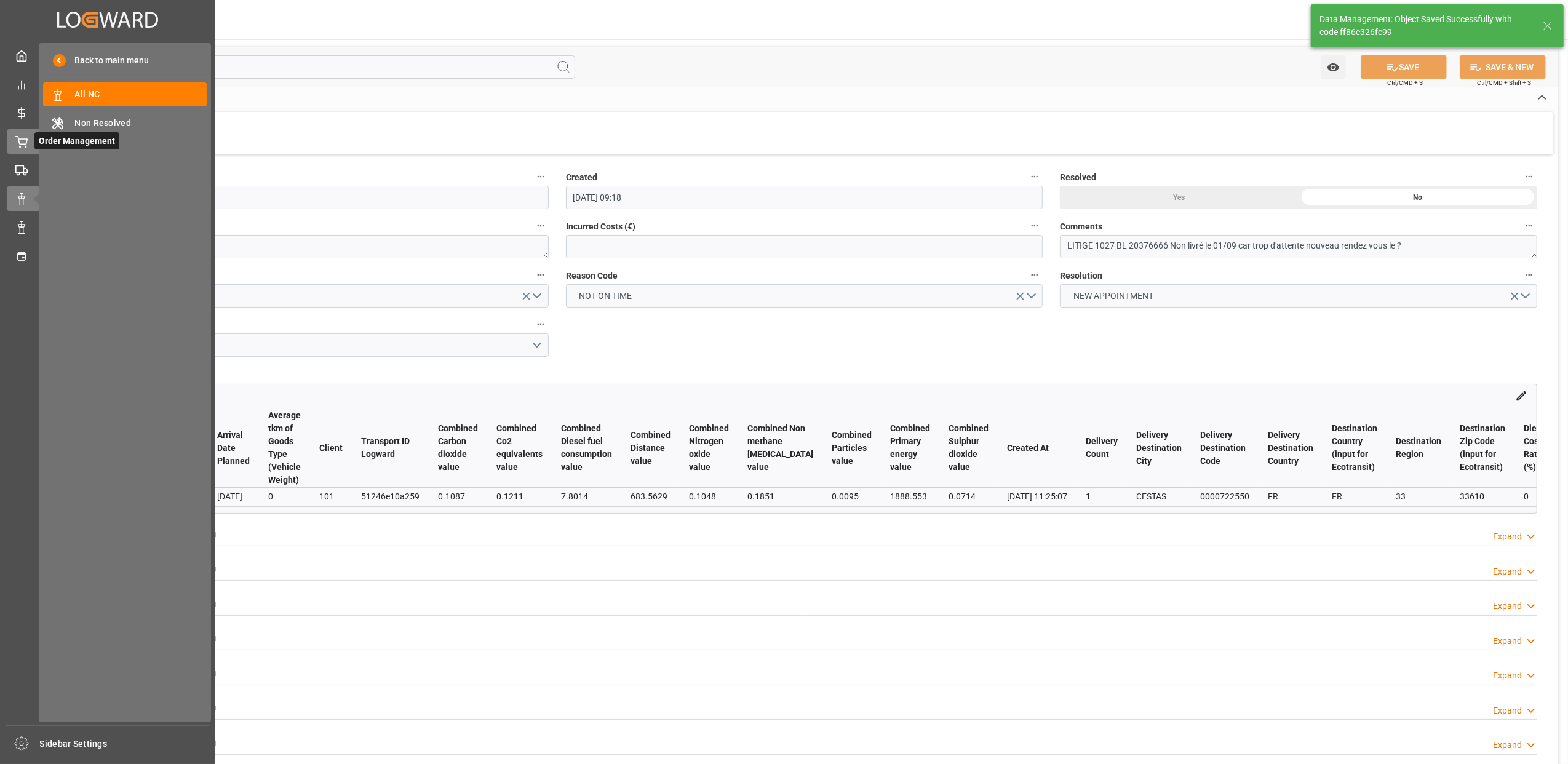
click at [28, 144] on div "Order Management Order Management" at bounding box center [107, 141] width 202 height 24
